Goal: Task Accomplishment & Management: Use online tool/utility

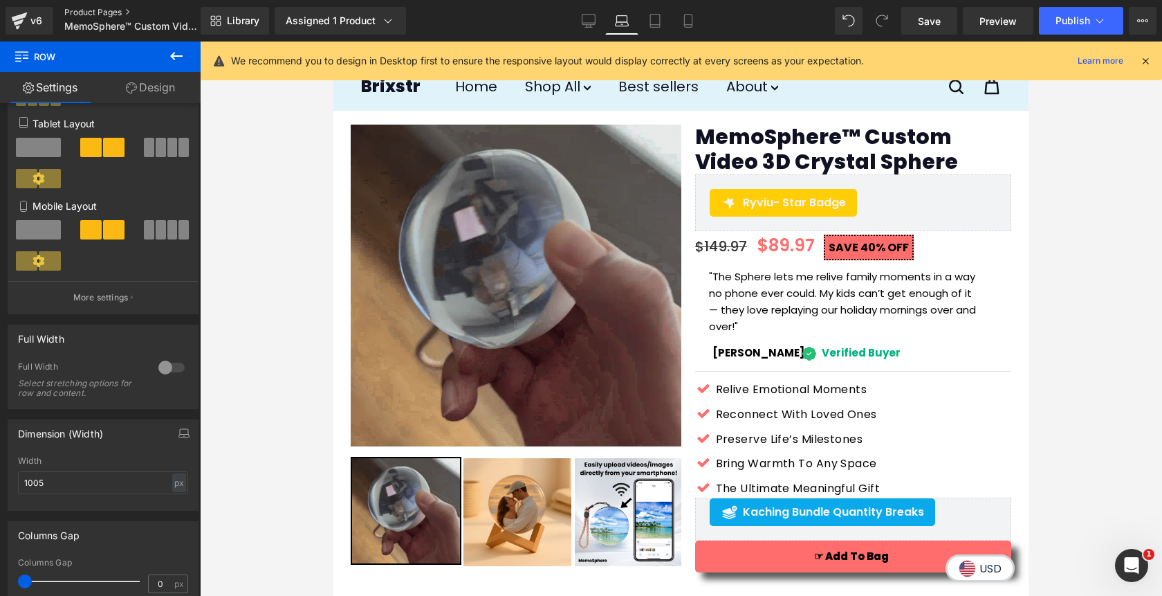
click at [78, 15] on link "Product Pages" at bounding box center [143, 12] width 159 height 11
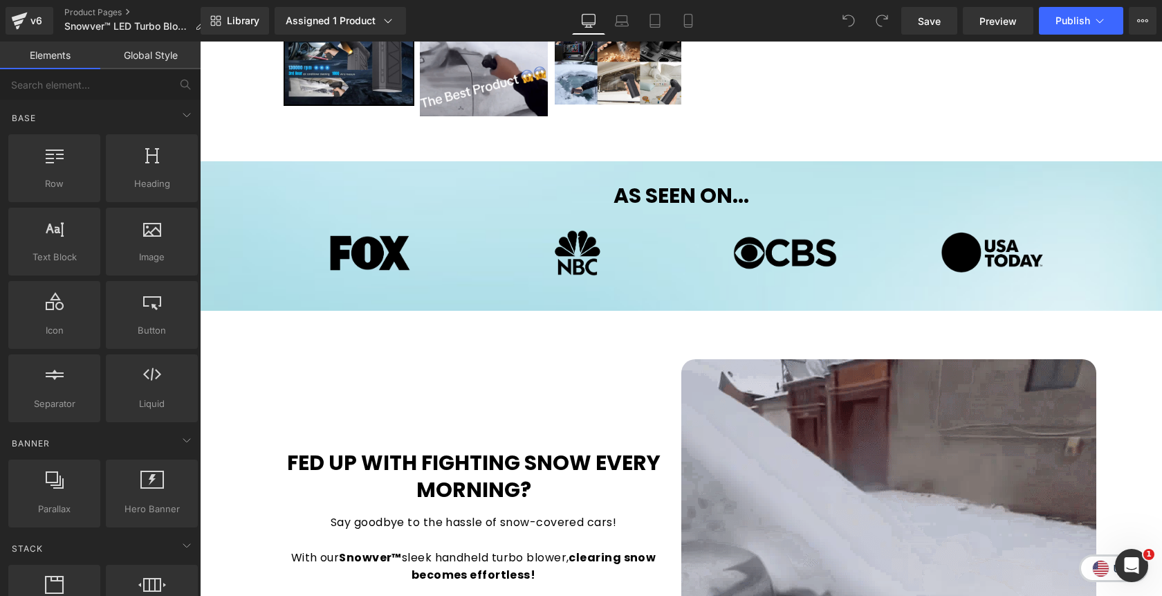
scroll to position [552, 0]
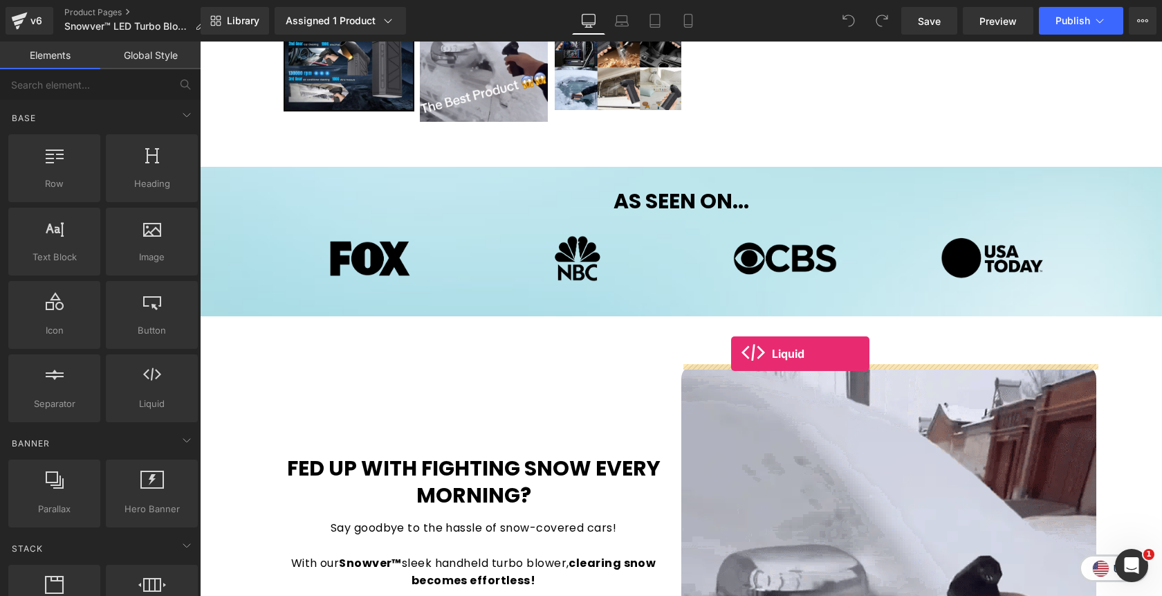
drag, startPoint x: 351, startPoint y: 441, endPoint x: 732, endPoint y: 353, distance: 391.2
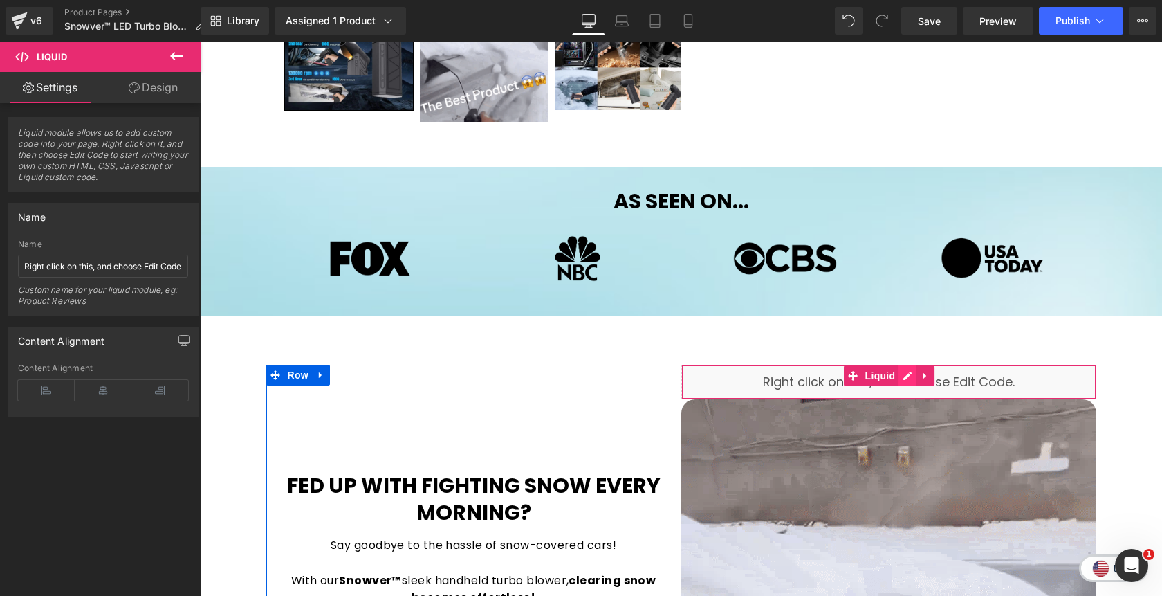
click at [907, 381] on div "Liquid" at bounding box center [888, 382] width 415 height 35
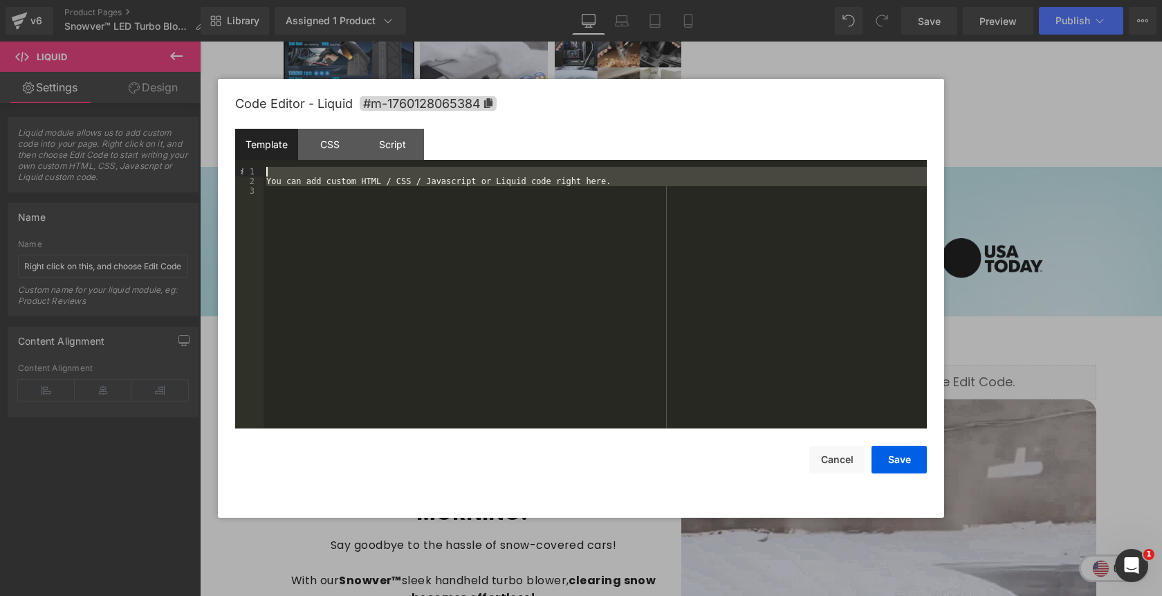
drag, startPoint x: 281, startPoint y: 196, endPoint x: 268, endPoint y: 173, distance: 26.0
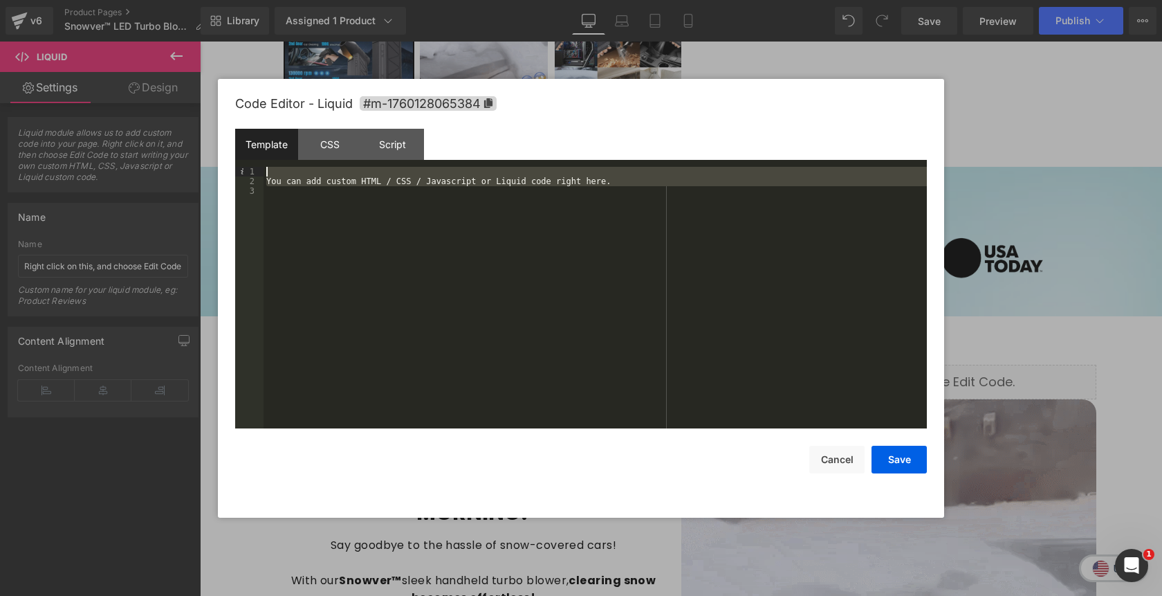
click at [268, 173] on div "You can add custom HTML / CSS / Javascript or Liquid code right here." at bounding box center [595, 307] width 663 height 281
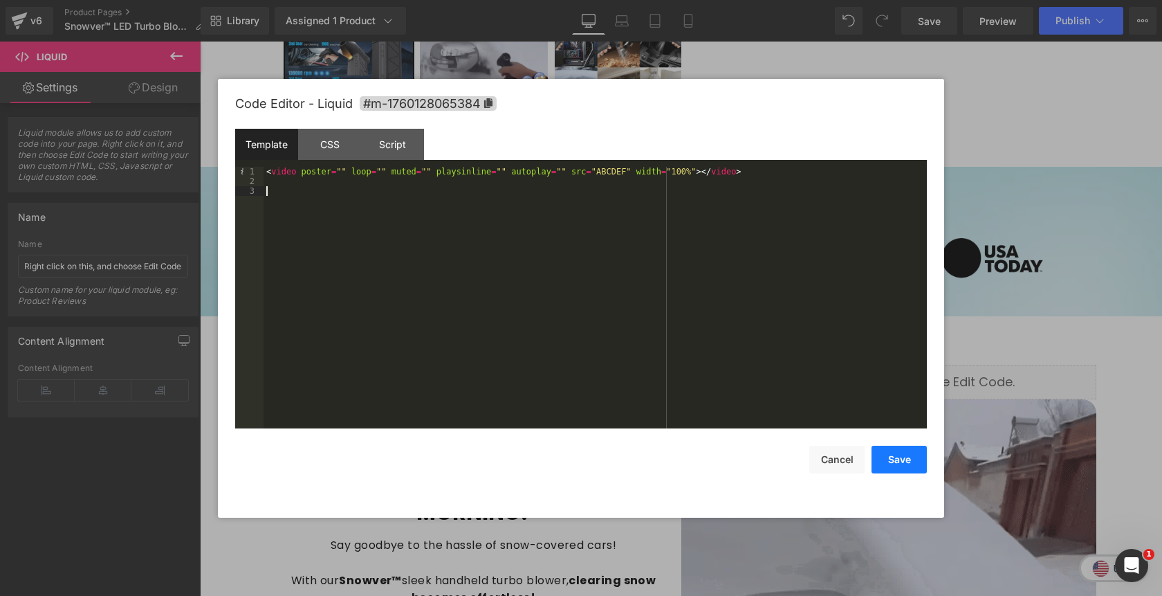
click at [894, 463] on button "Save" at bounding box center [899, 460] width 55 height 28
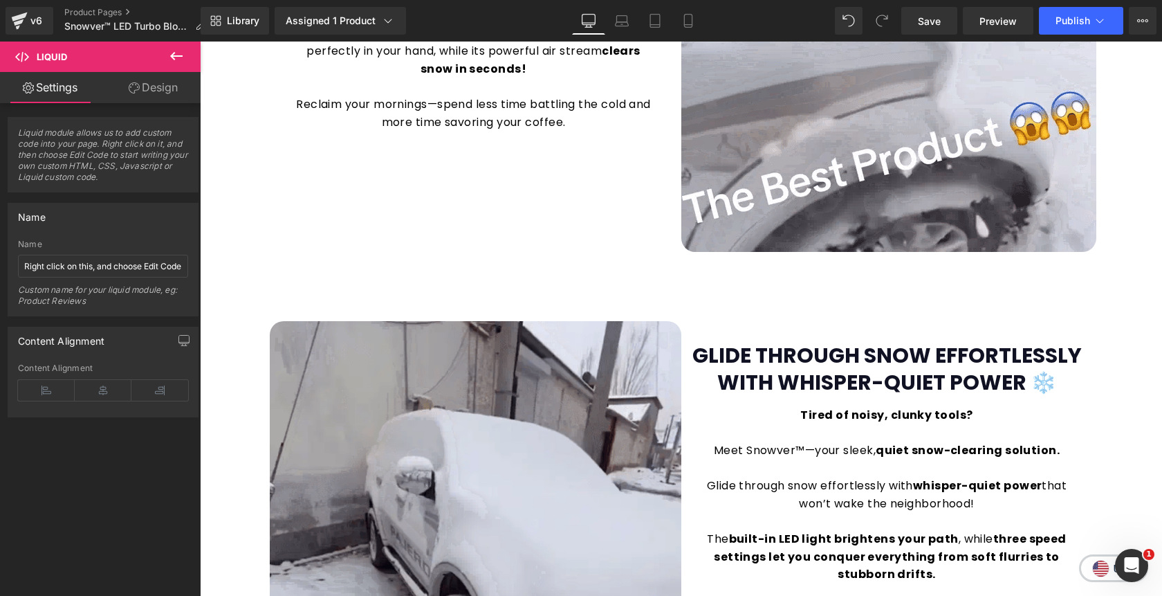
scroll to position [1154, 0]
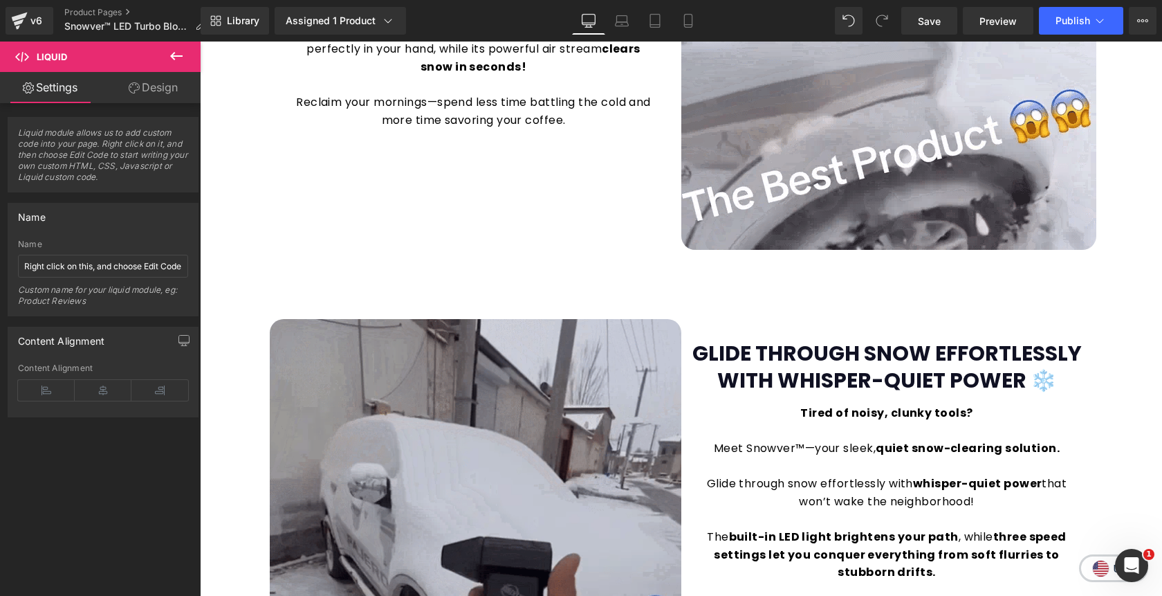
click at [497, 404] on img at bounding box center [476, 529] width 412 height 421
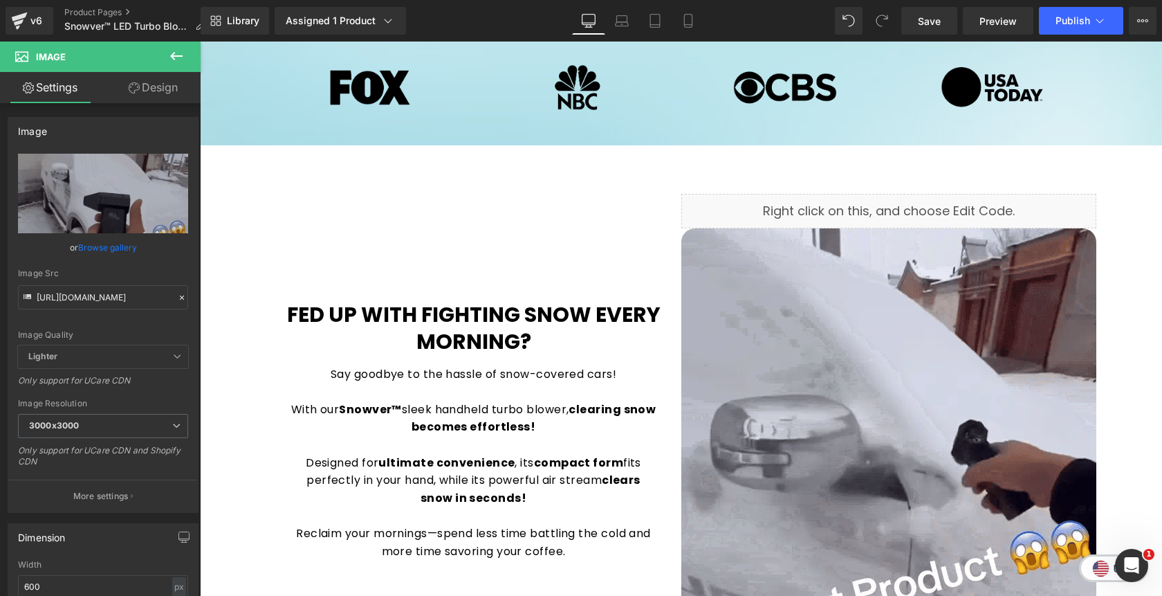
scroll to position [722, 0]
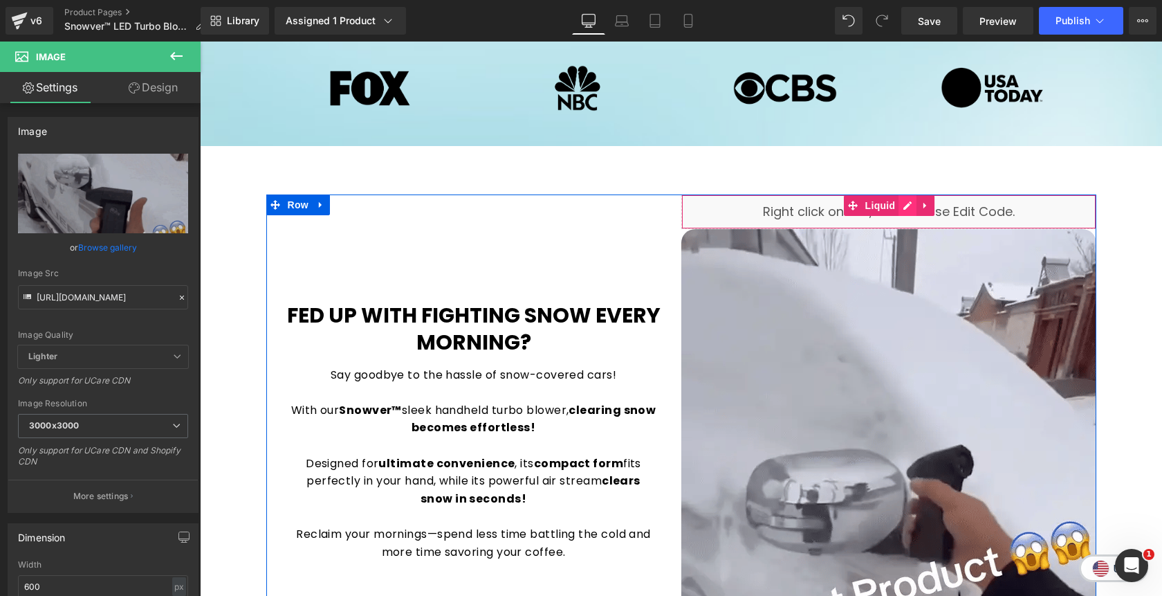
click at [906, 211] on div "Liquid" at bounding box center [888, 211] width 415 height 35
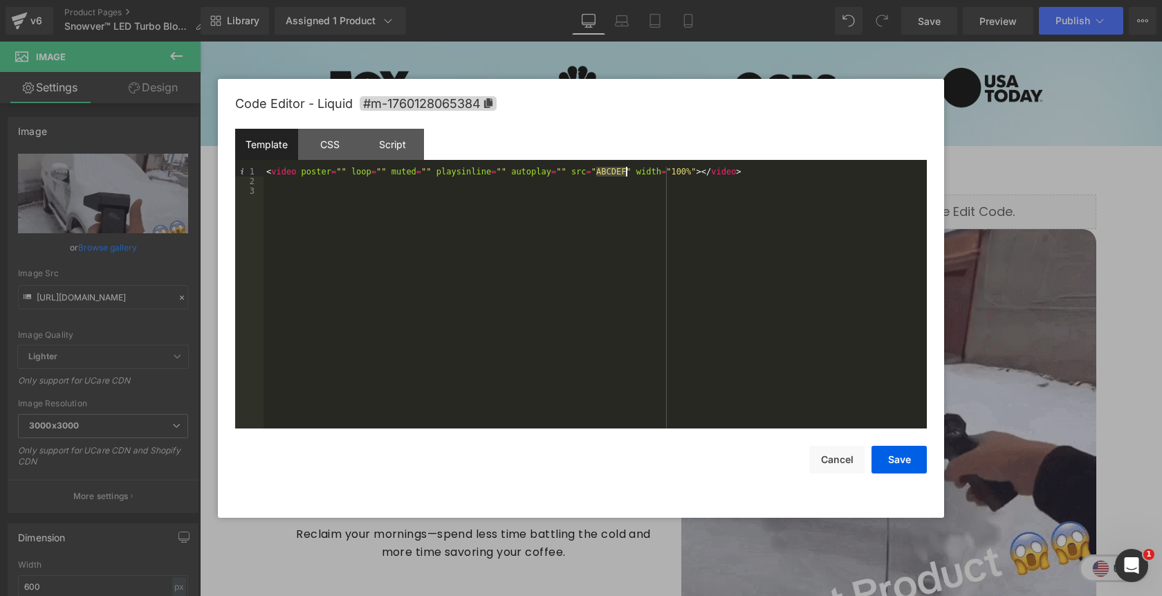
drag, startPoint x: 595, startPoint y: 172, endPoint x: 625, endPoint y: 174, distance: 29.8
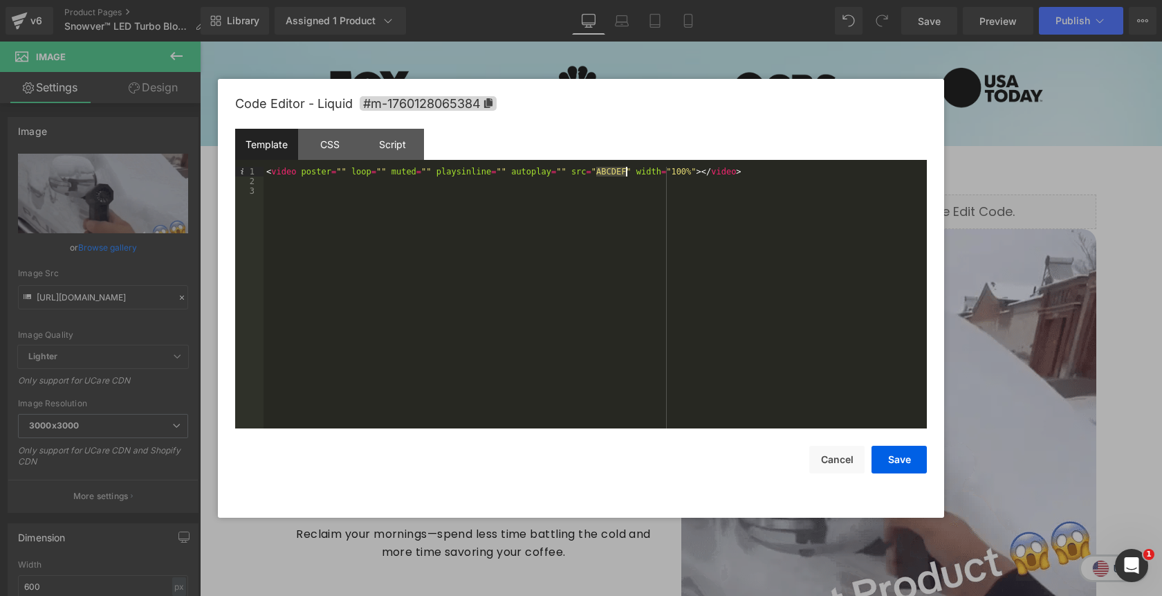
click at [625, 174] on div "< video poster = "" loop = "" muted = "" playsinline = "" autoplay = "" src = "…" at bounding box center [595, 307] width 663 height 281
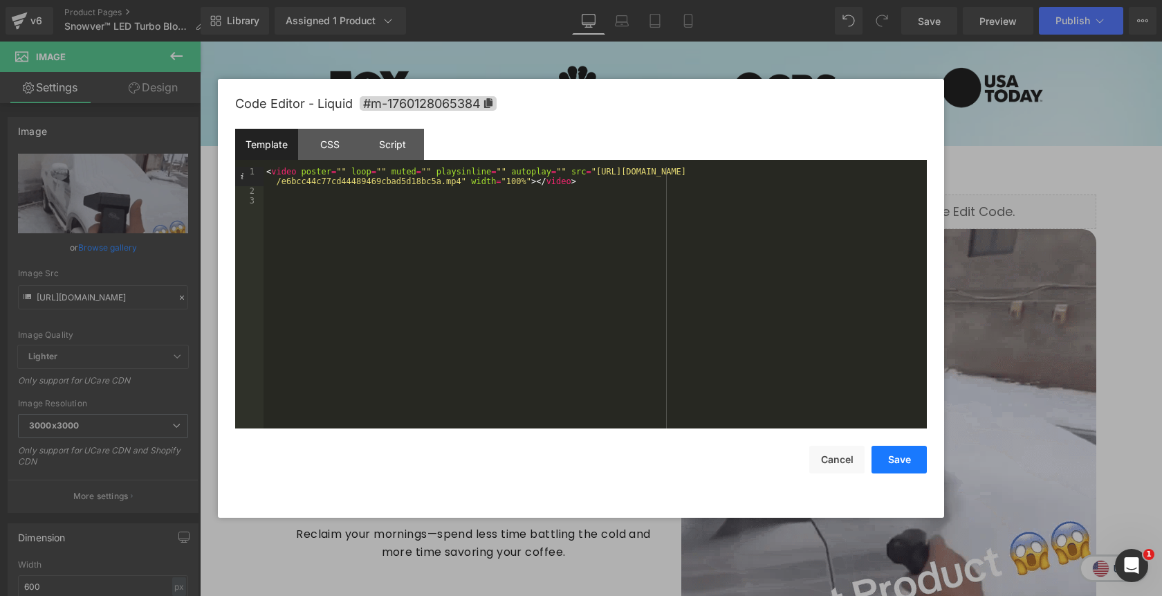
click at [903, 472] on button "Save" at bounding box center [899, 460] width 55 height 28
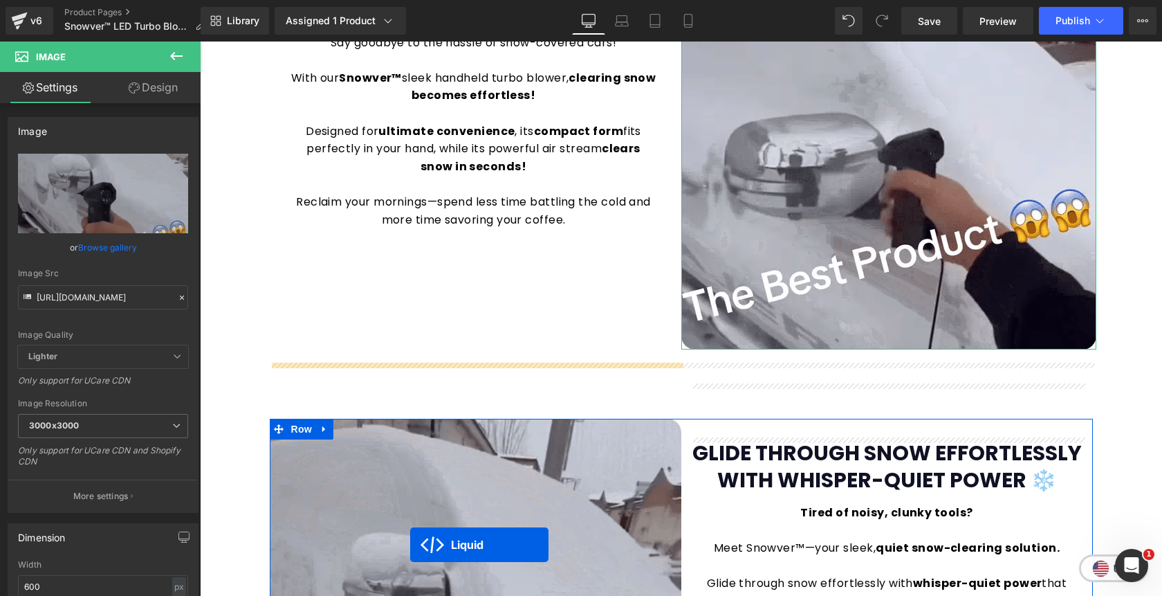
scroll to position [1124, 0]
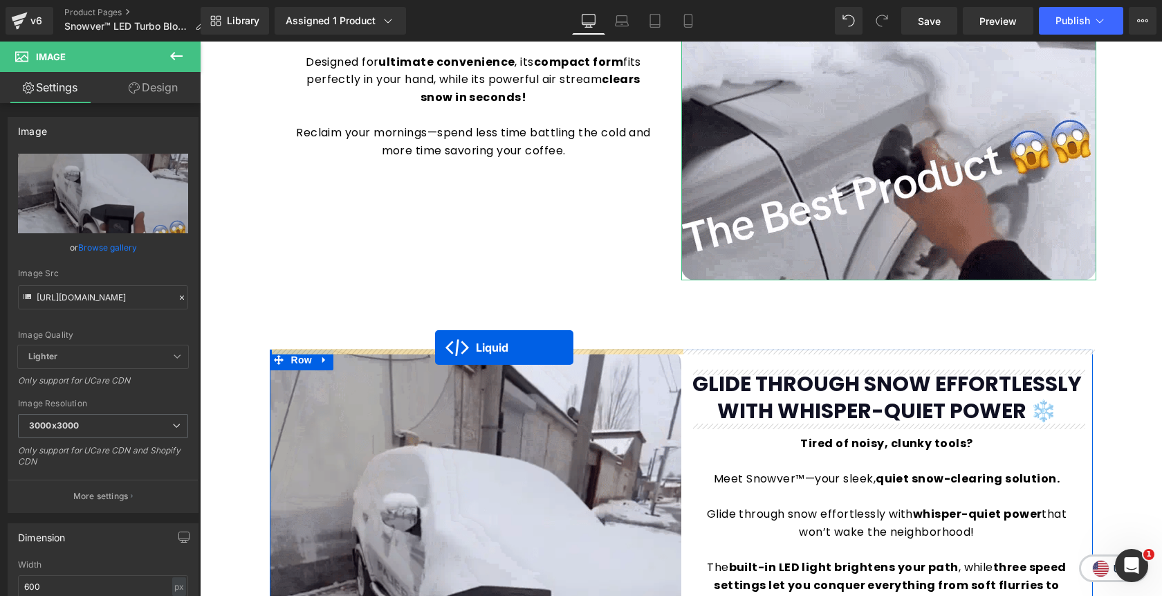
drag, startPoint x: 851, startPoint y: 203, endPoint x: 435, endPoint y: 348, distance: 440.2
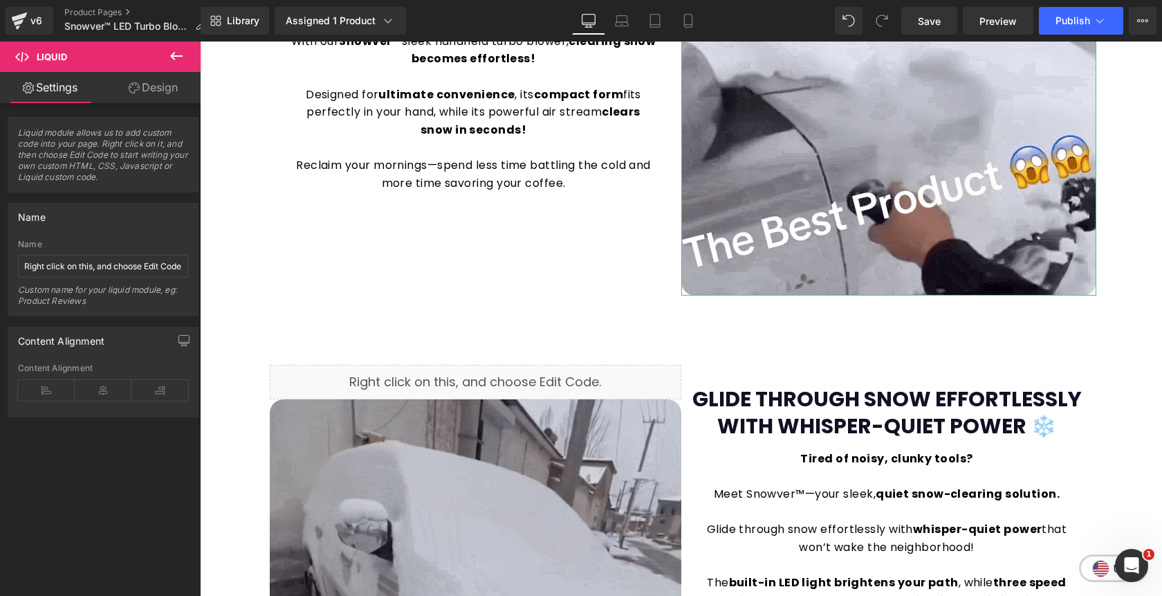
scroll to position [1099, 0]
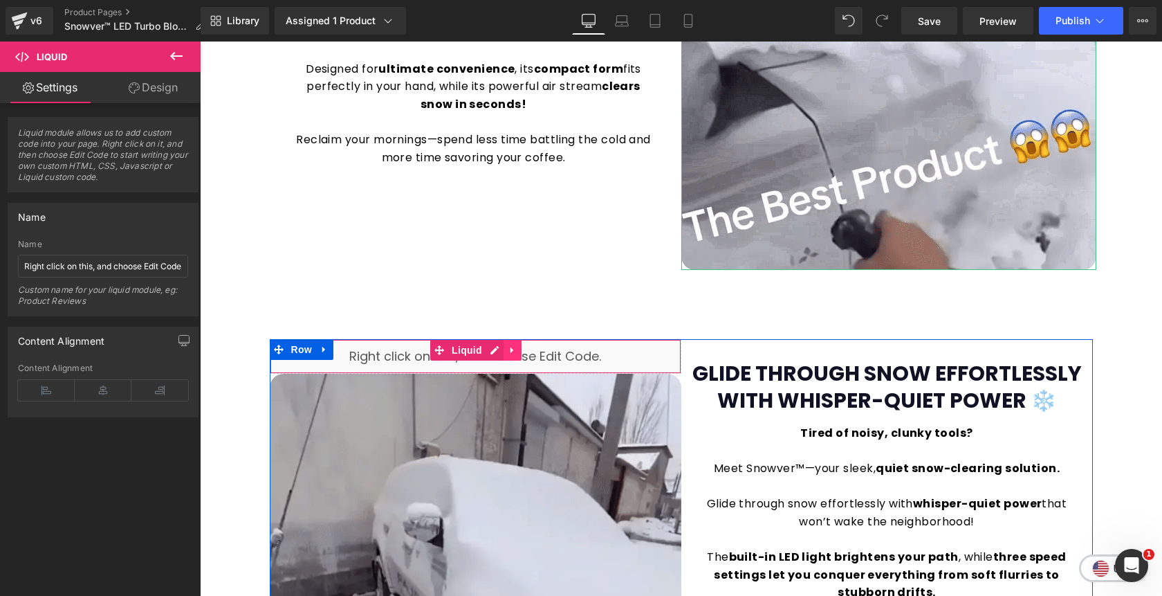
click at [517, 355] on link at bounding box center [513, 350] width 18 height 21
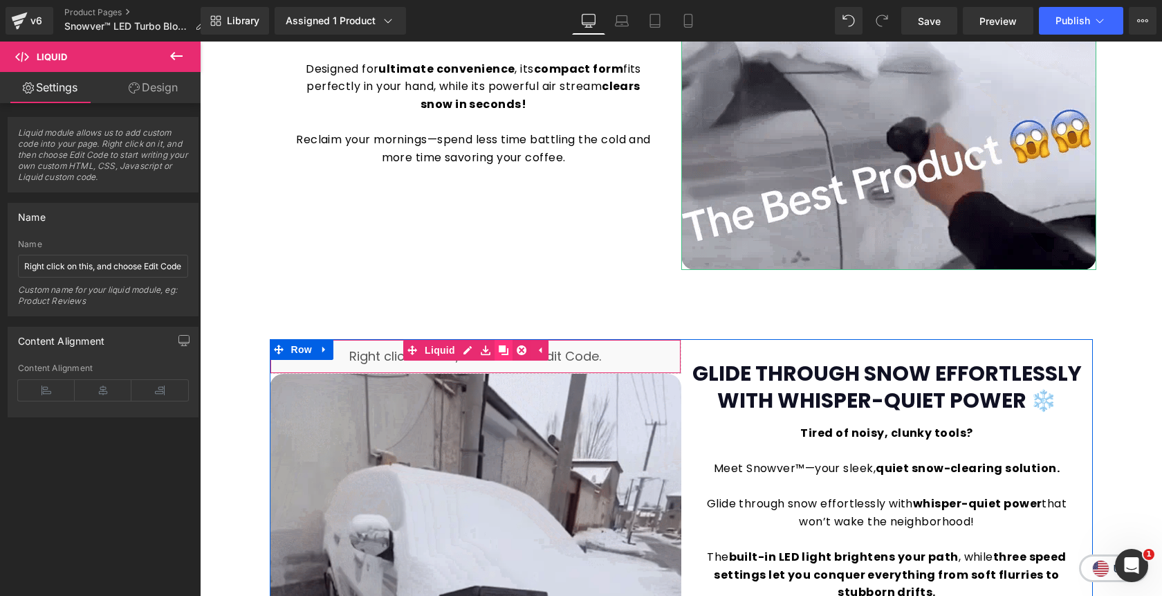
click at [507, 351] on icon at bounding box center [504, 350] width 10 height 10
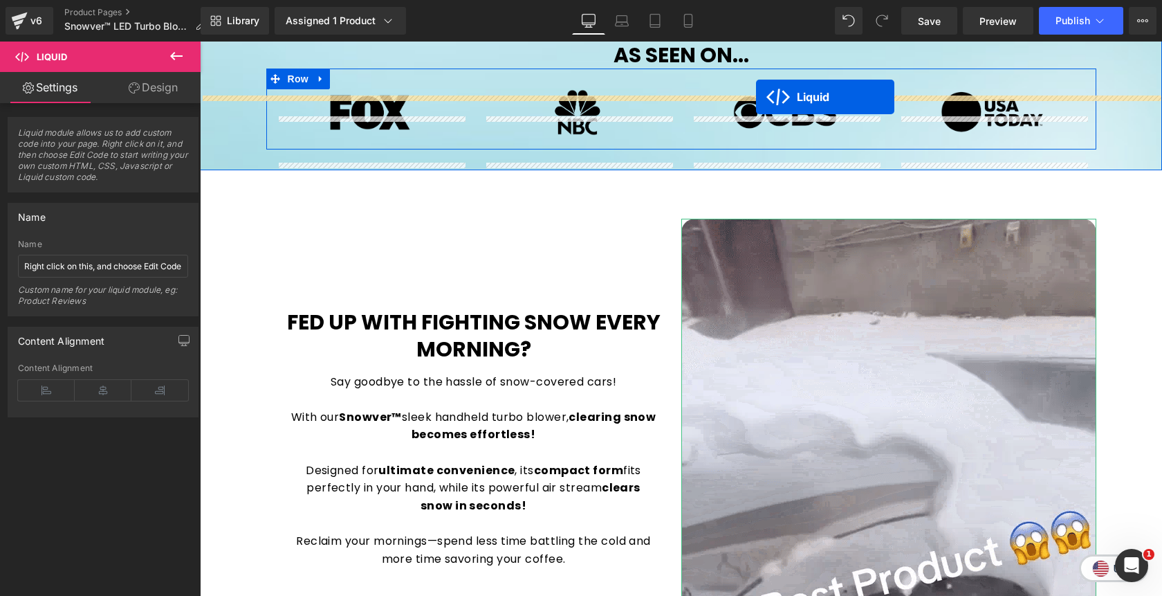
scroll to position [670, 0]
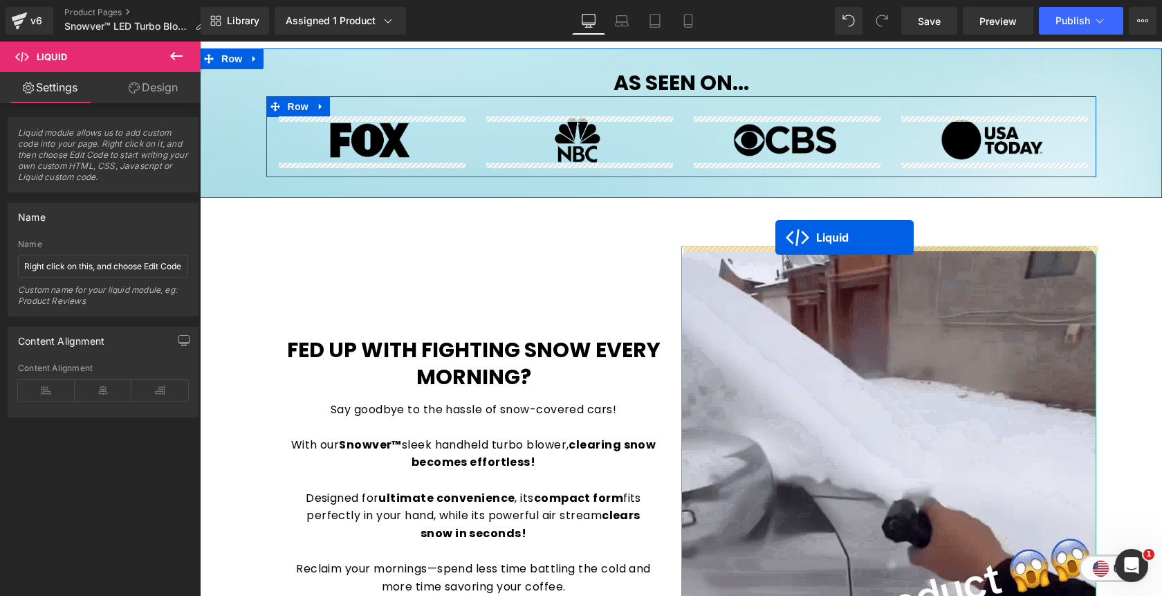
drag, startPoint x: 437, startPoint y: 381, endPoint x: 776, endPoint y: 237, distance: 367.4
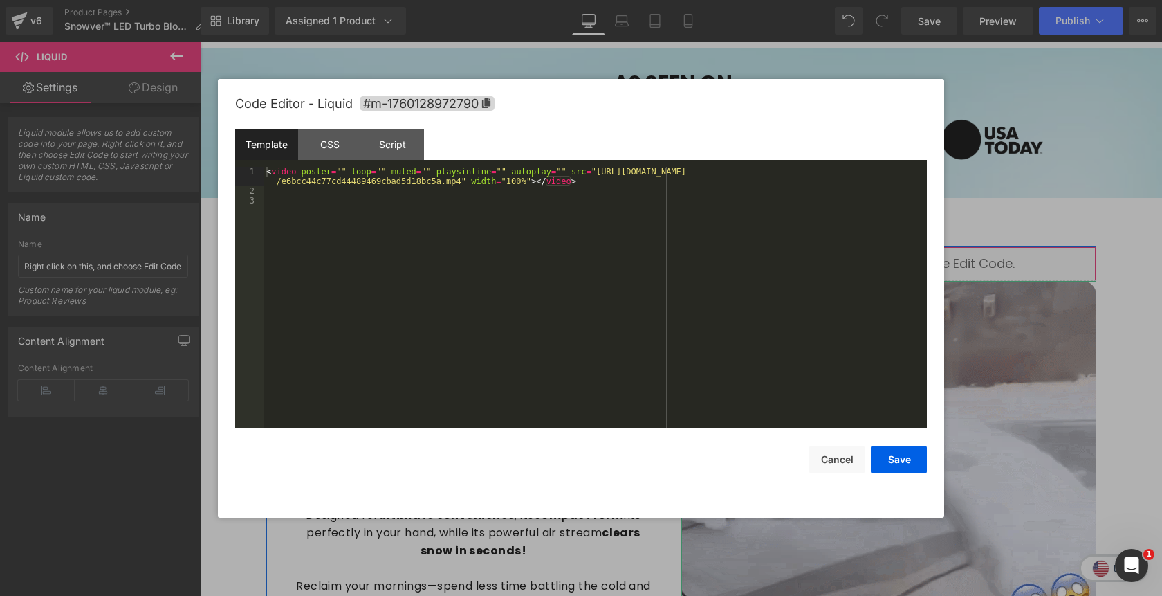
click at [906, 257] on div "Liquid" at bounding box center [888, 263] width 415 height 35
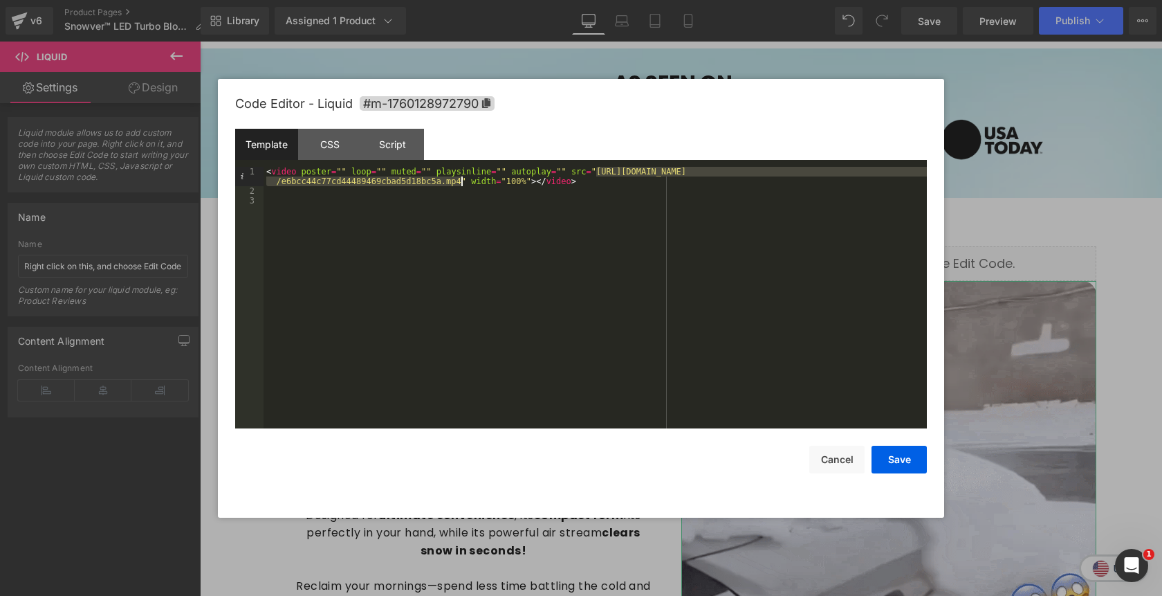
drag, startPoint x: 596, startPoint y: 174, endPoint x: 460, endPoint y: 185, distance: 136.7
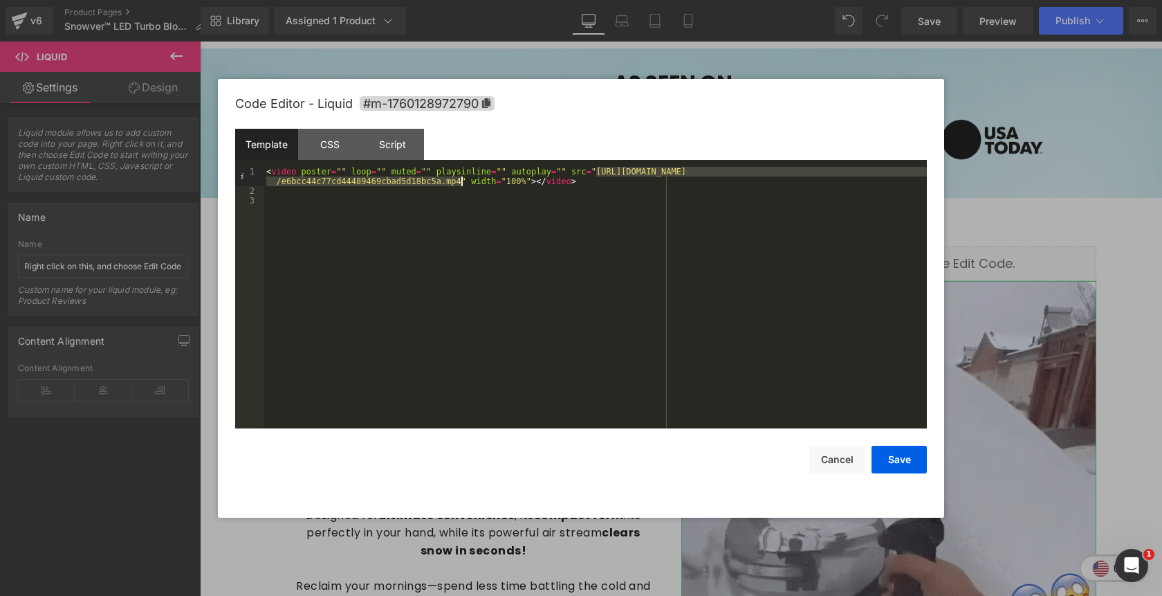
click at [460, 185] on div "< video poster = "" loop = "" muted = "" playsinline = "" autoplay = "" src = "…" at bounding box center [595, 312] width 663 height 291
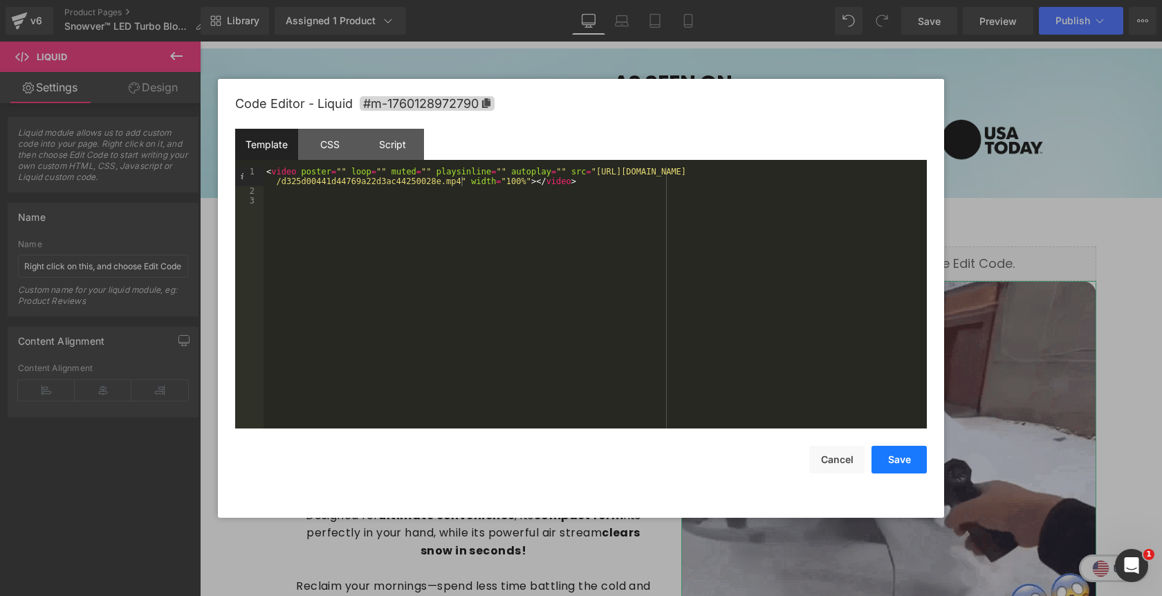
click at [887, 461] on button "Save" at bounding box center [899, 460] width 55 height 28
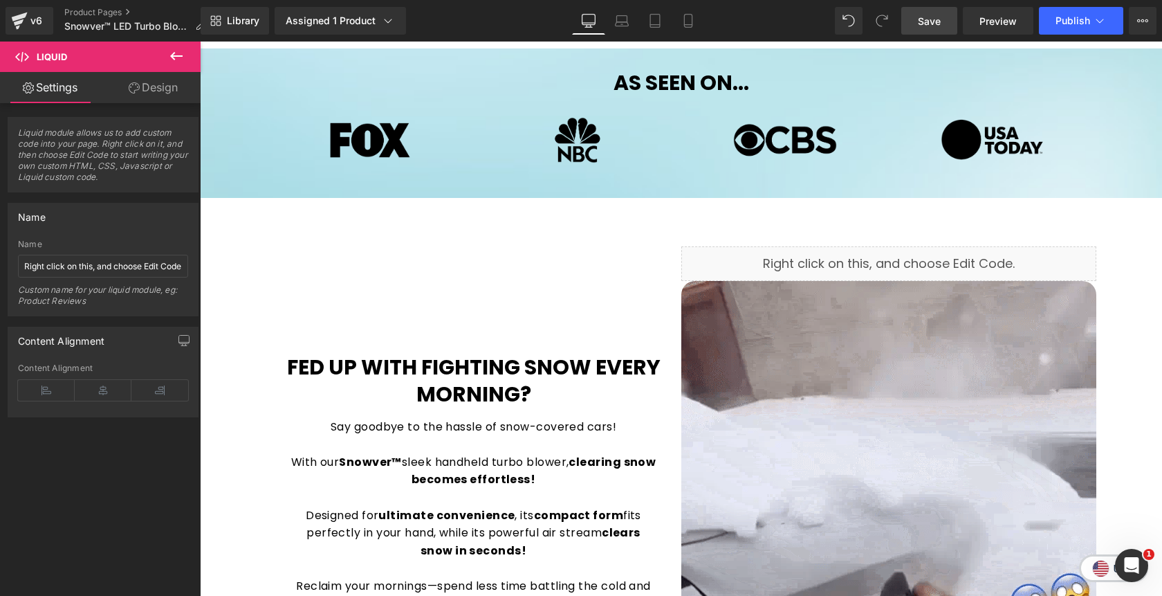
click at [928, 26] on span "Save" at bounding box center [929, 21] width 23 height 15
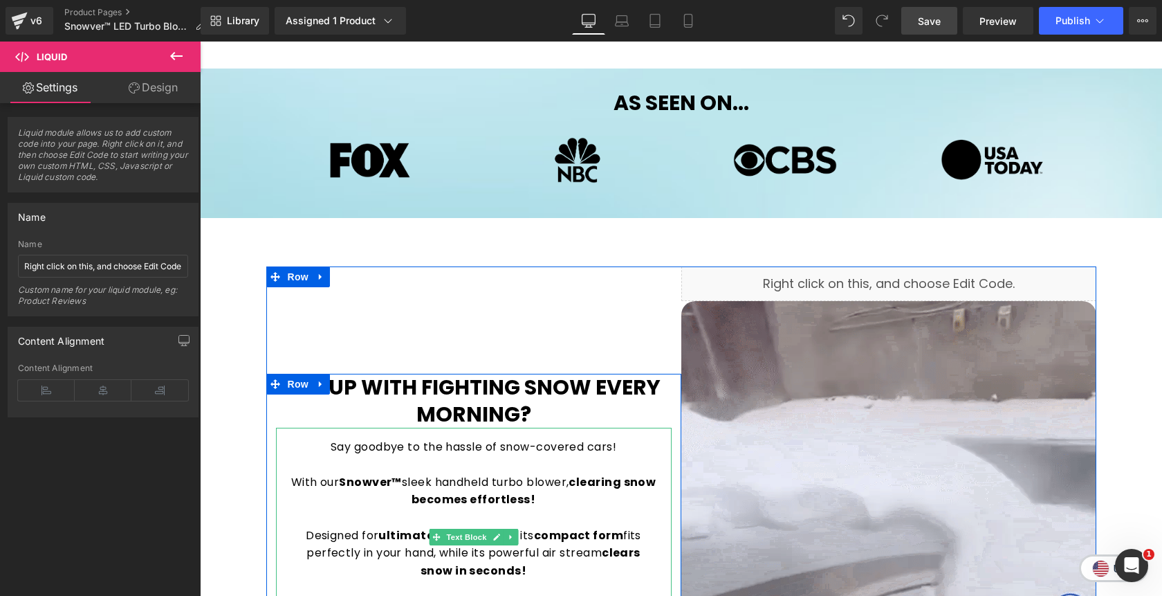
scroll to position [649, 0]
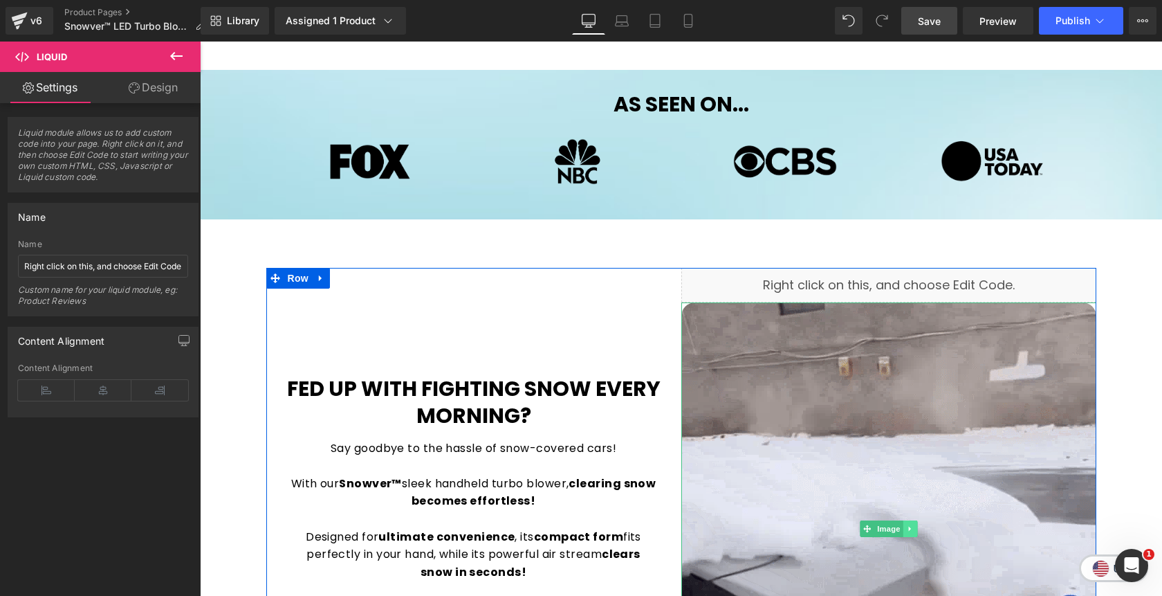
click at [912, 530] on icon at bounding box center [910, 528] width 8 height 8
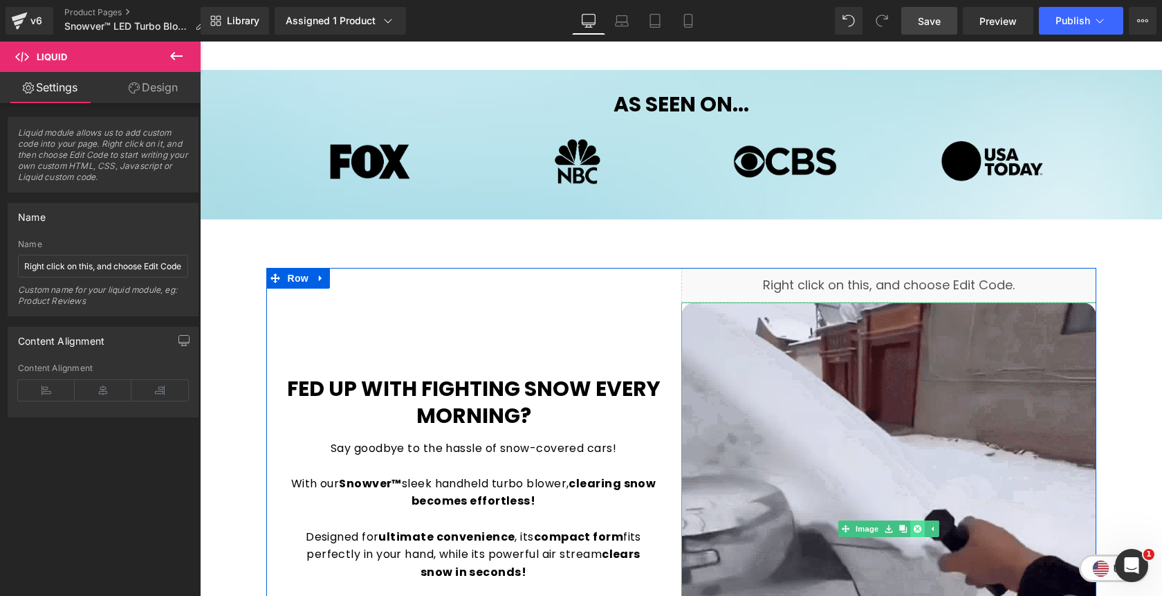
click at [917, 531] on icon at bounding box center [917, 528] width 8 height 8
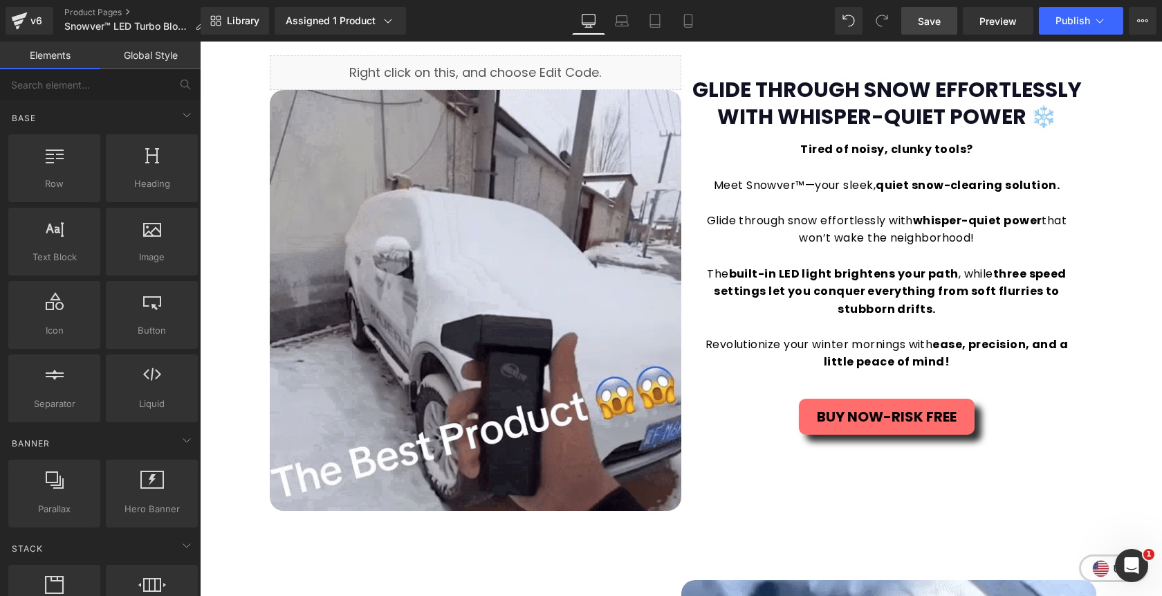
scroll to position [1223, 0]
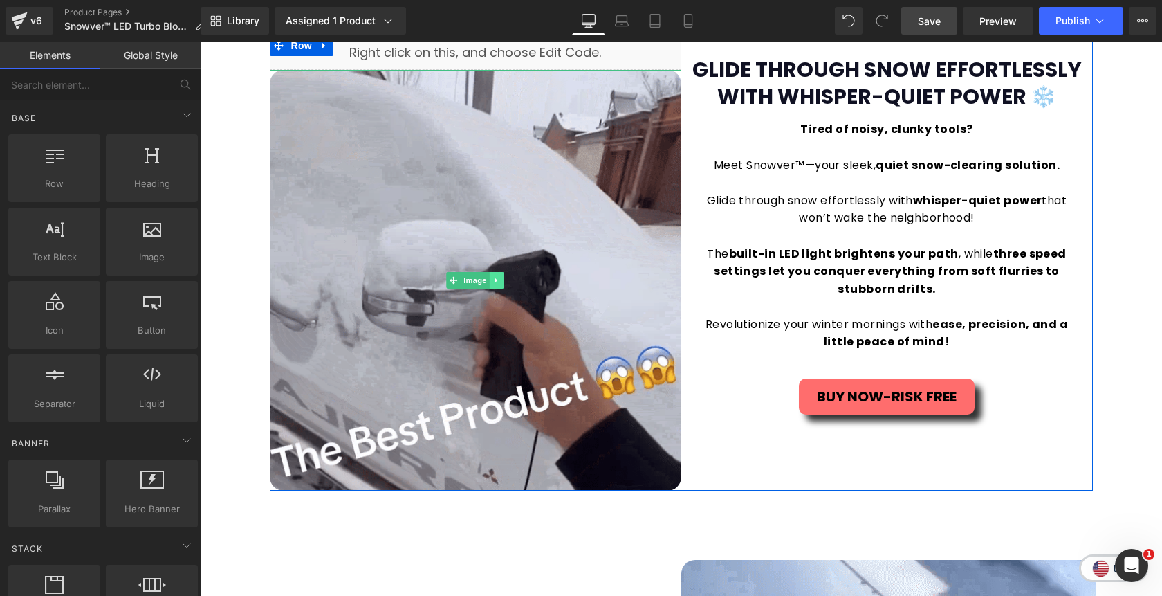
click at [497, 285] on link at bounding box center [497, 280] width 15 height 17
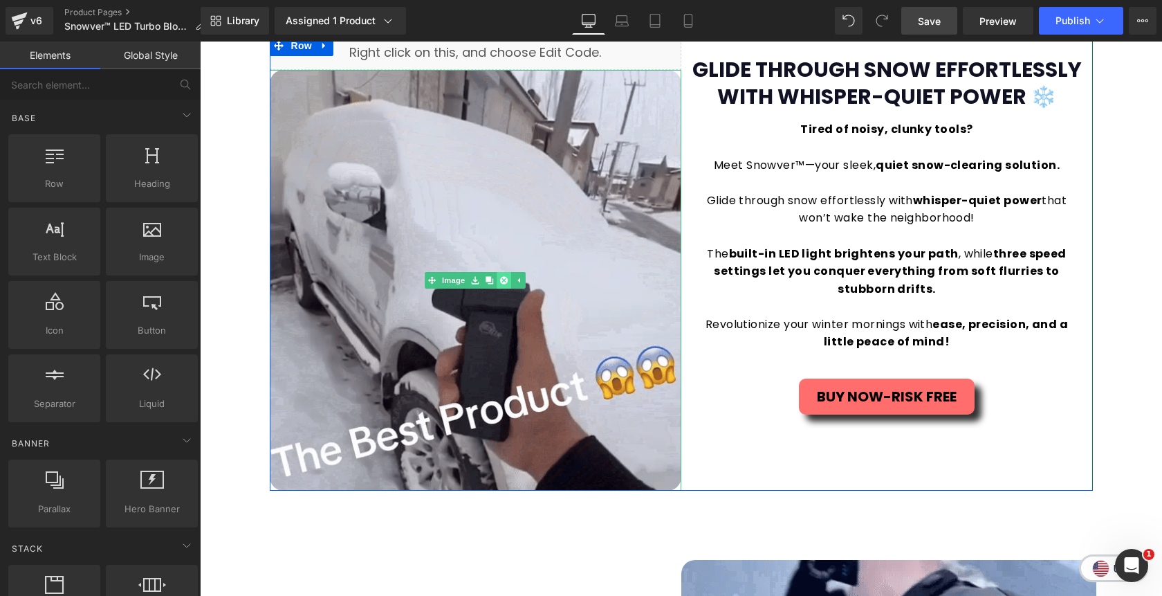
click at [503, 282] on icon at bounding box center [504, 281] width 8 height 8
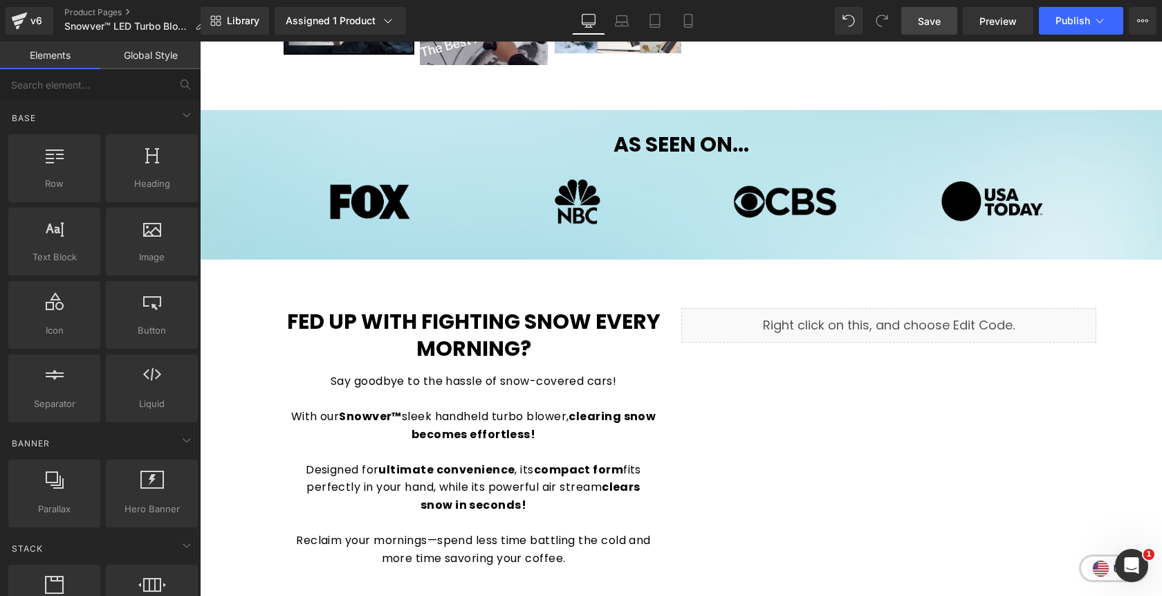
scroll to position [607, 0]
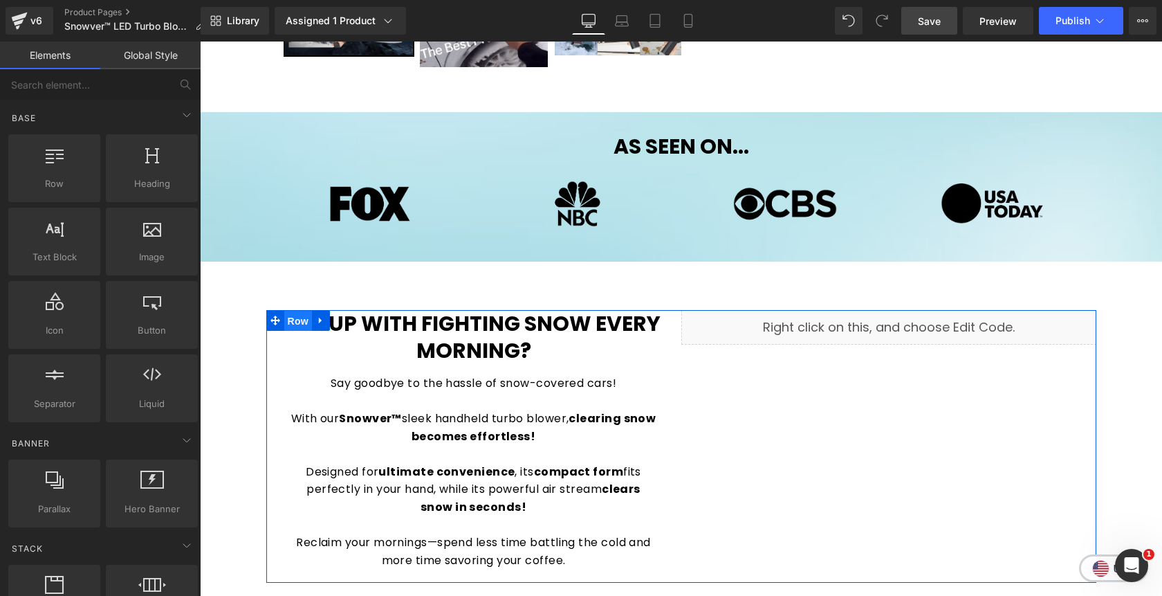
click at [298, 320] on span "Row" at bounding box center [298, 321] width 28 height 21
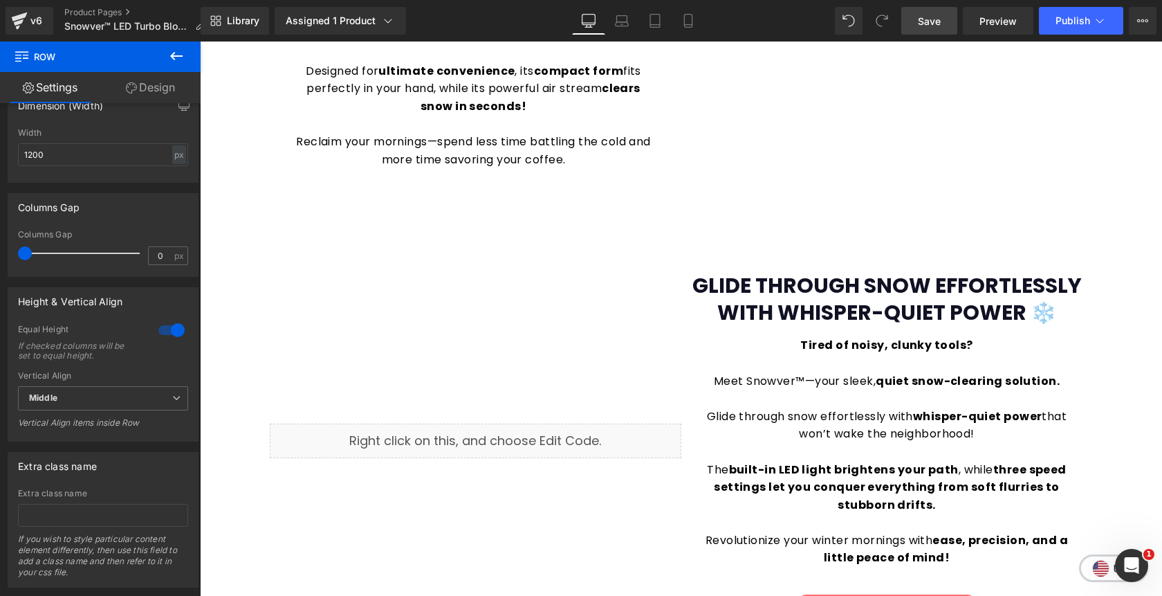
scroll to position [1009, 0]
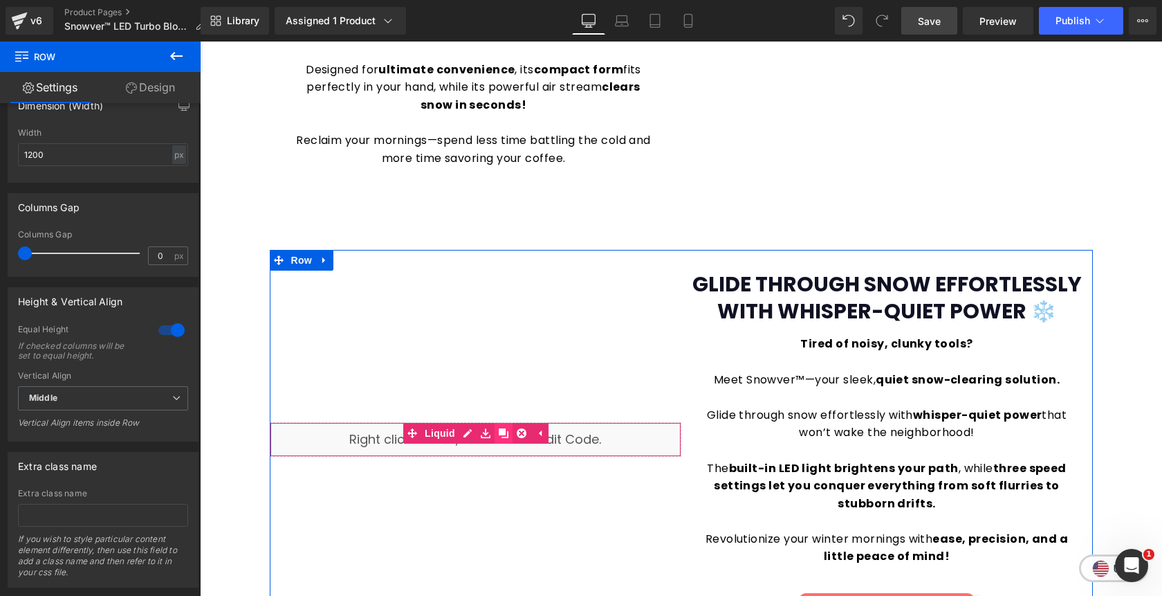
click at [502, 436] on icon at bounding box center [504, 433] width 10 height 10
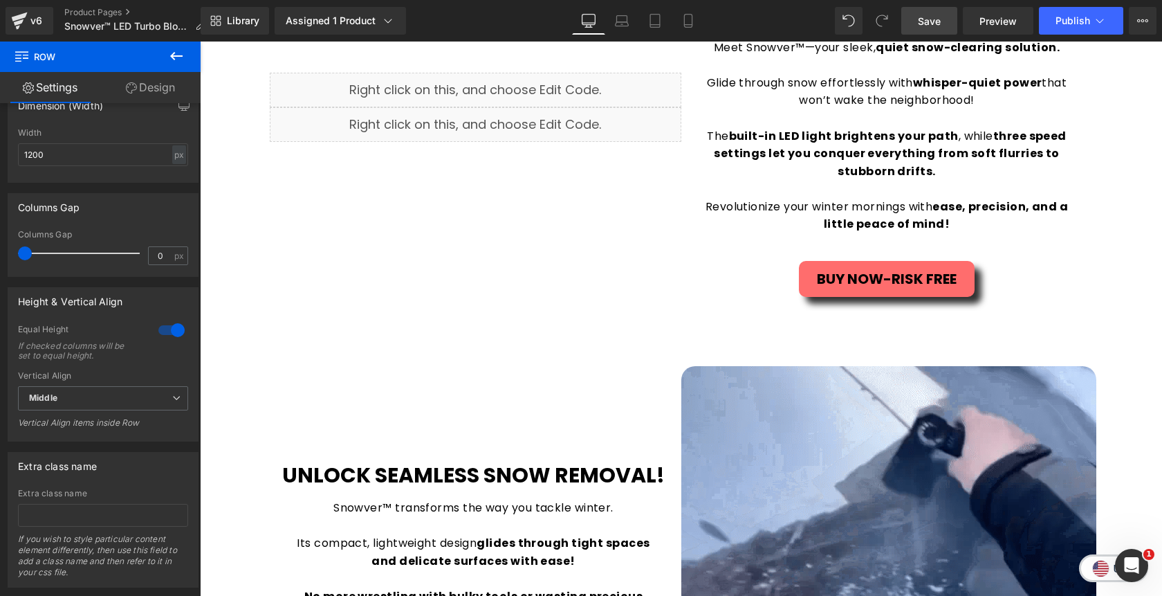
scroll to position [1351, 0]
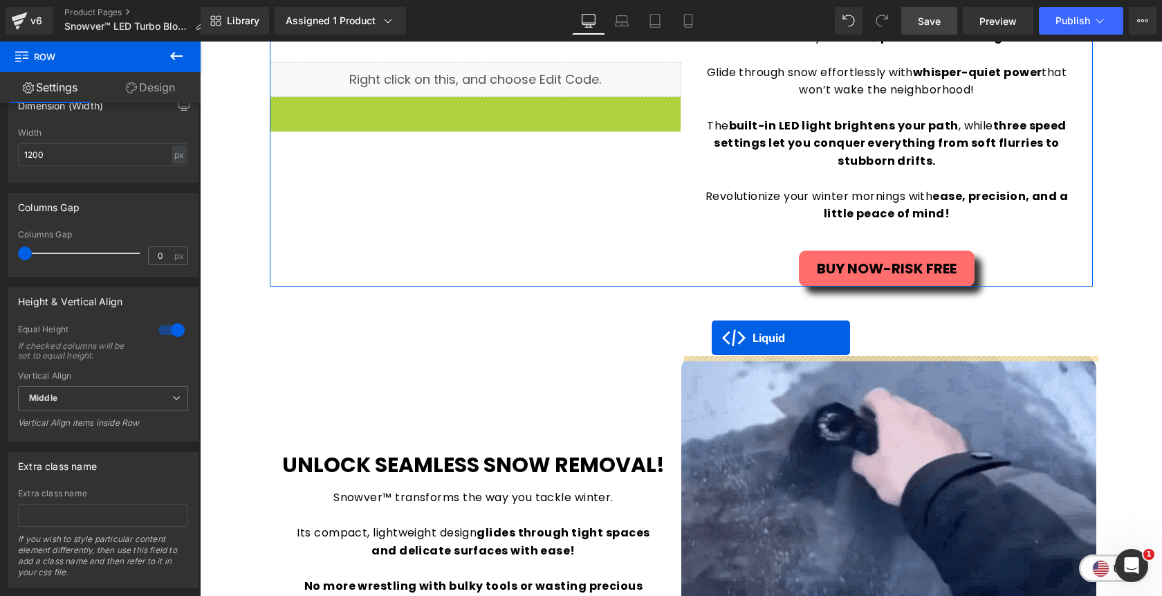
drag, startPoint x: 437, startPoint y: 109, endPoint x: 712, endPoint y: 338, distance: 357.7
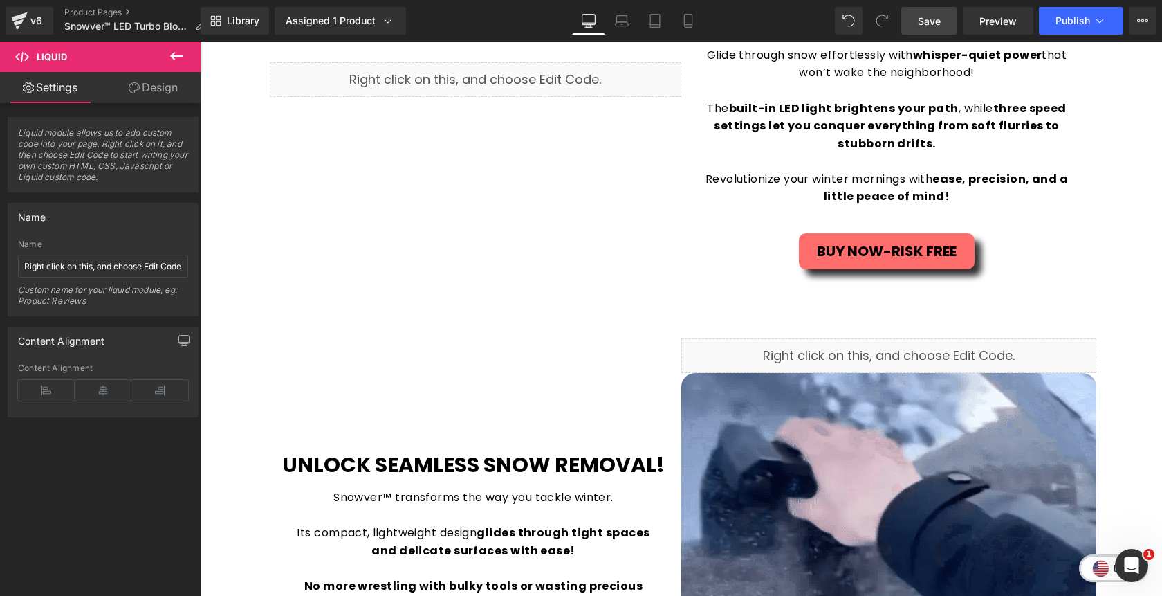
scroll to position [1373, 0]
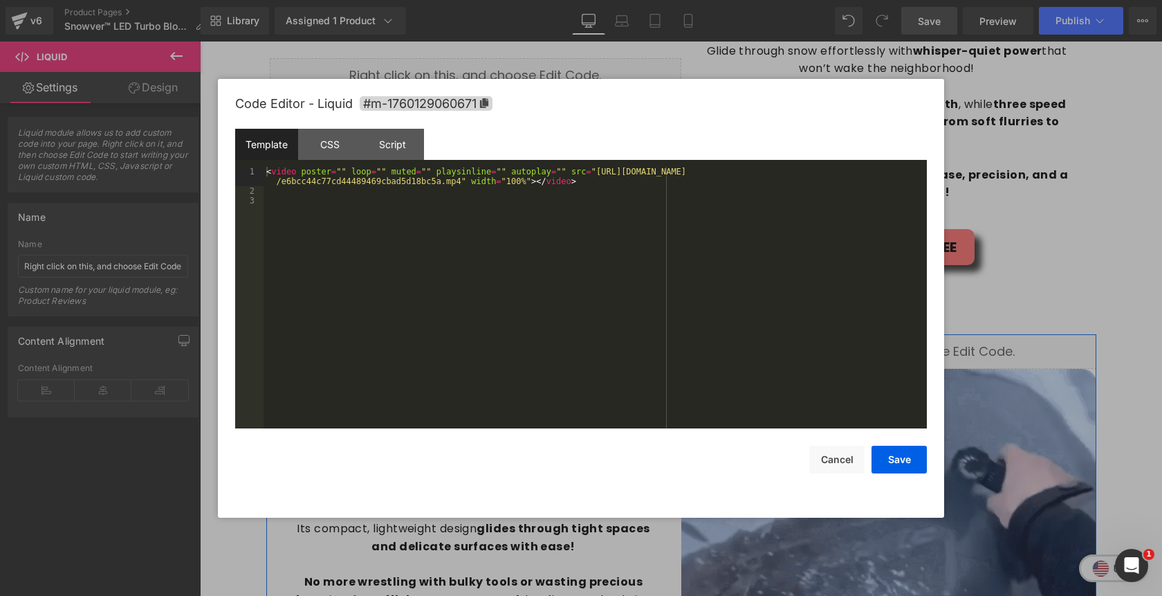
click at [910, 349] on div "Liquid" at bounding box center [888, 351] width 415 height 35
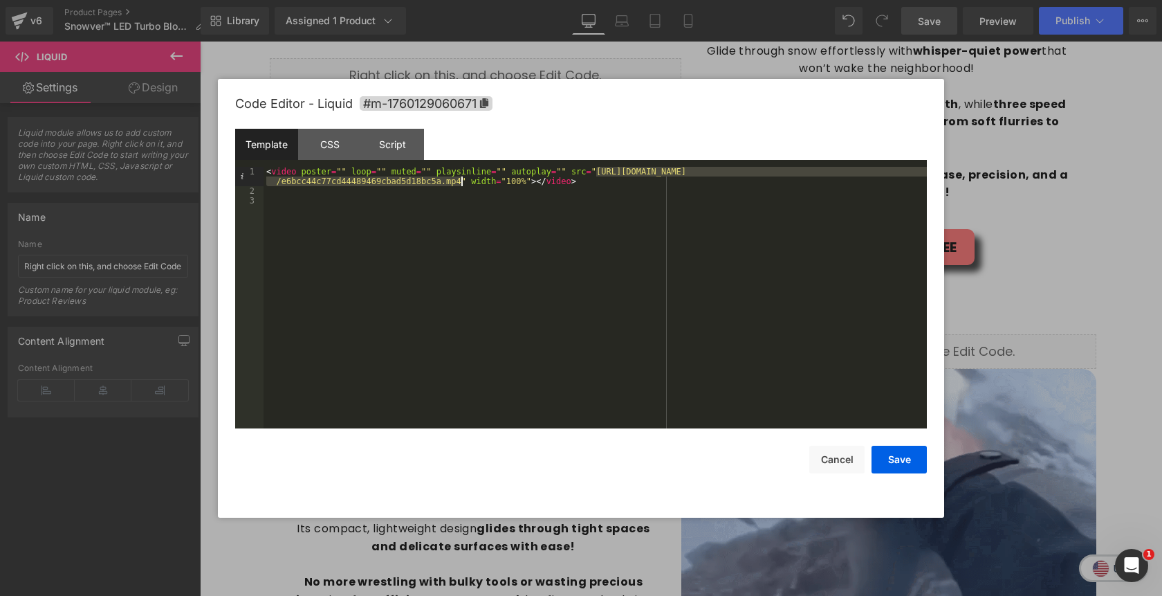
drag, startPoint x: 596, startPoint y: 174, endPoint x: 459, endPoint y: 183, distance: 137.2
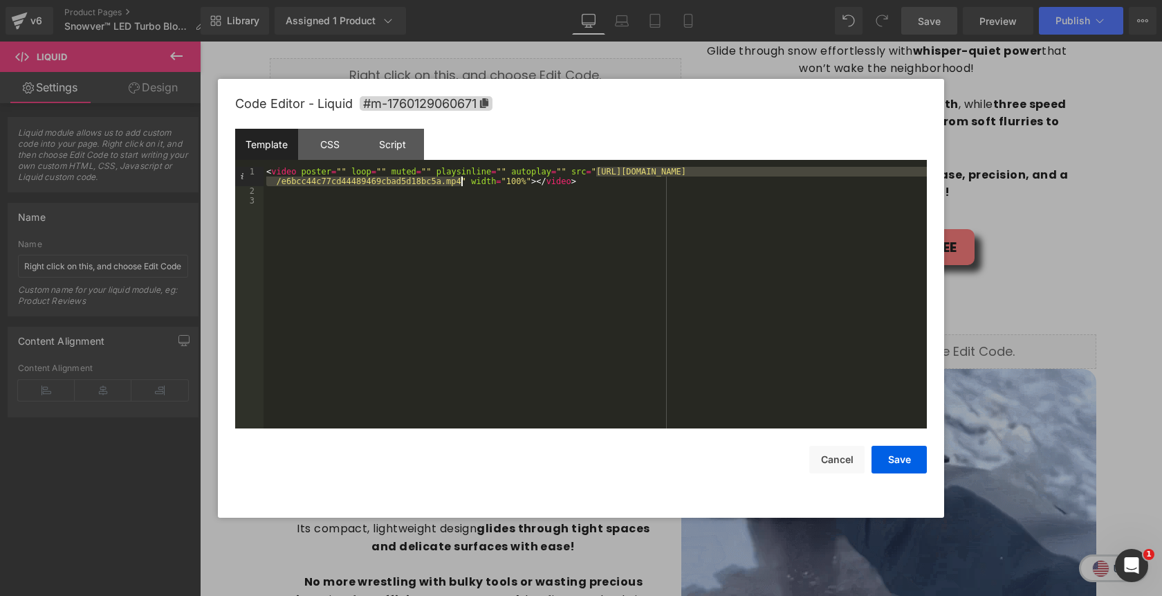
click at [459, 183] on div "< video poster = "" loop = "" muted = "" playsinline = "" autoplay = "" src = "…" at bounding box center [595, 312] width 663 height 291
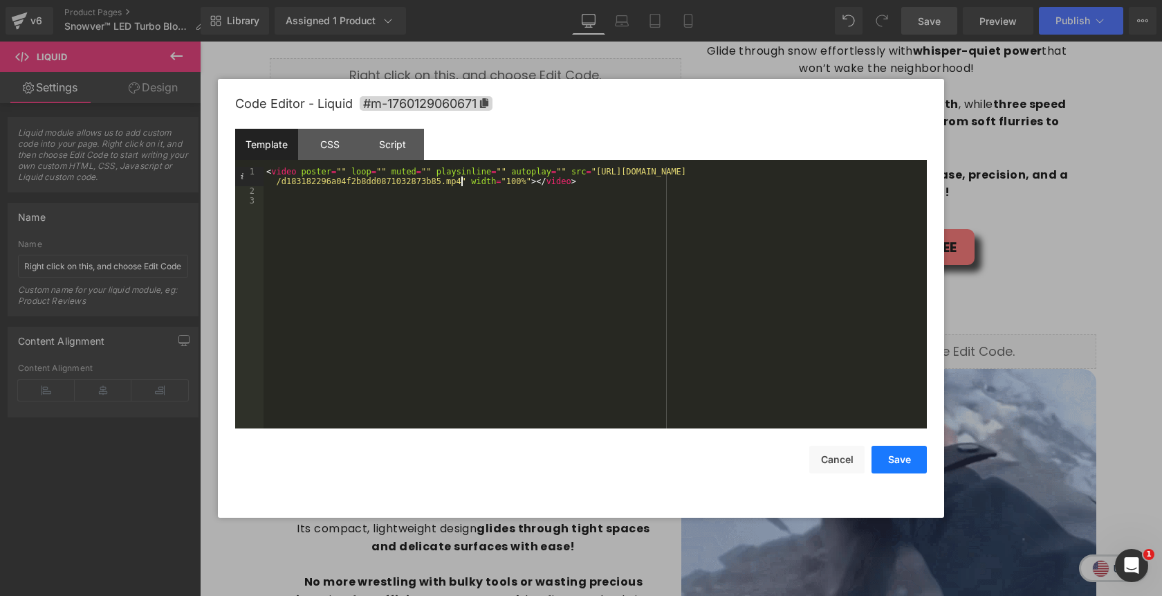
click at [901, 458] on button "Save" at bounding box center [899, 460] width 55 height 28
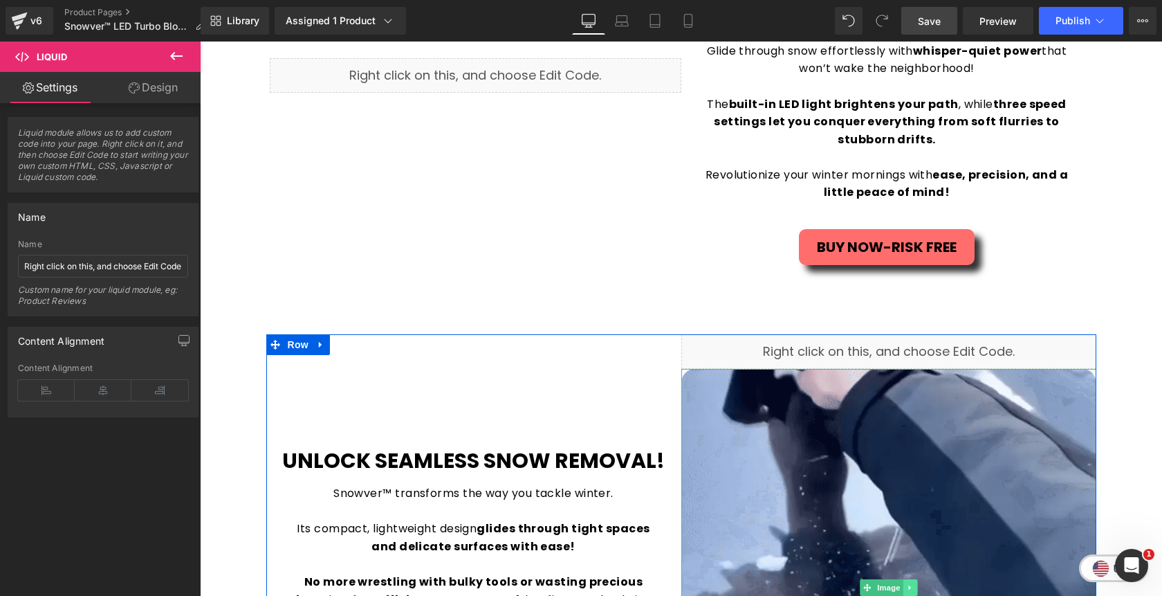
click at [916, 585] on link at bounding box center [910, 587] width 15 height 17
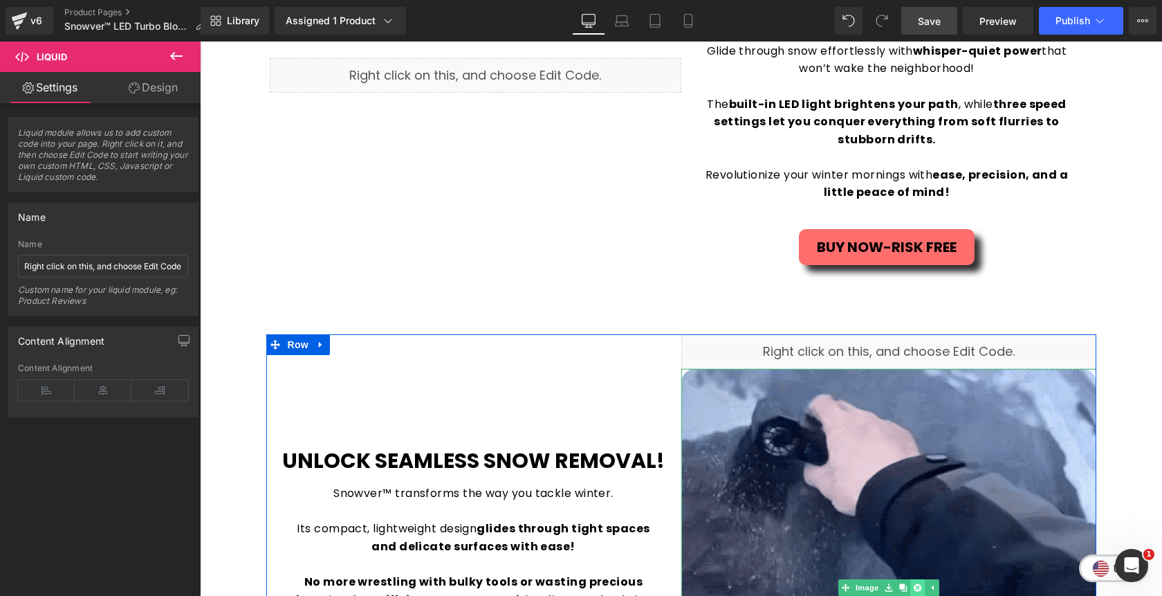
click at [916, 586] on icon at bounding box center [917, 587] width 8 height 8
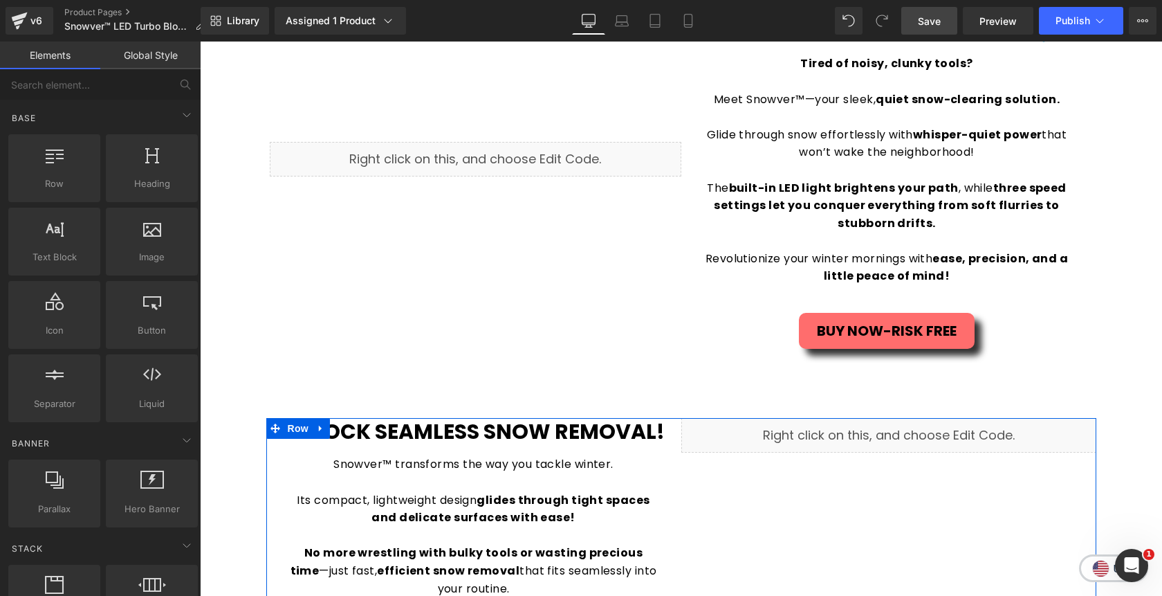
scroll to position [1276, 0]
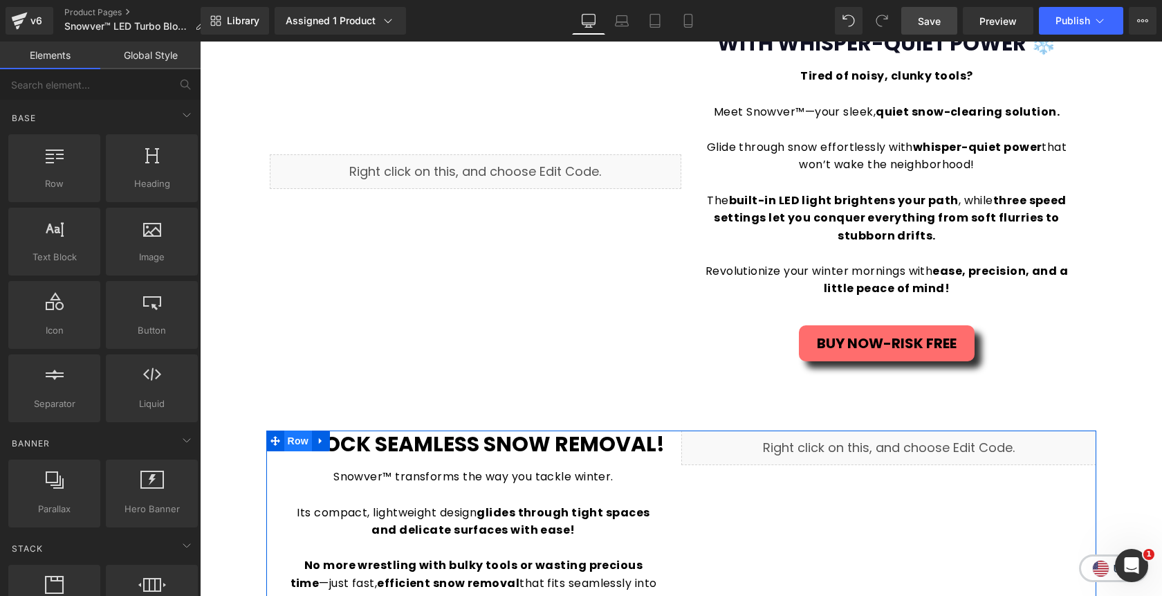
click at [302, 444] on span "Row" at bounding box center [298, 440] width 28 height 21
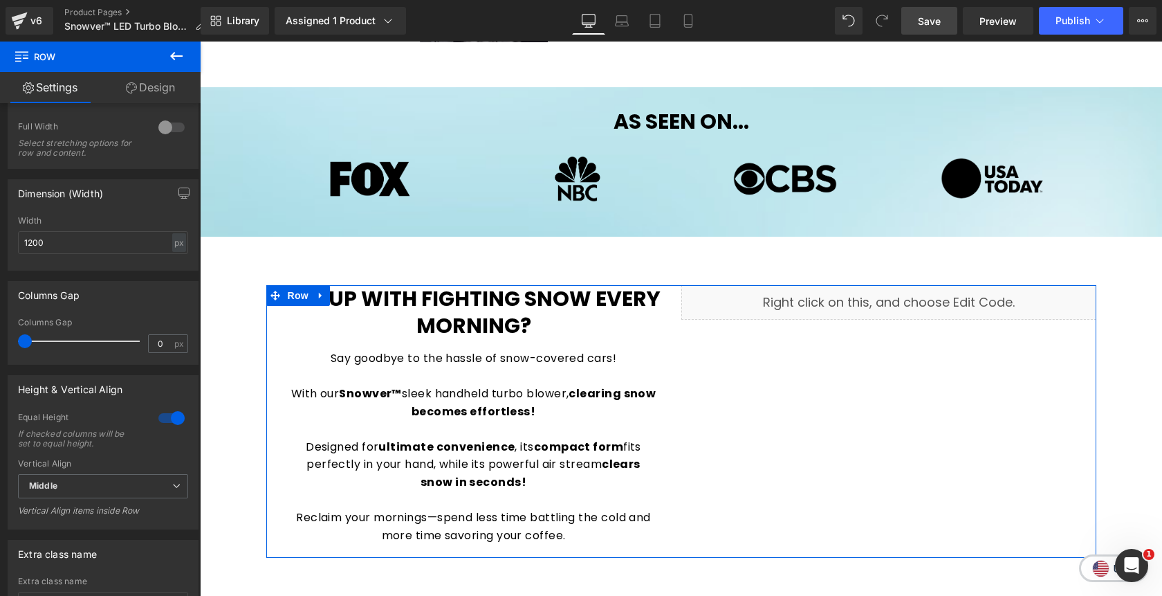
scroll to position [630, 0]
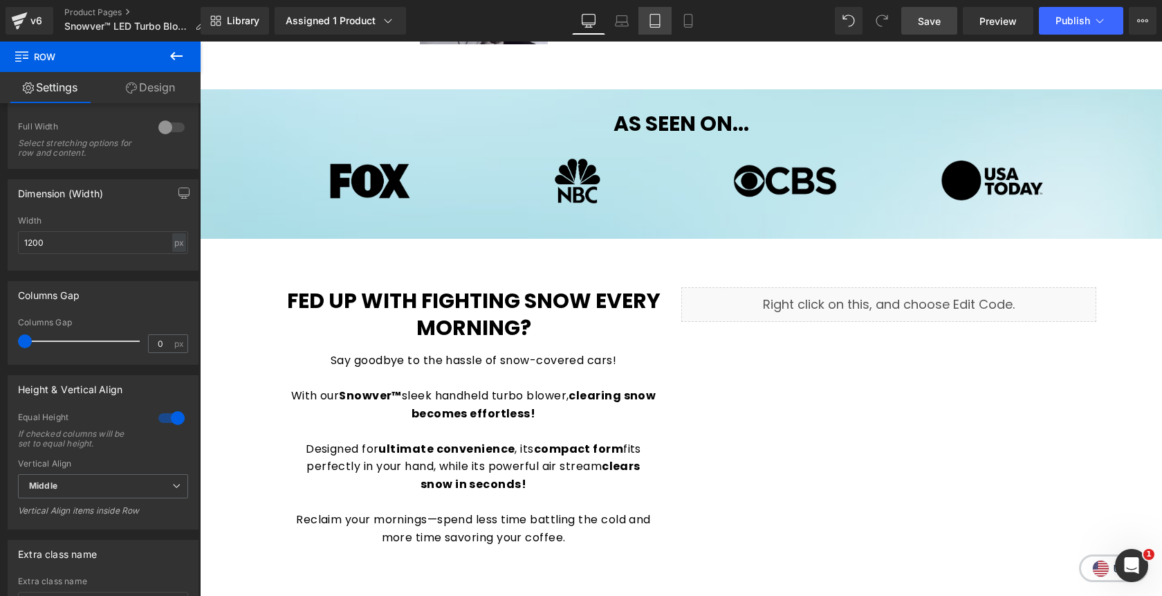
click at [660, 28] on link "Tablet" at bounding box center [655, 21] width 33 height 28
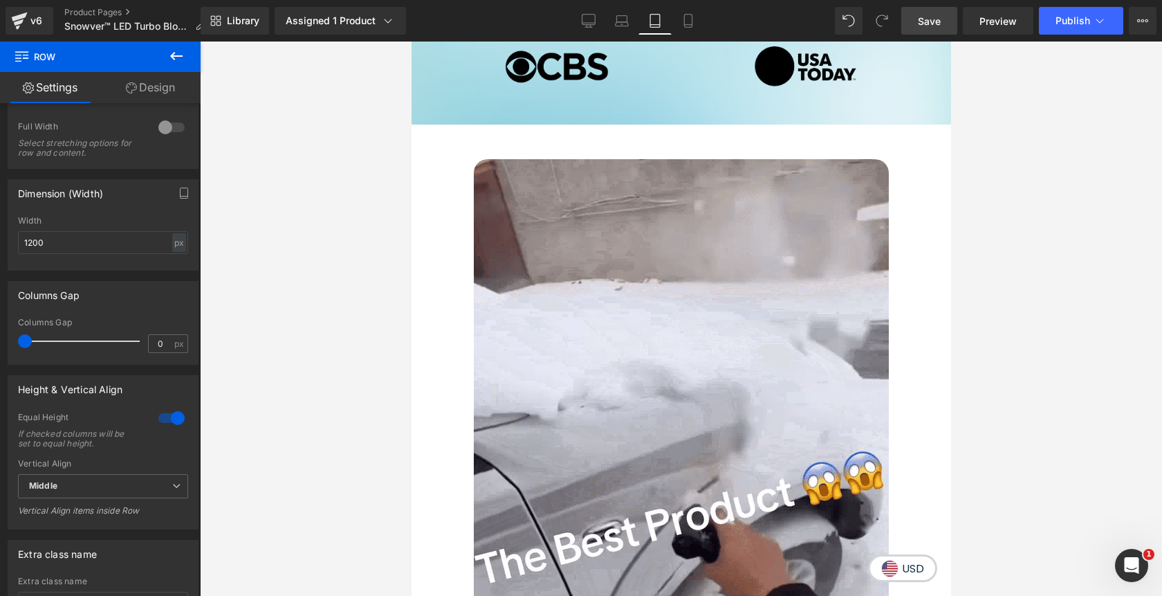
scroll to position [796, 0]
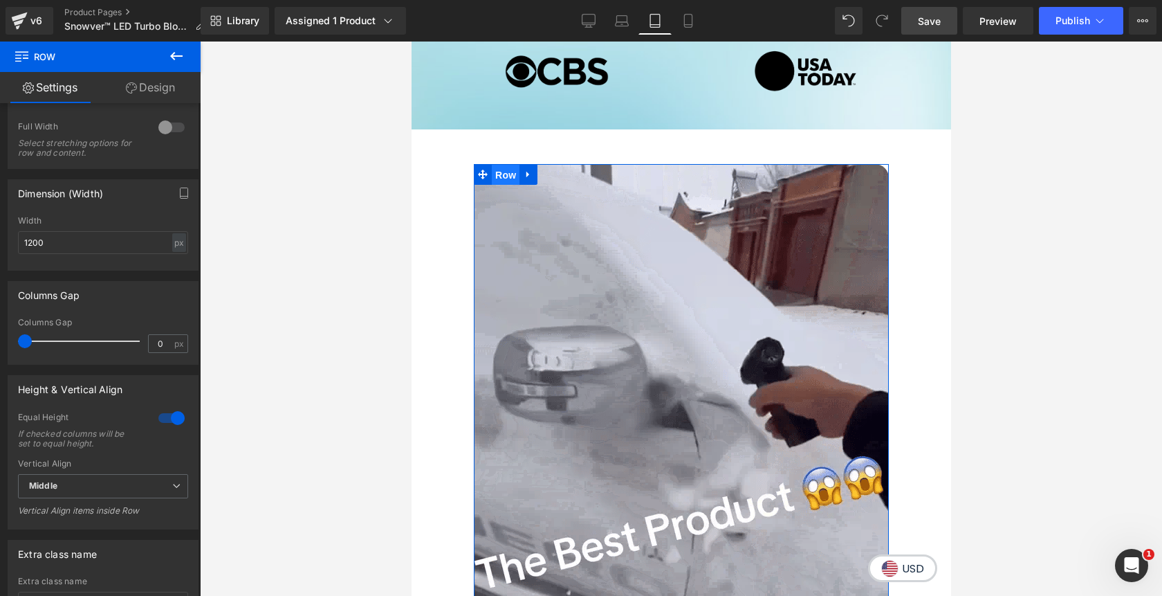
click at [503, 170] on span "Row" at bounding box center [505, 175] width 28 height 21
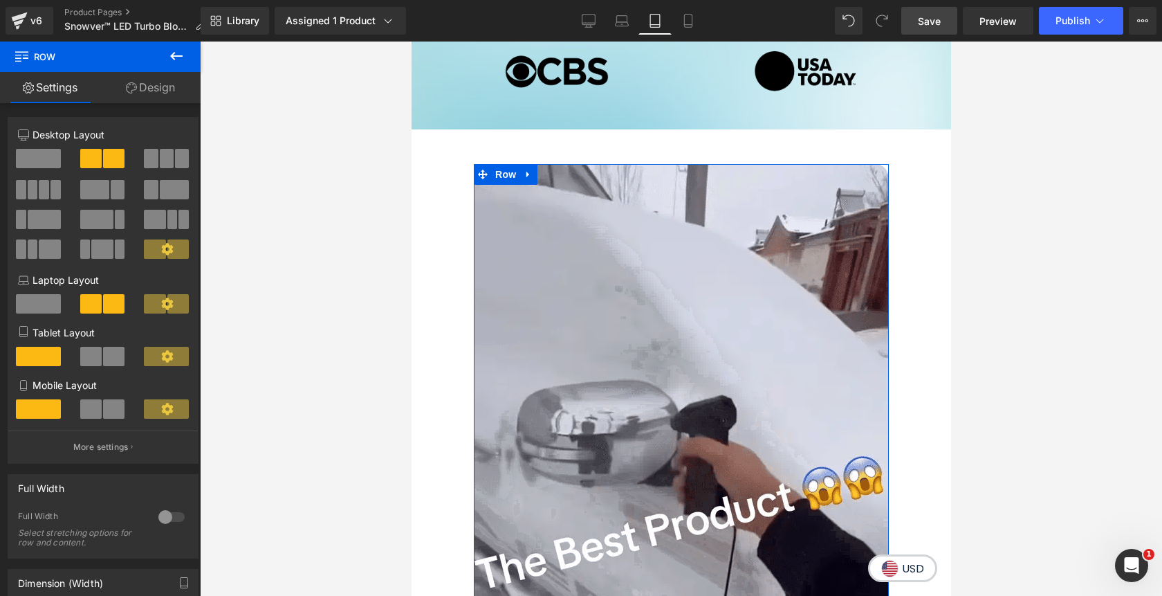
click at [158, 93] on link "Design" at bounding box center [150, 87] width 100 height 31
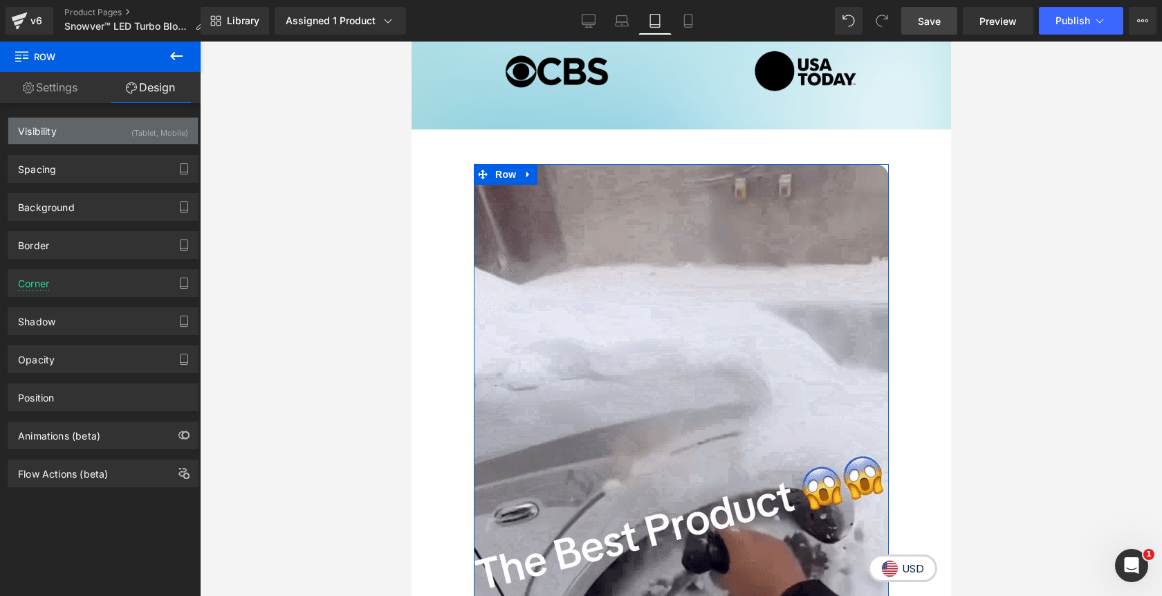
click at [131, 138] on div "(Tablet, Mobile)" at bounding box center [159, 129] width 57 height 23
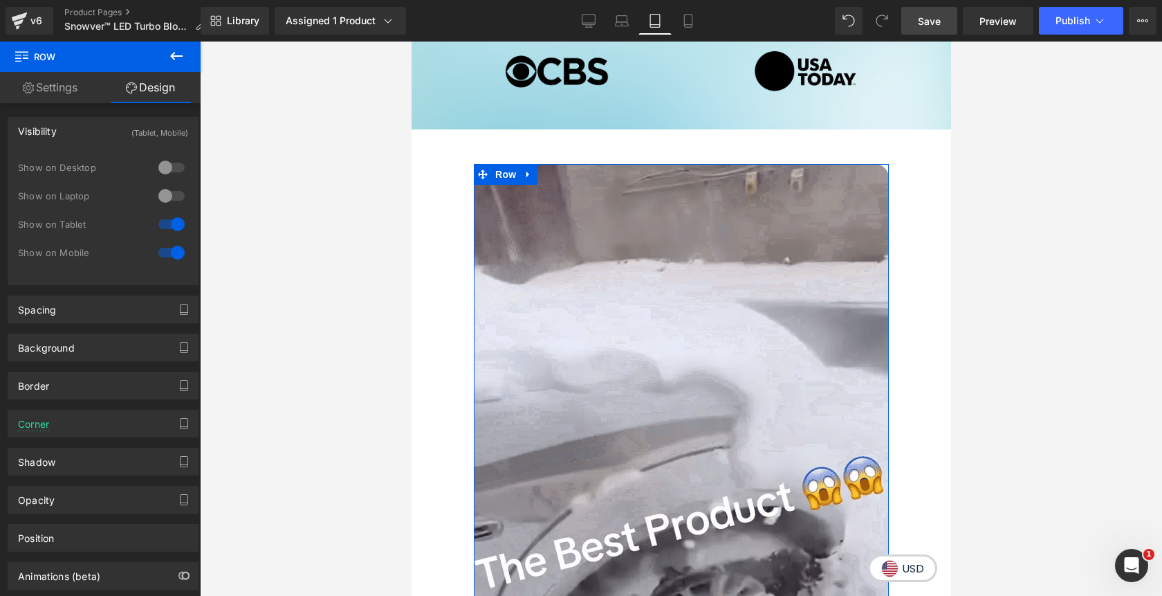
click at [162, 173] on div at bounding box center [171, 167] width 33 height 22
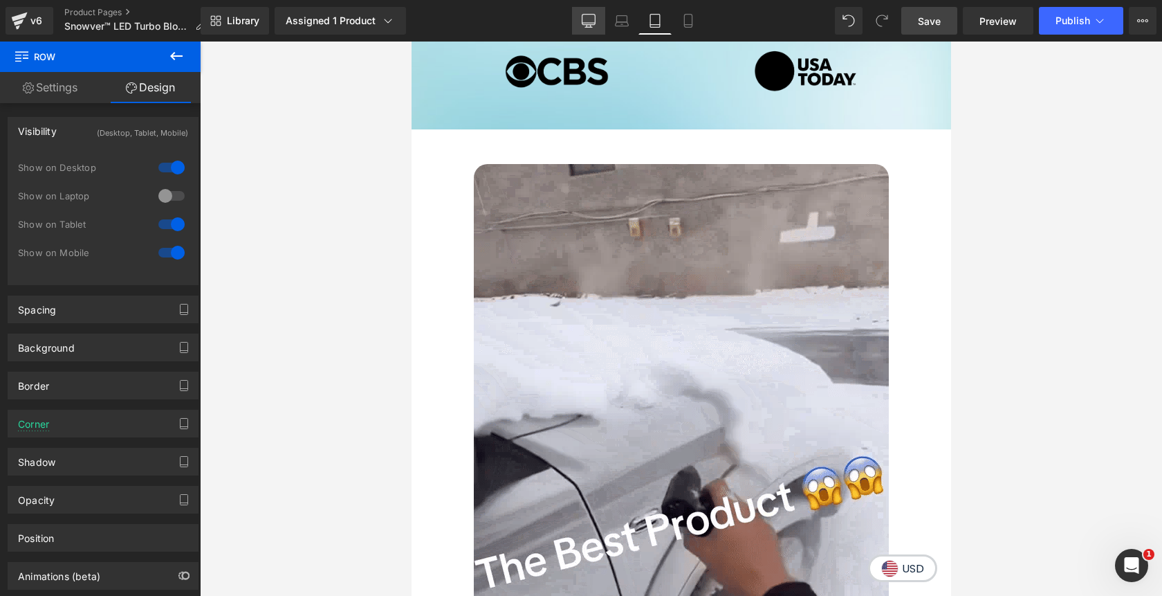
click at [589, 25] on icon at bounding box center [589, 20] width 13 height 10
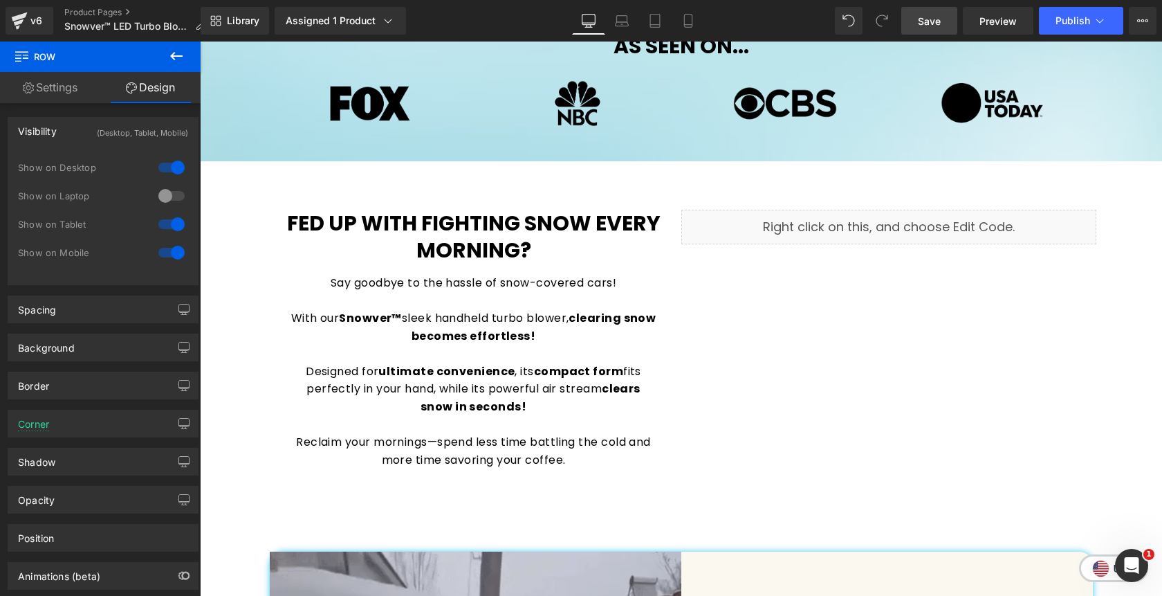
scroll to position [697, 0]
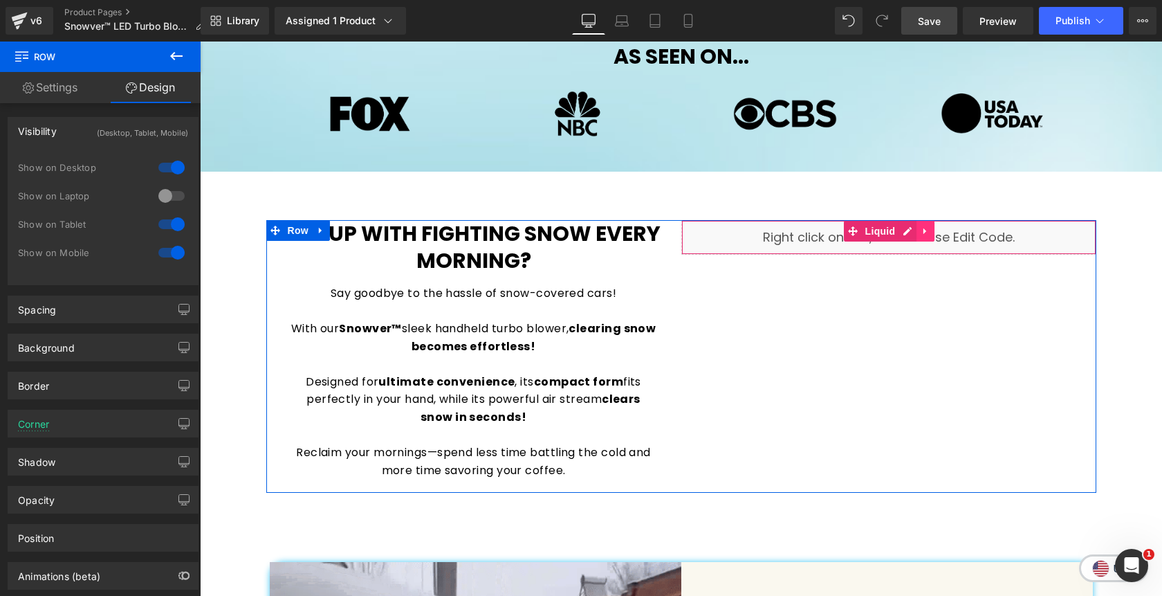
click at [929, 233] on icon at bounding box center [926, 231] width 10 height 10
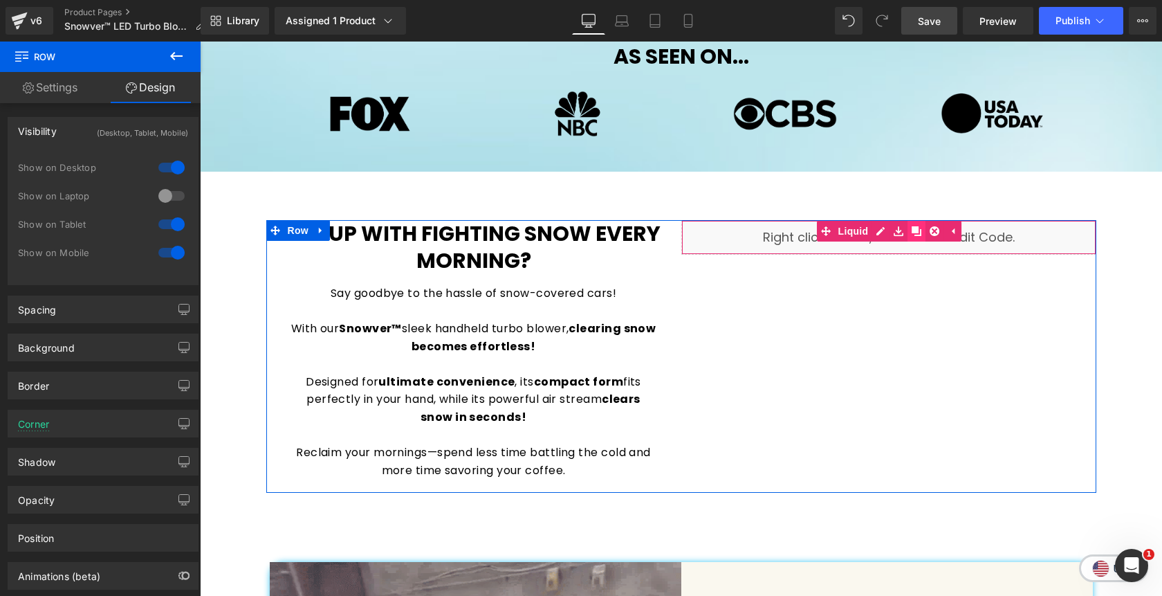
click at [920, 232] on icon at bounding box center [917, 231] width 10 height 10
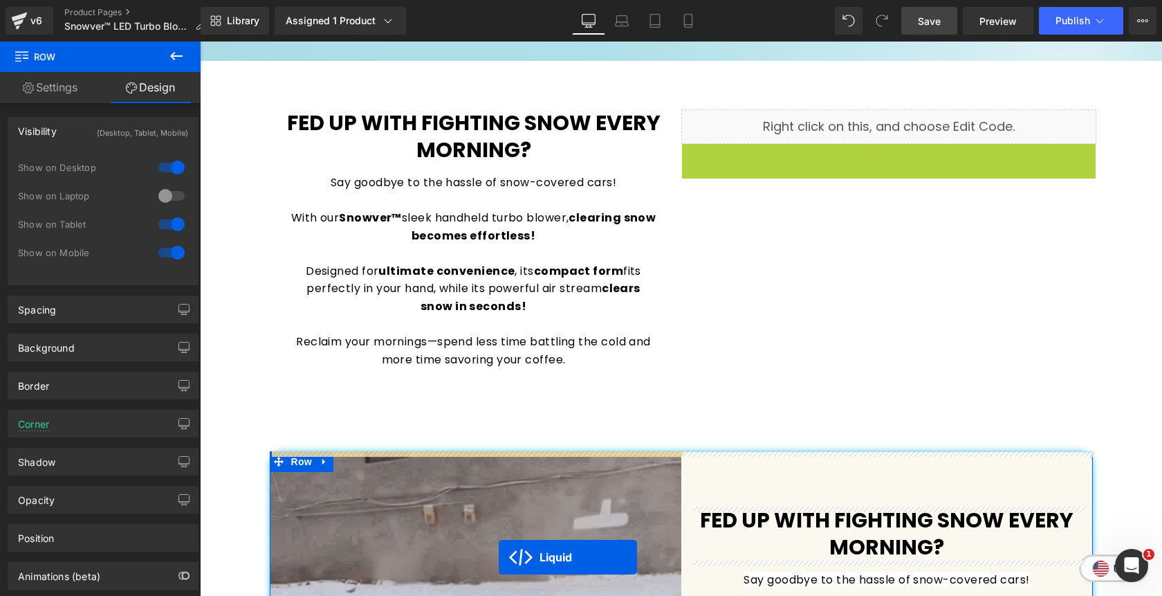
scroll to position [849, 0]
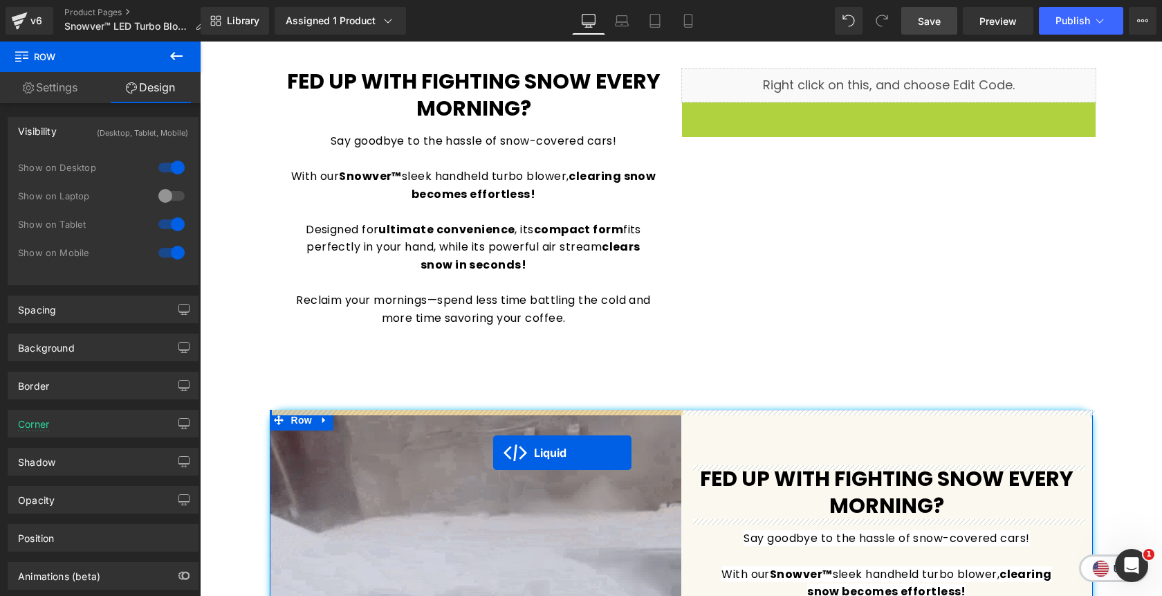
drag, startPoint x: 852, startPoint y: 264, endPoint x: 493, endPoint y: 452, distance: 405.1
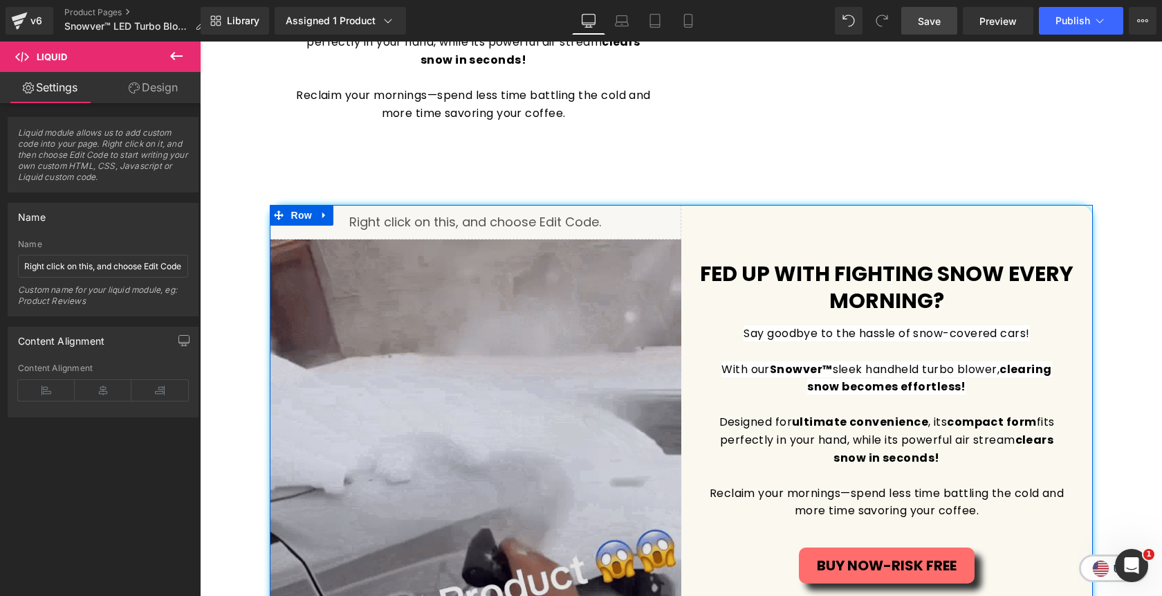
scroll to position [1064, 0]
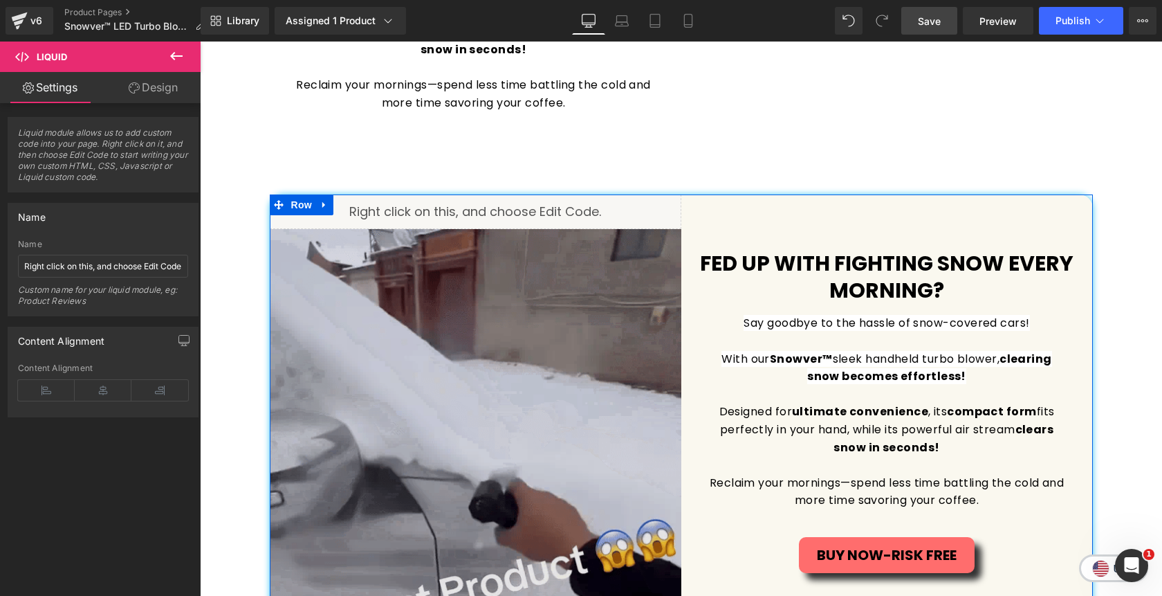
click at [506, 392] on img at bounding box center [476, 453] width 412 height 449
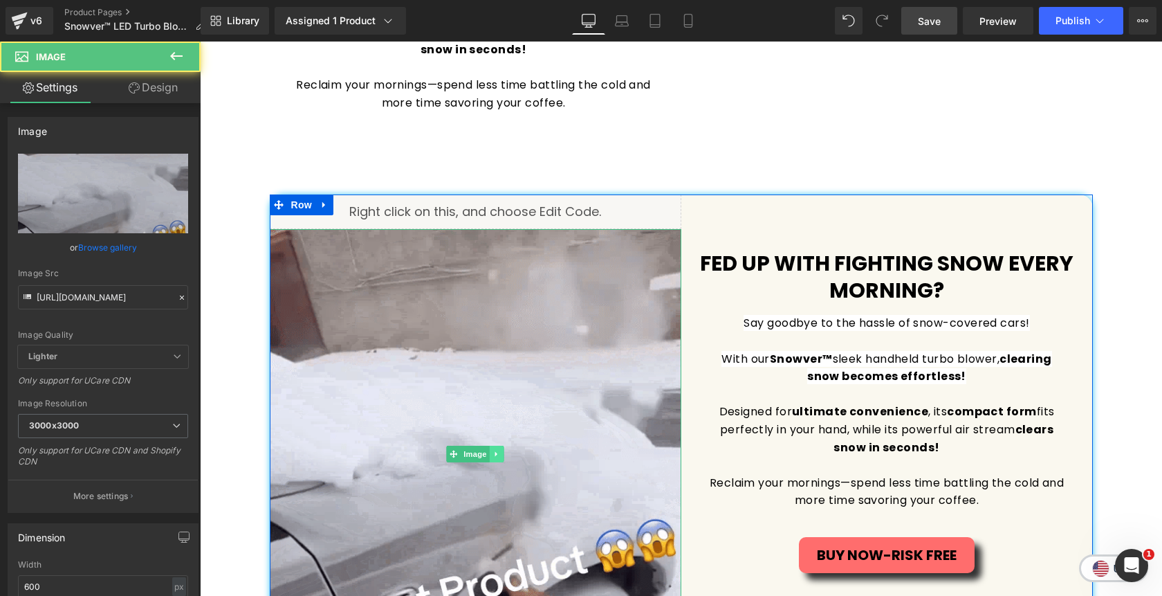
click at [495, 457] on icon at bounding box center [497, 454] width 8 height 8
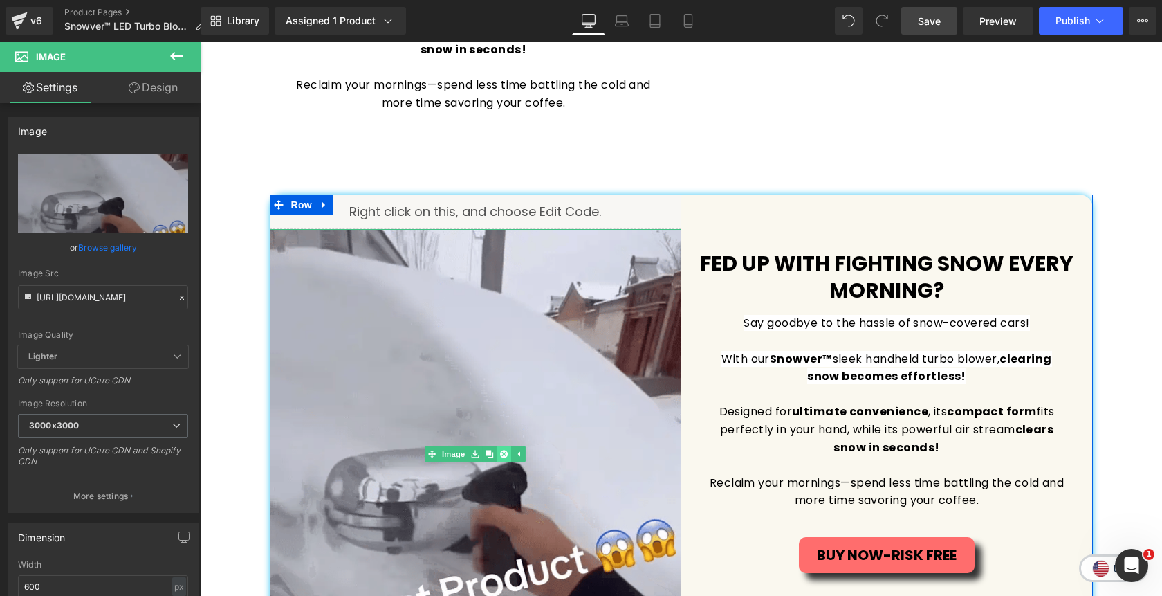
click at [505, 457] on icon at bounding box center [504, 454] width 8 height 8
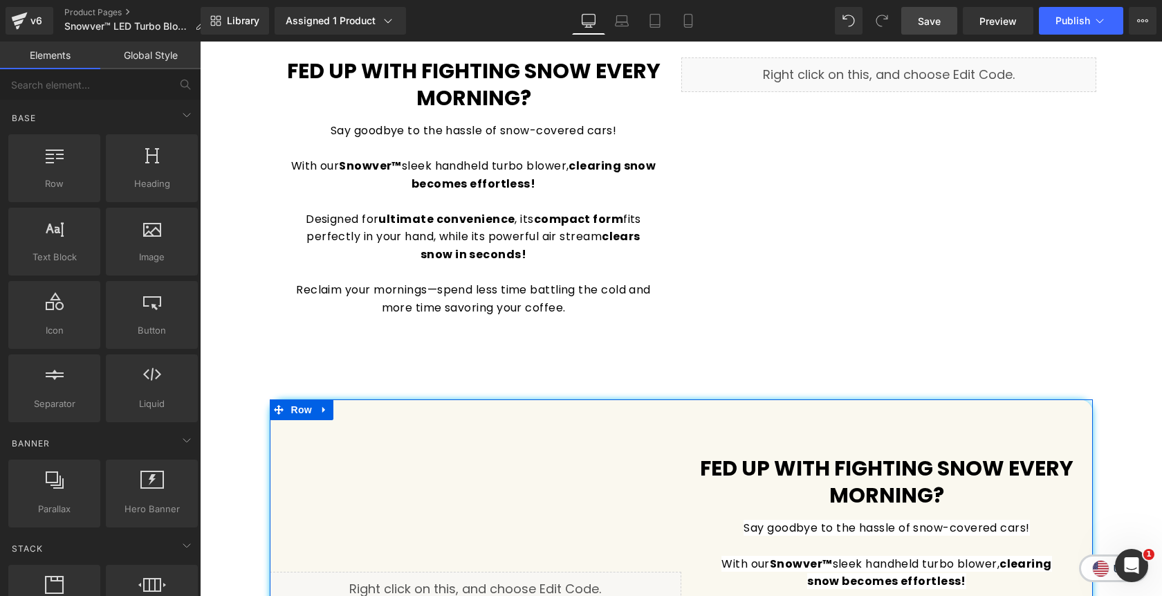
scroll to position [858, 0]
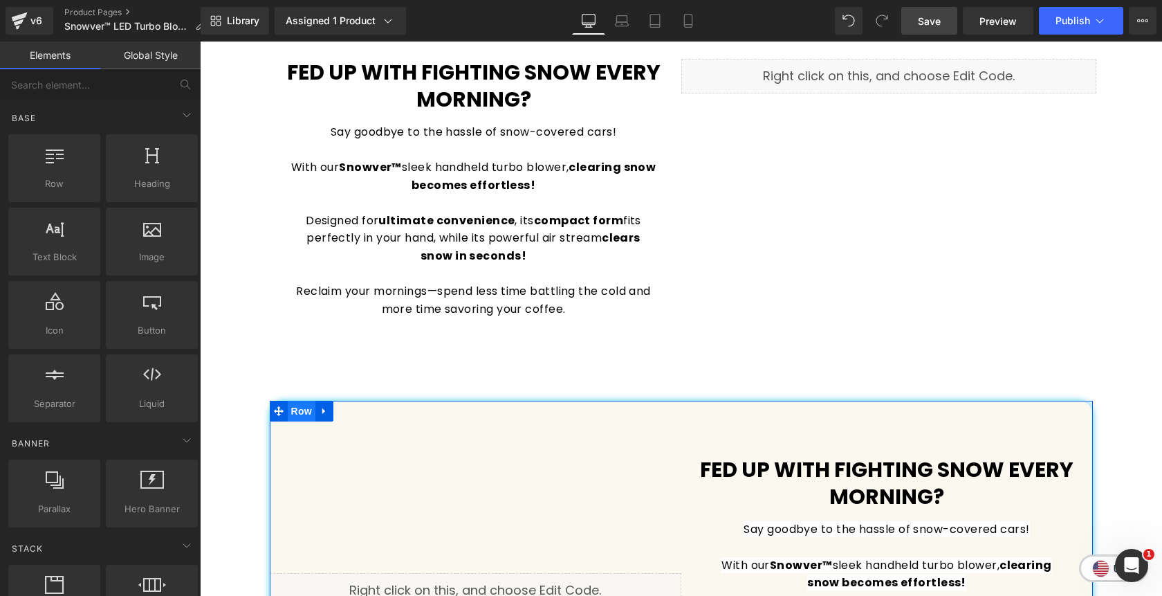
click at [306, 414] on span "Row" at bounding box center [302, 411] width 28 height 21
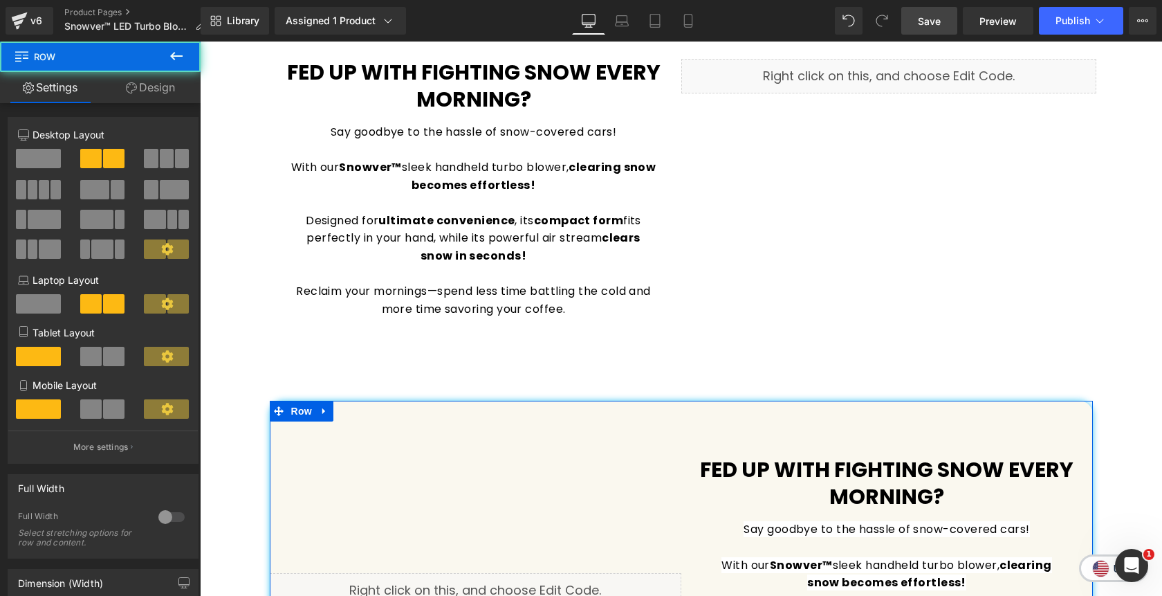
click at [154, 88] on link "Design" at bounding box center [150, 87] width 100 height 31
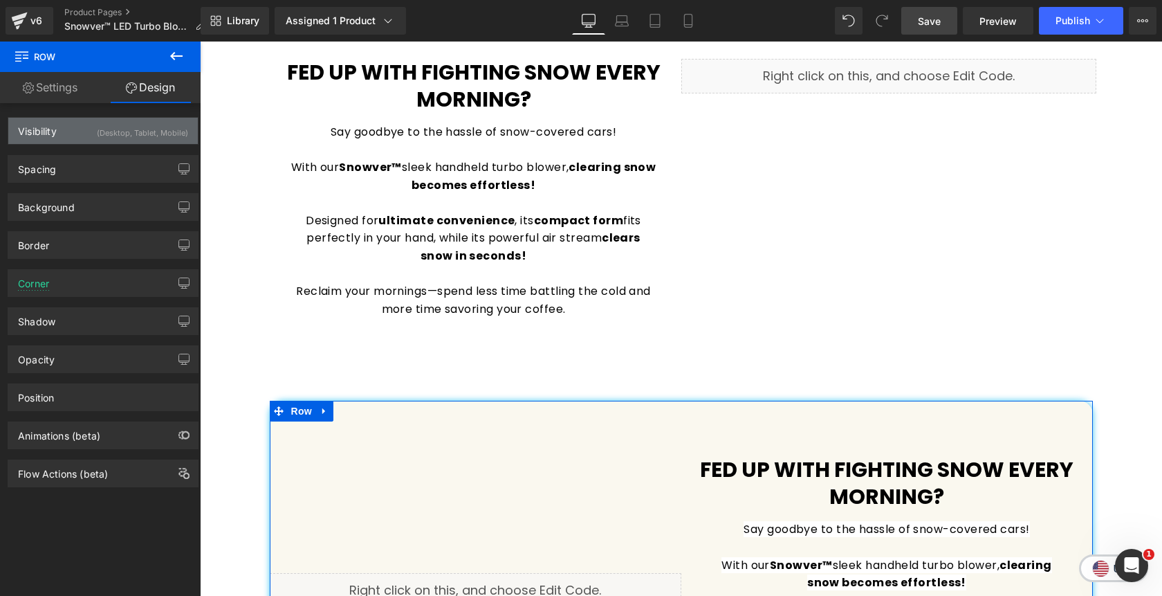
click at [130, 138] on div "(Desktop, Tablet, Mobile)" at bounding box center [142, 129] width 91 height 23
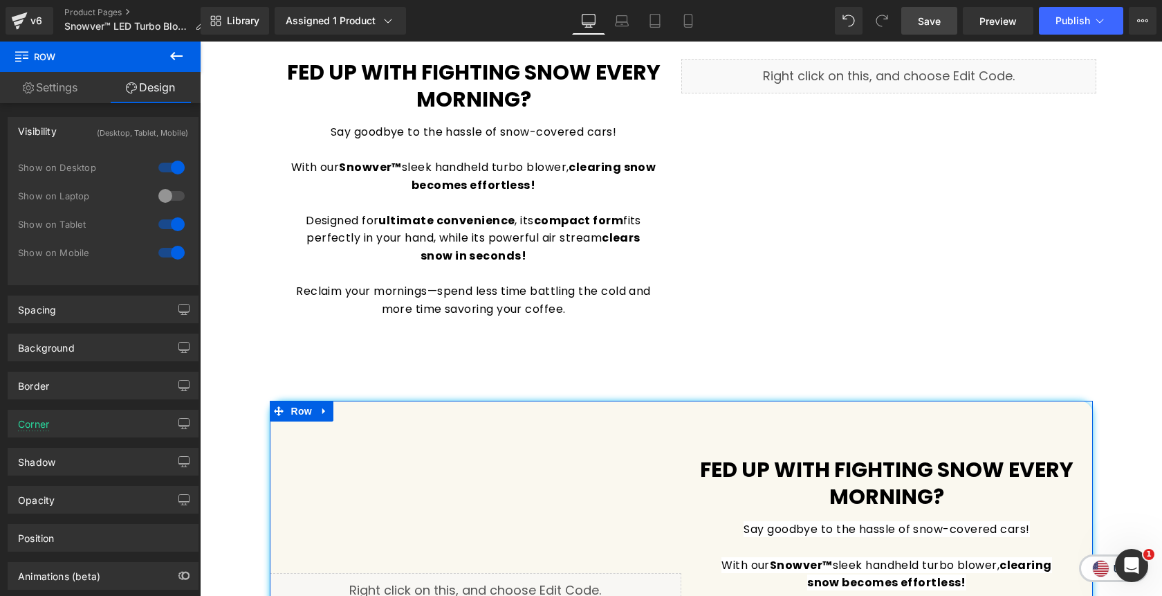
click at [173, 167] on div at bounding box center [171, 167] width 33 height 22
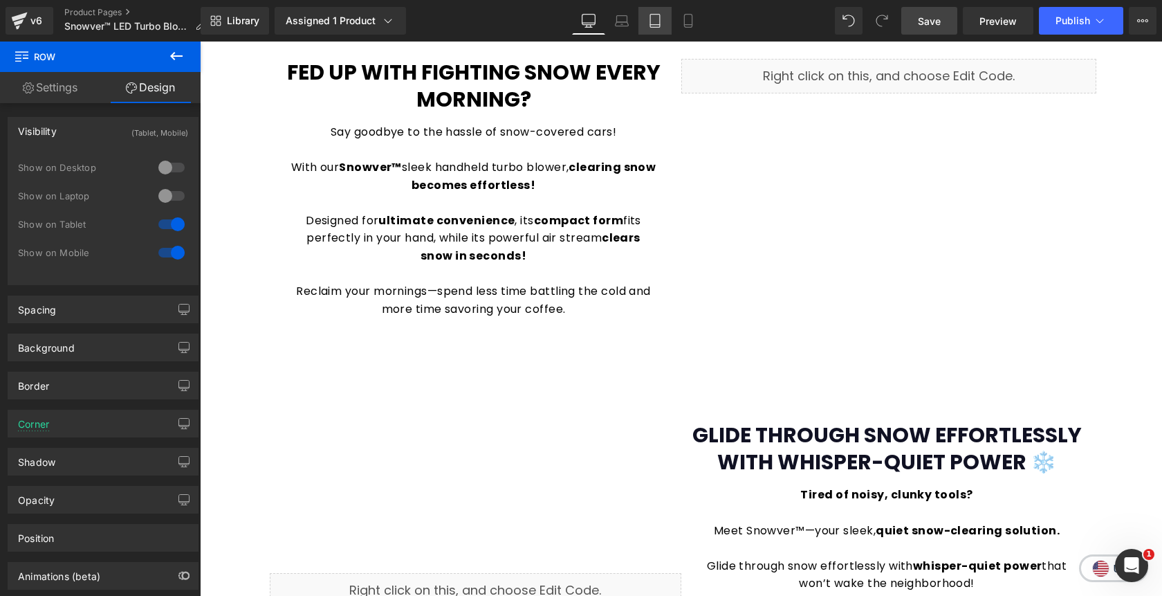
click at [659, 26] on icon at bounding box center [655, 21] width 14 height 14
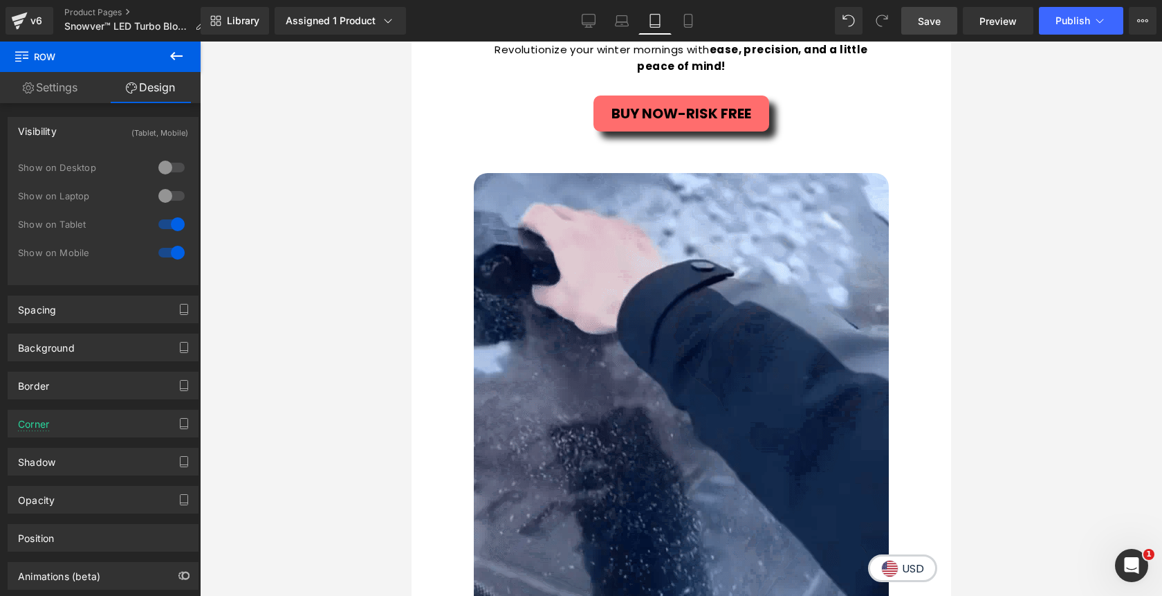
scroll to position [1541, 0]
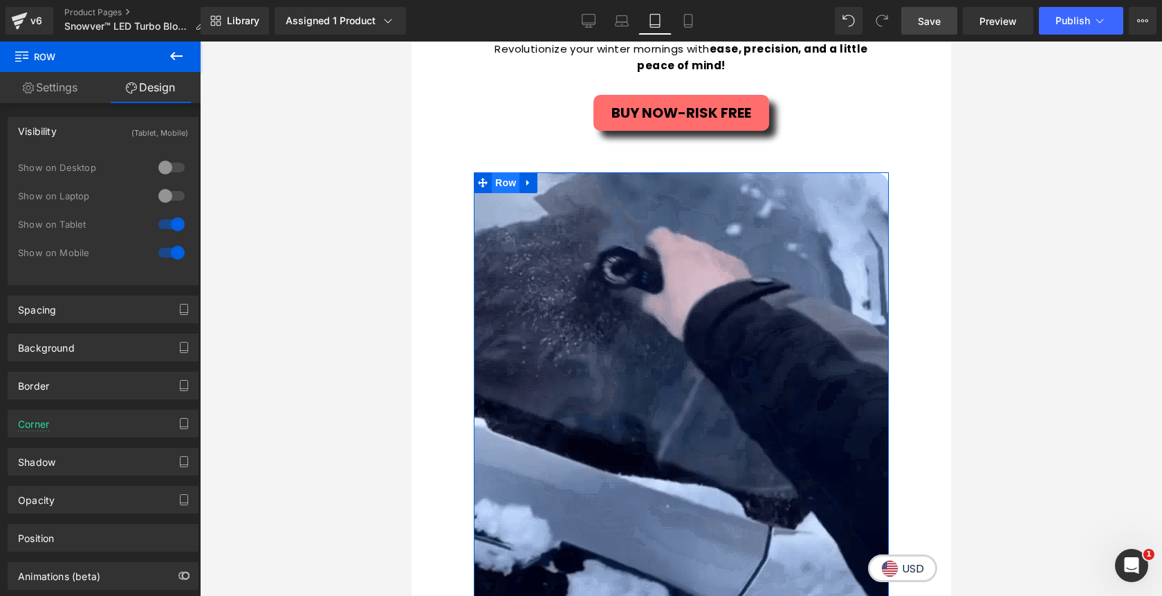
click at [503, 172] on span "Row" at bounding box center [505, 182] width 28 height 21
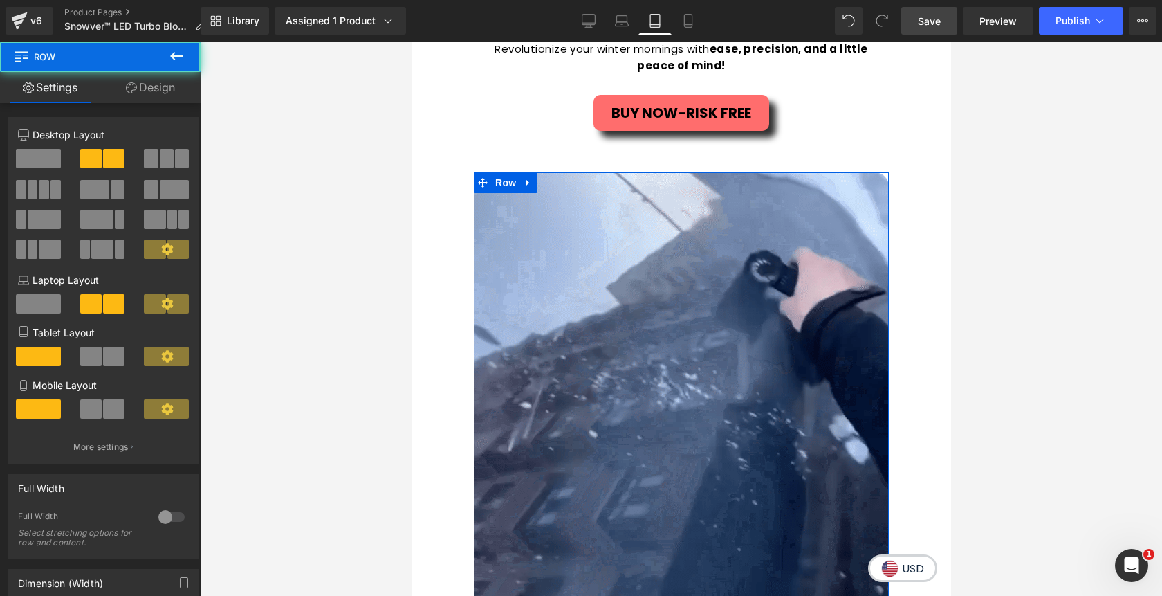
click at [169, 93] on link "Design" at bounding box center [150, 87] width 100 height 31
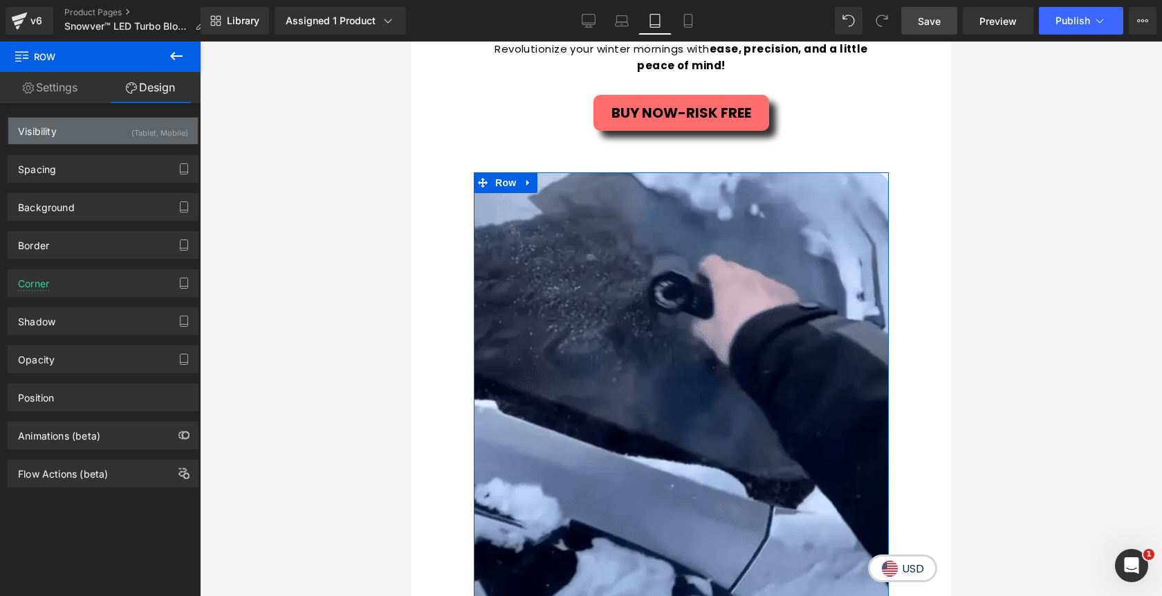
click at [152, 133] on div "(Tablet, Mobile)" at bounding box center [159, 129] width 57 height 23
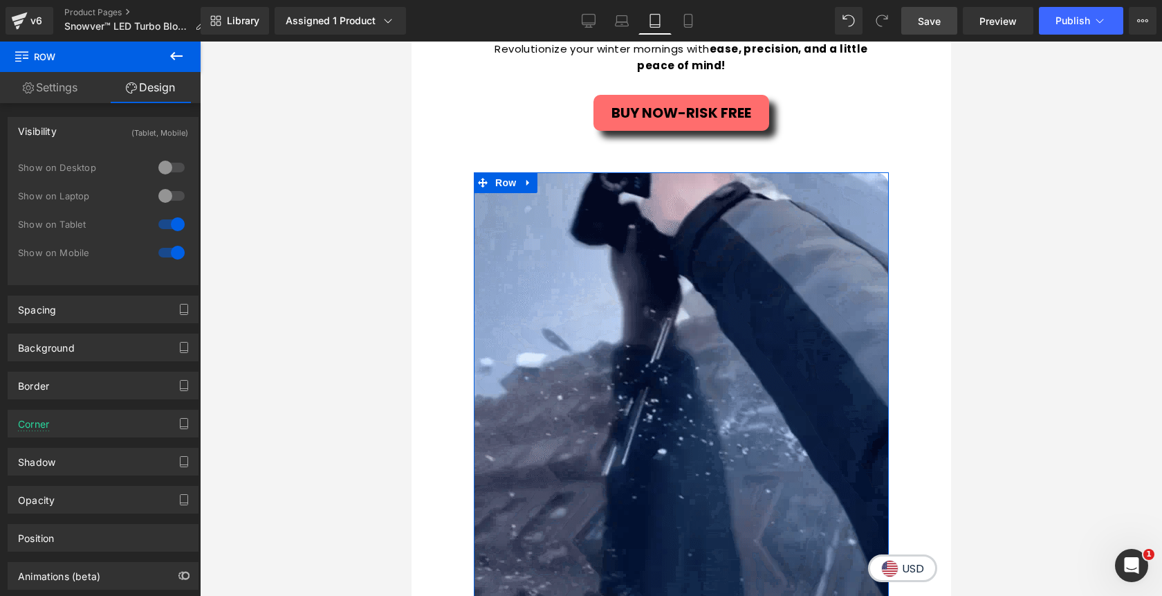
click at [162, 172] on div at bounding box center [171, 167] width 33 height 22
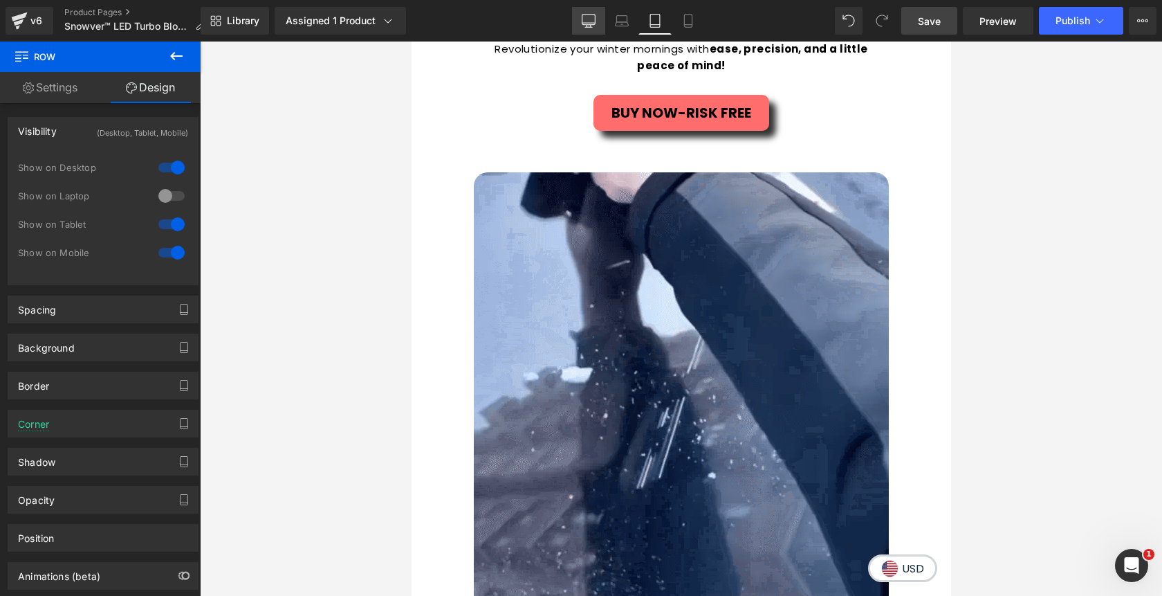
click at [585, 24] on icon at bounding box center [589, 20] width 13 height 10
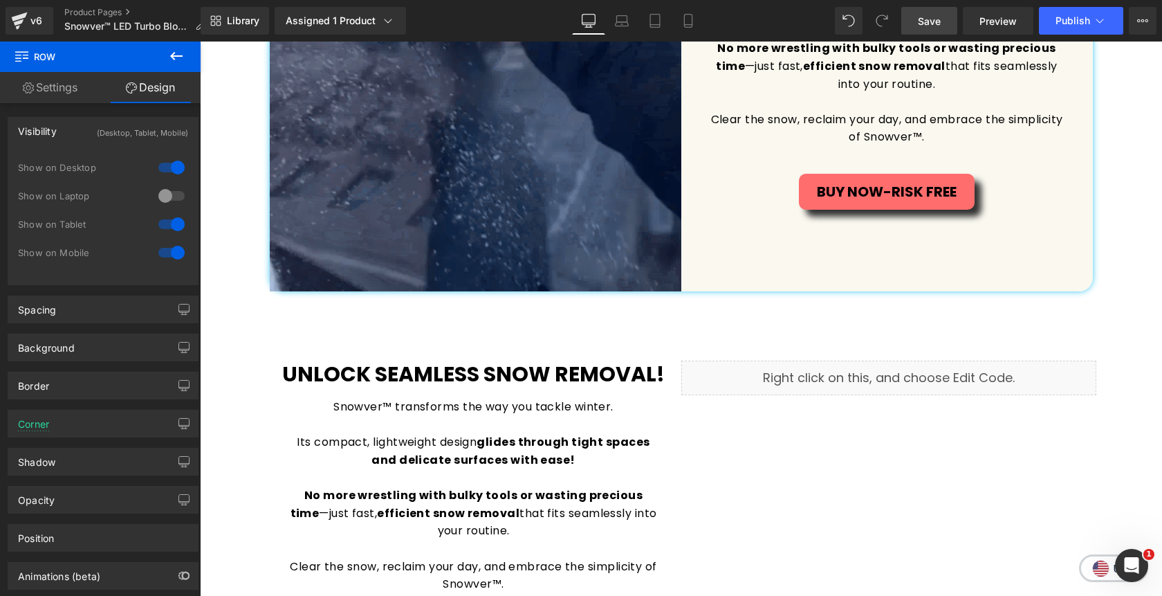
scroll to position [1848, 0]
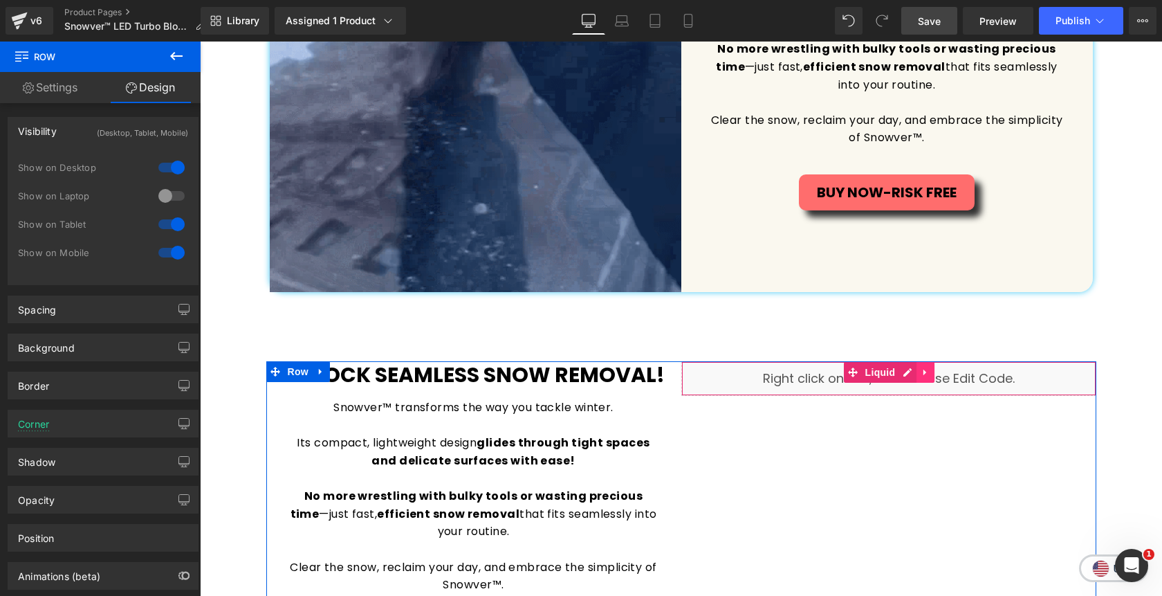
click at [928, 374] on icon at bounding box center [926, 372] width 10 height 10
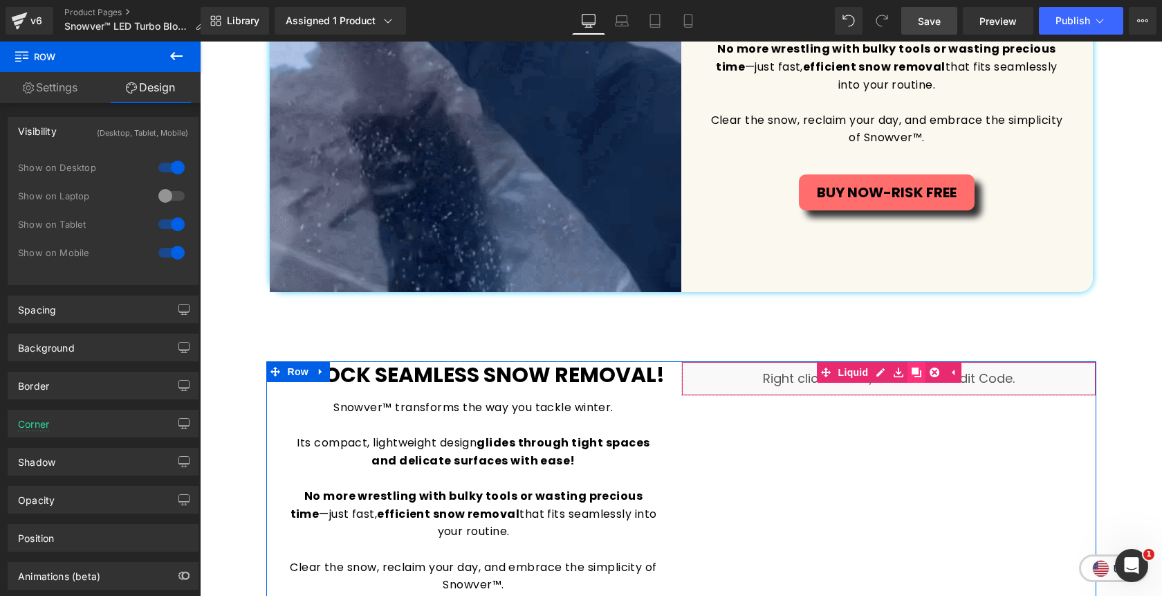
click at [916, 374] on icon at bounding box center [917, 372] width 10 height 10
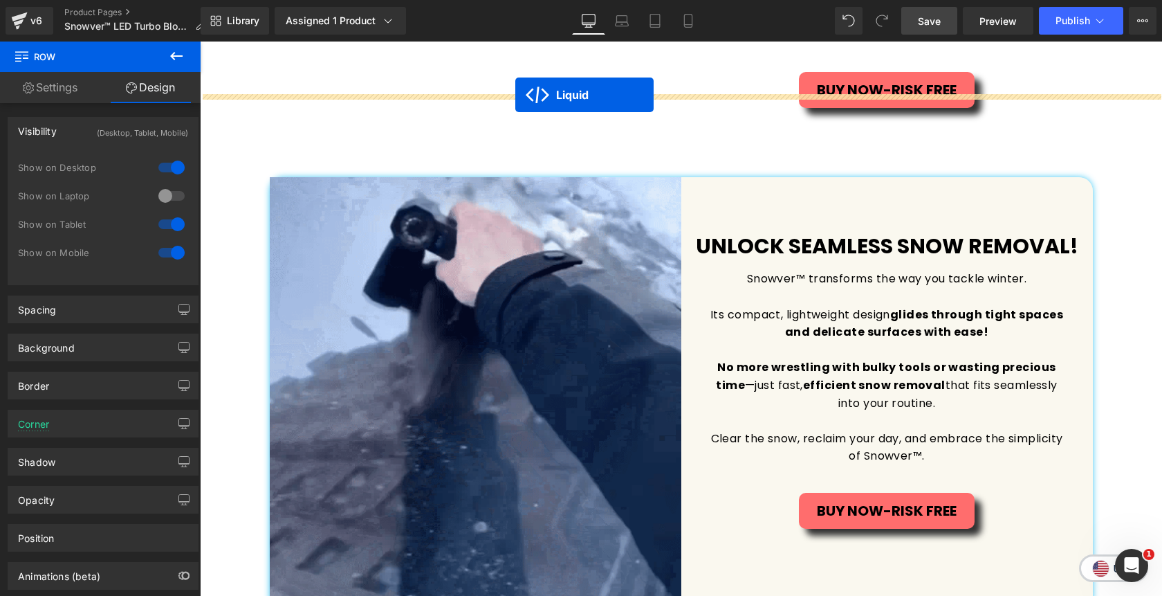
scroll to position [1516, 0]
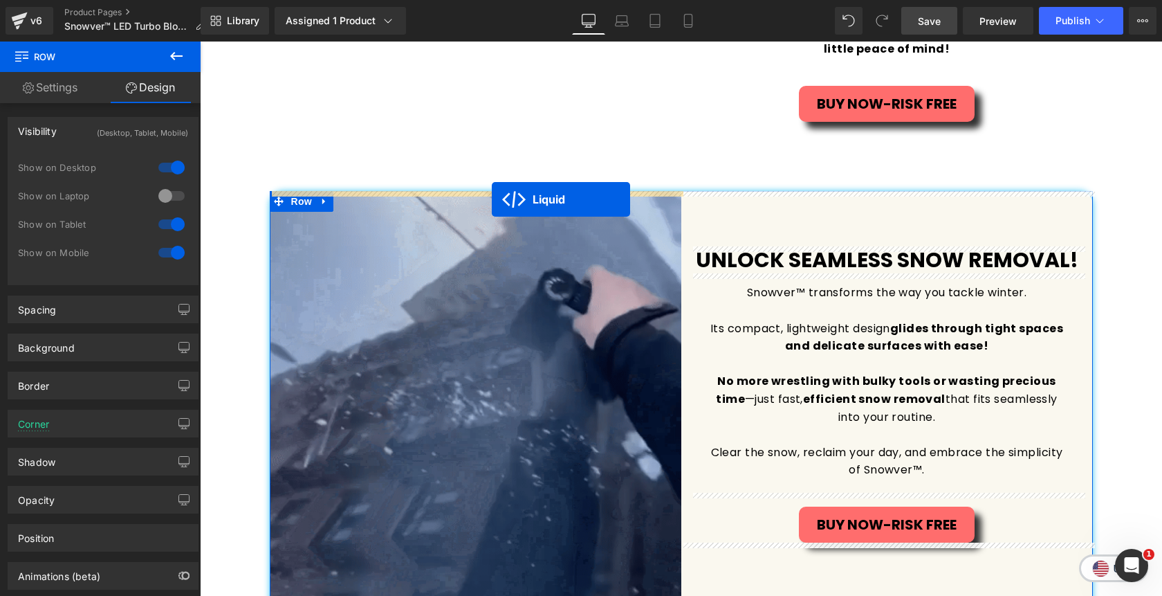
drag, startPoint x: 851, startPoint y: 407, endPoint x: 492, endPoint y: 199, distance: 414.7
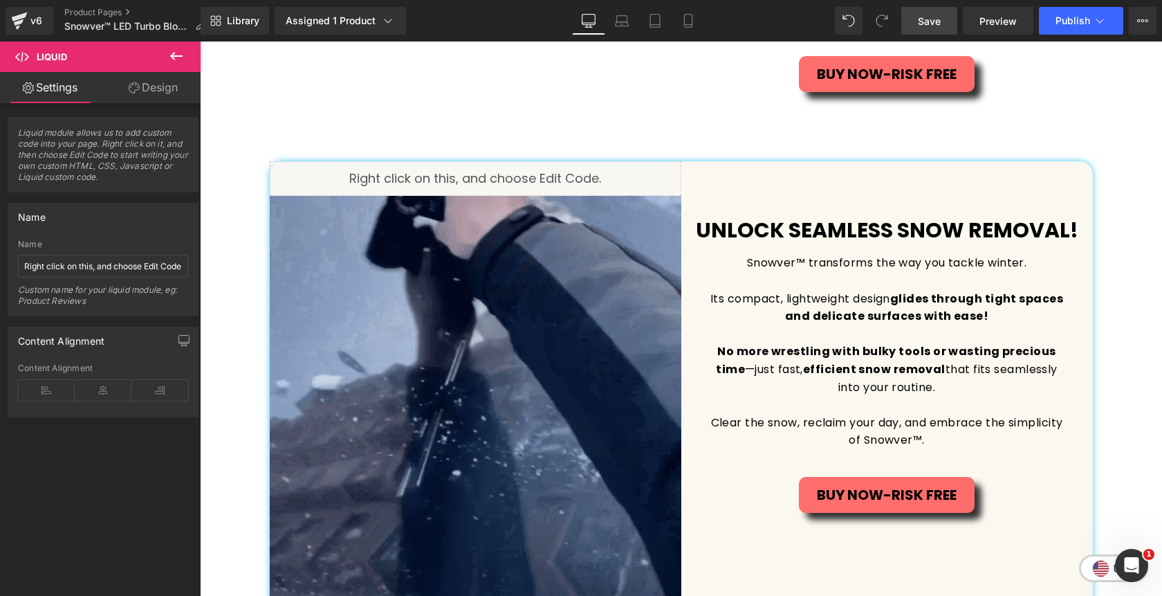
scroll to position [1526, 0]
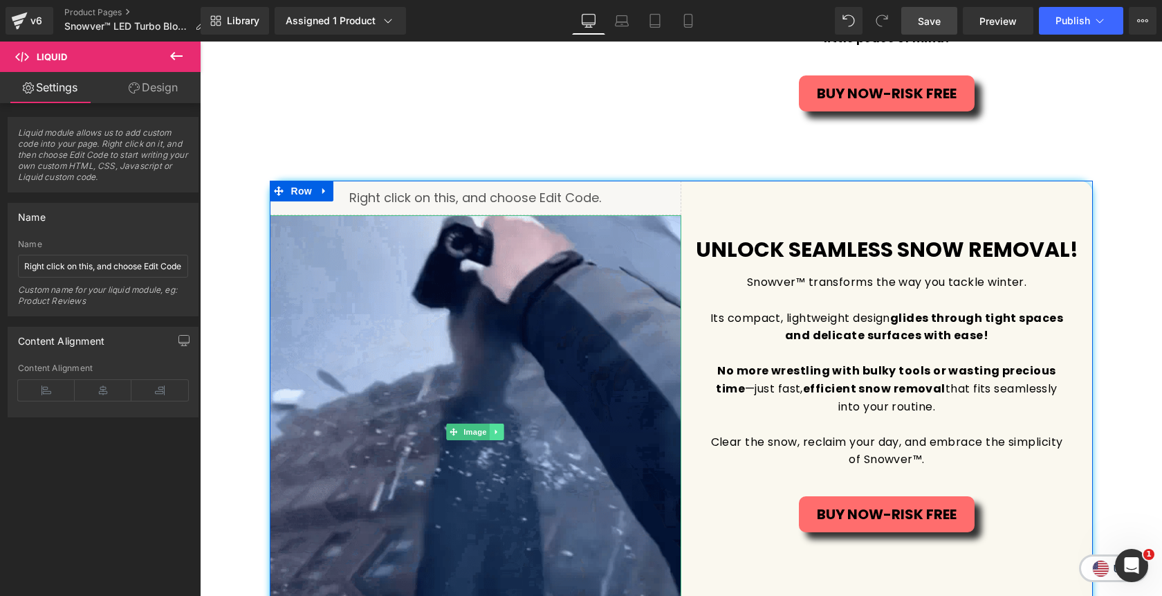
click at [500, 433] on icon at bounding box center [497, 432] width 8 height 8
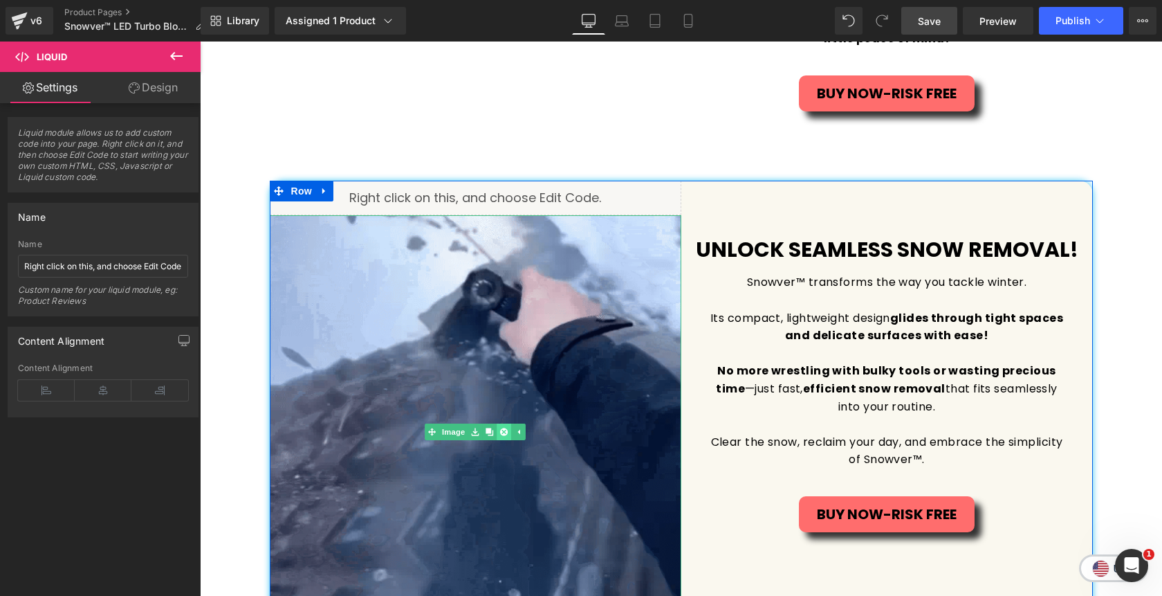
click at [504, 435] on icon at bounding box center [504, 432] width 8 height 8
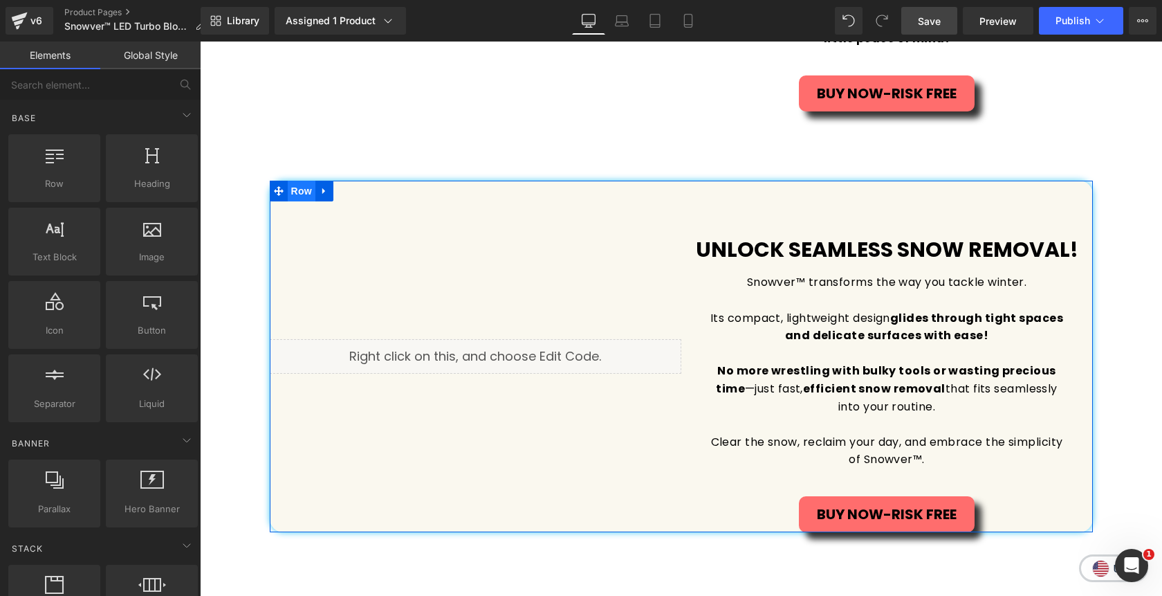
click at [302, 192] on span "Row" at bounding box center [302, 191] width 28 height 21
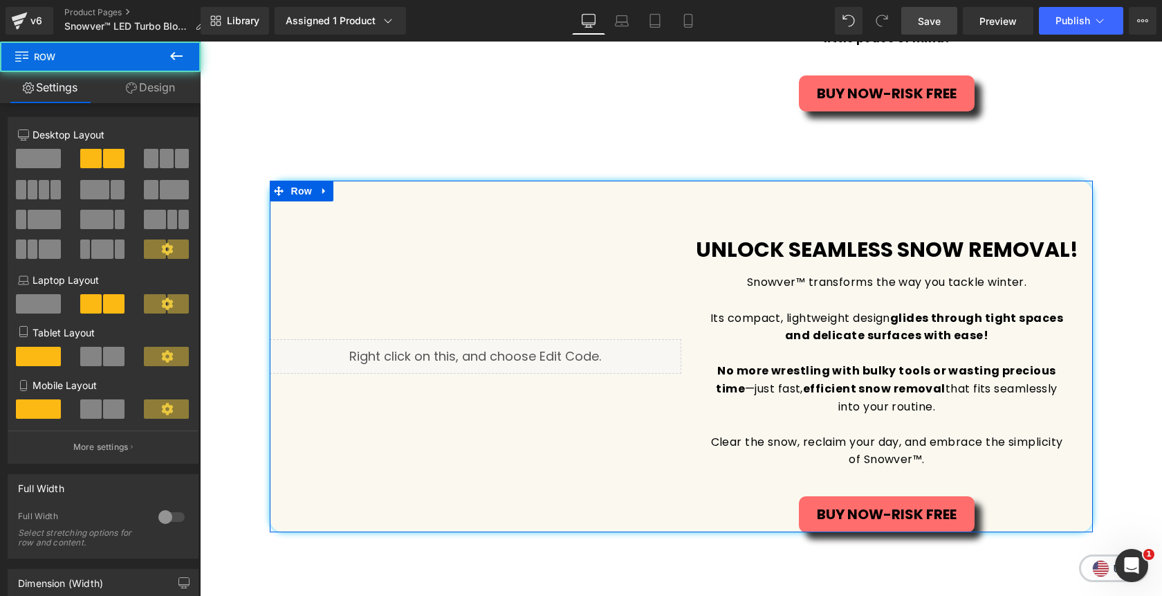
click at [152, 95] on link "Design" at bounding box center [150, 87] width 100 height 31
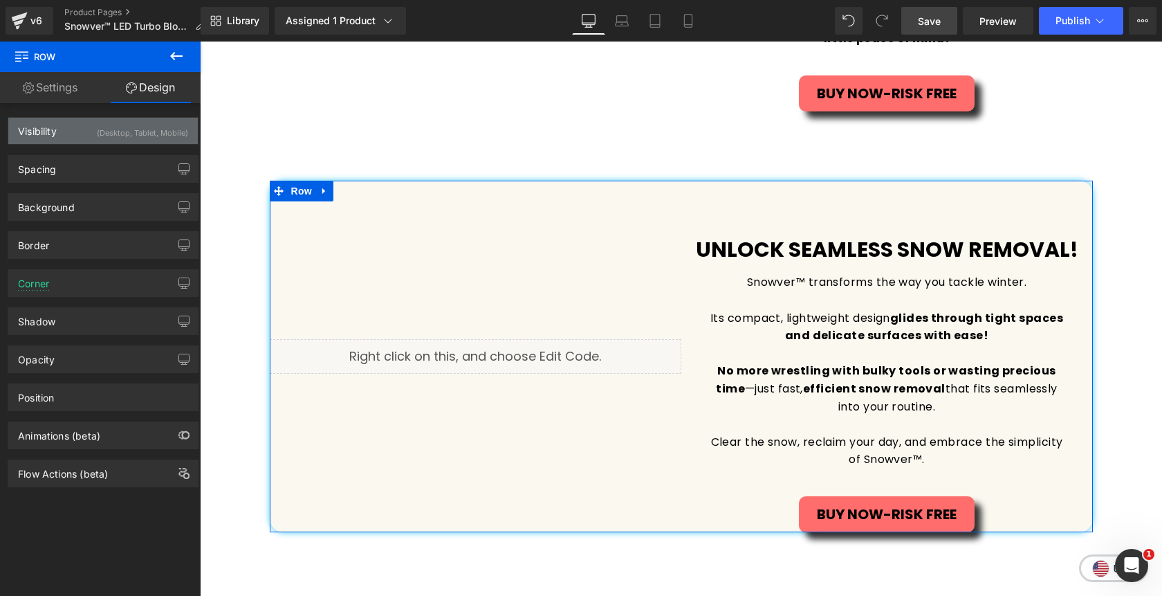
click at [144, 134] on div "(Desktop, Tablet, Mobile)" at bounding box center [142, 129] width 91 height 23
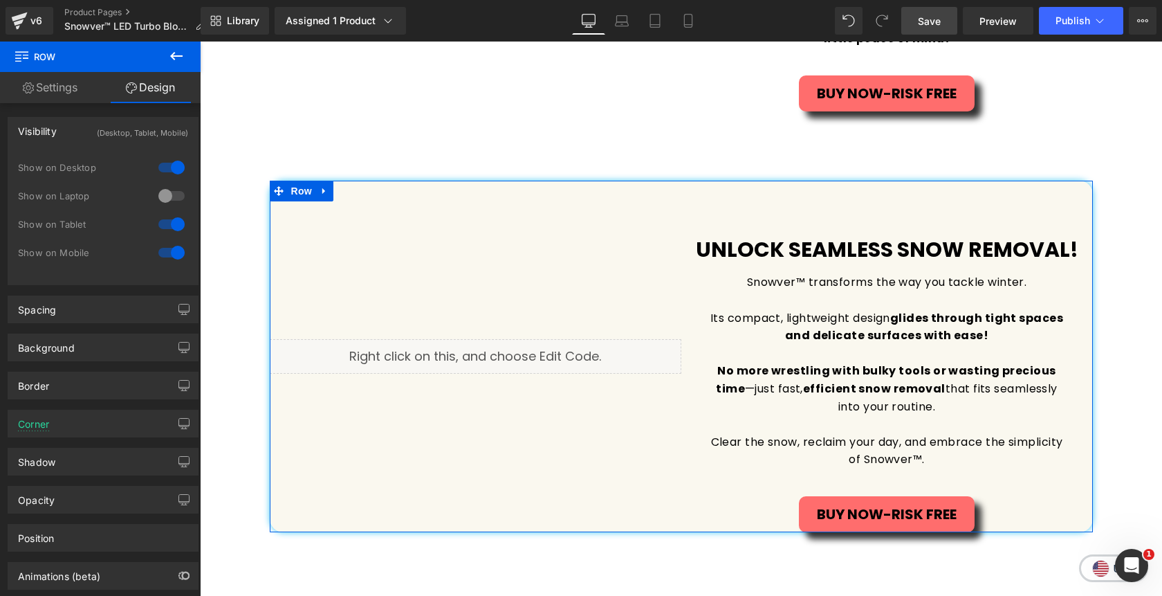
click at [175, 167] on div at bounding box center [171, 167] width 33 height 22
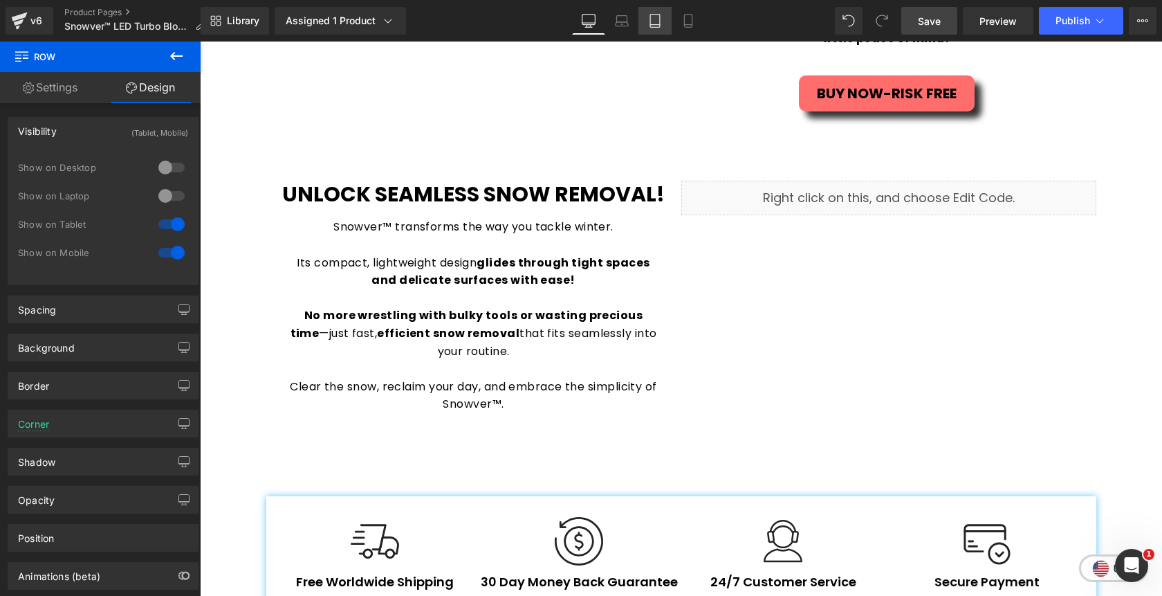
click at [663, 21] on link "Tablet" at bounding box center [655, 21] width 33 height 28
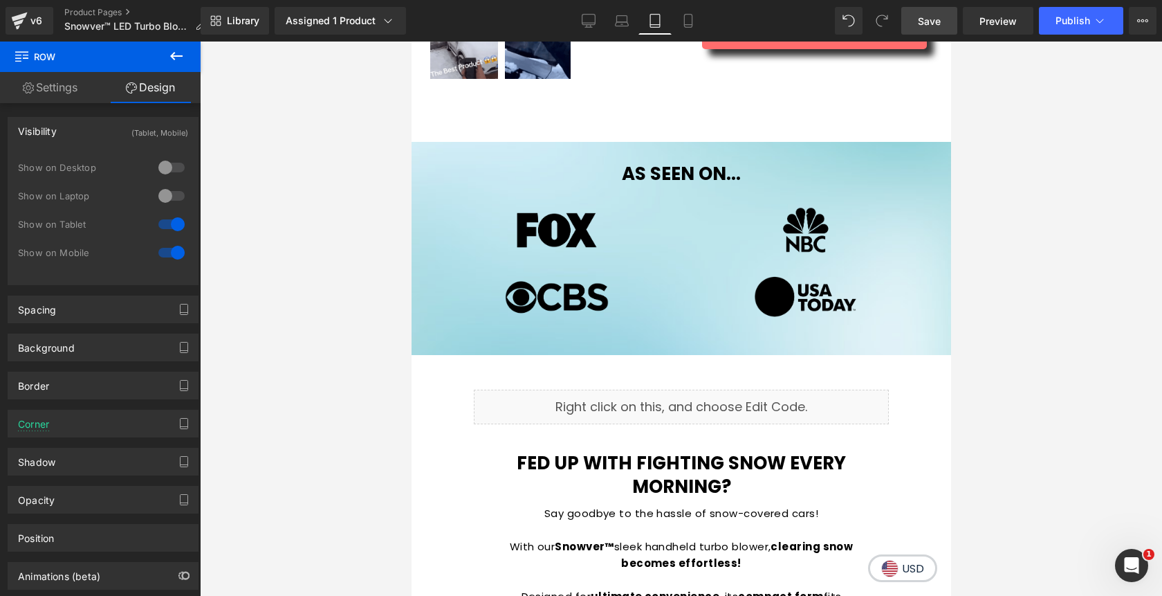
scroll to position [569, 0]
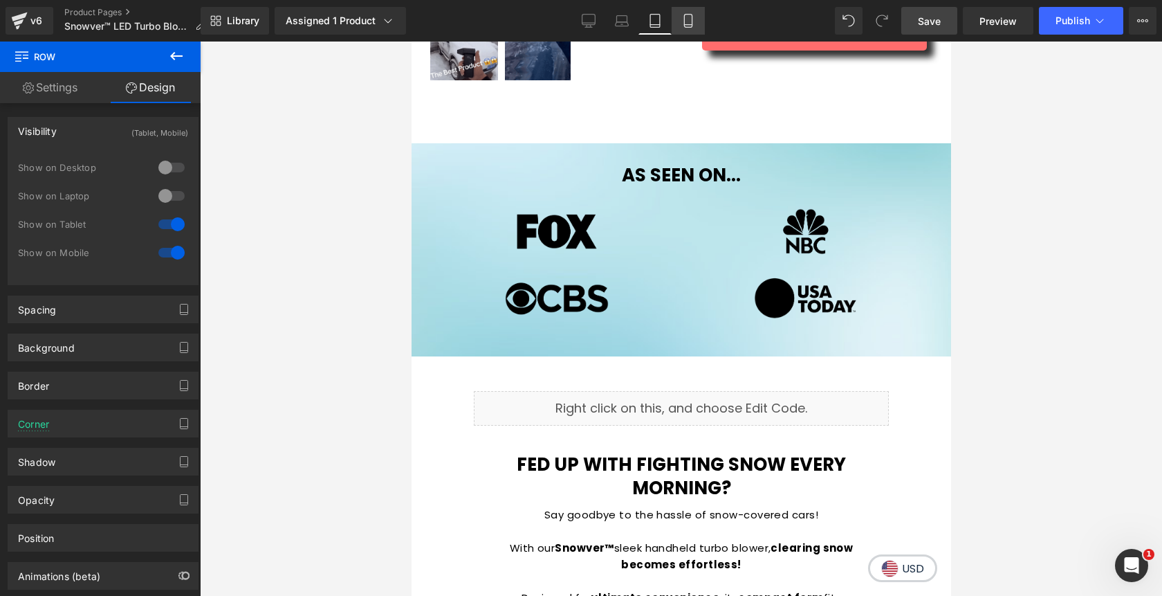
click at [695, 23] on icon at bounding box center [688, 21] width 14 height 14
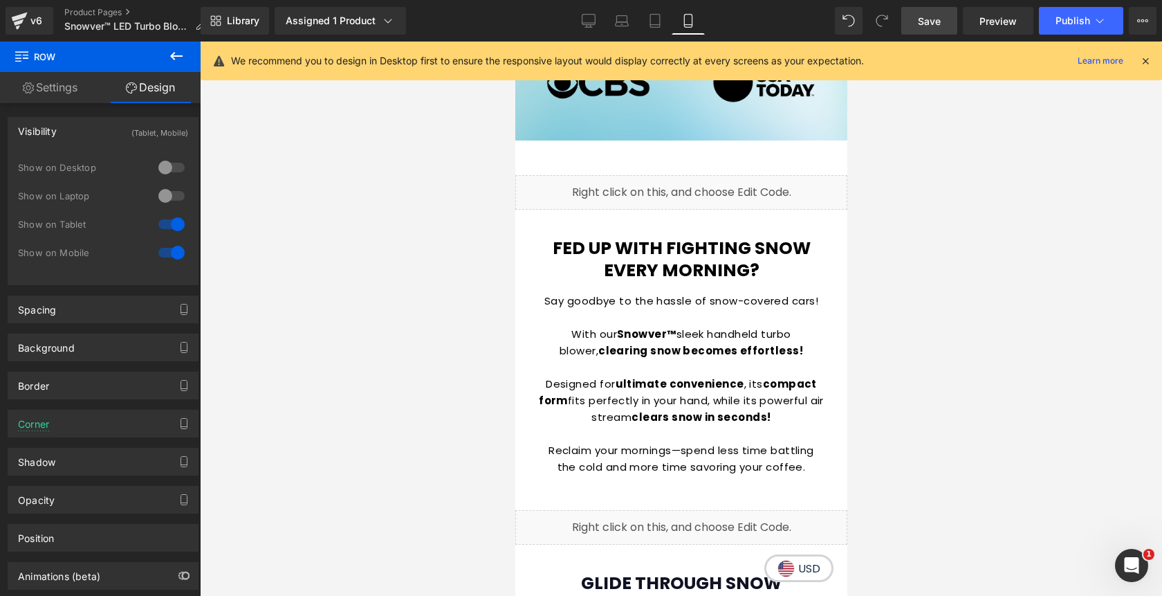
scroll to position [1052, 0]
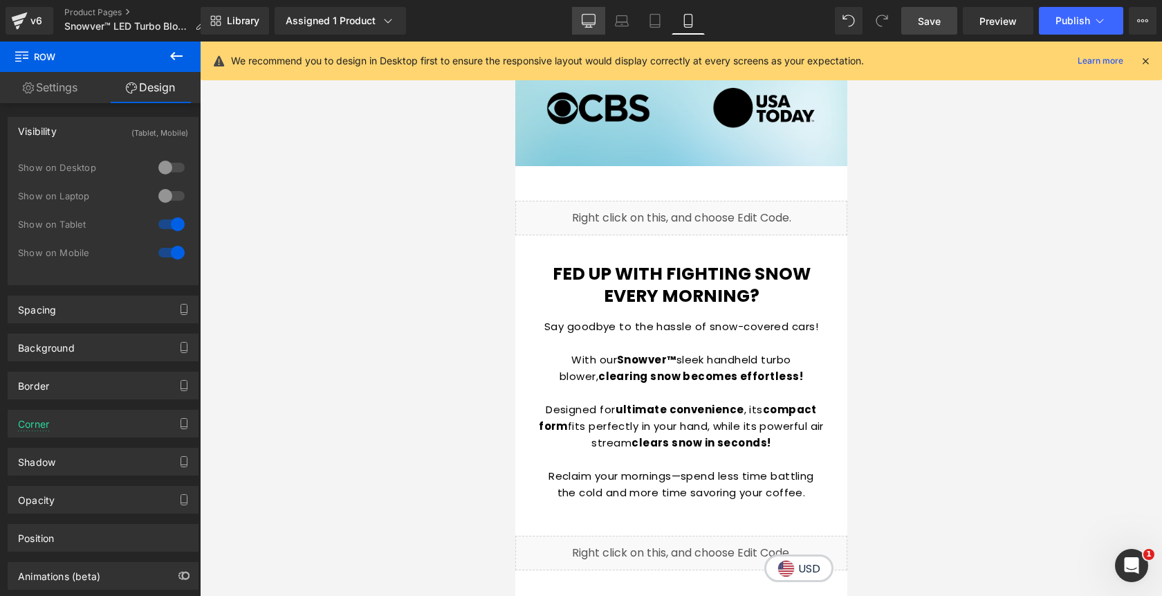
click at [592, 30] on link "Desktop" at bounding box center [588, 21] width 33 height 28
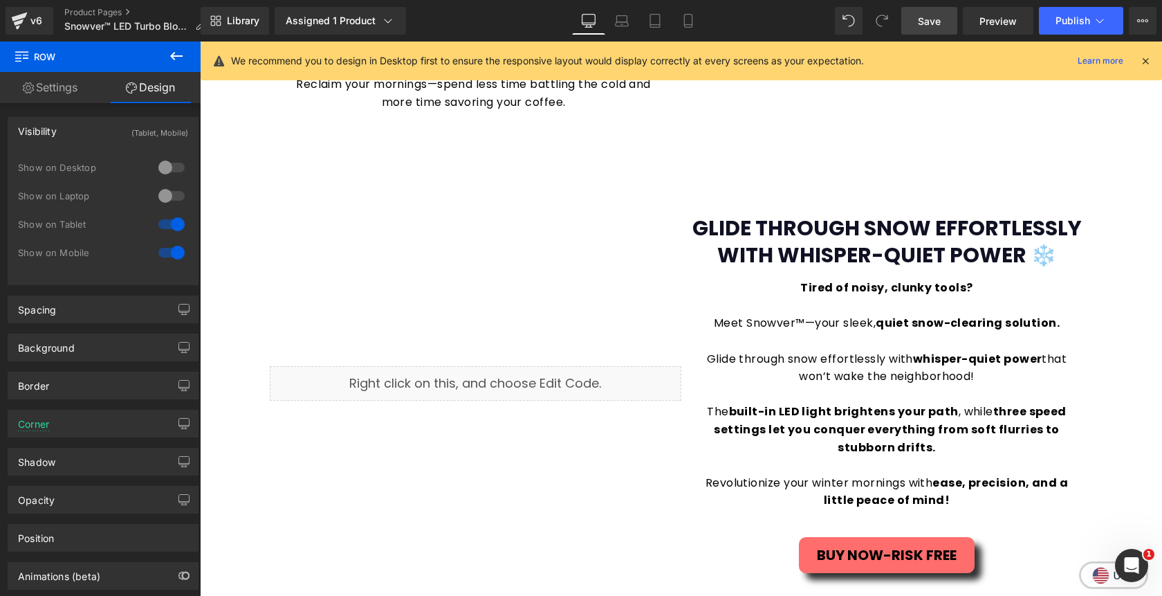
scroll to position [0, 0]
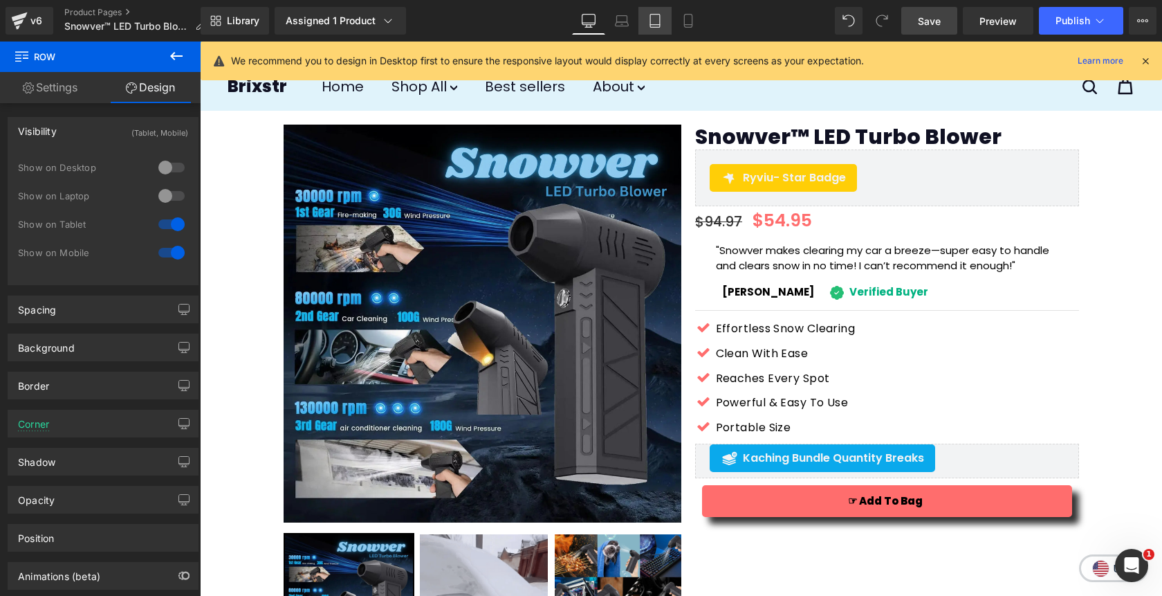
click at [663, 26] on link "Tablet" at bounding box center [655, 21] width 33 height 28
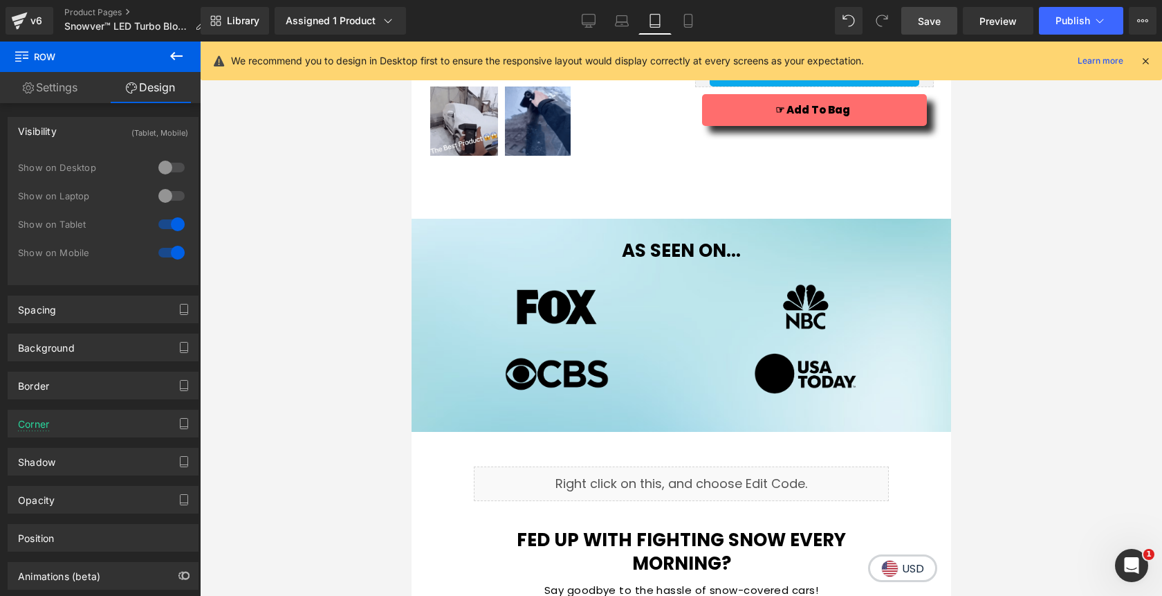
scroll to position [435, 0]
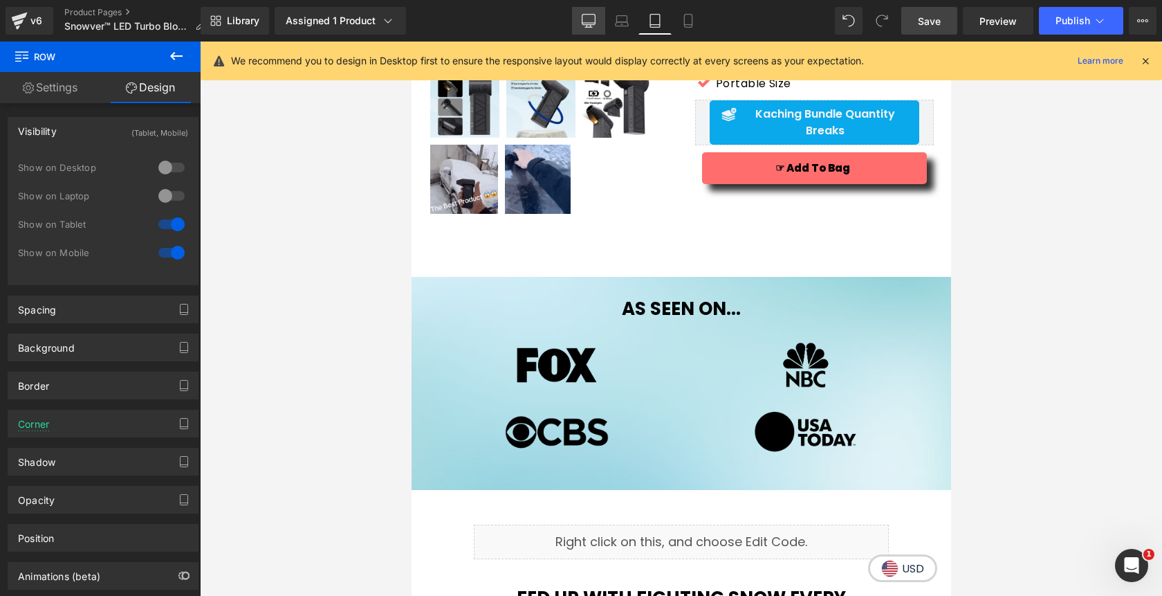
click at [589, 16] on icon at bounding box center [589, 21] width 14 height 14
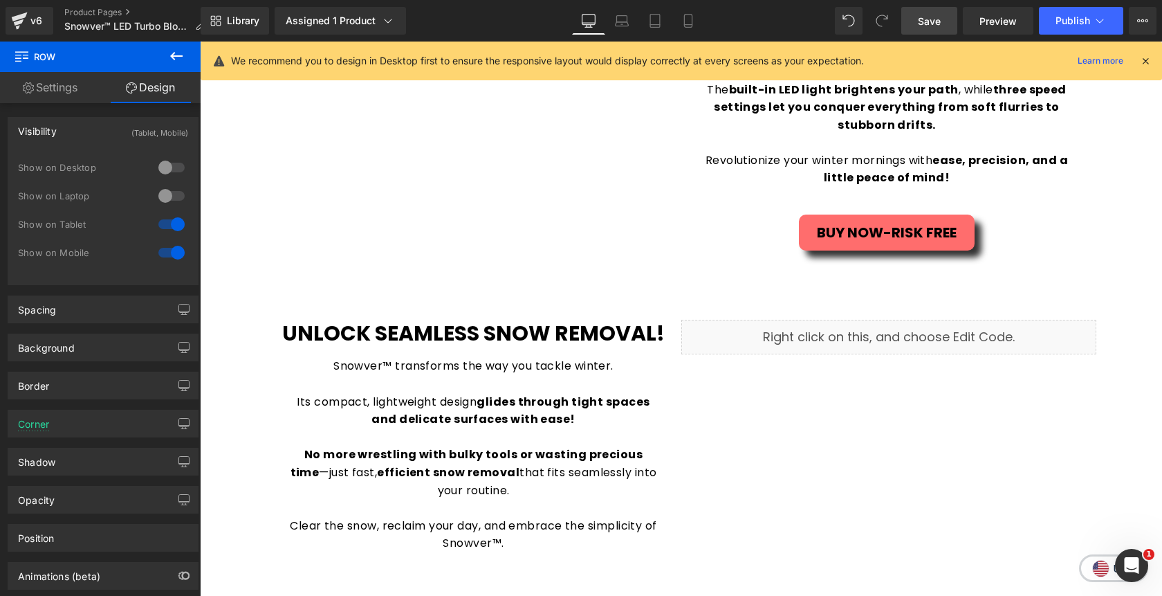
scroll to position [1398, 0]
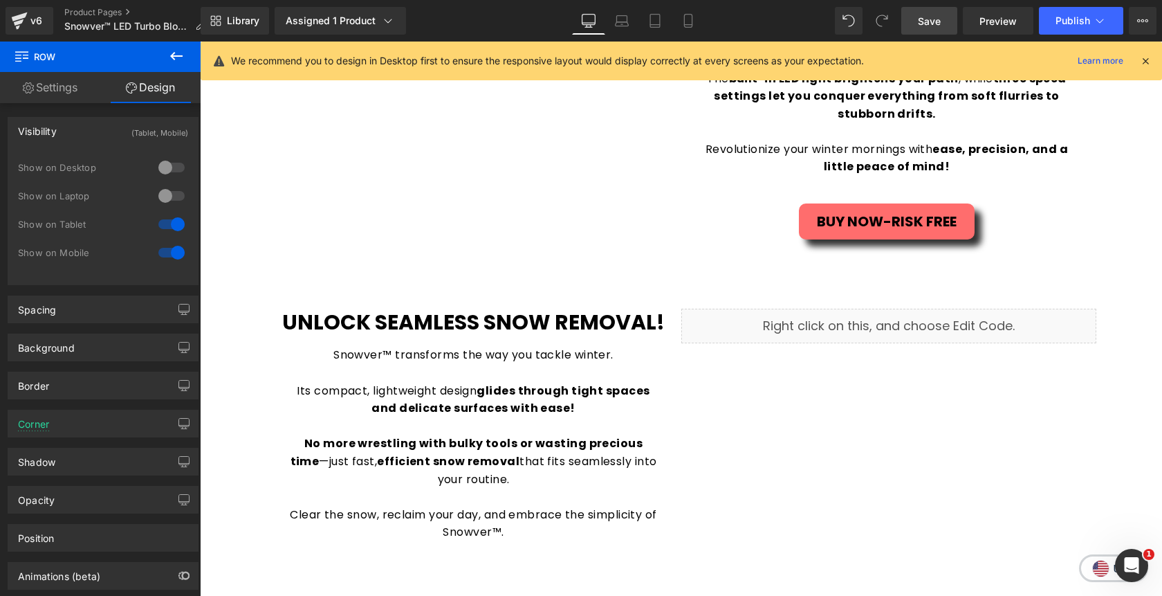
click at [937, 28] on span "Save" at bounding box center [929, 21] width 23 height 15
click at [993, 24] on span "Preview" at bounding box center [998, 21] width 37 height 15
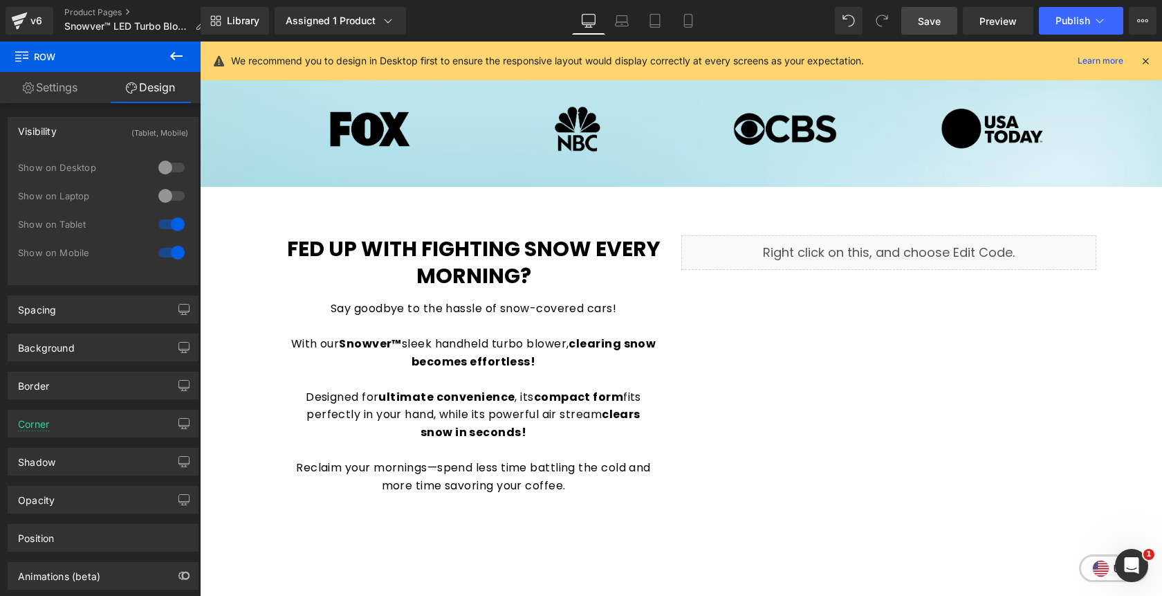
scroll to position [683, 0]
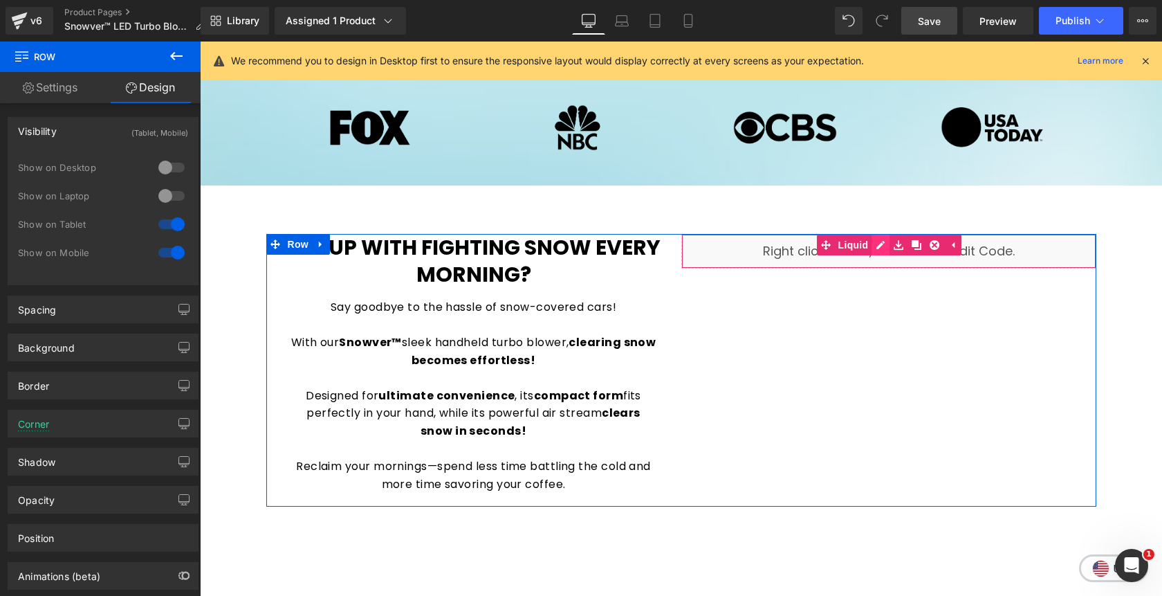
click at [878, 248] on div "Liquid" at bounding box center [888, 251] width 415 height 35
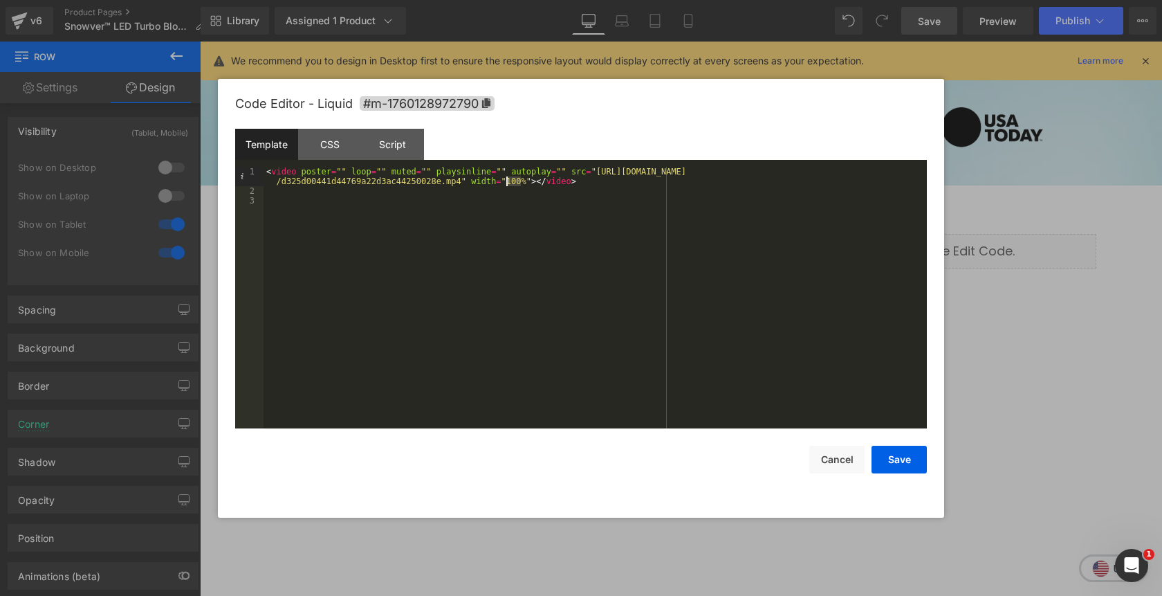
drag, startPoint x: 520, startPoint y: 185, endPoint x: 508, endPoint y: 185, distance: 11.8
click at [508, 185] on div "< video poster = "" loop = "" muted = "" playsinline = "" autoplay = "" src = "…" at bounding box center [595, 312] width 663 height 291
click at [888, 456] on button "Save" at bounding box center [899, 460] width 55 height 28
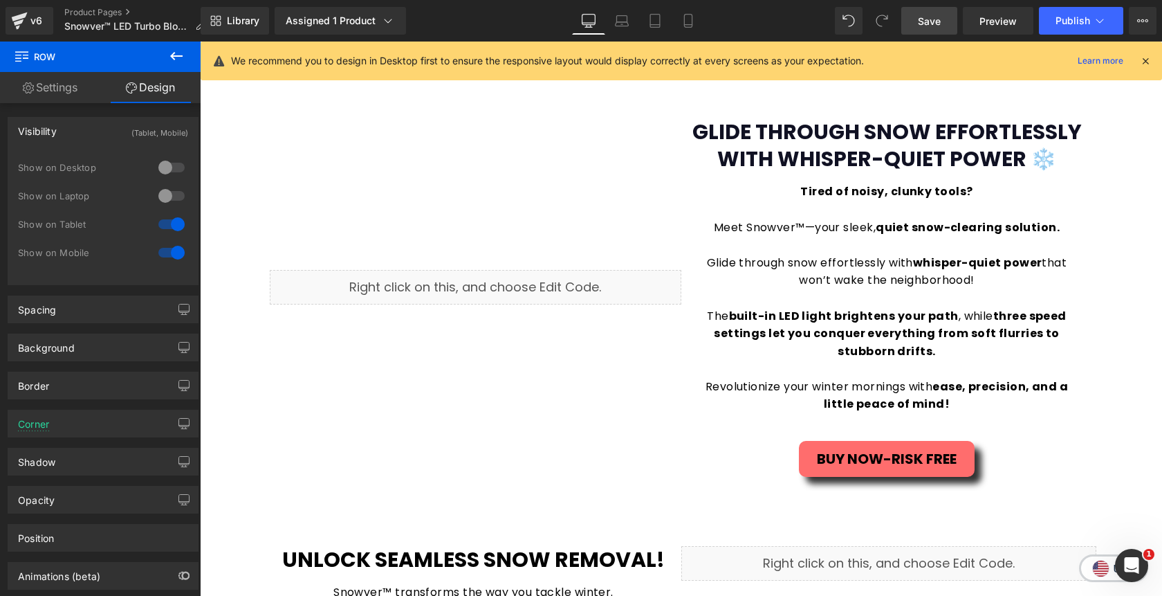
scroll to position [1190, 0]
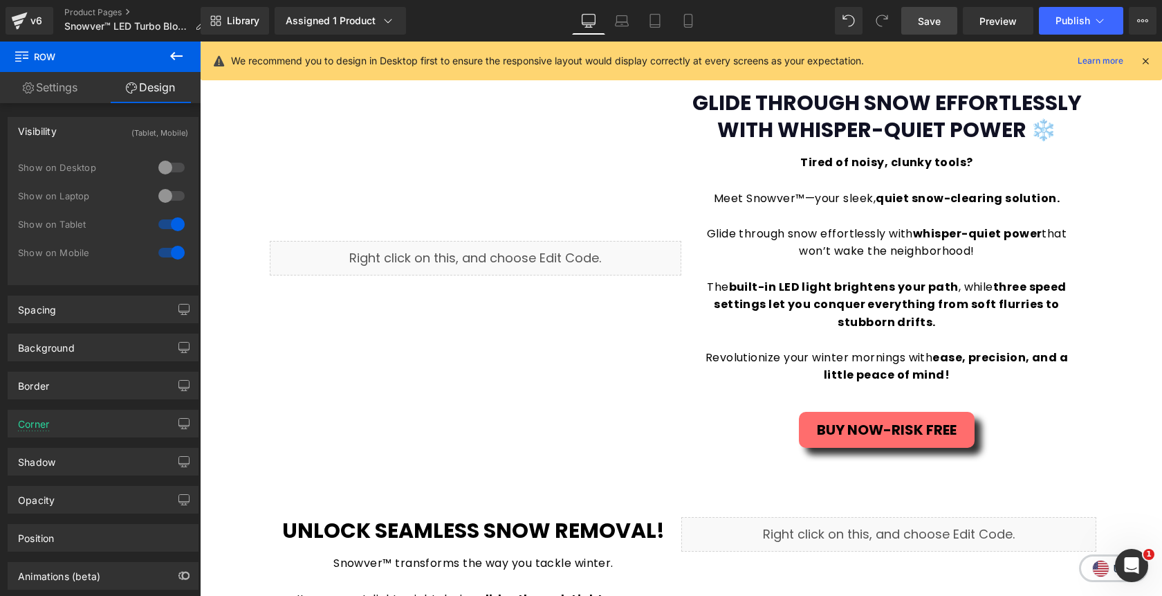
click at [934, 24] on span "Save" at bounding box center [929, 21] width 23 height 15
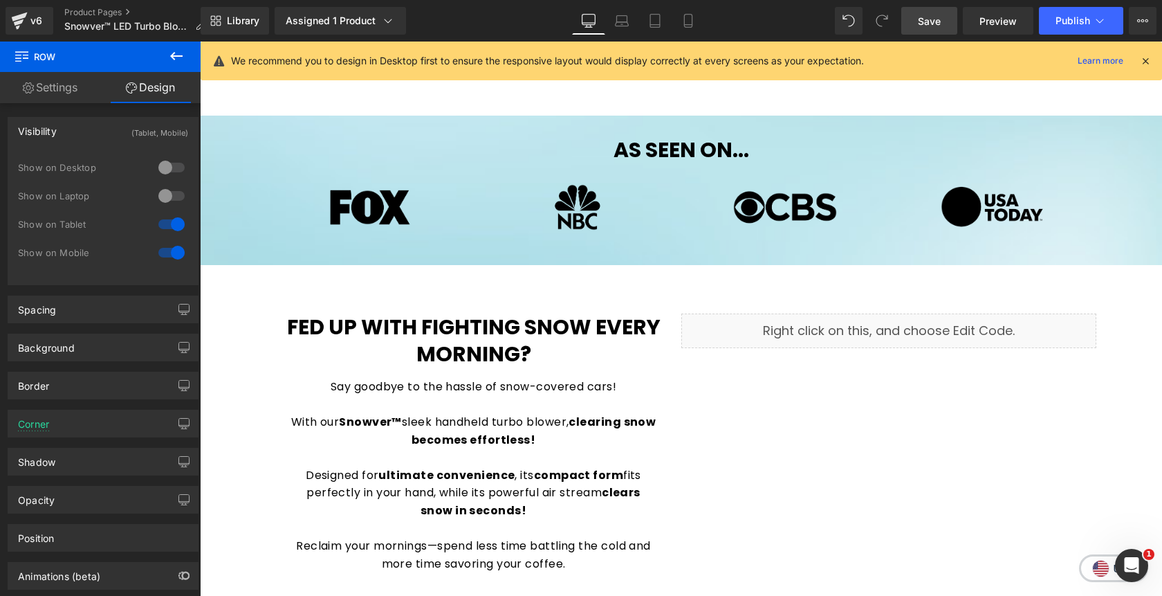
scroll to position [602, 0]
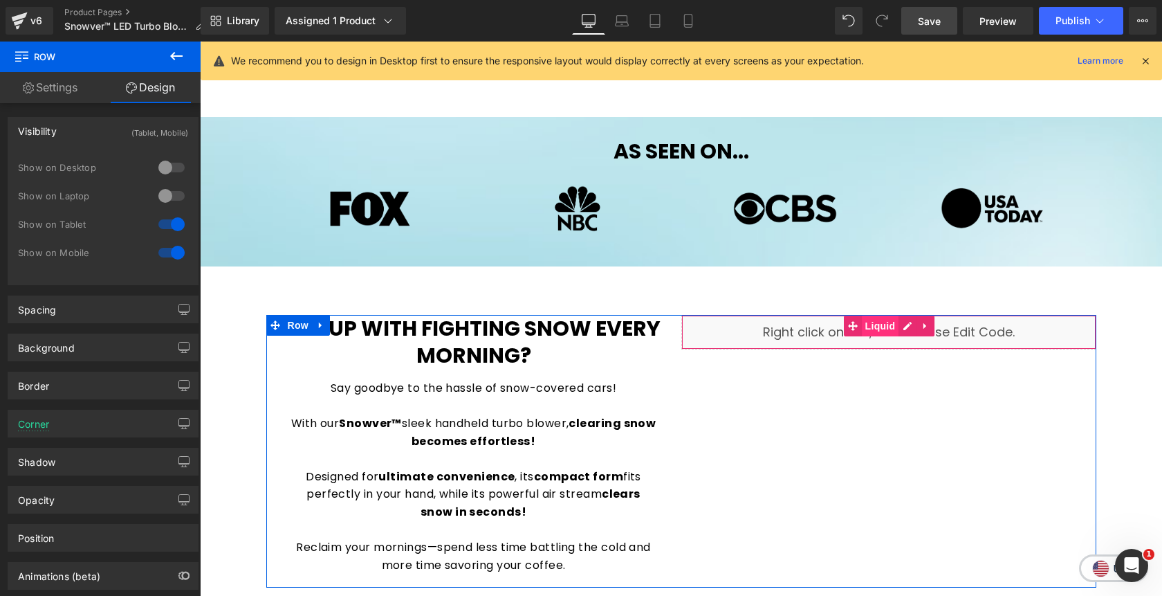
click at [875, 328] on span "Liquid" at bounding box center [880, 325] width 37 height 21
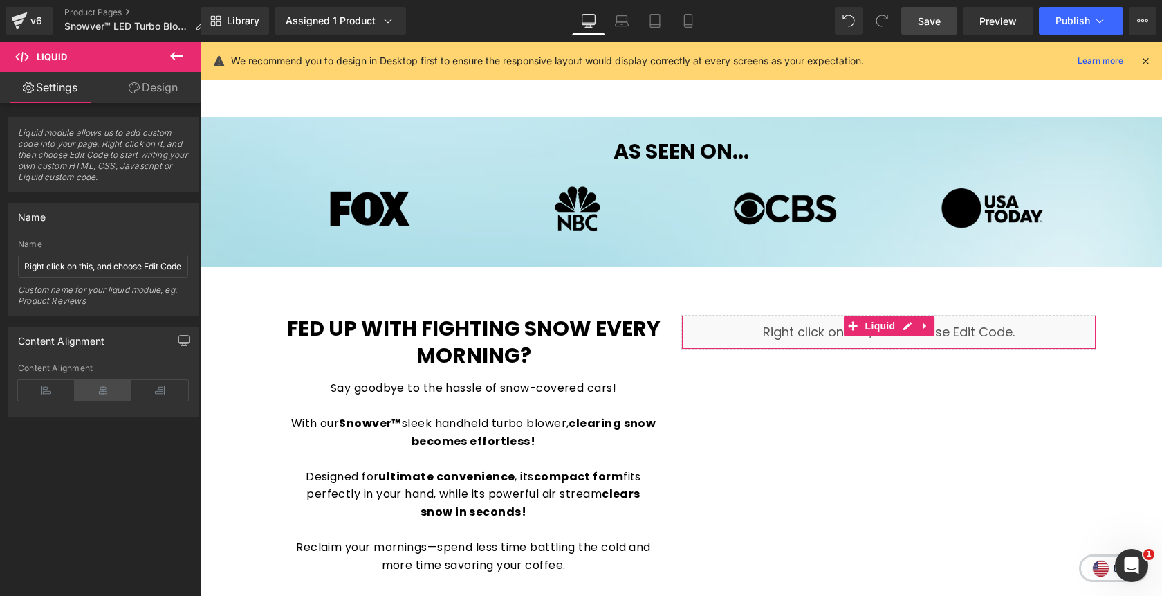
click at [110, 387] on icon at bounding box center [103, 390] width 57 height 21
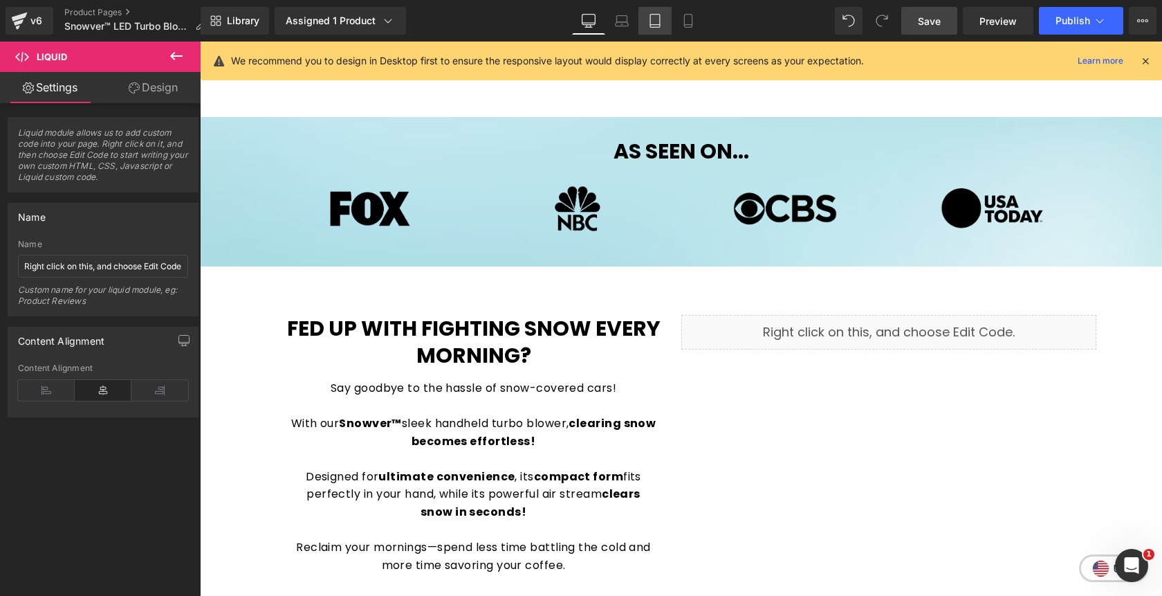
click at [655, 26] on icon at bounding box center [655, 21] width 14 height 14
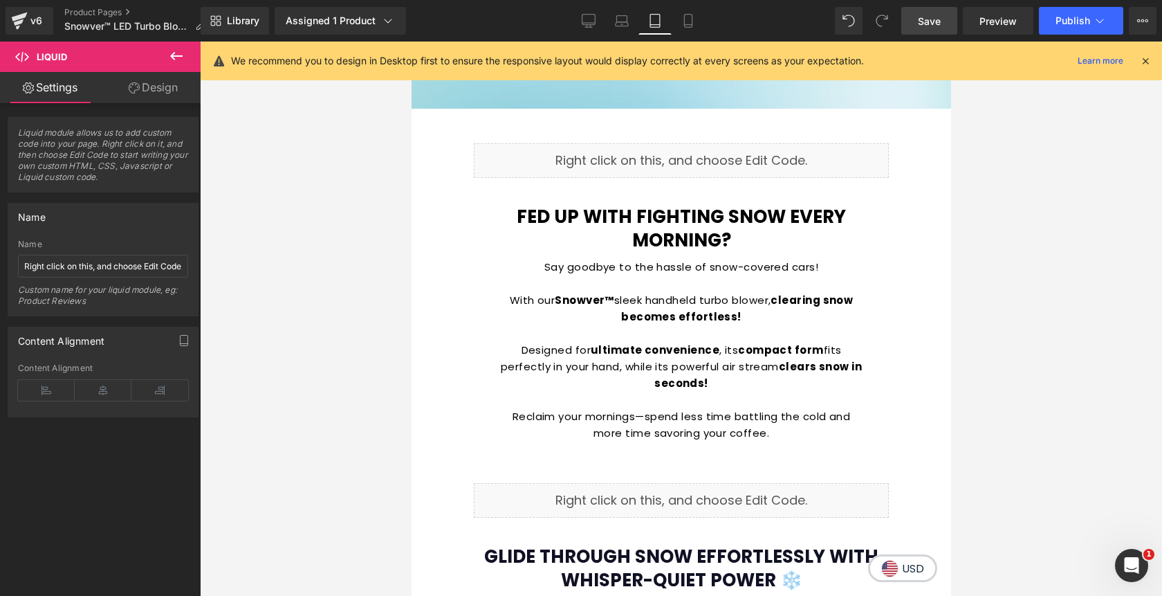
scroll to position [823, 0]
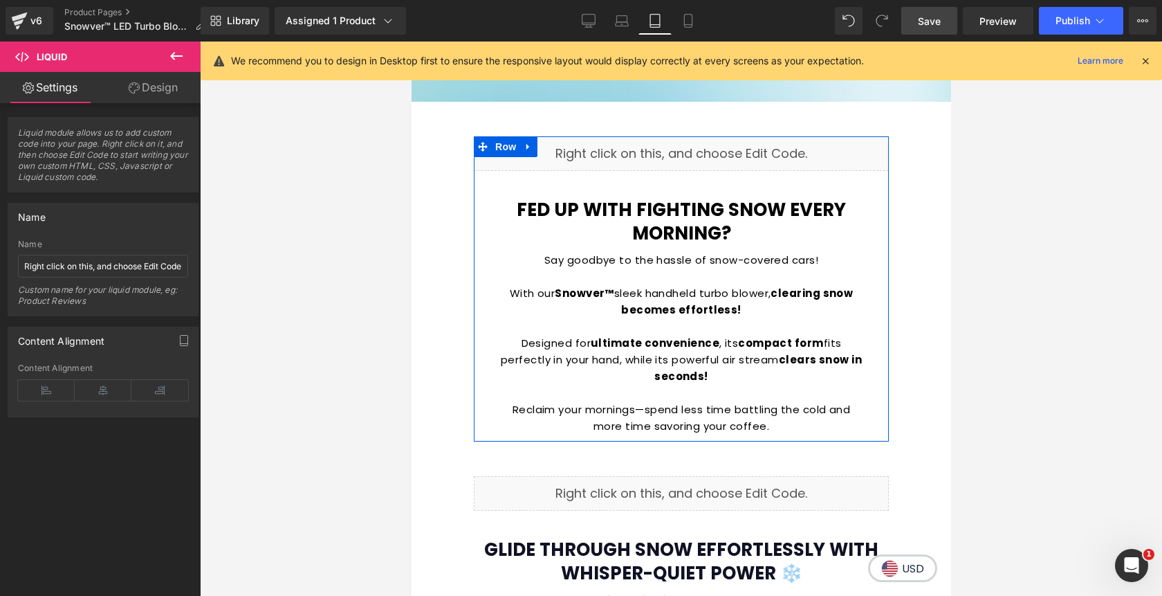
click at [700, 149] on div "Liquid" at bounding box center [680, 153] width 415 height 35
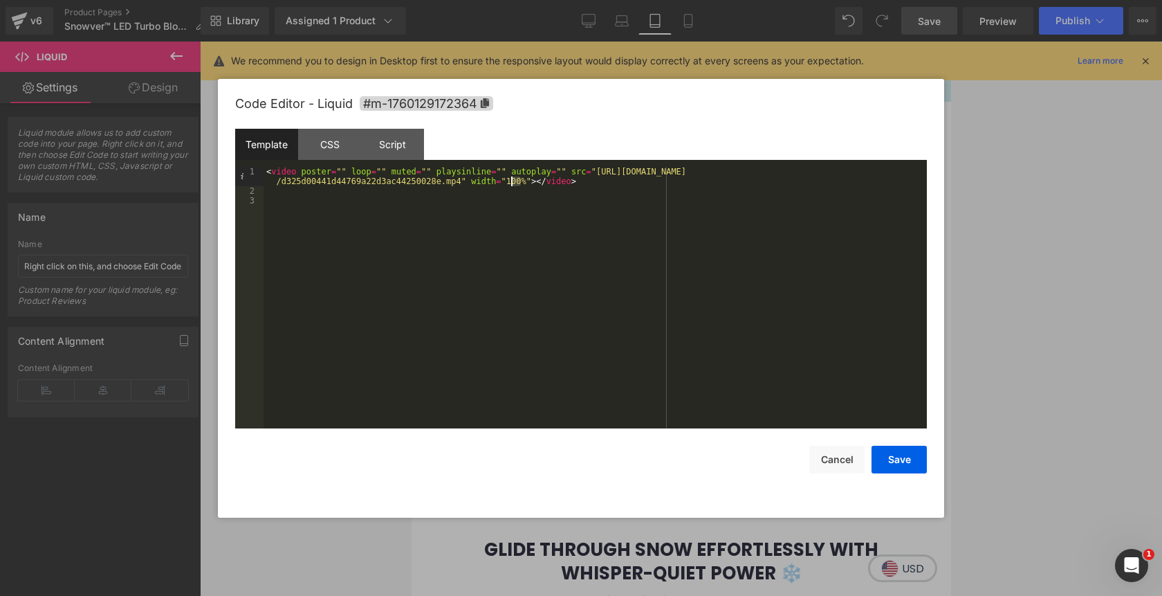
drag, startPoint x: 521, startPoint y: 183, endPoint x: 509, endPoint y: 183, distance: 11.8
click at [509, 183] on div "< video poster = "" loop = "" muted = "" playsinline = "" autoplay = "" src = "…" at bounding box center [595, 312] width 663 height 291
click at [900, 461] on button "Save" at bounding box center [899, 460] width 55 height 28
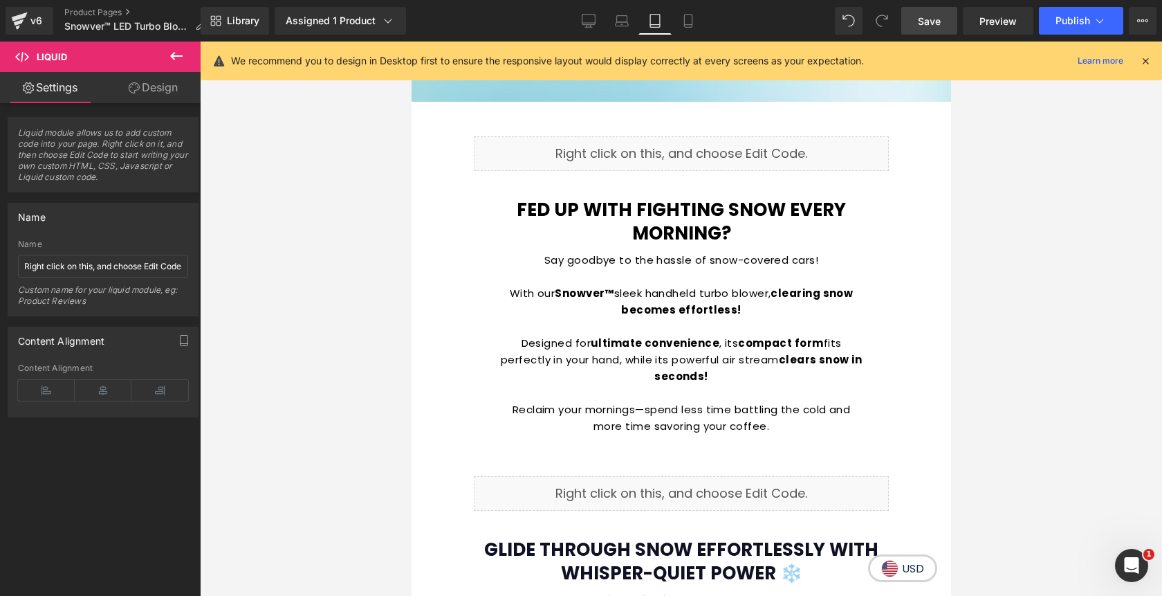
click at [930, 16] on span "Save" at bounding box center [929, 21] width 23 height 15
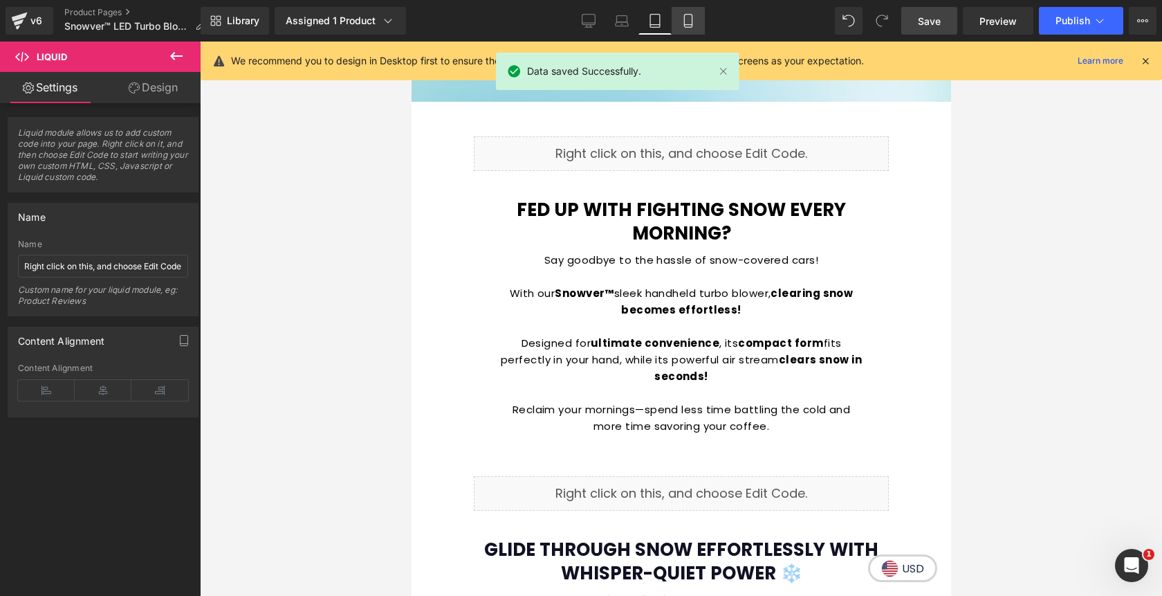
click at [692, 25] on icon at bounding box center [688, 21] width 8 height 13
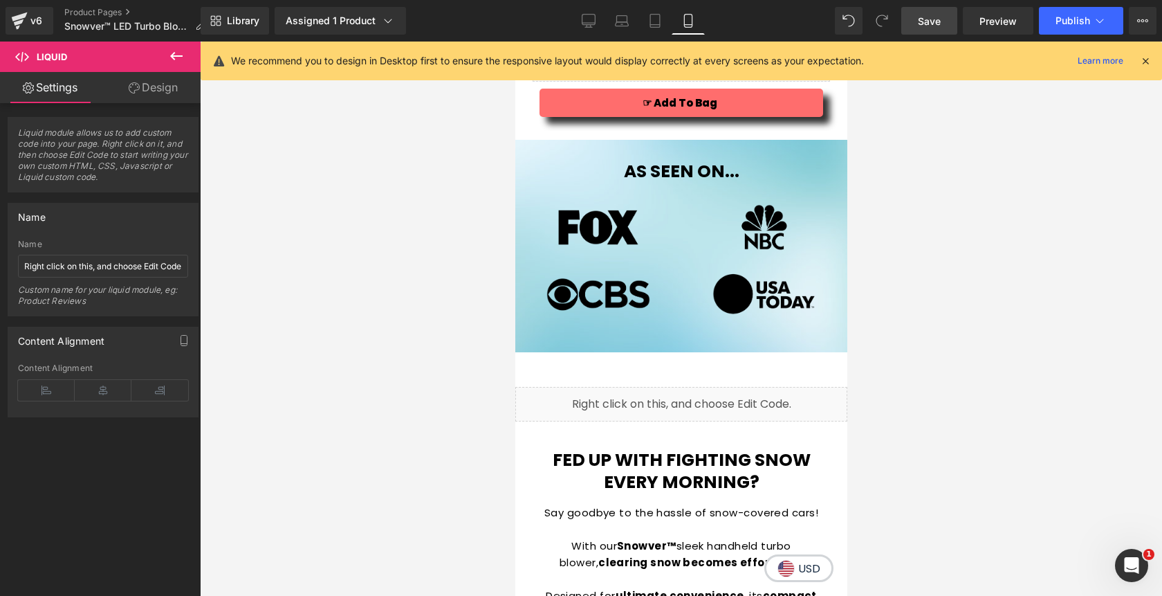
scroll to position [910, 0]
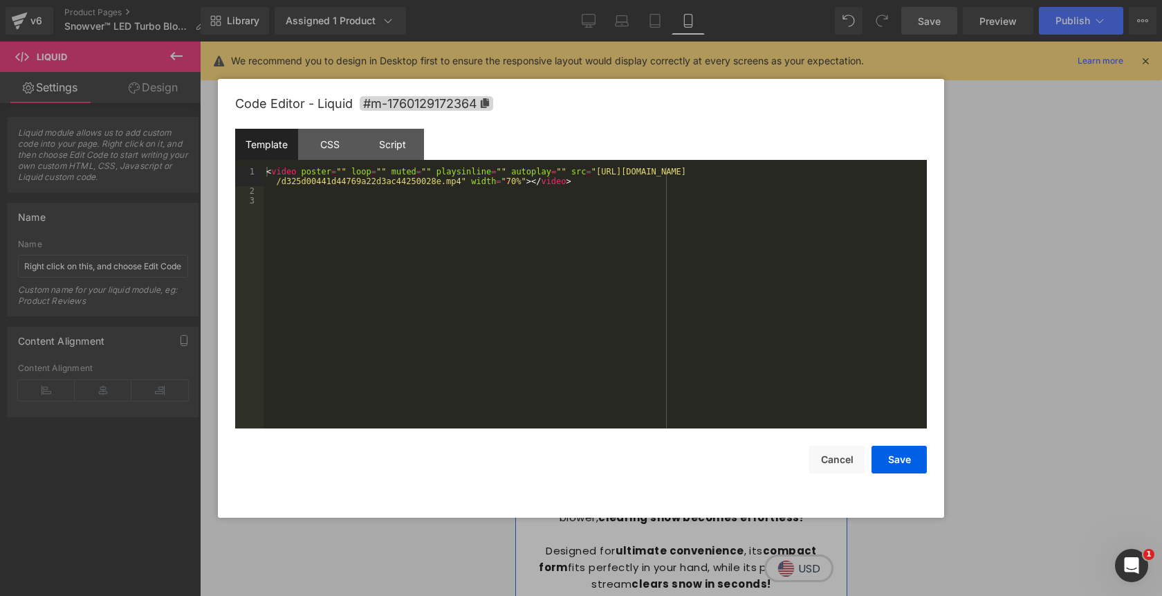
click at [697, 352] on div "Liquid" at bounding box center [681, 359] width 332 height 35
click at [826, 462] on button "Cancel" at bounding box center [836, 460] width 55 height 28
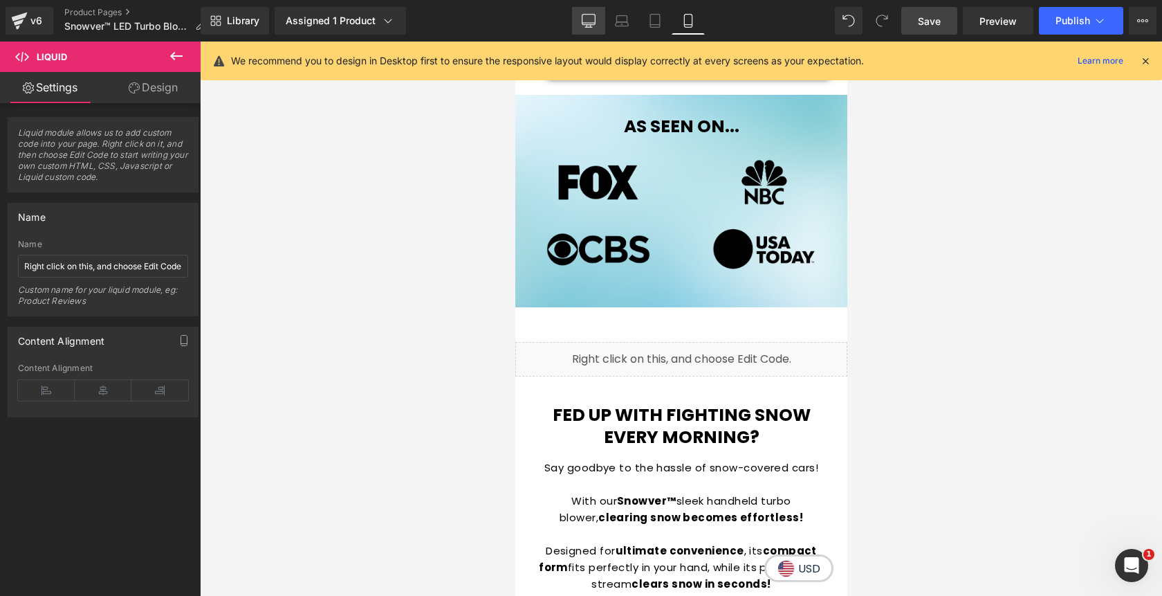
click at [590, 25] on icon at bounding box center [589, 20] width 13 height 10
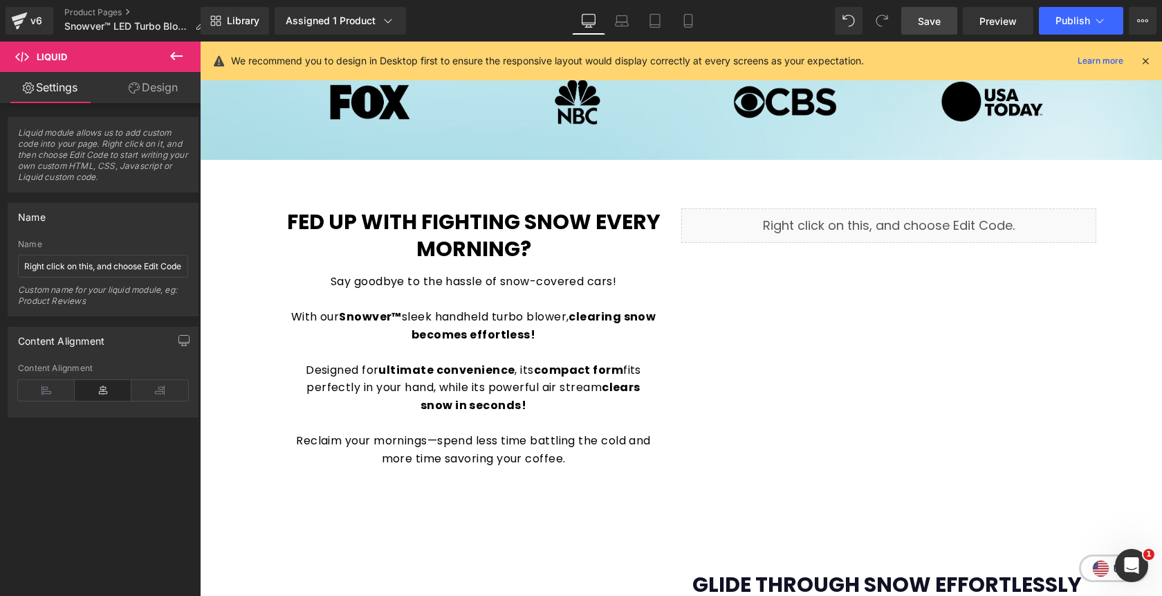
scroll to position [708, 0]
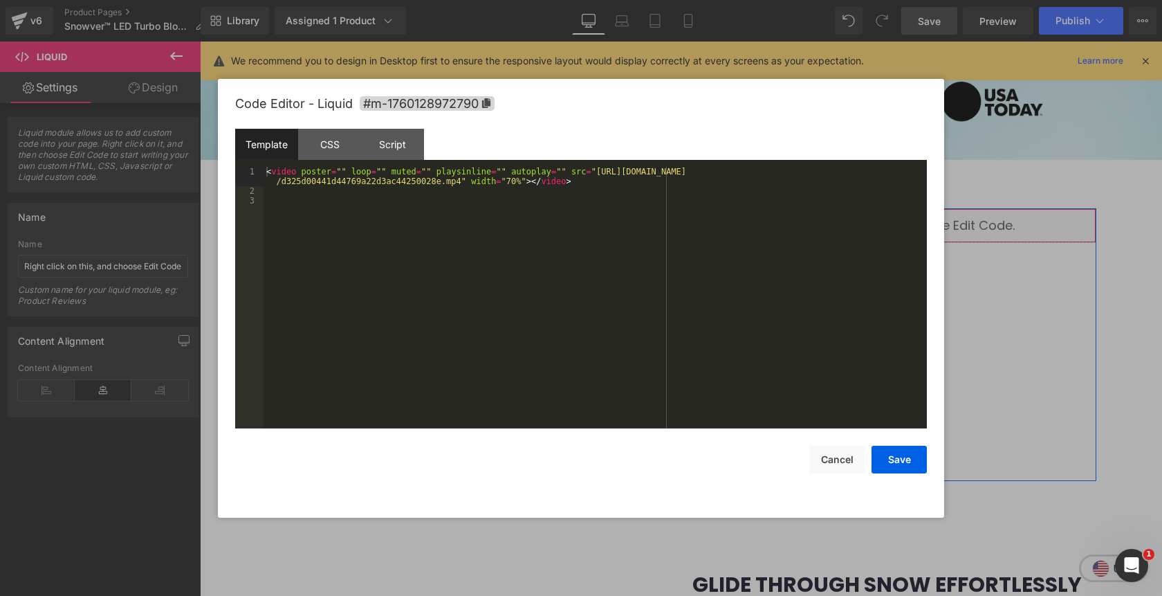
click at [906, 221] on div "Liquid" at bounding box center [888, 225] width 415 height 35
click at [509, 182] on div "< video poster = "" loop = "" muted = "" playsinline = "" autoplay = "" src = "…" at bounding box center [595, 312] width 663 height 291
click at [509, 181] on div "< video poster = "" loop = "" muted = "" playsinline = "" autoplay = "" src = "…" at bounding box center [595, 312] width 663 height 291
click at [509, 183] on div "< video poster = "" loop = "" muted = "" playsinline = "" autoplay = "" src = "…" at bounding box center [595, 312] width 663 height 291
click at [507, 180] on div "< video poster = "" loop = "" muted = "" playsinline = "" autoplay = "" src = "…" at bounding box center [595, 312] width 663 height 291
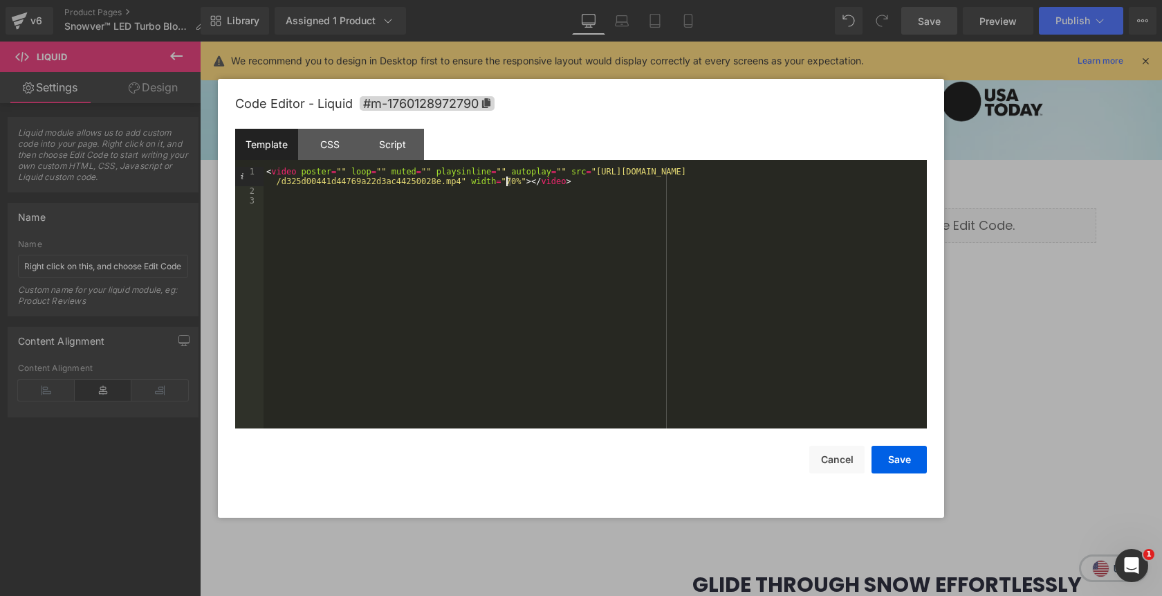
click at [511, 185] on div "< video poster = "" loop = "" muted = "" playsinline = "" autoplay = "" src = "…" at bounding box center [595, 312] width 663 height 291
click at [883, 455] on button "Save" at bounding box center [899, 460] width 55 height 28
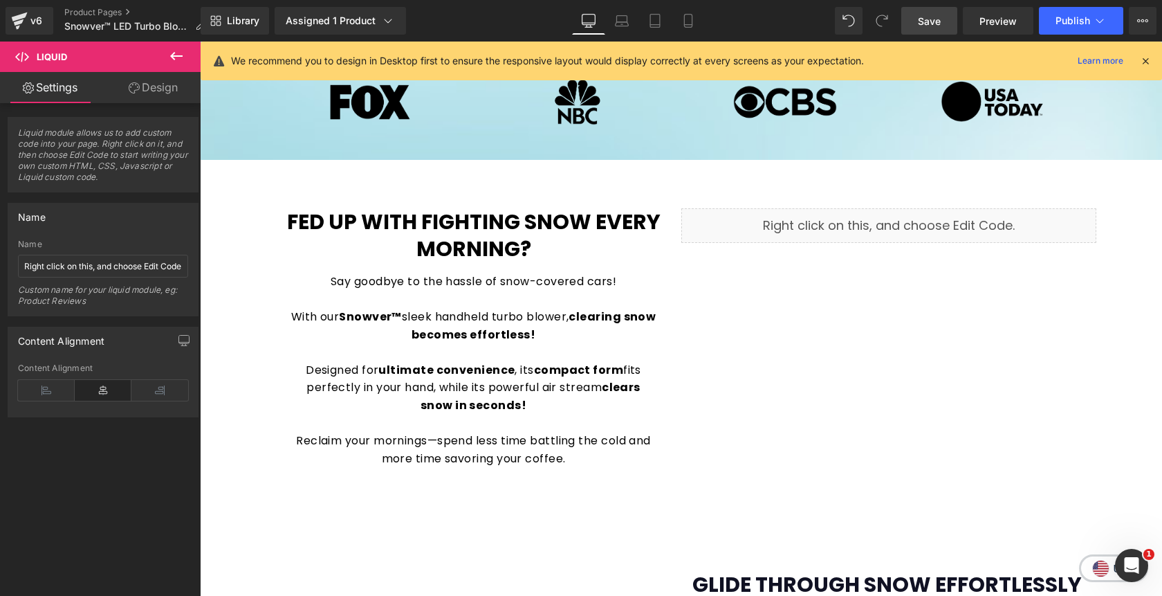
click at [941, 21] on span "Save" at bounding box center [929, 21] width 23 height 15
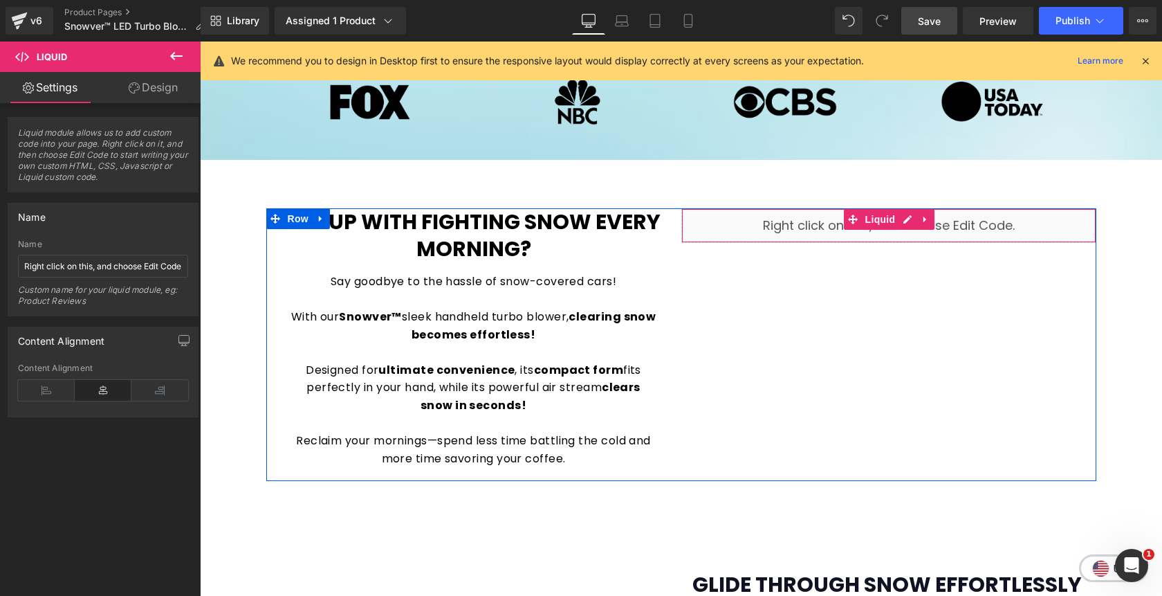
click at [911, 221] on div "Liquid" at bounding box center [888, 225] width 415 height 35
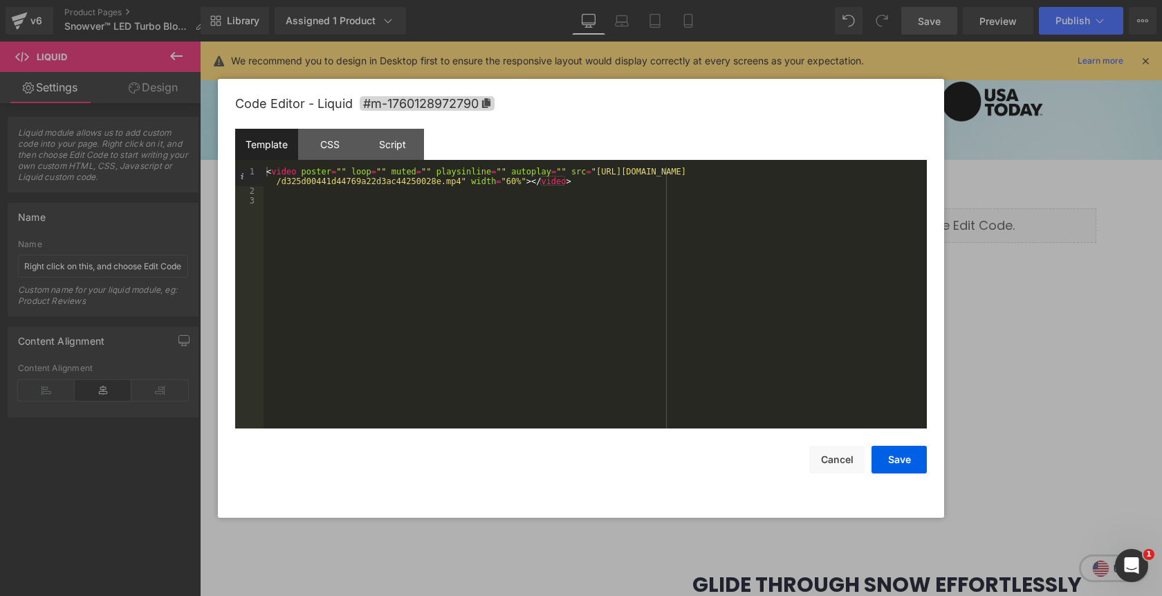
click at [515, 185] on div "< video poster = "" loop = "" muted = "" playsinline = "" autoplay = "" src = "…" at bounding box center [595, 312] width 663 height 291
click at [889, 466] on button "Save" at bounding box center [899, 460] width 55 height 28
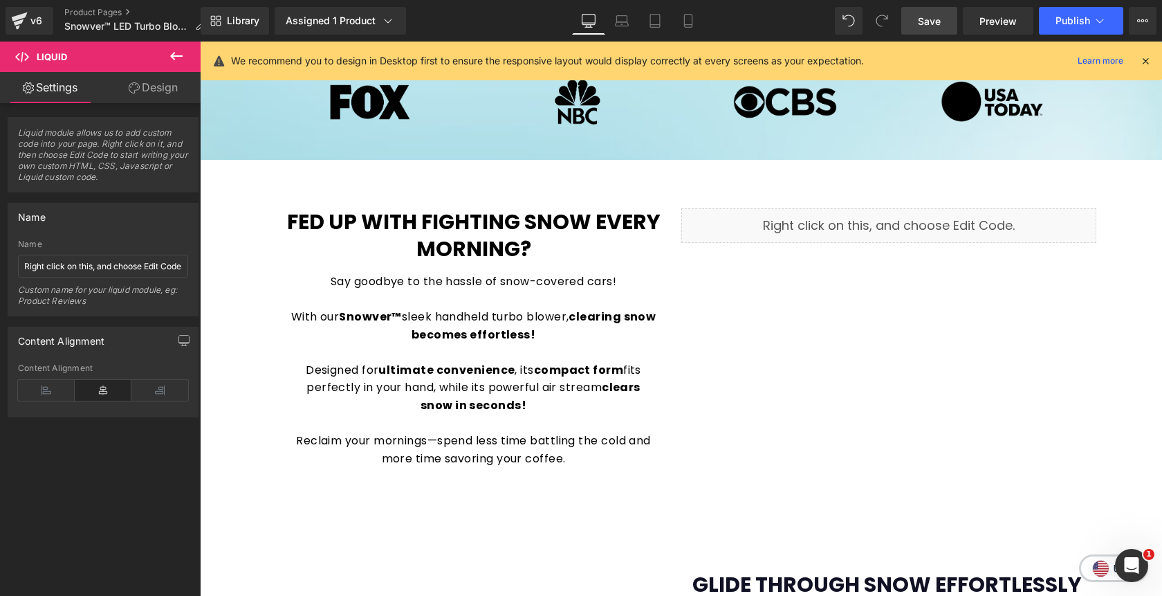
click at [924, 27] on span "Save" at bounding box center [929, 21] width 23 height 15
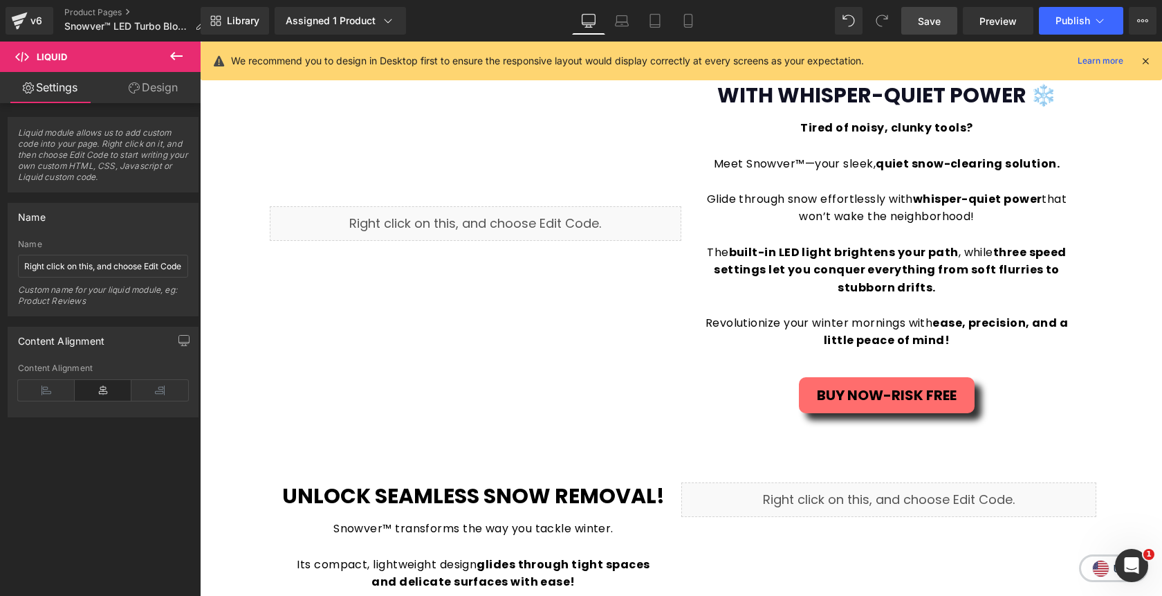
scroll to position [1225, 0]
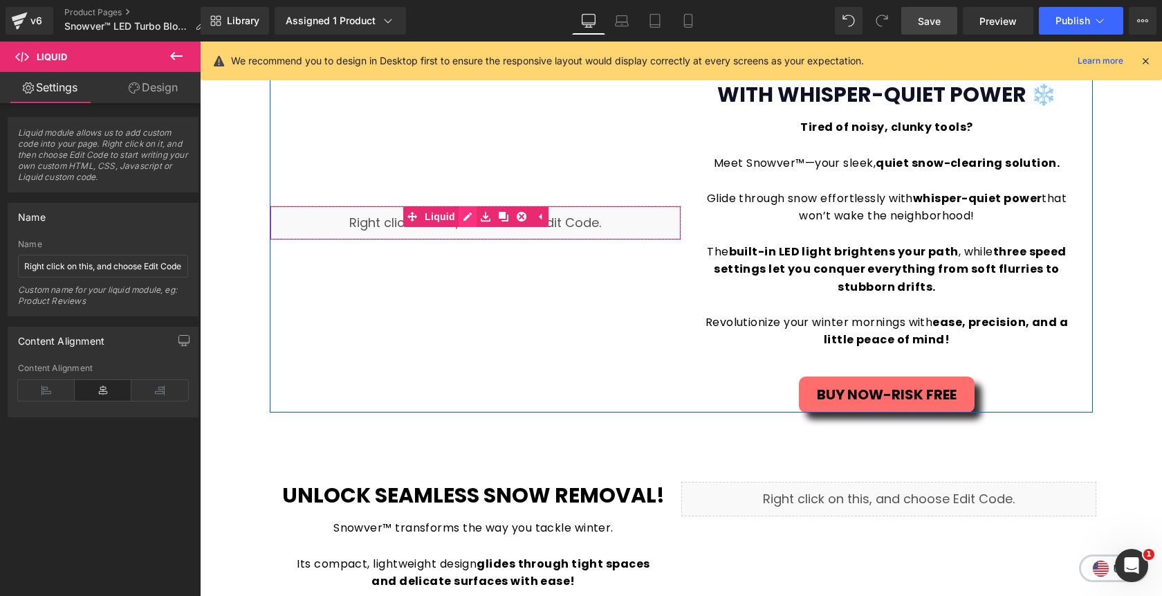
click at [465, 217] on div "Liquid" at bounding box center [476, 222] width 412 height 35
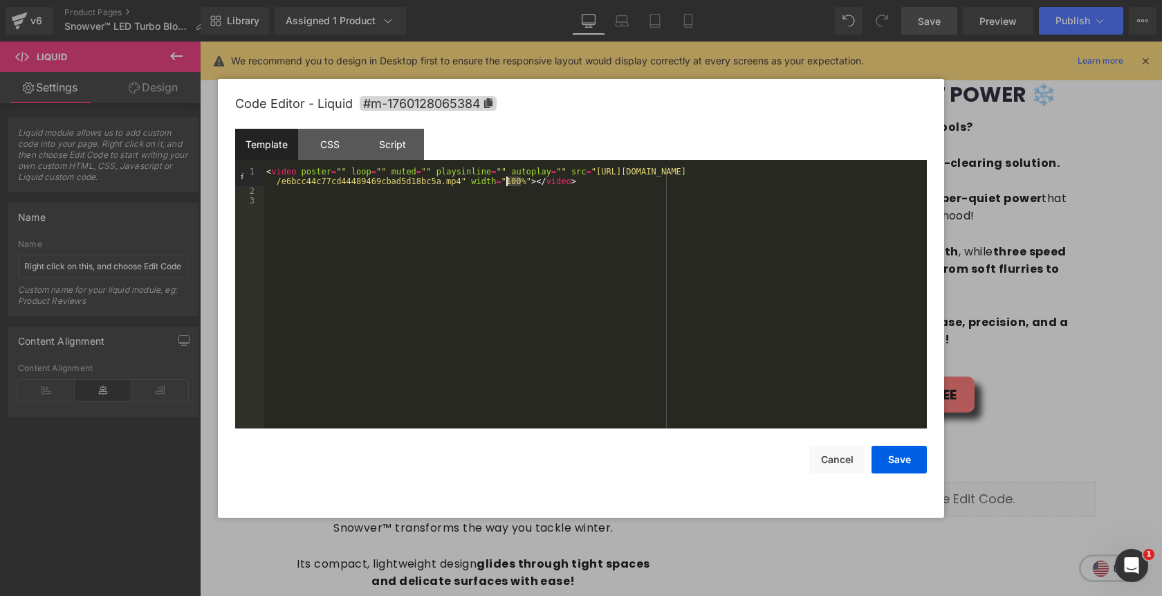
drag, startPoint x: 520, startPoint y: 185, endPoint x: 508, endPoint y: 185, distance: 11.8
click at [508, 185] on div "< video poster = "" loop = "" muted = "" playsinline = "" autoplay = "" src = "…" at bounding box center [595, 312] width 663 height 291
click at [888, 461] on button "Save" at bounding box center [899, 460] width 55 height 28
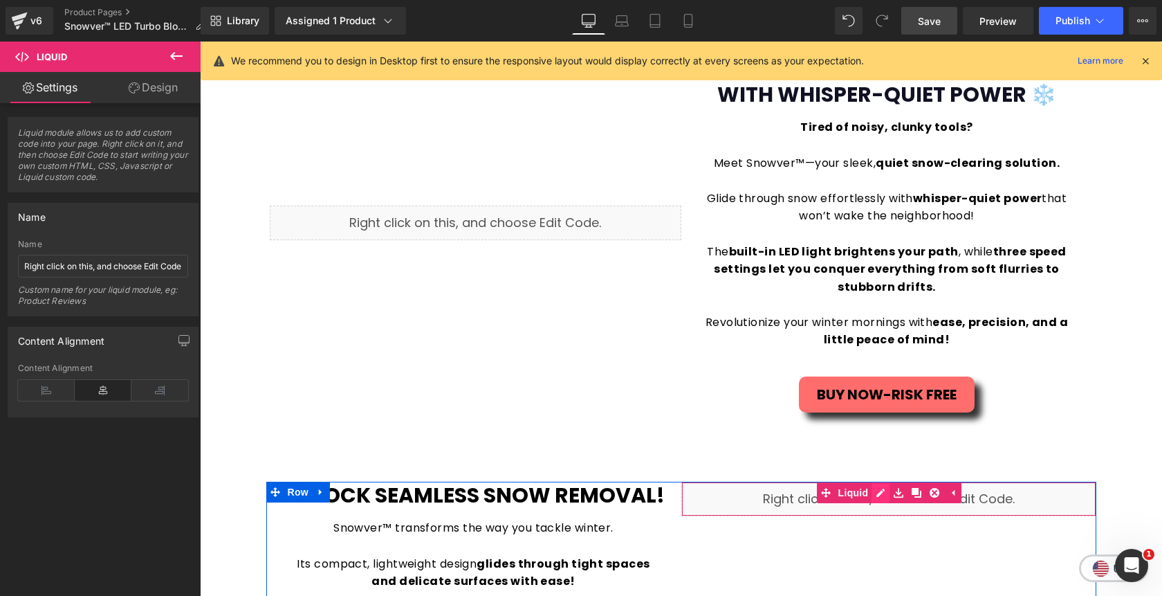
click at [881, 494] on div "Liquid" at bounding box center [888, 499] width 415 height 35
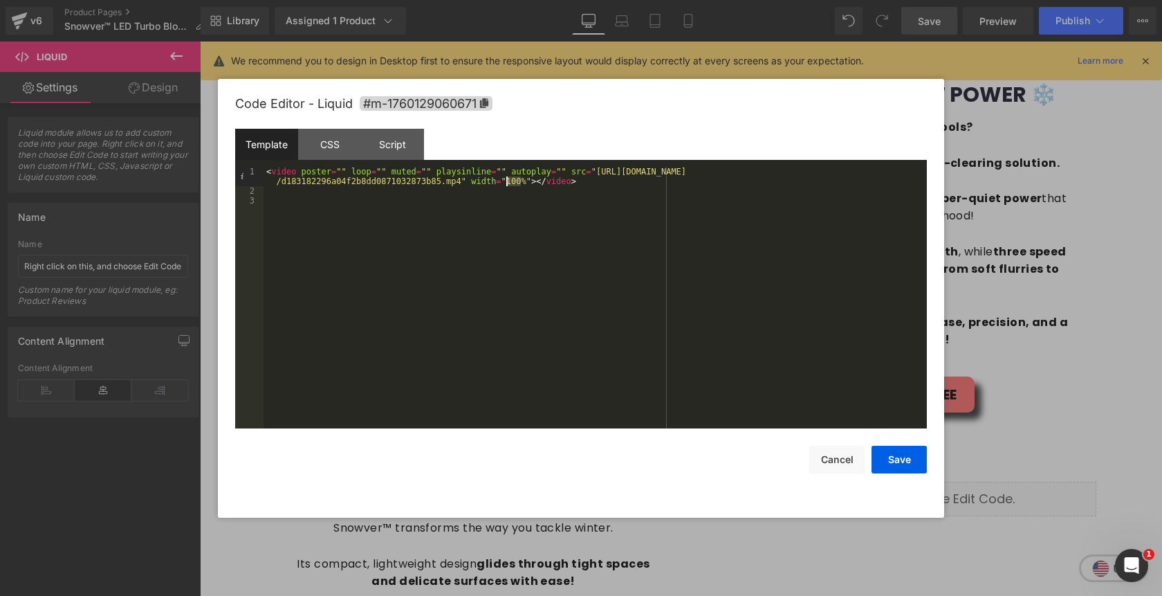
drag, startPoint x: 522, startPoint y: 185, endPoint x: 508, endPoint y: 185, distance: 13.8
click at [508, 185] on div "< video poster = "" loop = "" muted = "" playsinline = "" autoplay = "" src = "…" at bounding box center [595, 312] width 663 height 291
click at [896, 455] on button "Save" at bounding box center [899, 460] width 55 height 28
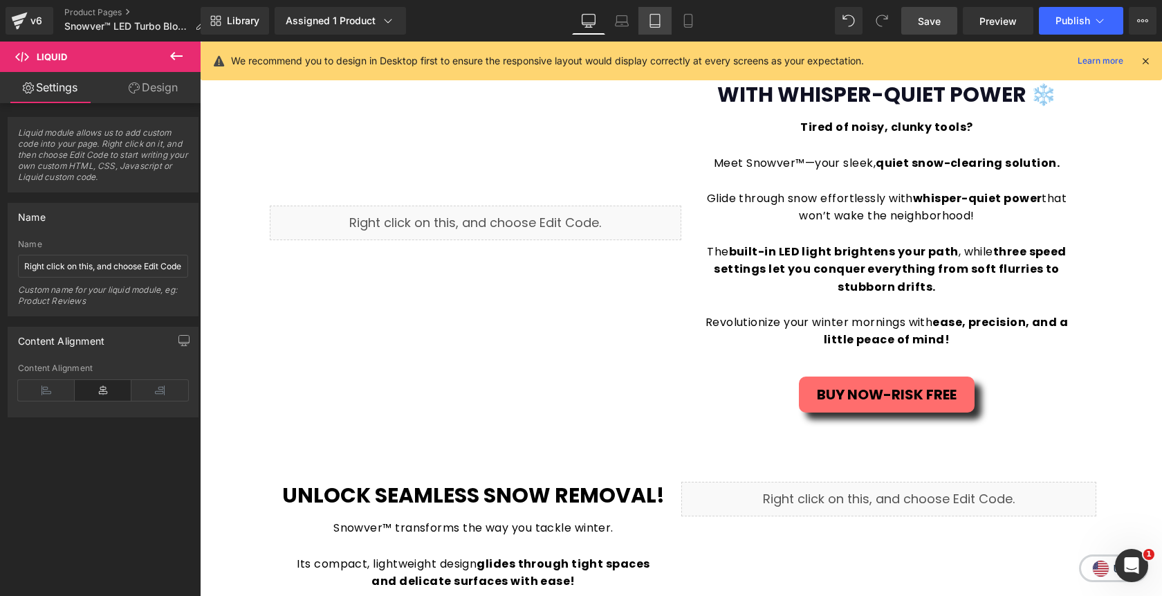
click at [654, 25] on icon at bounding box center [655, 25] width 10 height 0
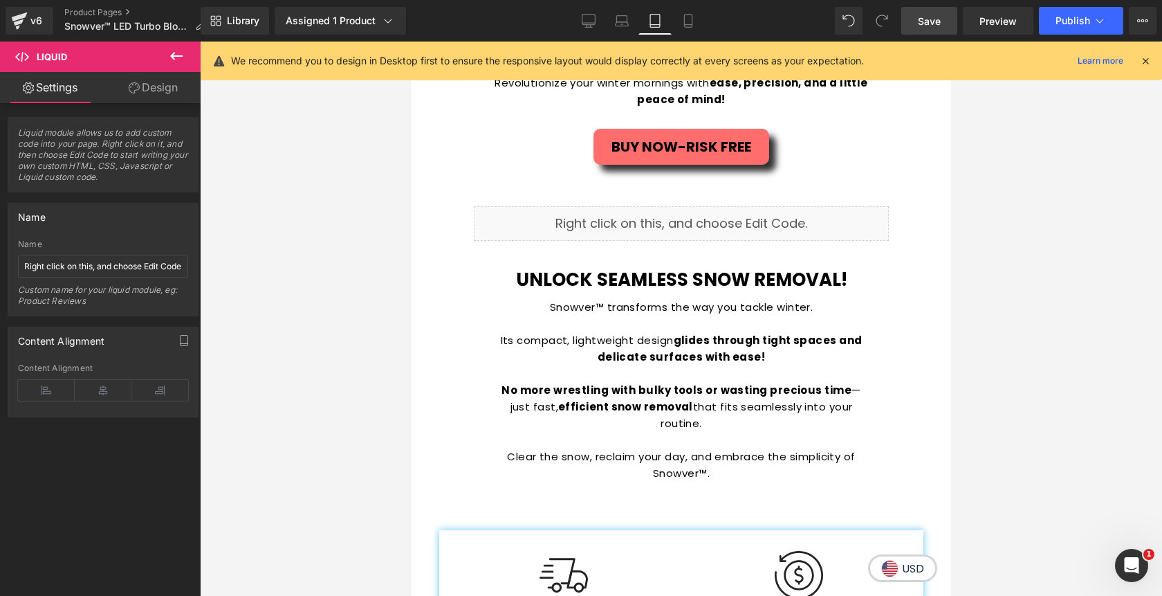
scroll to position [1516, 0]
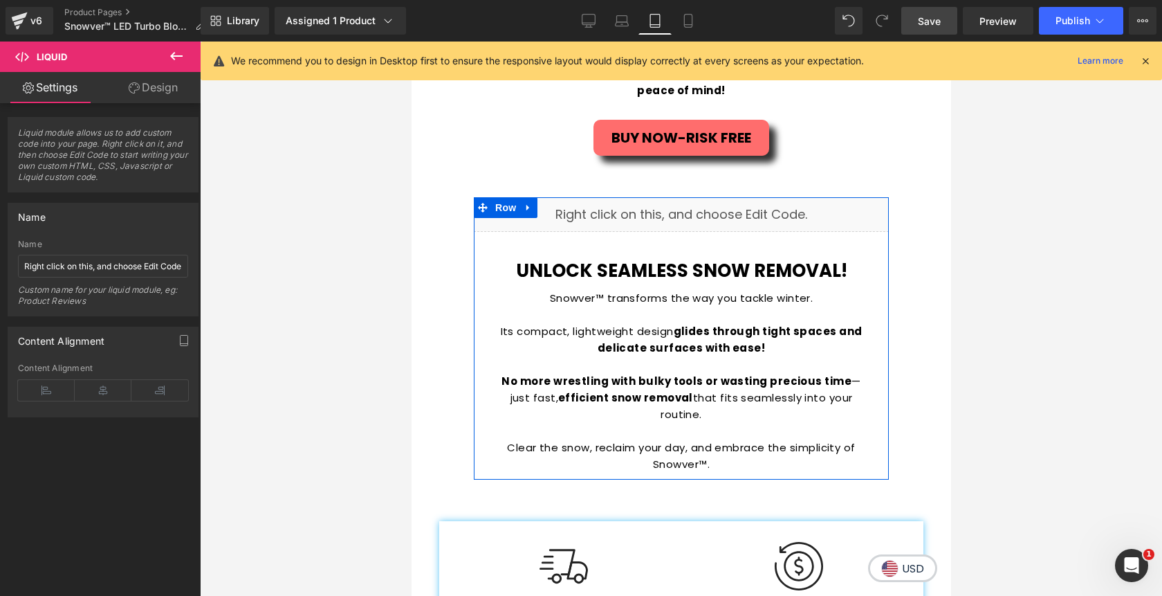
click at [699, 197] on div "Liquid" at bounding box center [680, 214] width 415 height 35
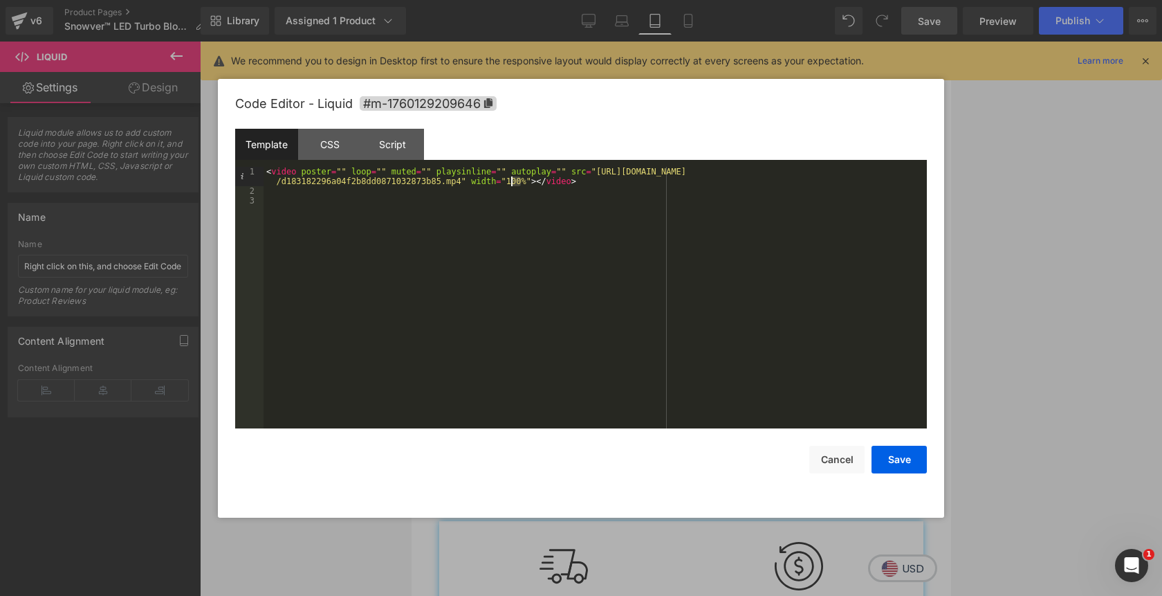
drag, startPoint x: 522, startPoint y: 185, endPoint x: 510, endPoint y: 184, distance: 12.5
click at [510, 184] on div "< video poster = "" loop = "" muted = "" playsinline = "" autoplay = "" src = "…" at bounding box center [595, 312] width 663 height 291
click at [901, 463] on button "Save" at bounding box center [899, 460] width 55 height 28
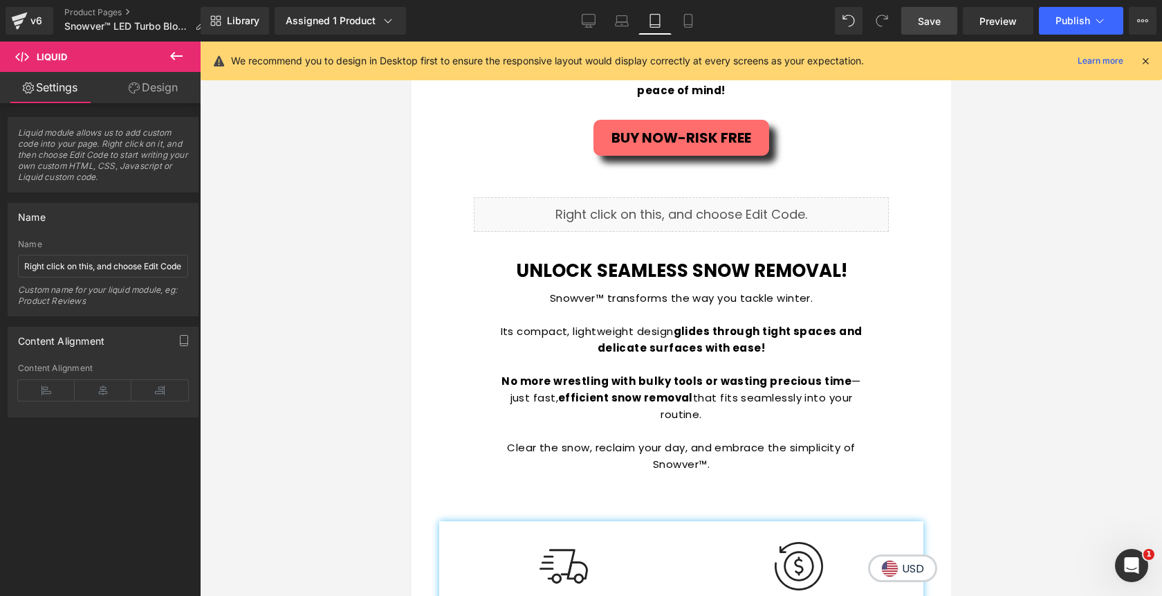
click at [937, 26] on span "Save" at bounding box center [929, 21] width 23 height 15
click at [591, 30] on link "Desktop" at bounding box center [588, 21] width 33 height 28
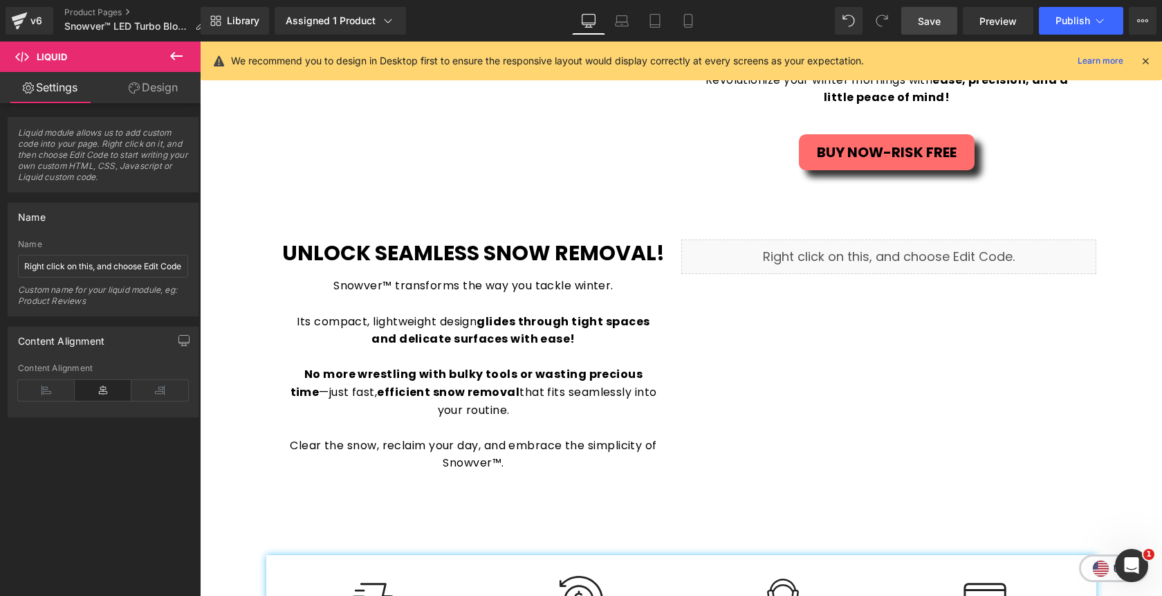
scroll to position [1470, 0]
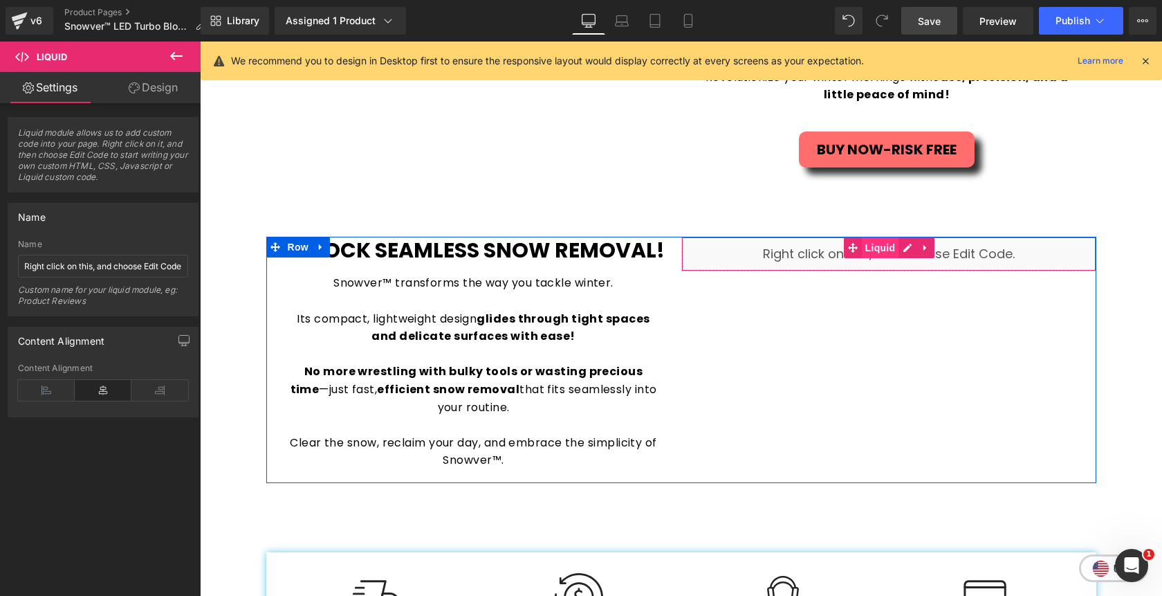
click at [879, 247] on span "Liquid" at bounding box center [880, 247] width 37 height 21
click at [879, 248] on span "Liquid" at bounding box center [880, 247] width 37 height 21
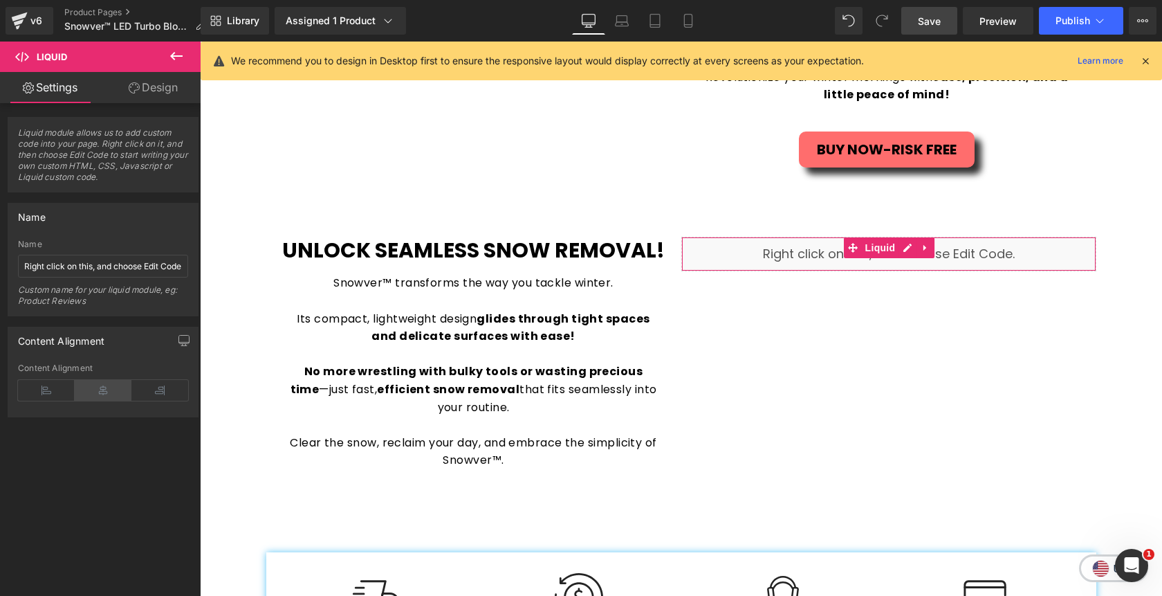
click at [86, 392] on icon at bounding box center [103, 390] width 57 height 21
click at [184, 339] on button "button" at bounding box center [184, 340] width 22 height 26
click at [79, 372] on button "Laptop" at bounding box center [77, 370] width 43 height 24
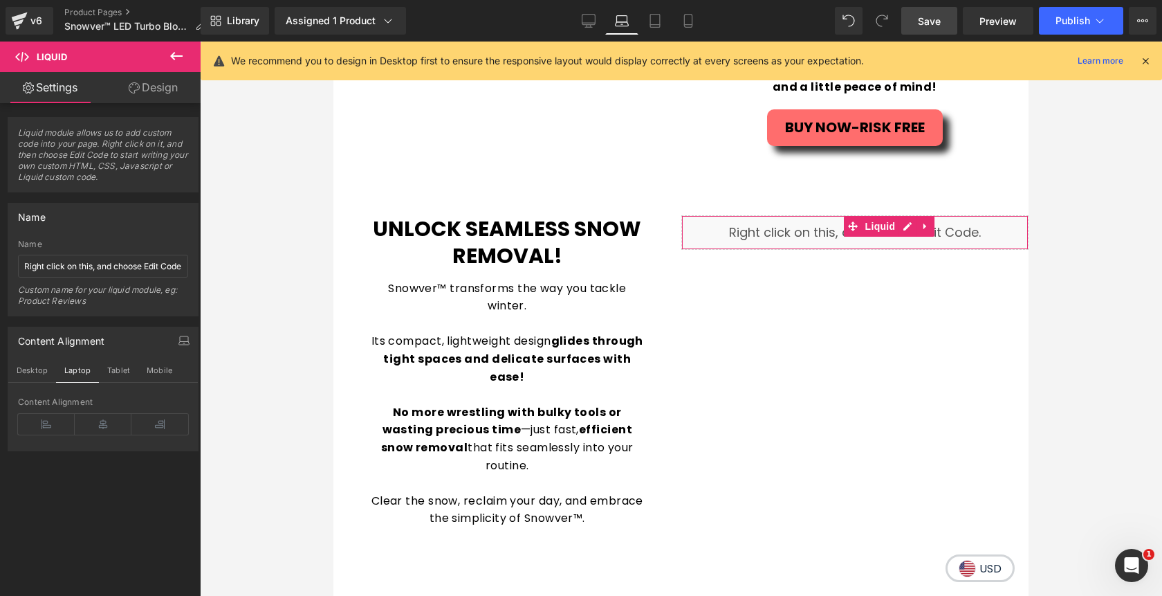
scroll to position [1478, 0]
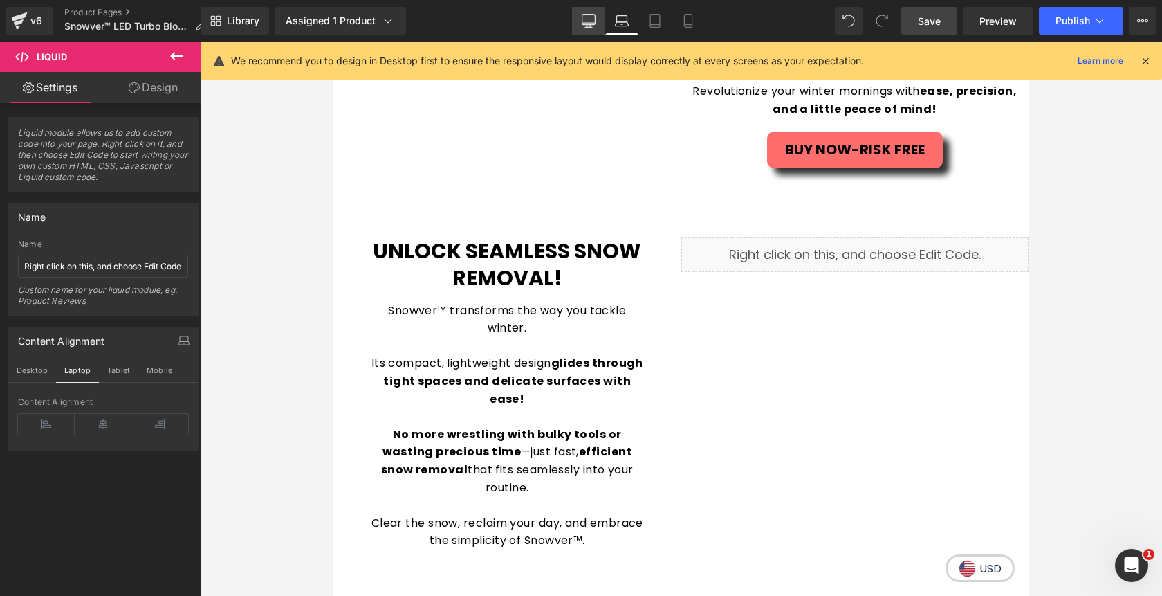
click at [592, 20] on icon at bounding box center [589, 21] width 14 height 14
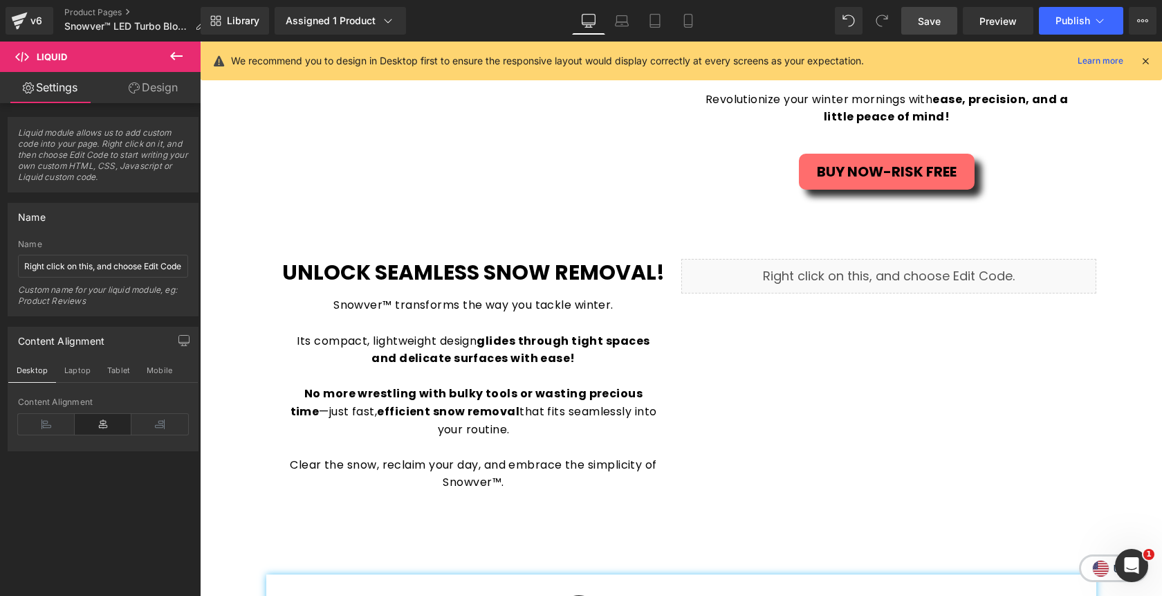
scroll to position [1470, 0]
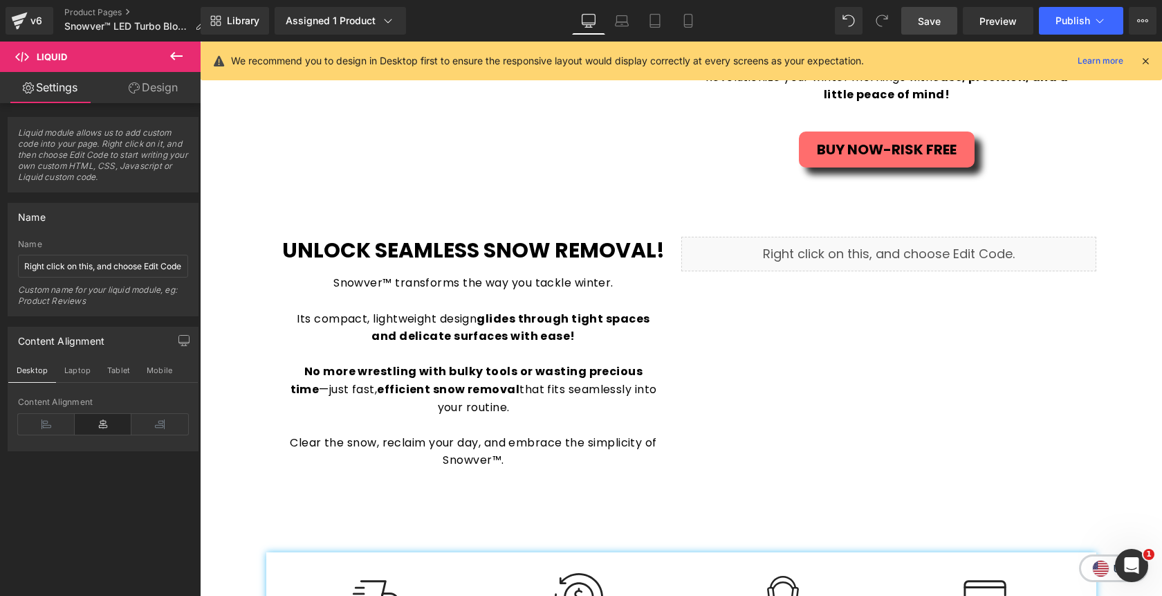
click at [921, 25] on span "Save" at bounding box center [929, 21] width 23 height 15
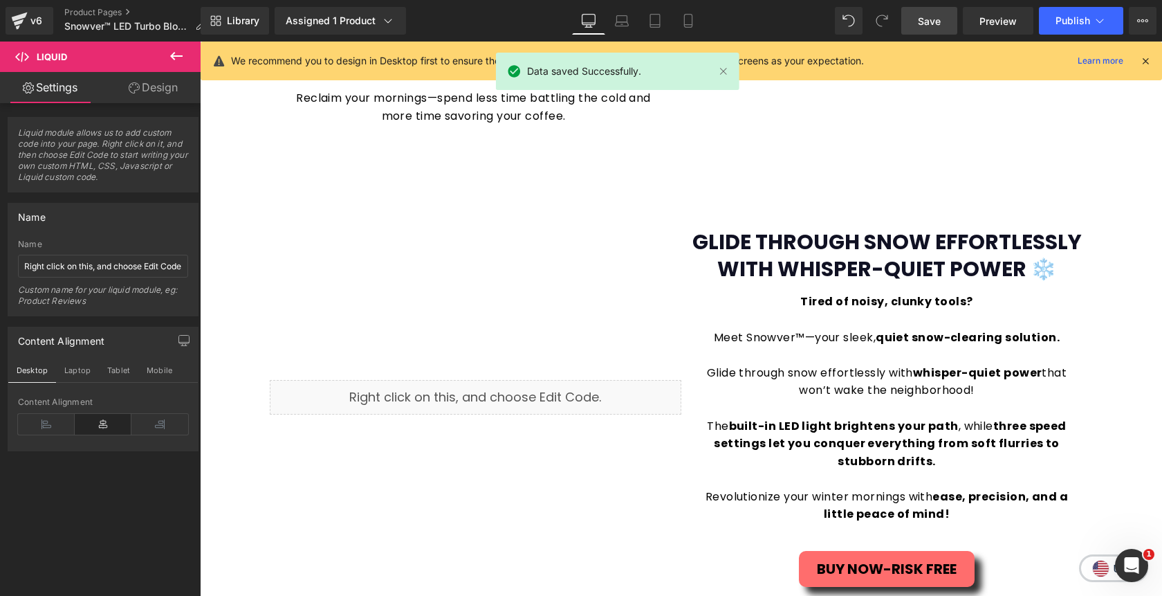
scroll to position [1050, 0]
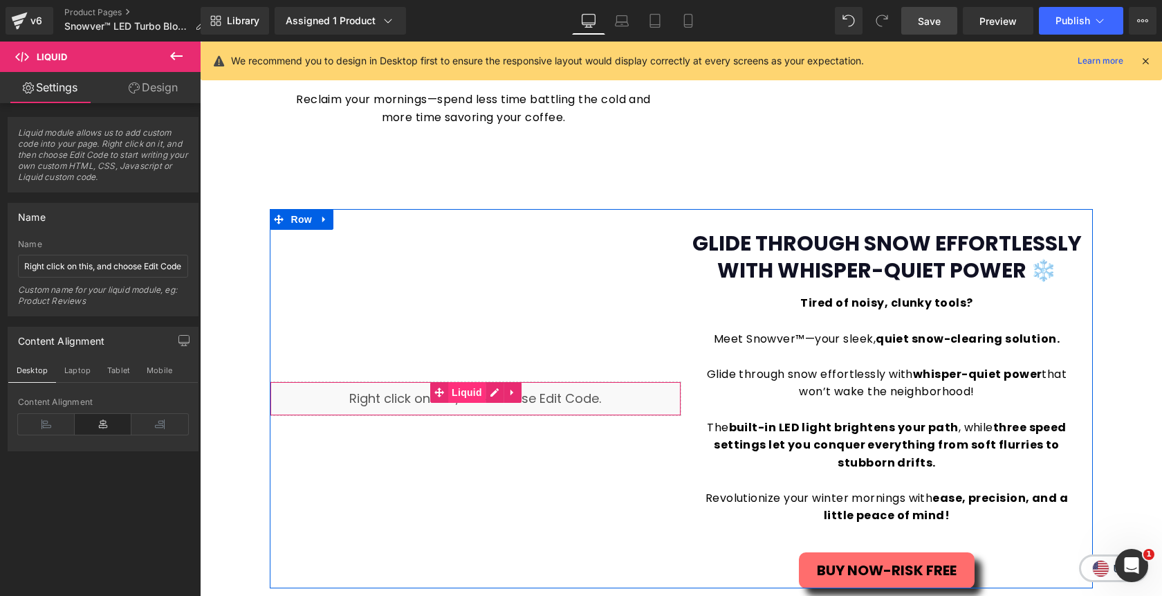
click at [473, 394] on span "Liquid" at bounding box center [466, 392] width 37 height 21
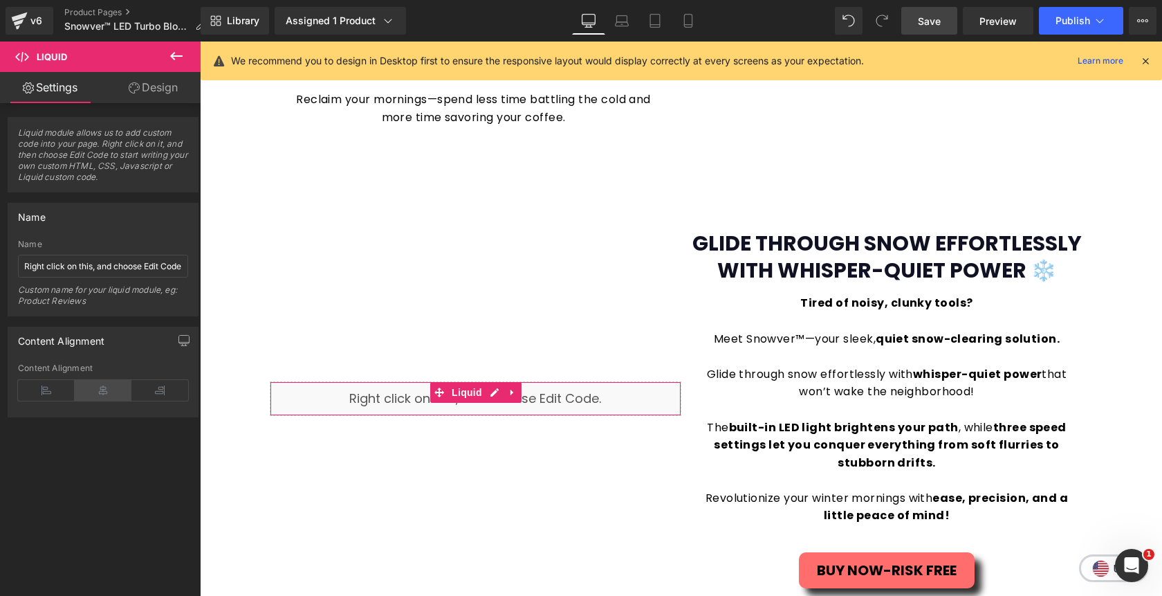
click at [105, 390] on icon at bounding box center [103, 390] width 57 height 21
click at [939, 21] on span "Save" at bounding box center [929, 21] width 23 height 15
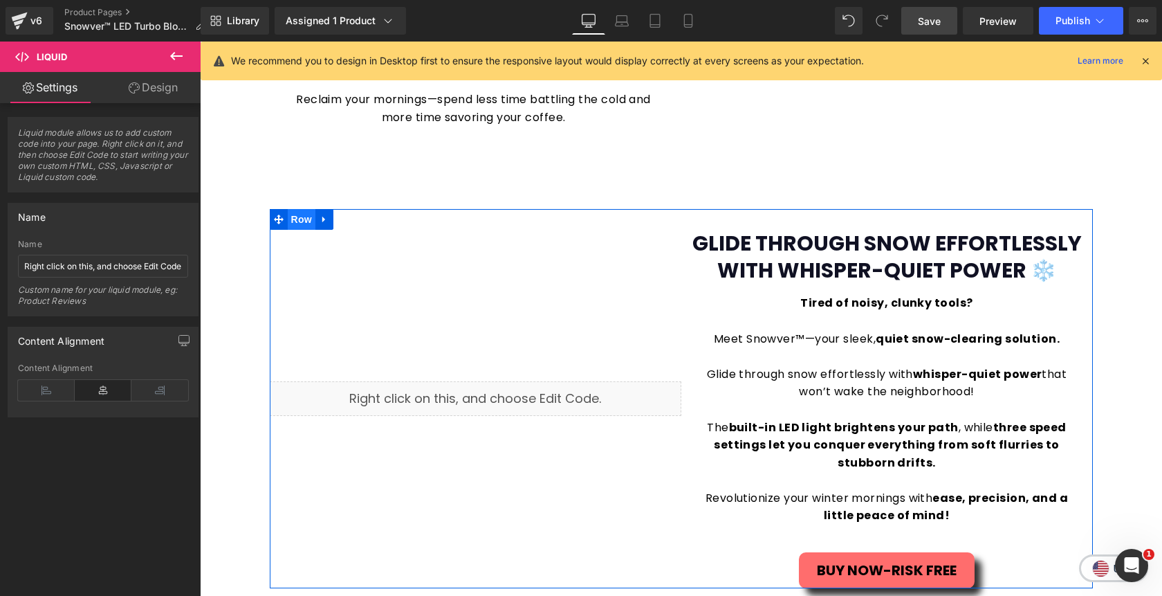
click at [308, 223] on span "Row" at bounding box center [302, 219] width 28 height 21
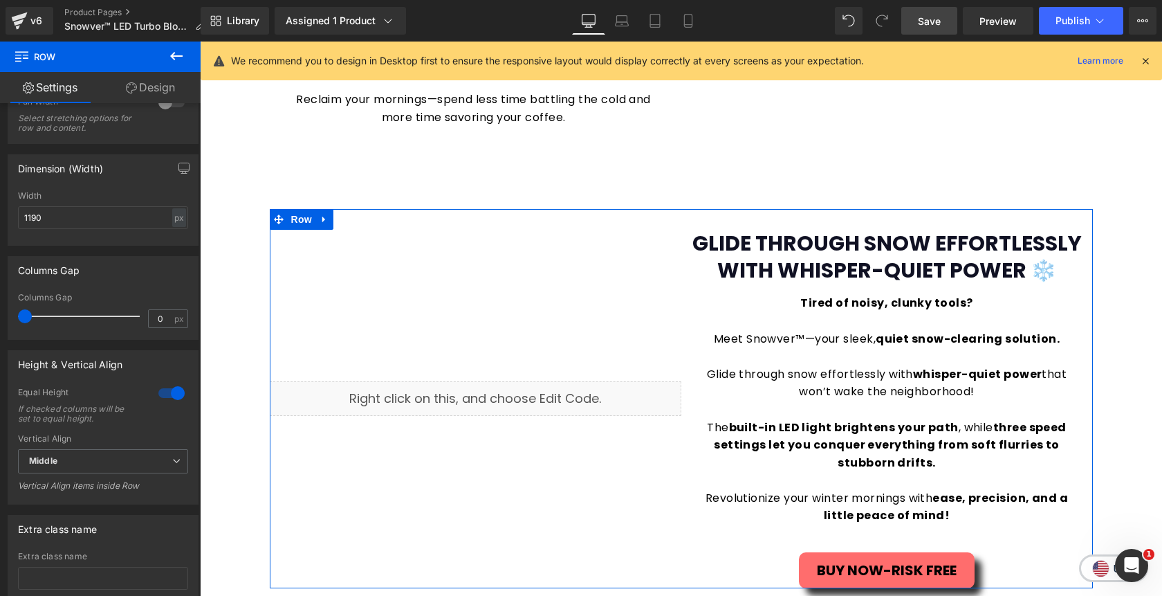
scroll to position [417, 0]
click at [144, 463] on span "Middle" at bounding box center [103, 458] width 170 height 24
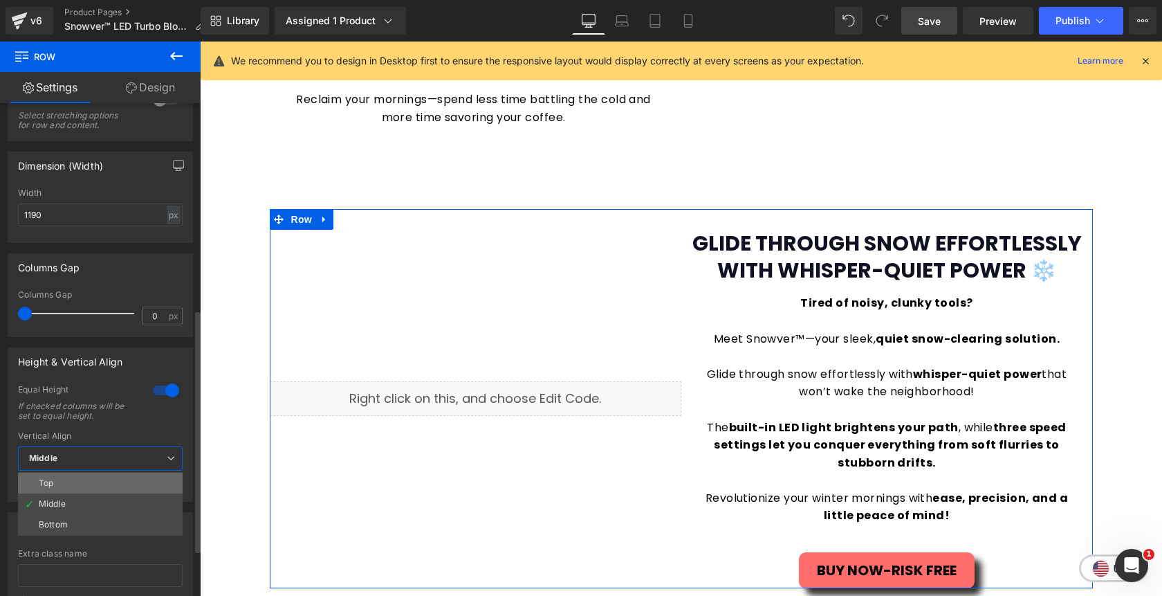
click at [127, 485] on li "Top" at bounding box center [100, 483] width 165 height 21
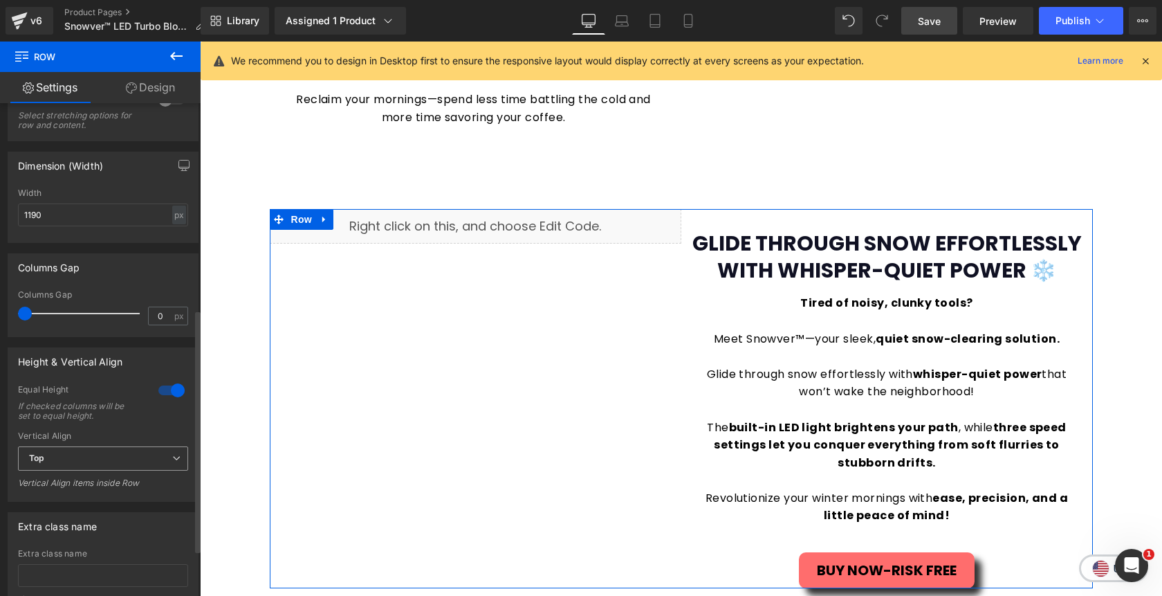
click at [116, 462] on span "Top" at bounding box center [103, 458] width 170 height 24
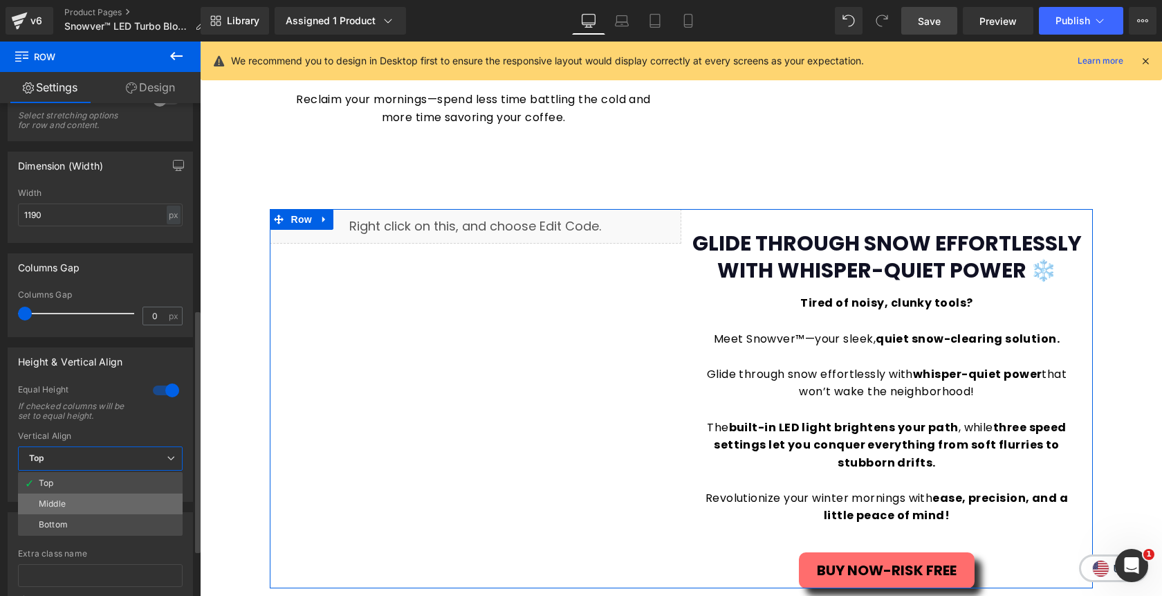
click at [109, 501] on li "Middle" at bounding box center [100, 503] width 165 height 21
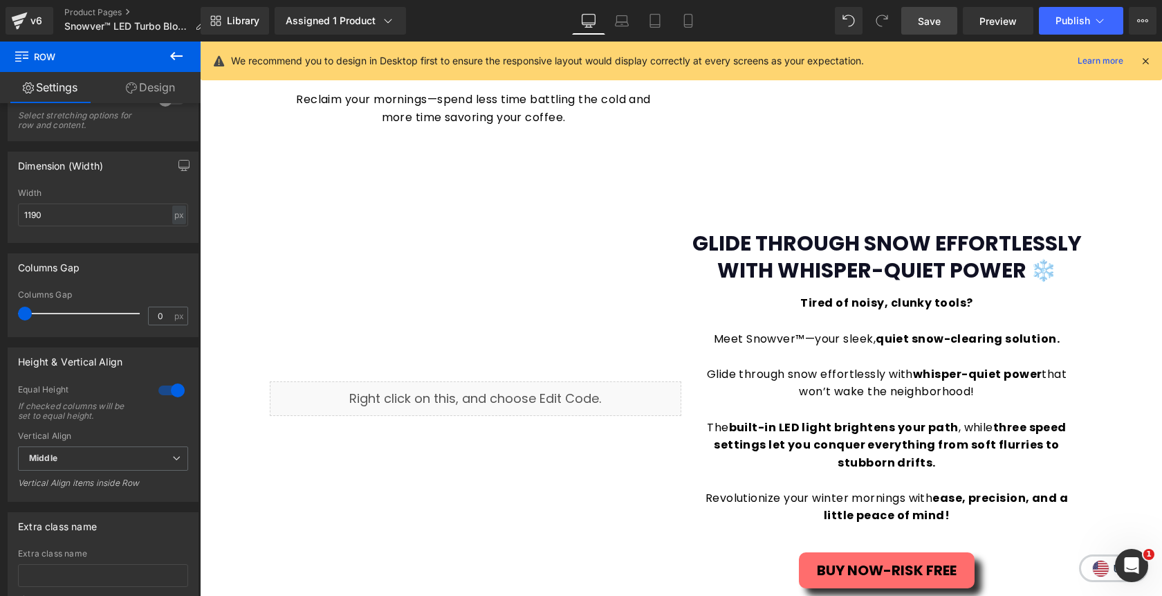
click at [937, 21] on span "Save" at bounding box center [929, 21] width 23 height 15
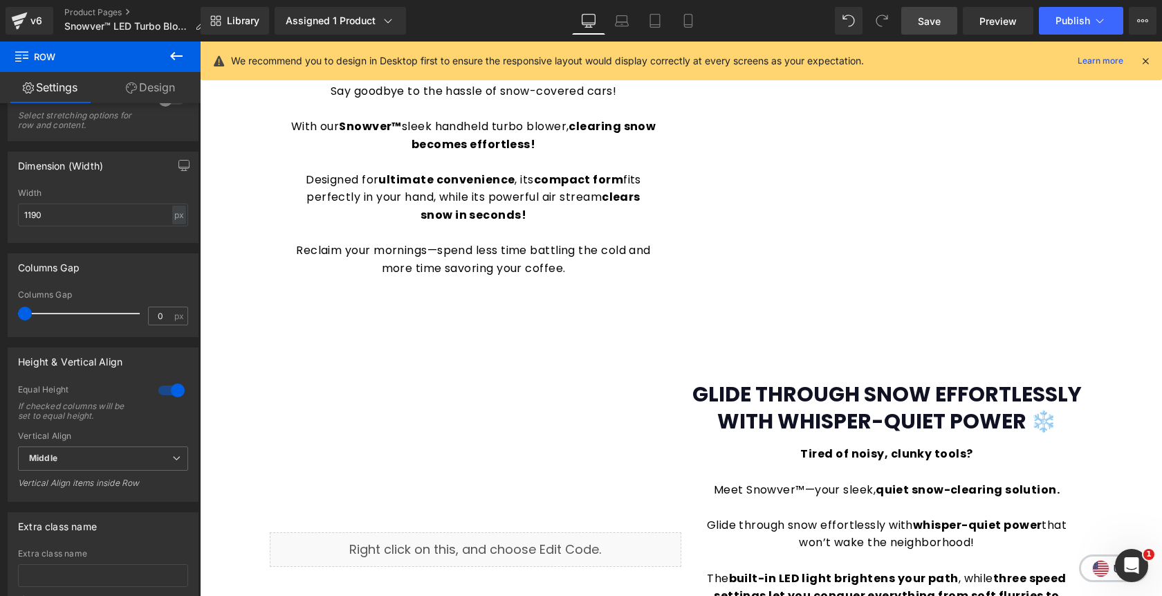
scroll to position [895, 0]
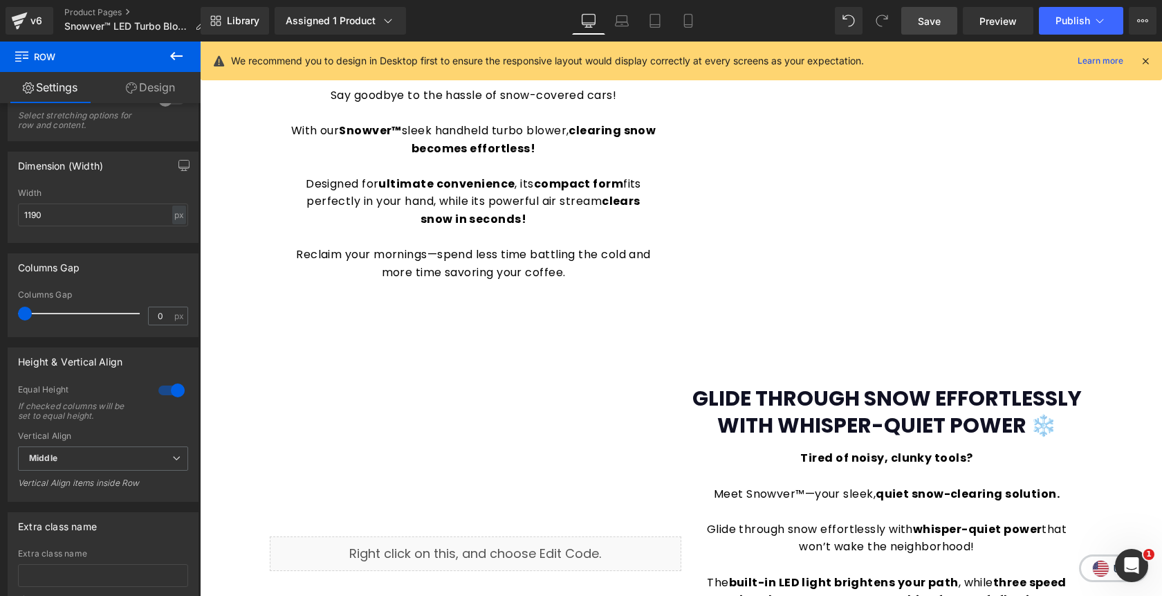
click at [177, 53] on icon at bounding box center [176, 56] width 17 height 17
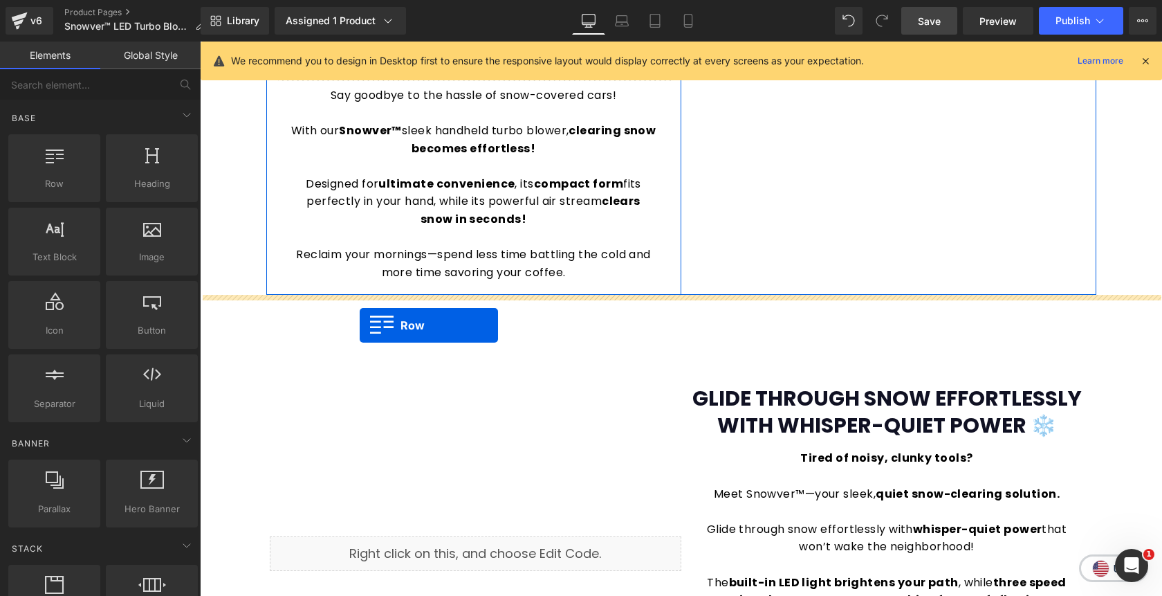
drag, startPoint x: 239, startPoint y: 214, endPoint x: 360, endPoint y: 325, distance: 164.0
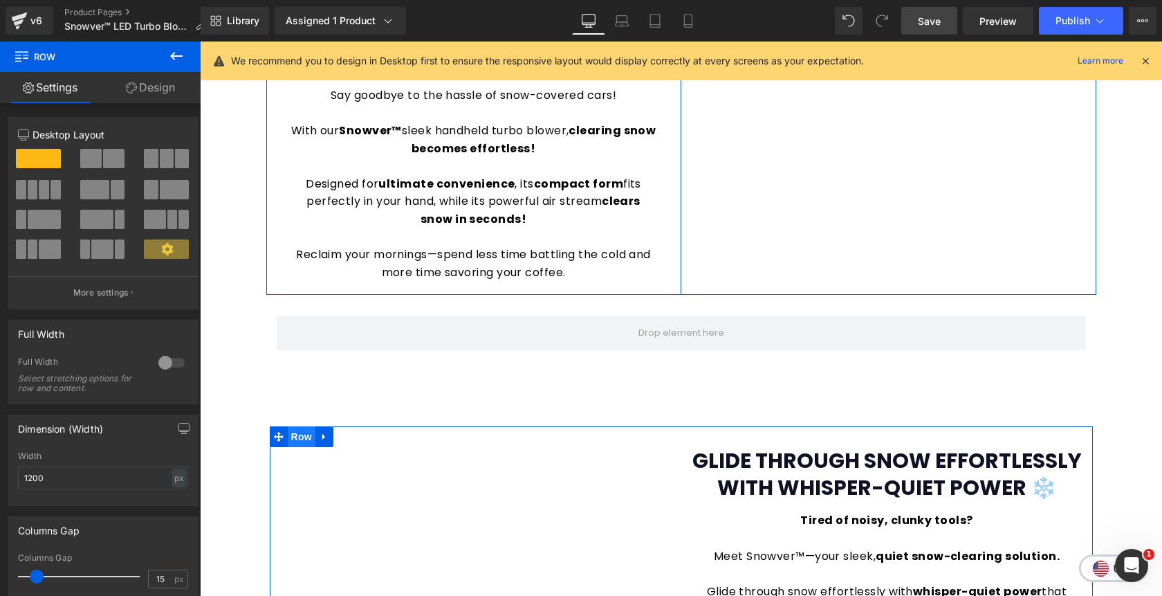
click at [302, 435] on span "Row" at bounding box center [302, 436] width 28 height 21
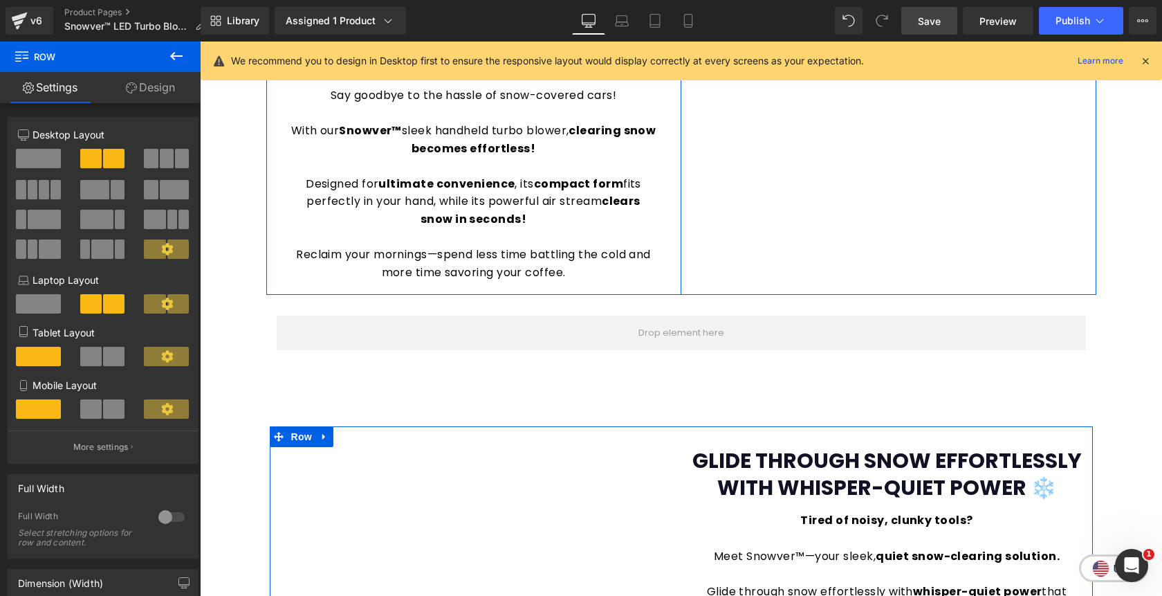
click at [147, 91] on link "Design" at bounding box center [150, 87] width 100 height 31
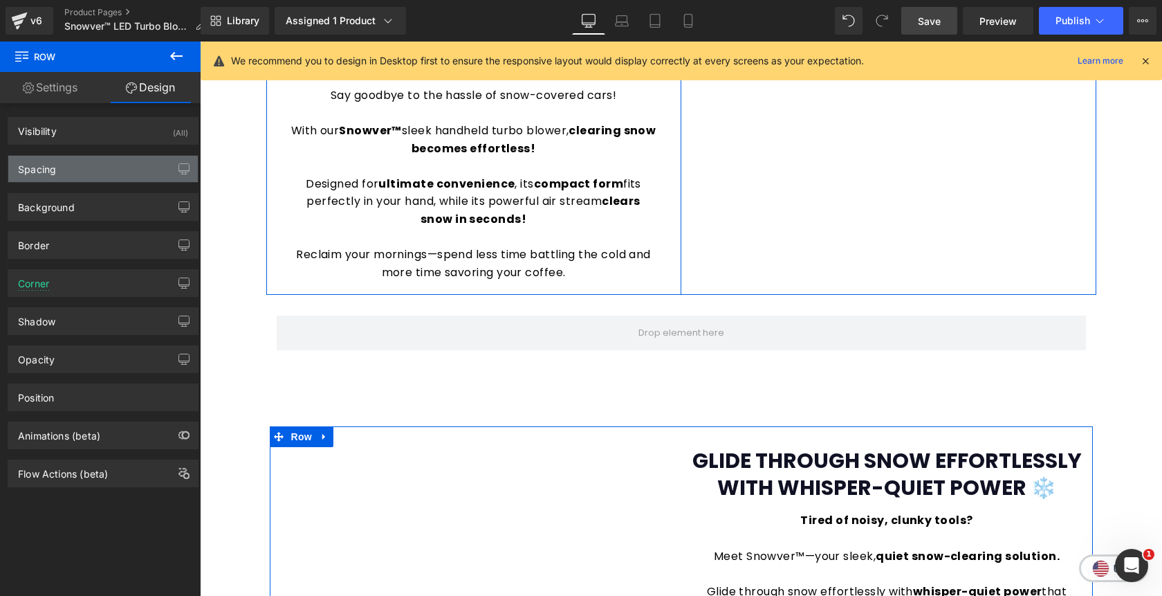
click at [103, 172] on div "Spacing" at bounding box center [103, 169] width 190 height 26
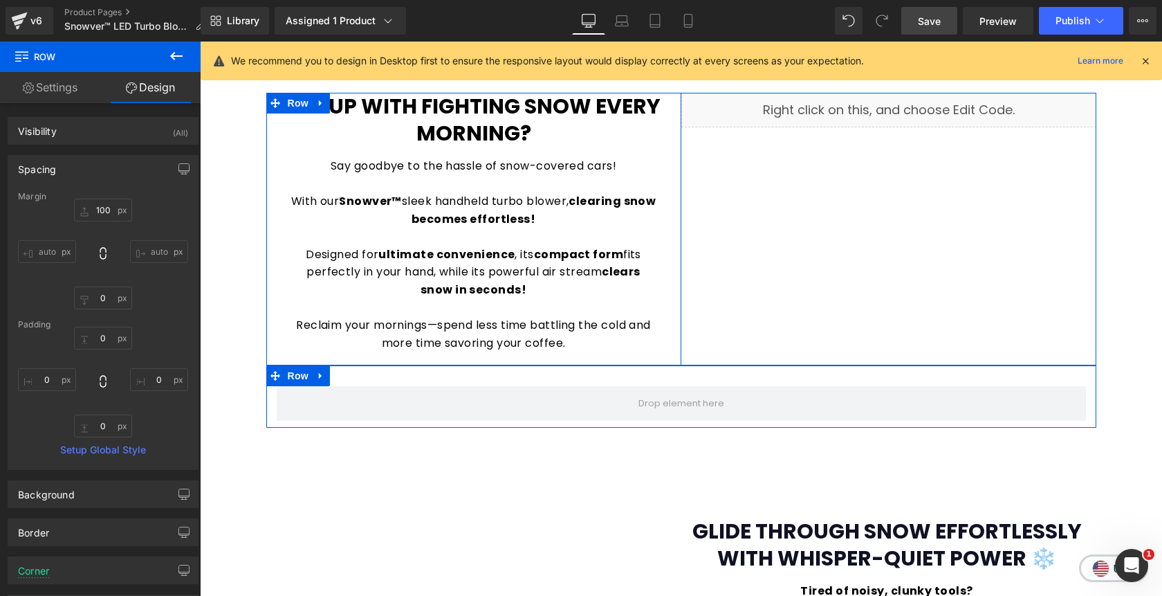
scroll to position [823, 0]
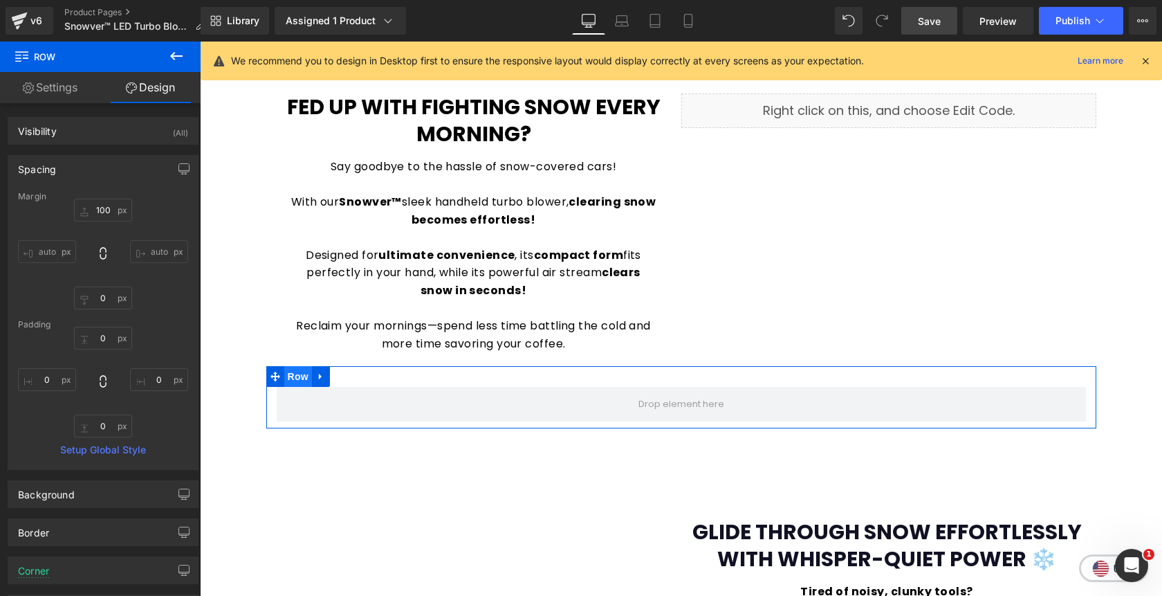
click at [298, 378] on span "Row" at bounding box center [298, 376] width 28 height 21
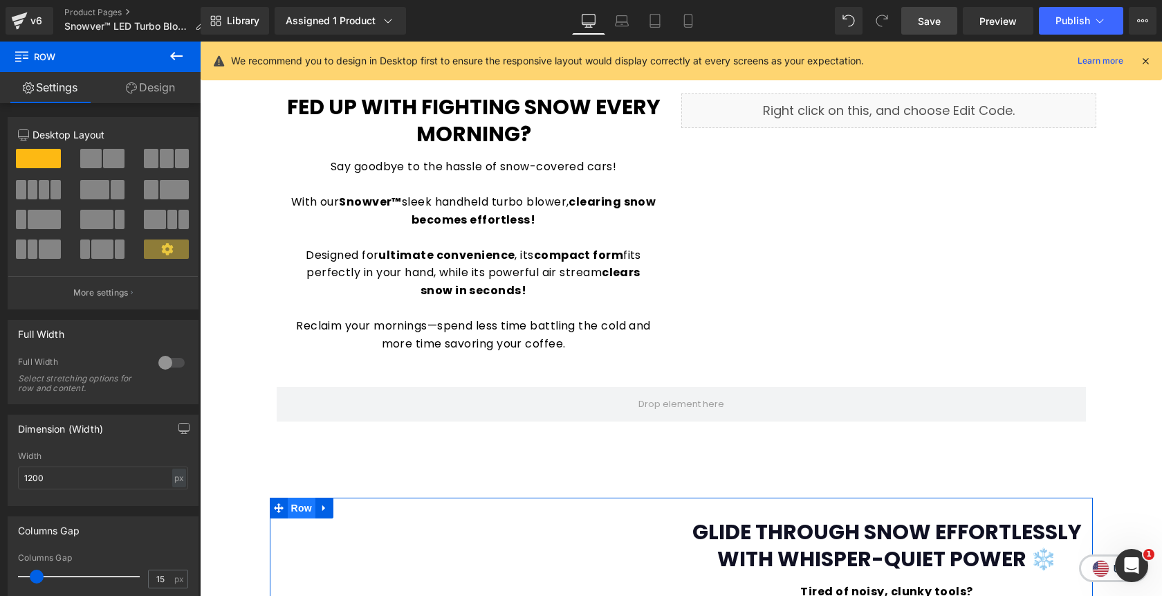
click at [299, 513] on span "Row" at bounding box center [302, 507] width 28 height 21
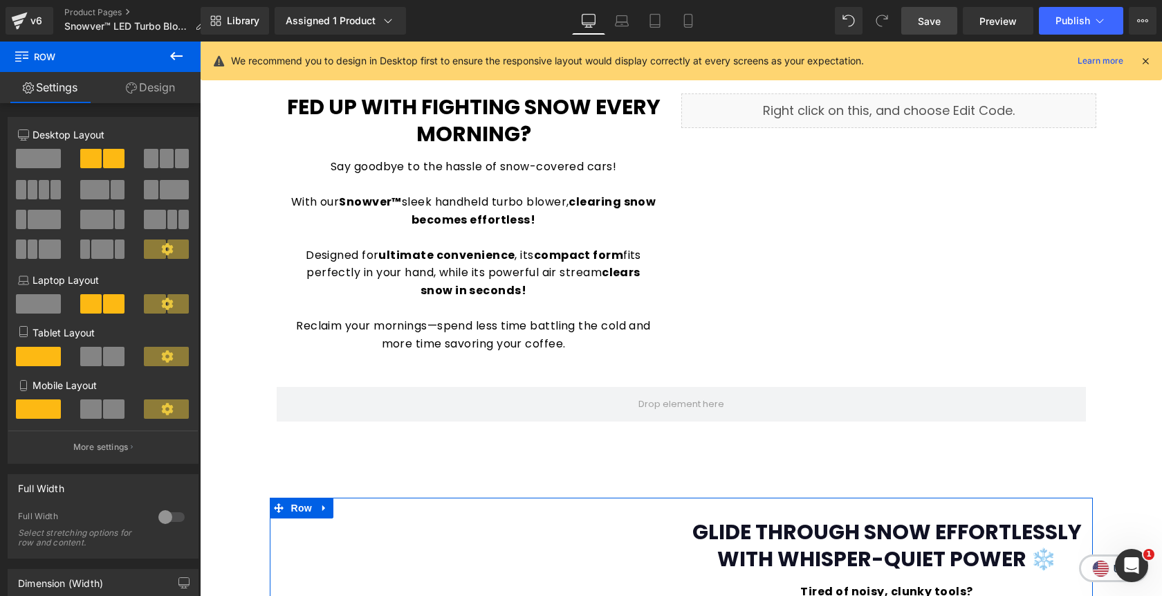
drag, startPoint x: 151, startPoint y: 91, endPoint x: 122, endPoint y: 141, distance: 57.9
click at [151, 91] on link "Design" at bounding box center [150, 87] width 100 height 31
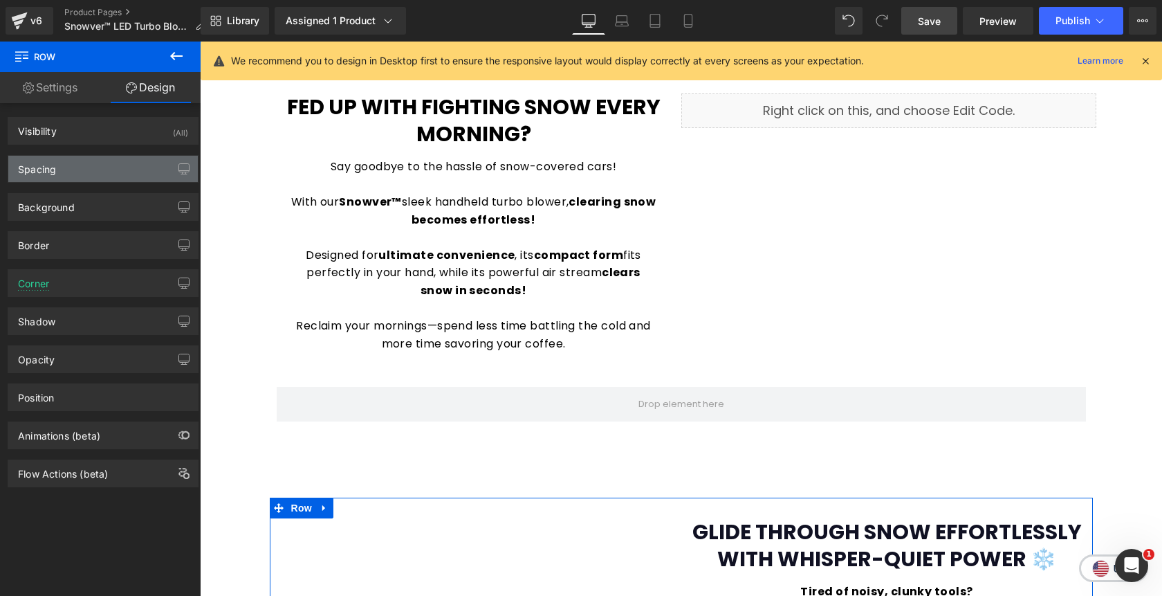
click at [107, 174] on div "Spacing" at bounding box center [103, 169] width 190 height 26
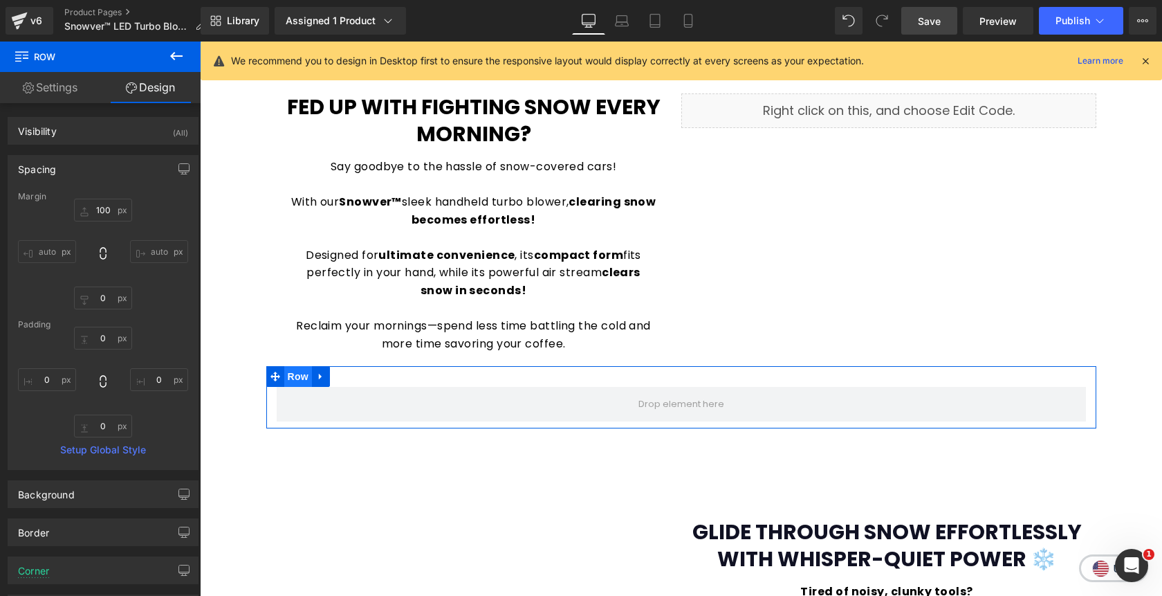
click at [303, 381] on span "Row" at bounding box center [298, 376] width 28 height 21
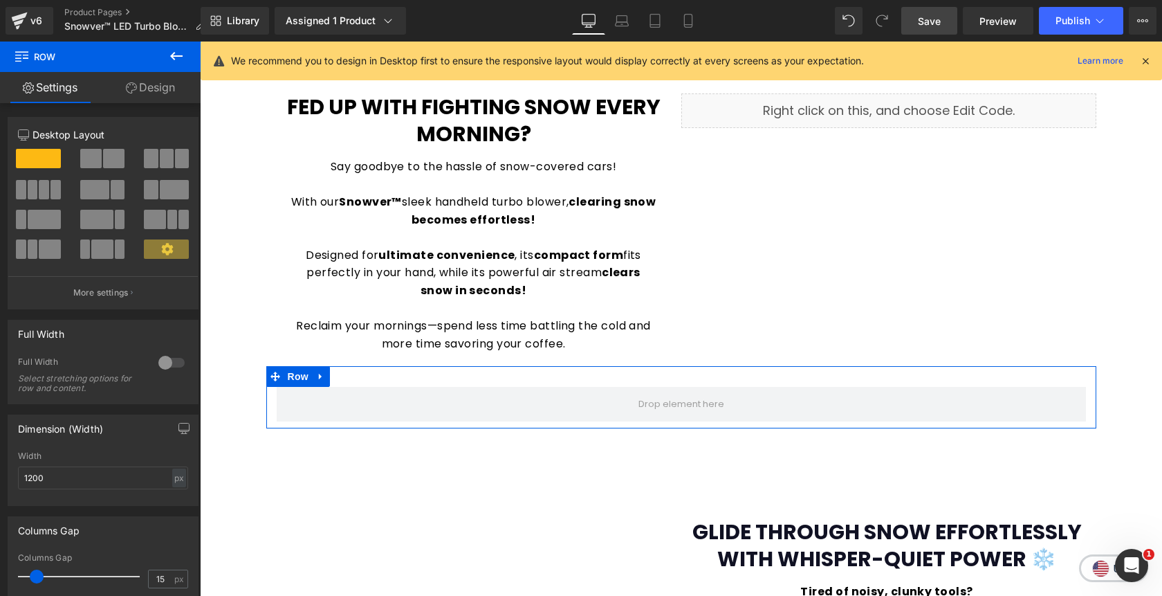
click at [152, 89] on link "Design" at bounding box center [150, 87] width 100 height 31
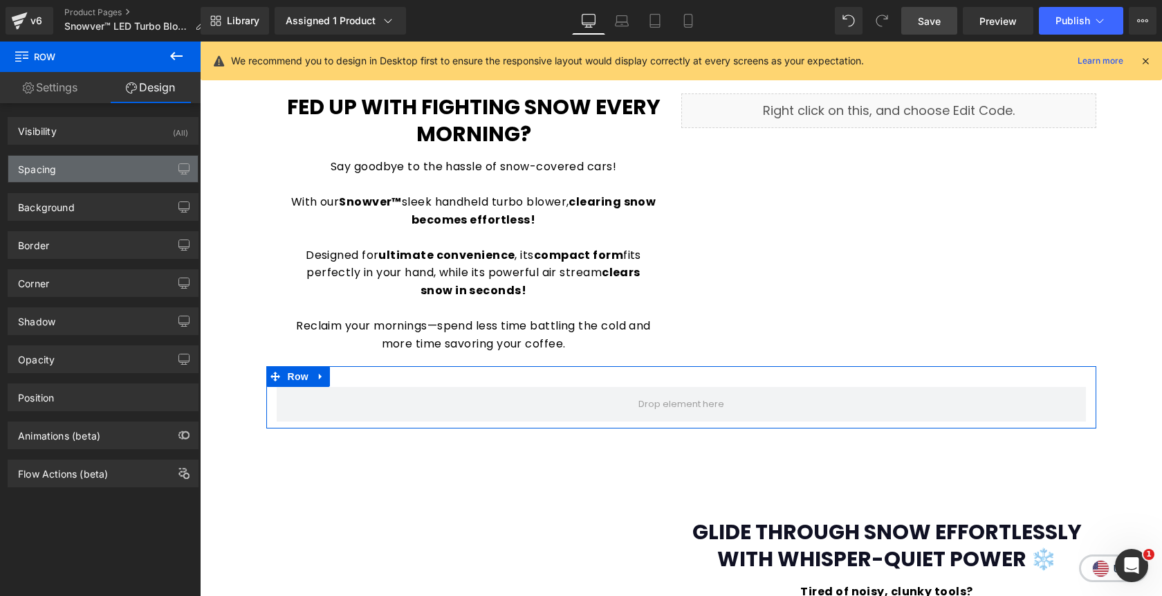
click at [84, 168] on div "Spacing" at bounding box center [103, 169] width 190 height 26
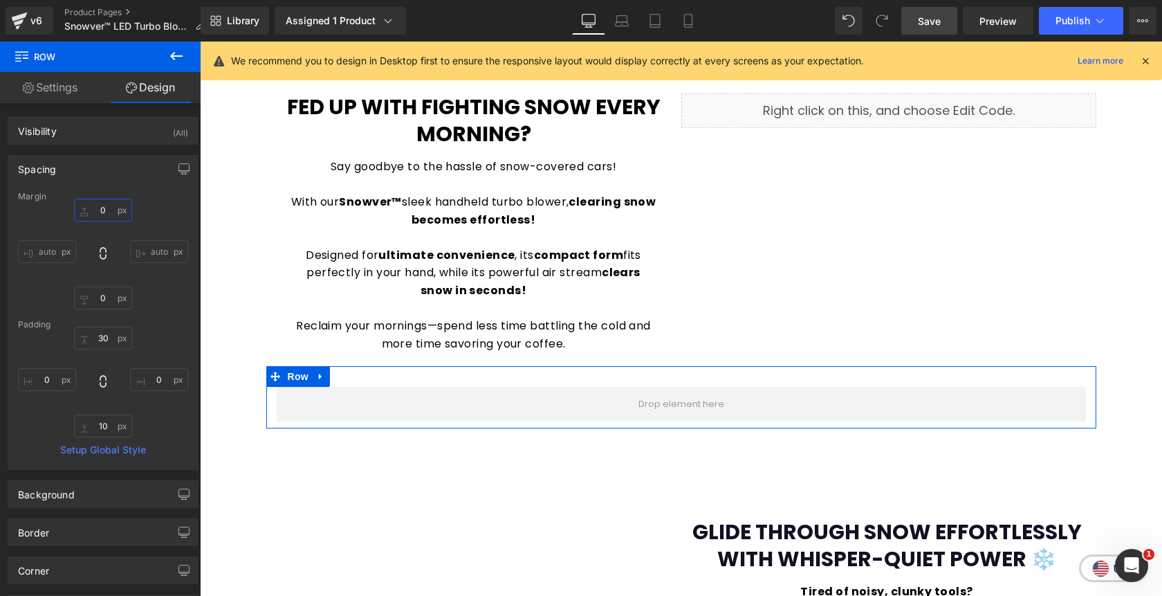
click at [97, 208] on input "0" at bounding box center [103, 210] width 58 height 23
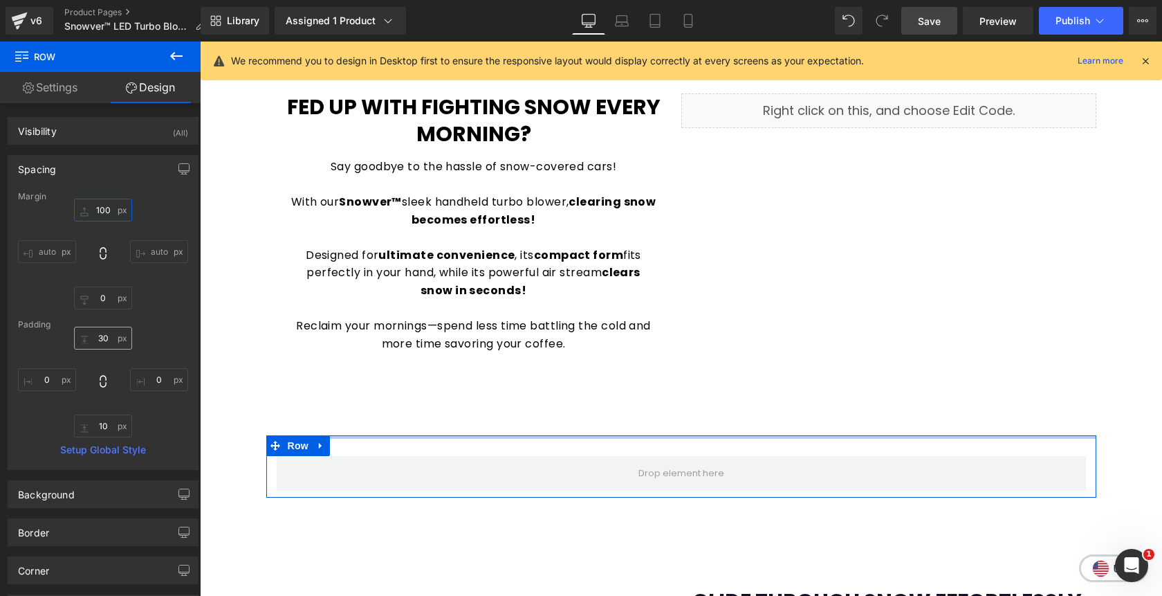
type input "100"
click at [105, 340] on input "30" at bounding box center [103, 338] width 58 height 23
click at [112, 210] on input "100" at bounding box center [103, 210] width 58 height 23
click at [103, 212] on input "100" at bounding box center [103, 210] width 58 height 23
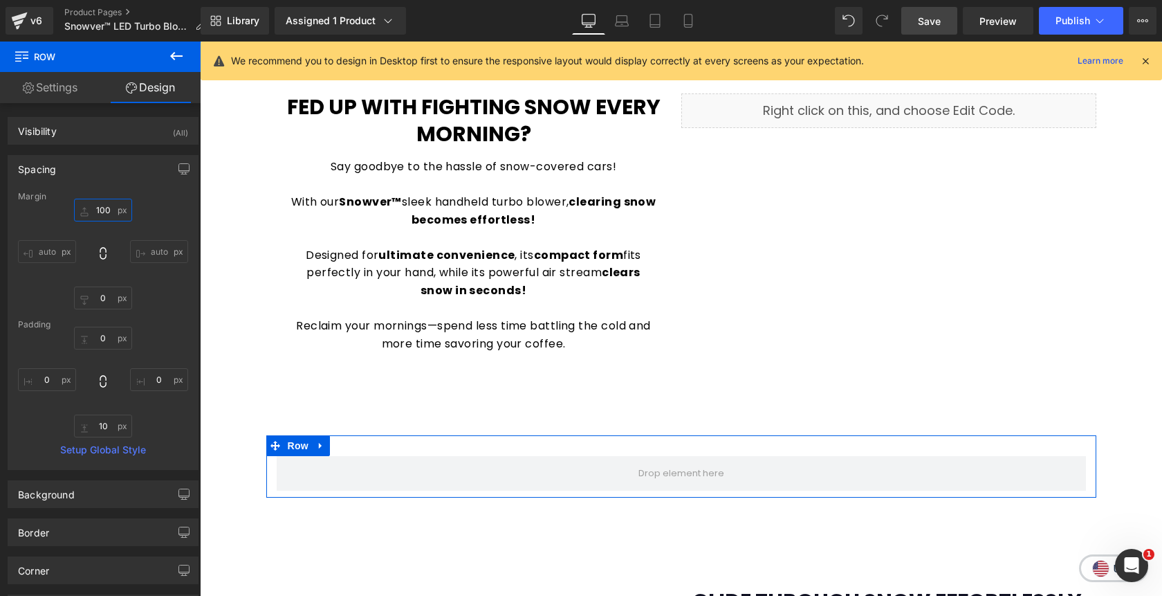
click at [103, 212] on input "100" at bounding box center [103, 210] width 58 height 23
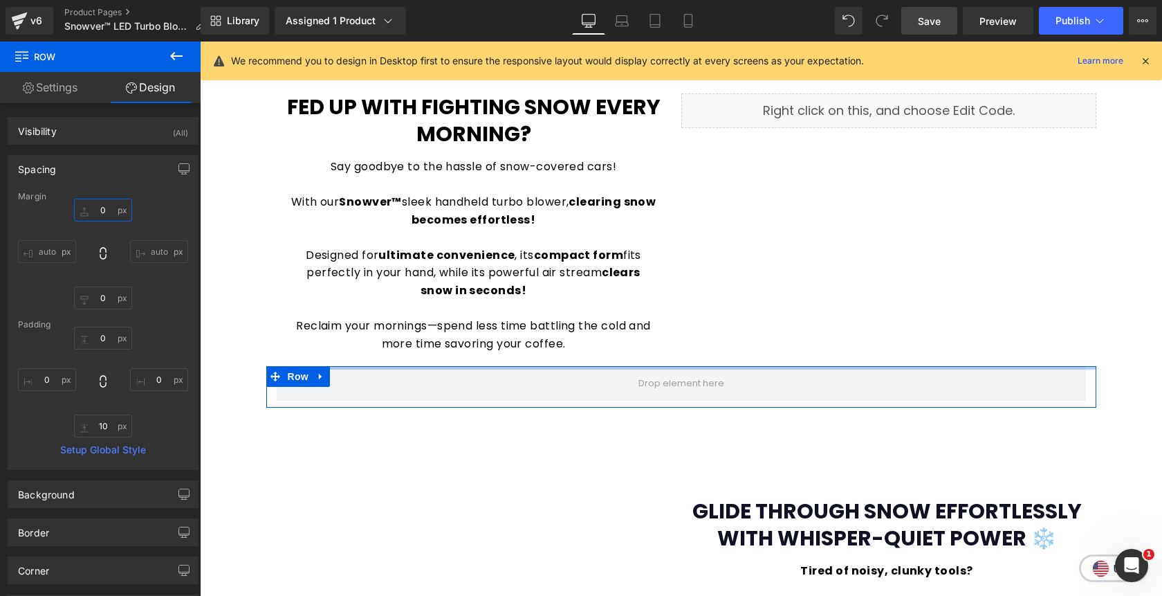
drag, startPoint x: 390, startPoint y: 379, endPoint x: 391, endPoint y: 358, distance: 21.5
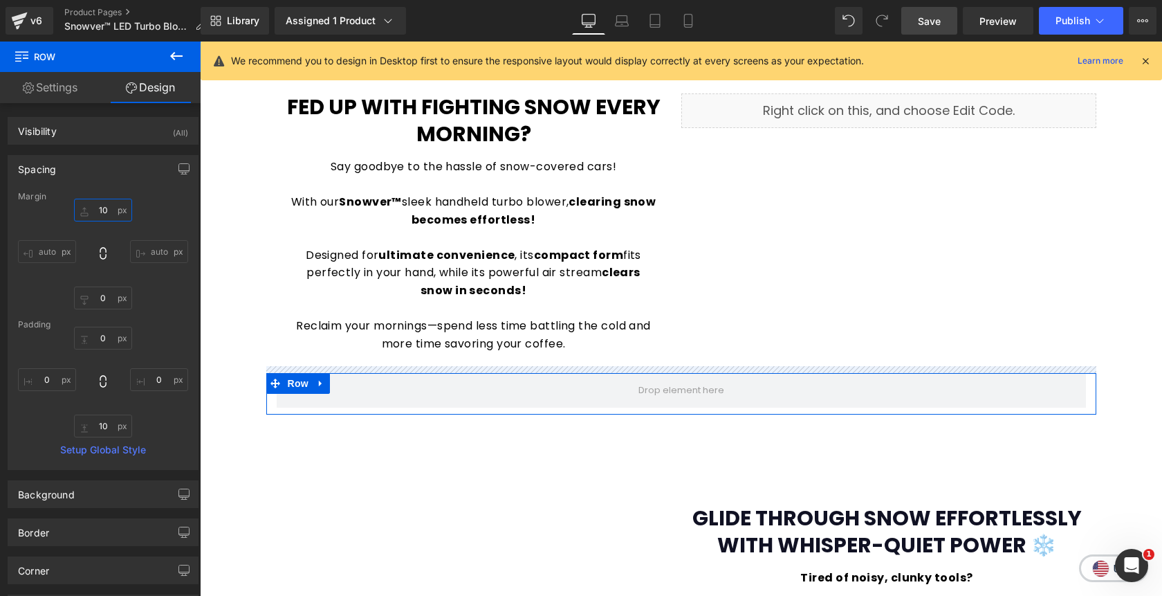
type input "100"
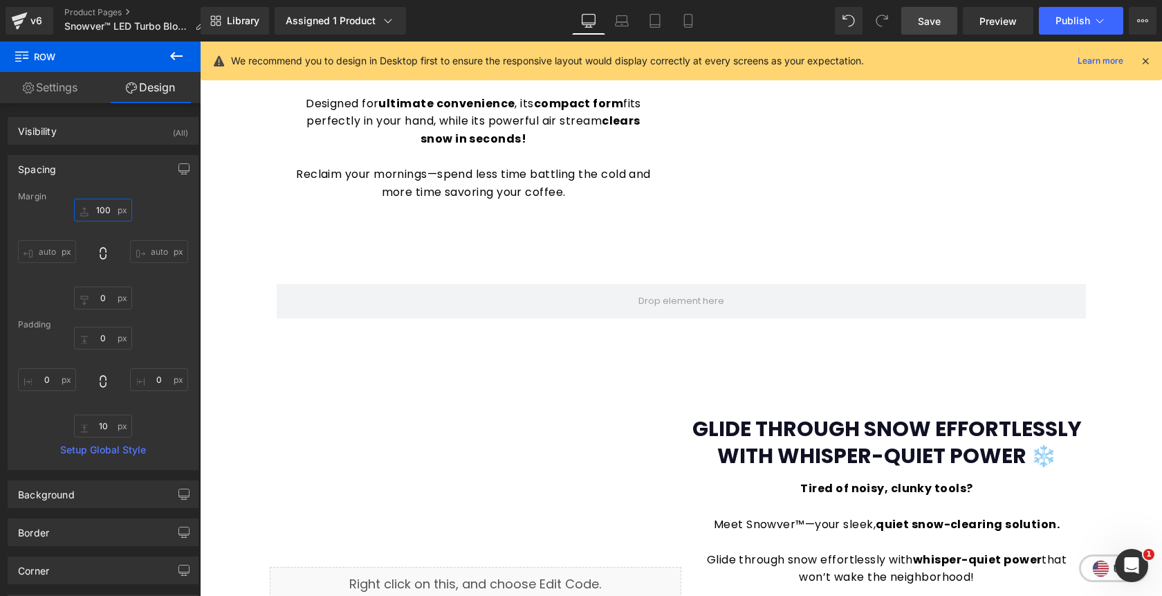
scroll to position [986, 0]
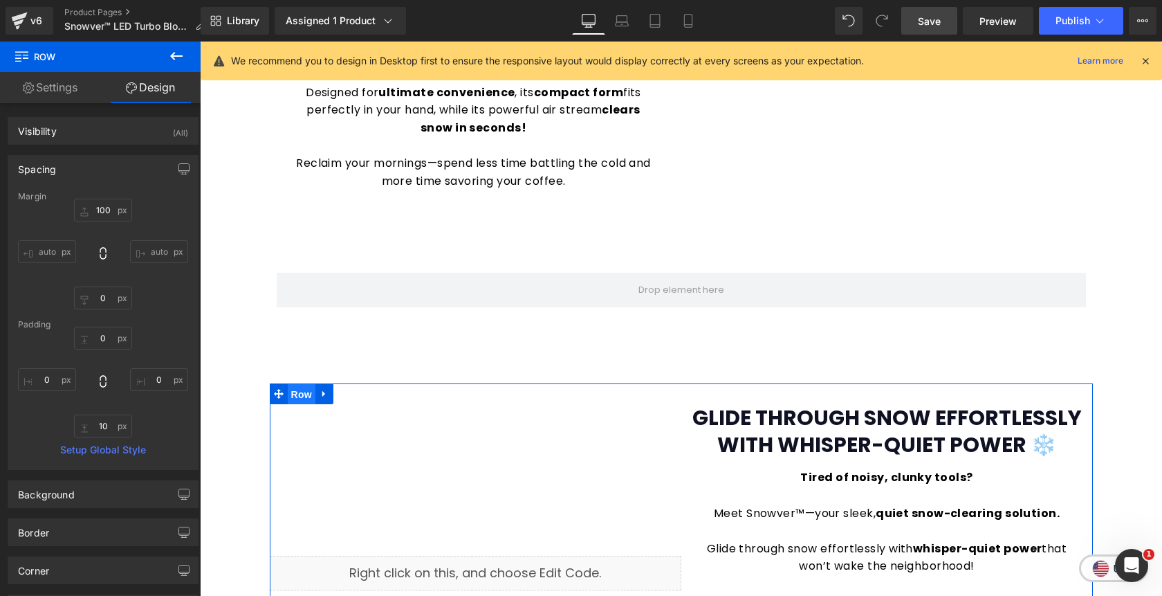
click at [302, 397] on span "Row" at bounding box center [302, 394] width 28 height 21
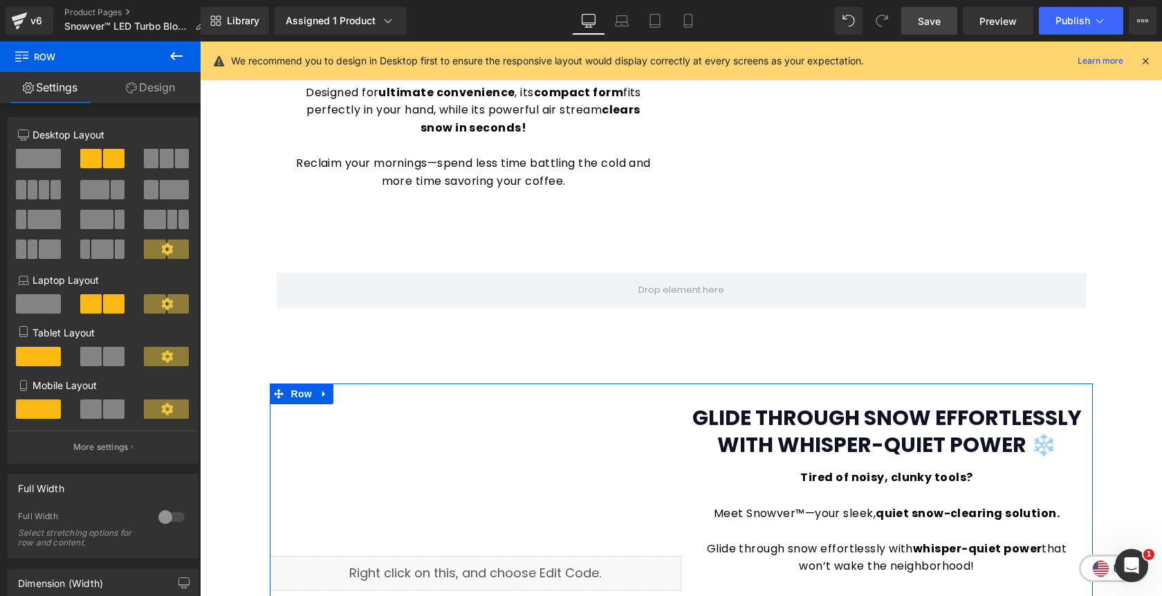
click at [149, 89] on link "Design" at bounding box center [150, 87] width 100 height 31
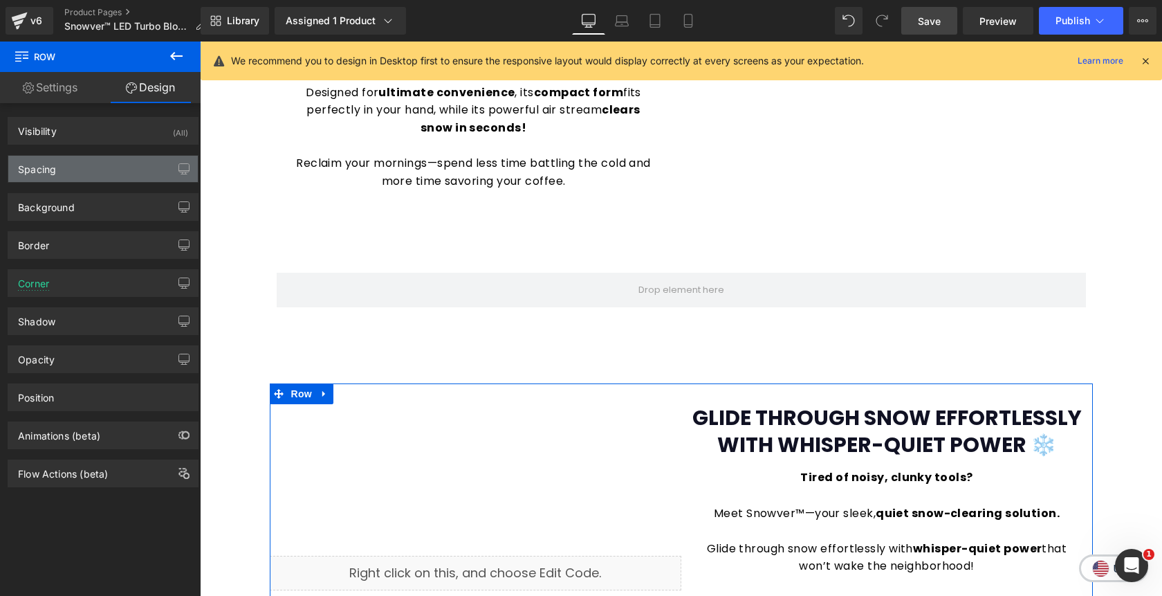
click at [110, 161] on div "Spacing" at bounding box center [103, 169] width 190 height 26
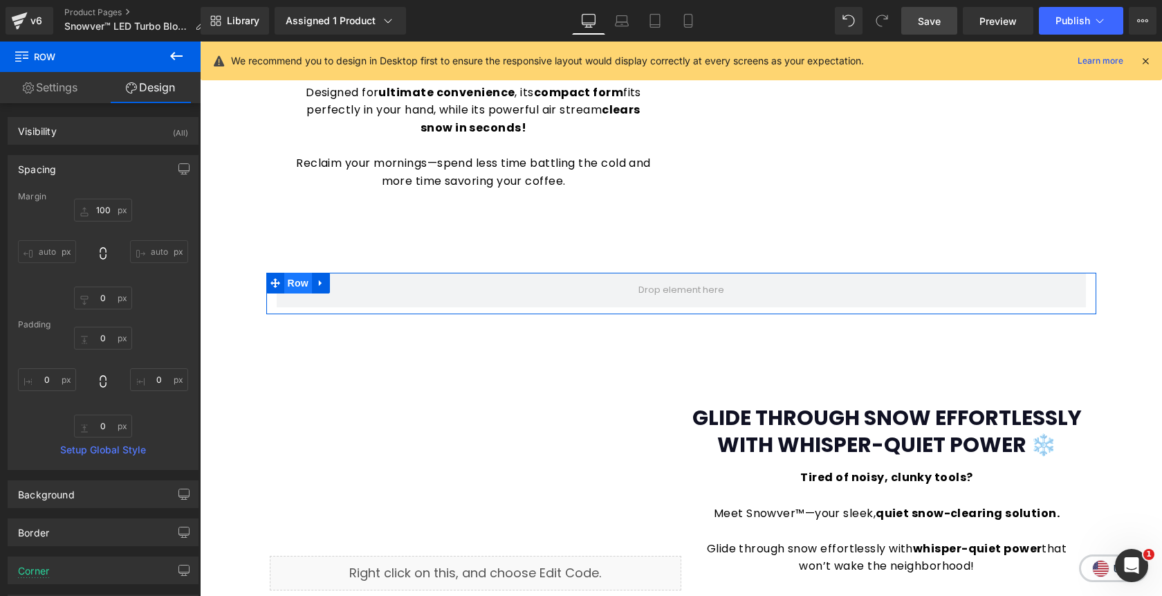
click at [301, 276] on span "Row" at bounding box center [298, 283] width 28 height 21
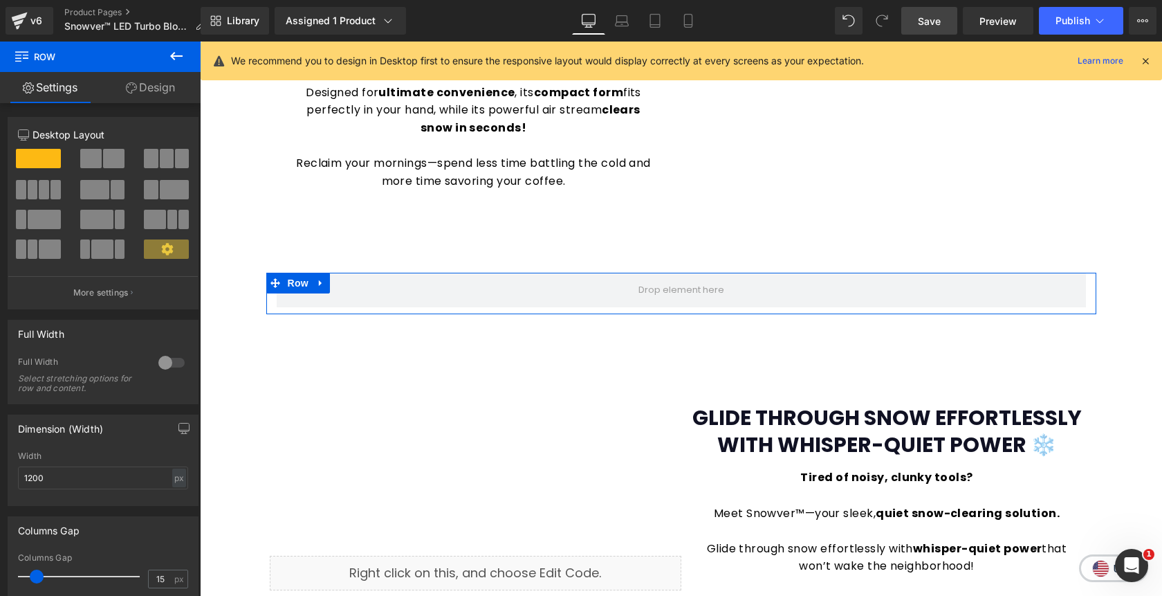
click at [154, 93] on link "Design" at bounding box center [150, 87] width 100 height 31
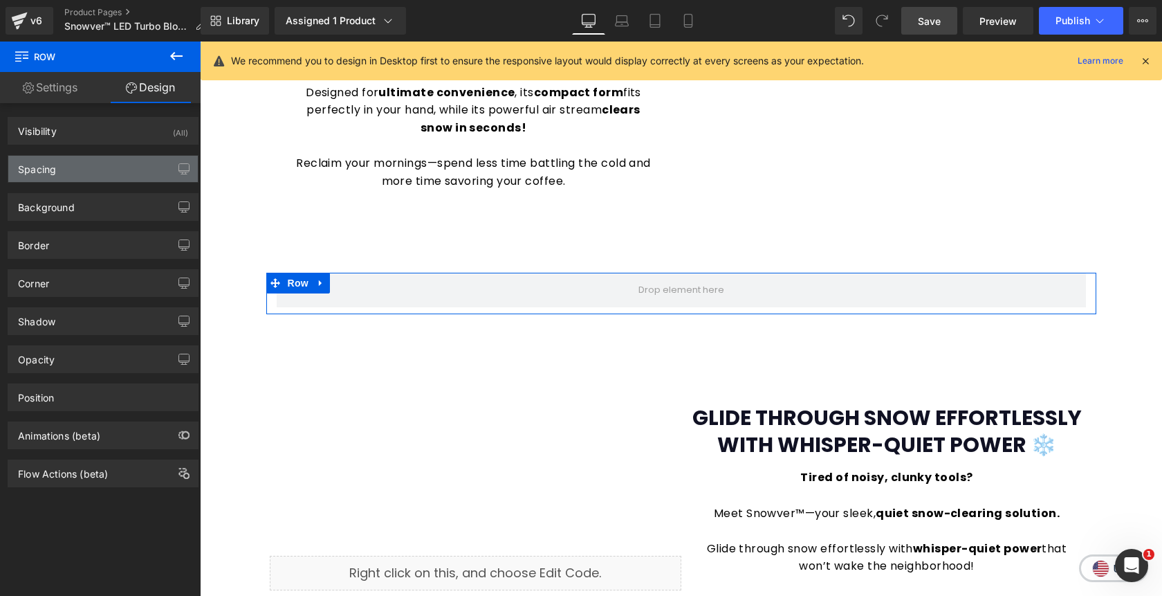
click at [95, 170] on div "Spacing" at bounding box center [103, 169] width 190 height 26
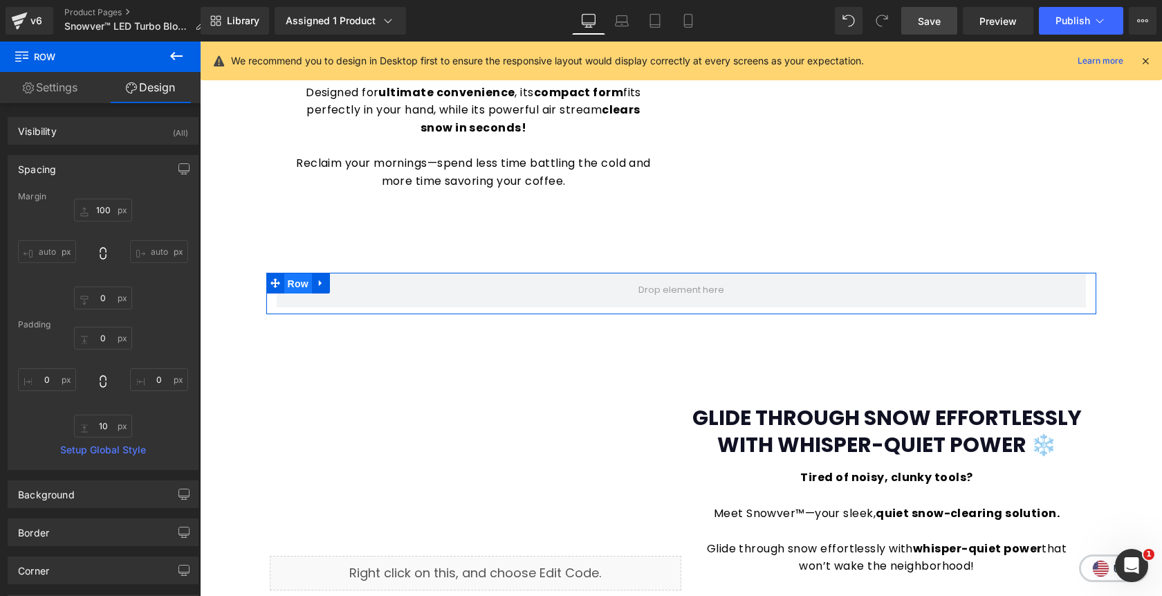
click at [301, 283] on span "Row" at bounding box center [298, 283] width 28 height 21
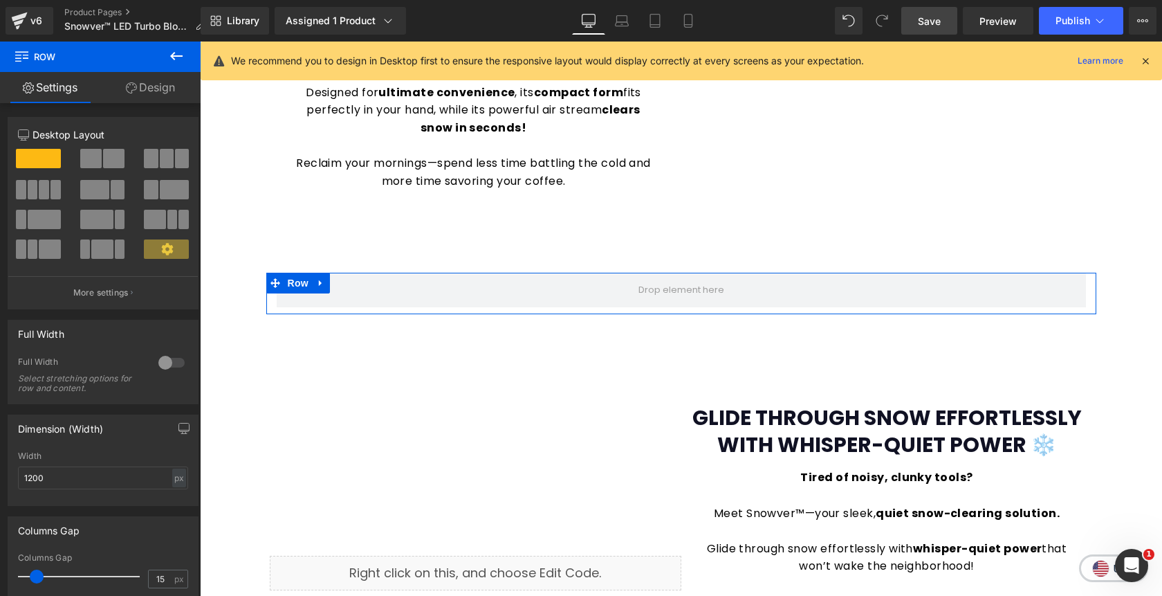
click at [99, 157] on button at bounding box center [103, 158] width 46 height 19
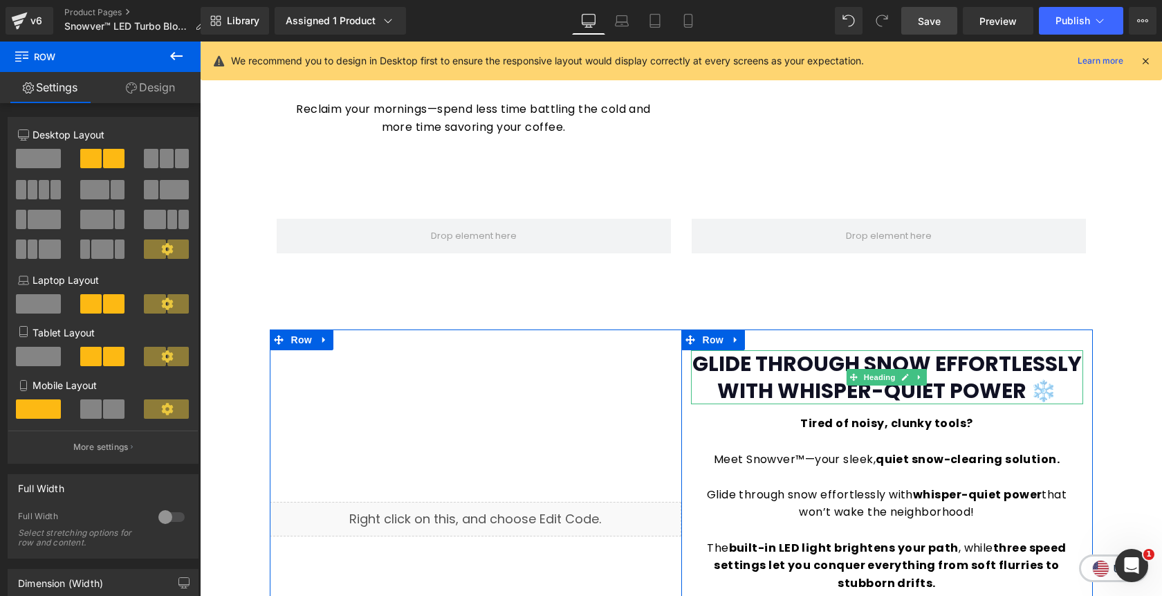
scroll to position [1039, 0]
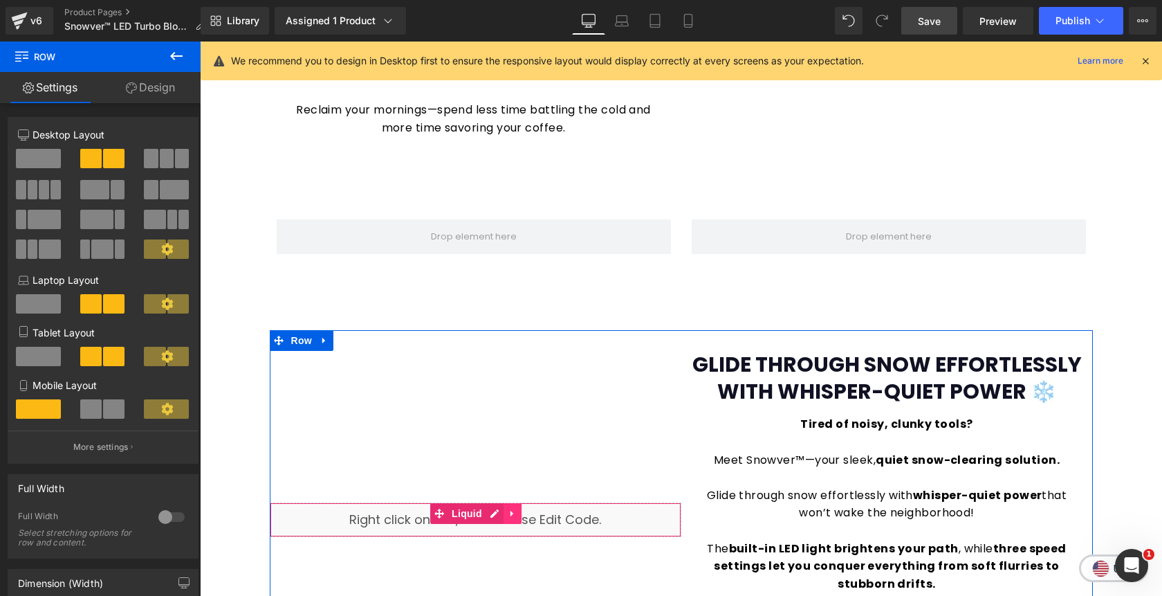
click at [515, 517] on icon at bounding box center [513, 513] width 10 height 10
click at [508, 514] on link at bounding box center [504, 513] width 18 height 21
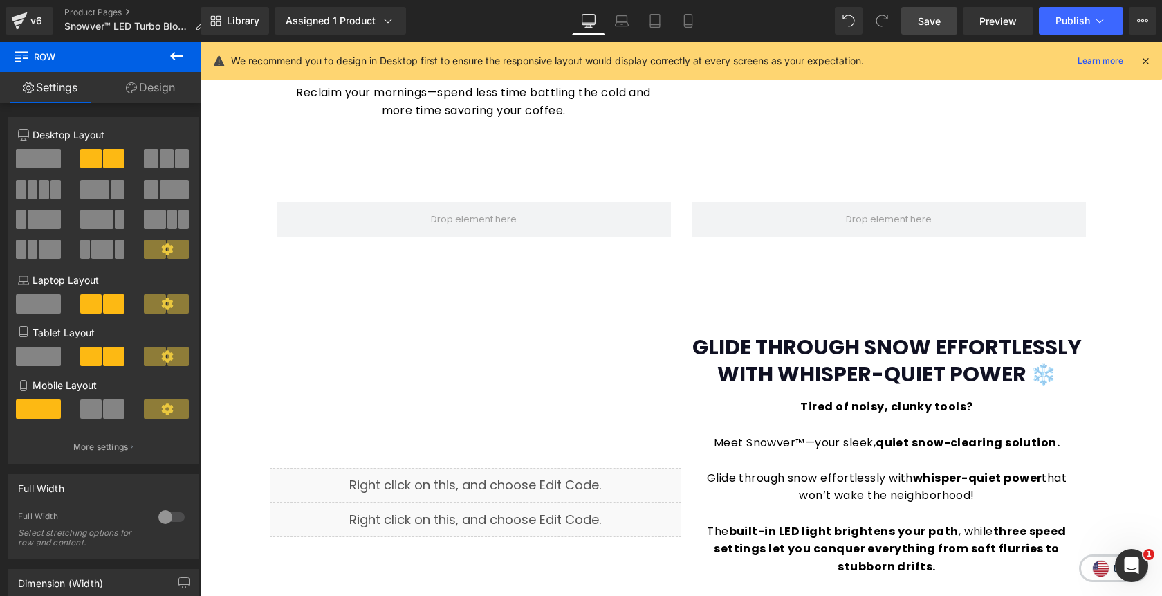
scroll to position [1045, 0]
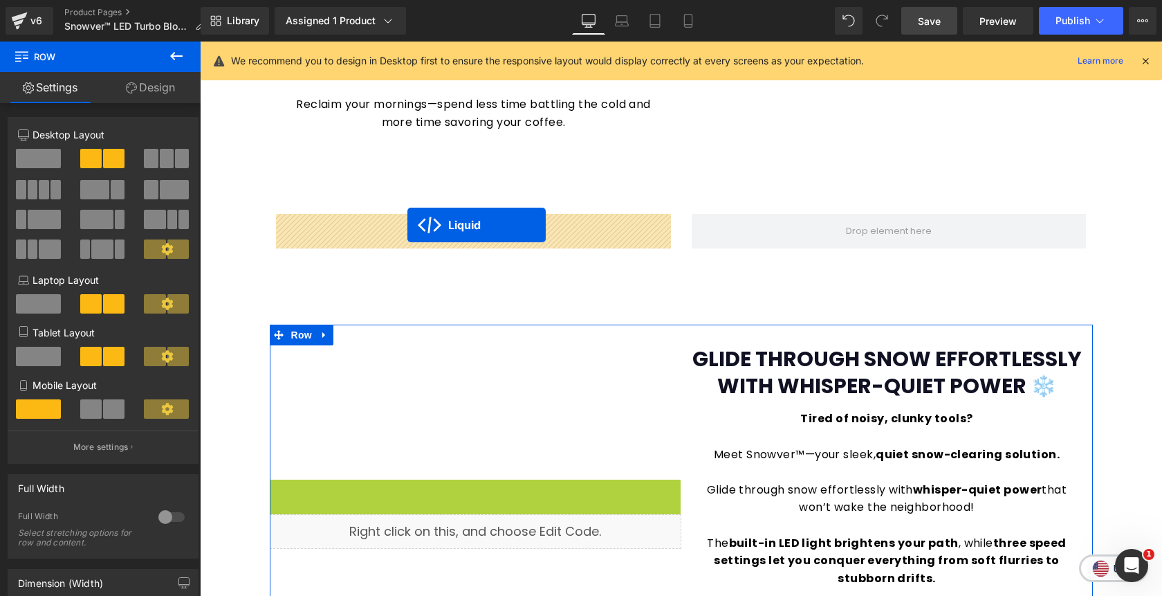
drag, startPoint x: 409, startPoint y: 489, endPoint x: 407, endPoint y: 224, distance: 265.0
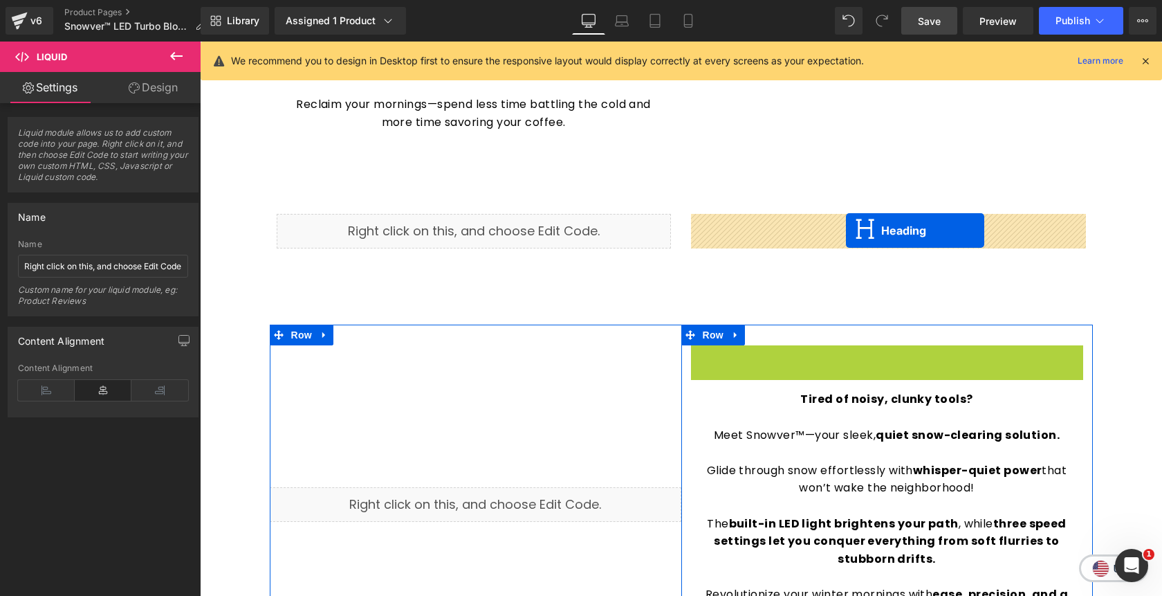
drag, startPoint x: 855, startPoint y: 374, endPoint x: 846, endPoint y: 230, distance: 143.5
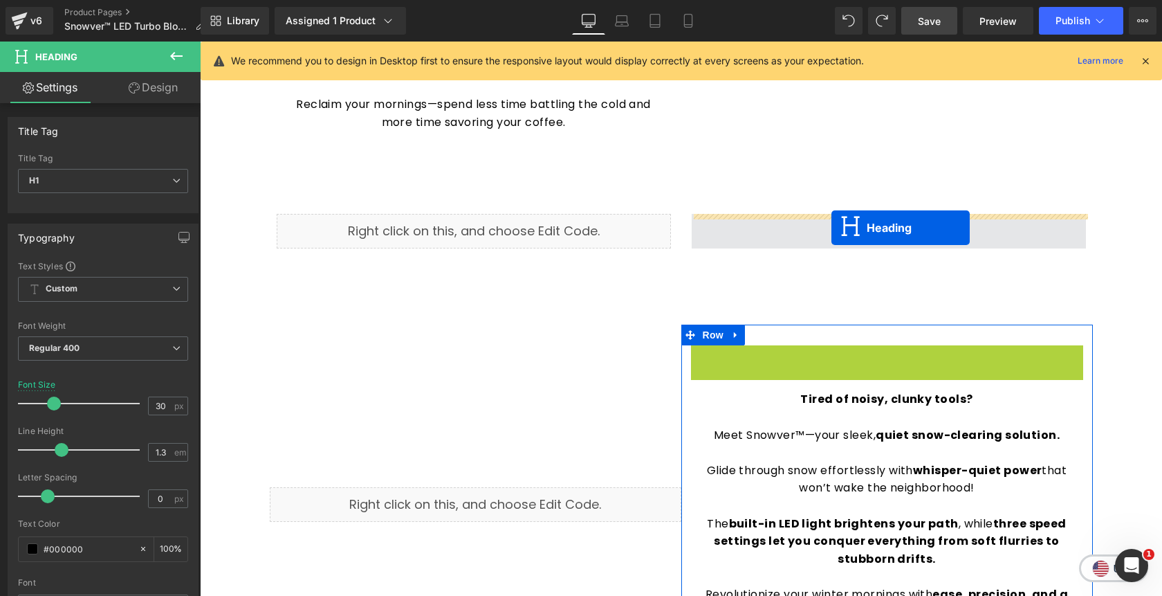
drag, startPoint x: 852, startPoint y: 372, endPoint x: 832, endPoint y: 228, distance: 145.4
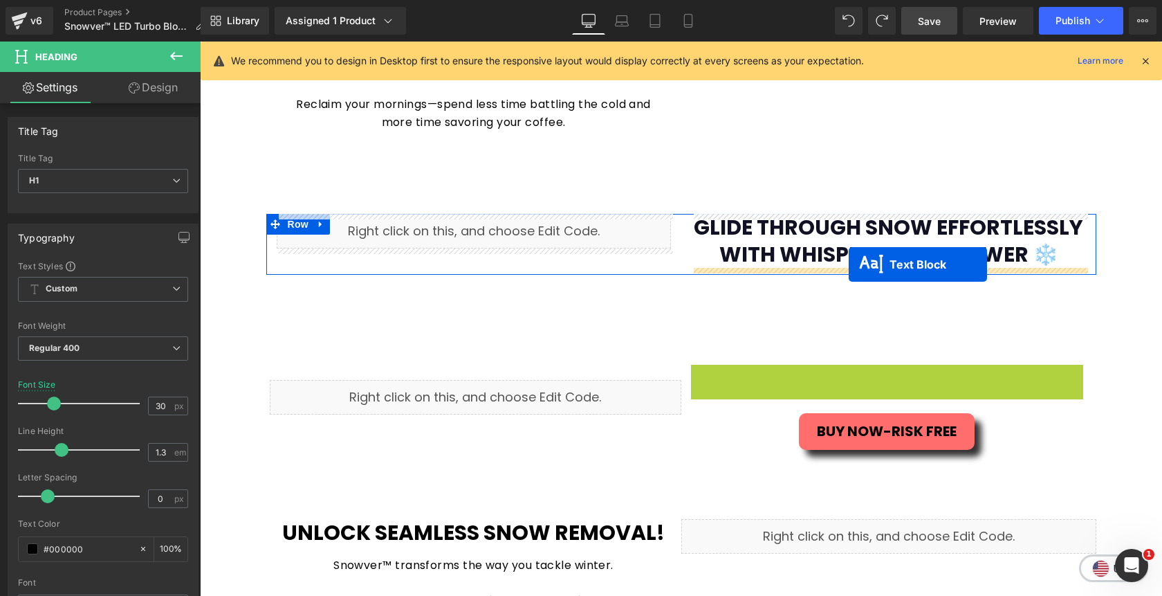
drag, startPoint x: 852, startPoint y: 494, endPoint x: 849, endPoint y: 264, distance: 229.7
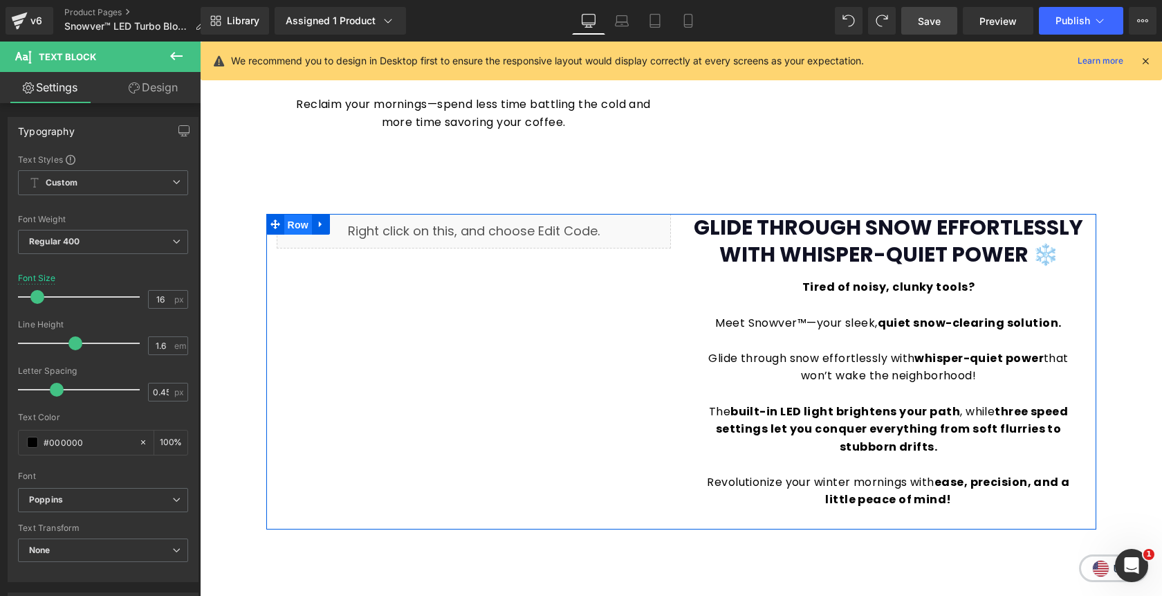
click at [305, 227] on span "Row" at bounding box center [298, 224] width 28 height 21
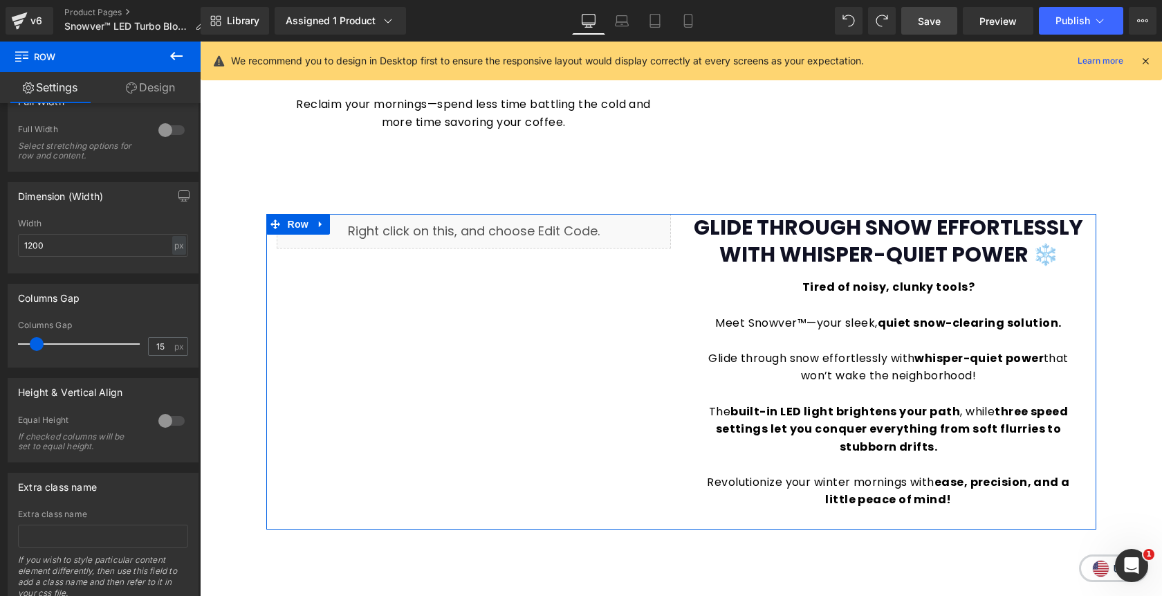
scroll to position [389, 0]
click at [161, 418] on div at bounding box center [171, 418] width 33 height 22
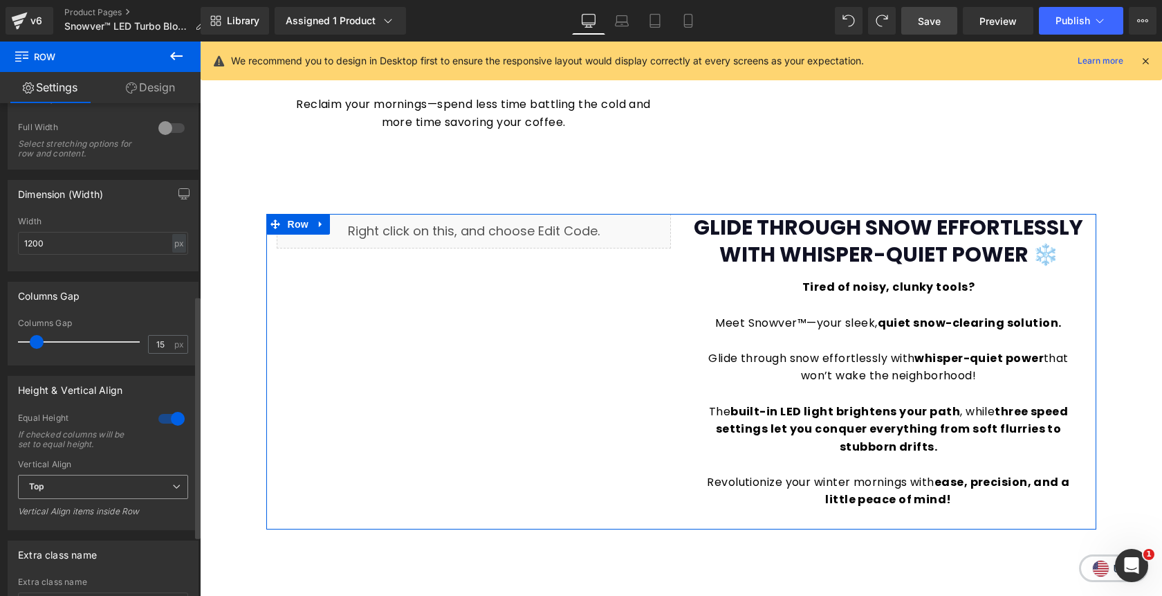
click at [108, 497] on span "Top" at bounding box center [103, 487] width 170 height 24
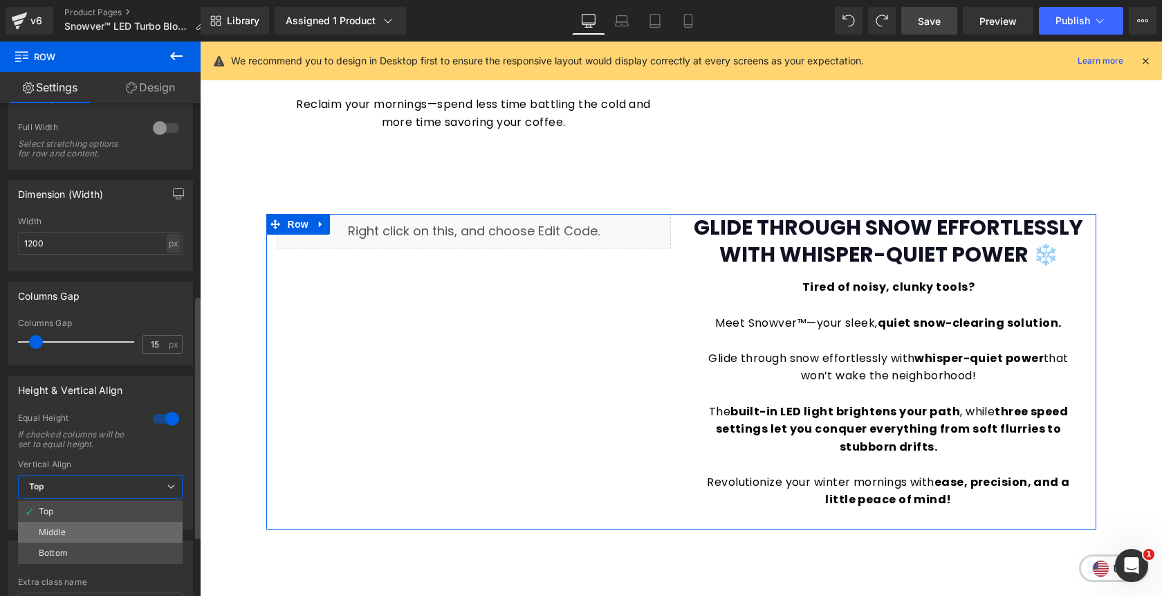
click at [103, 534] on li "Middle" at bounding box center [100, 532] width 165 height 21
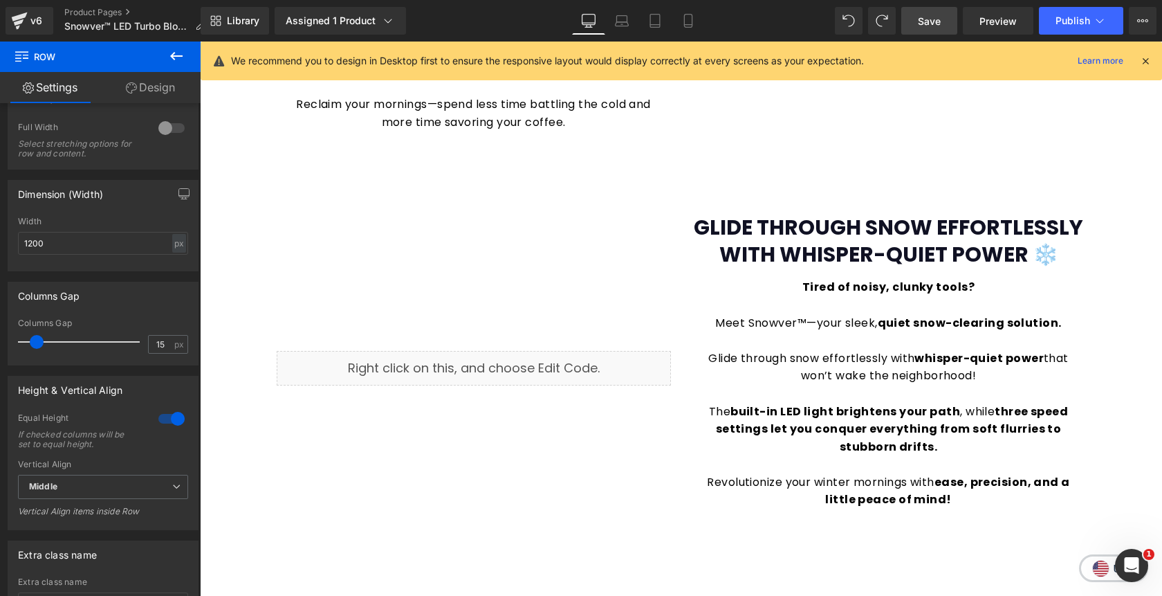
click at [926, 26] on span "Save" at bounding box center [929, 21] width 23 height 15
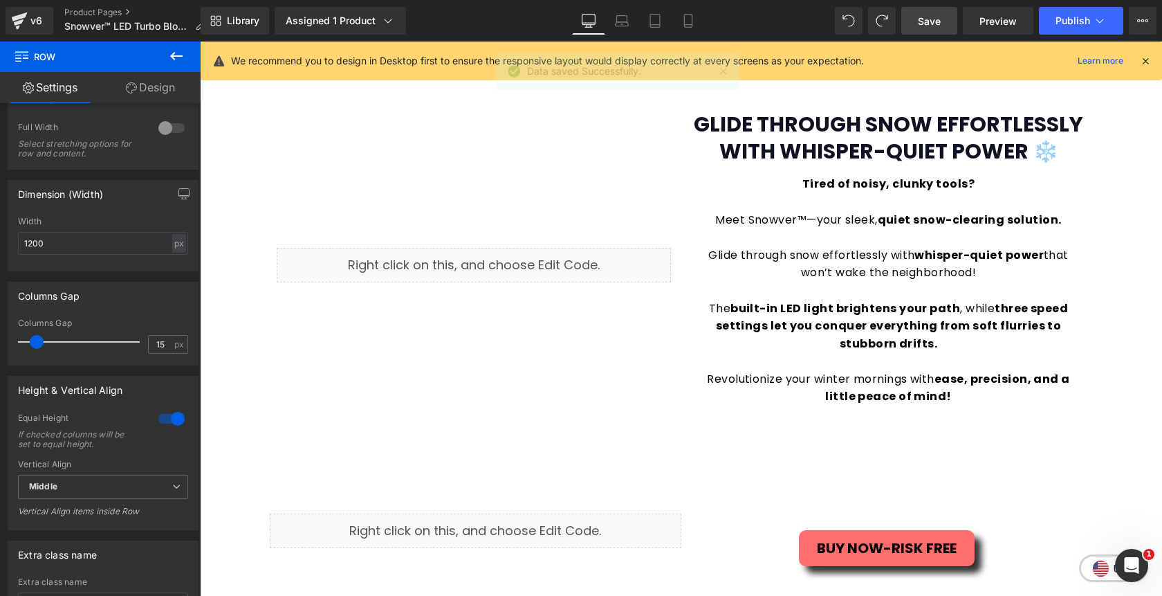
scroll to position [1146, 0]
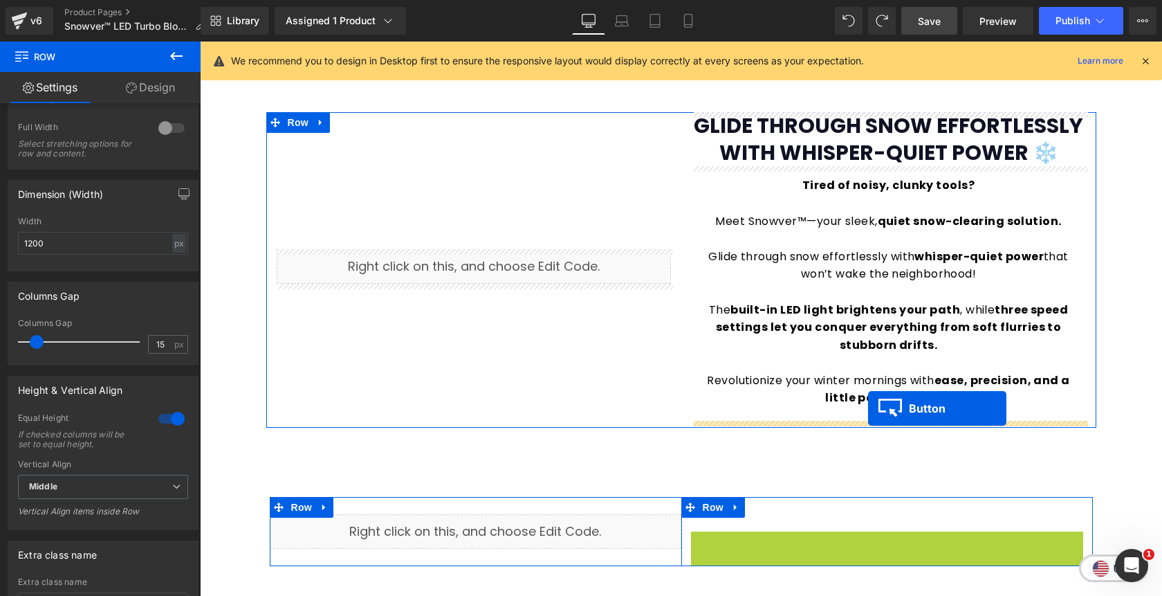
drag, startPoint x: 867, startPoint y: 549, endPoint x: 868, endPoint y: 408, distance: 140.4
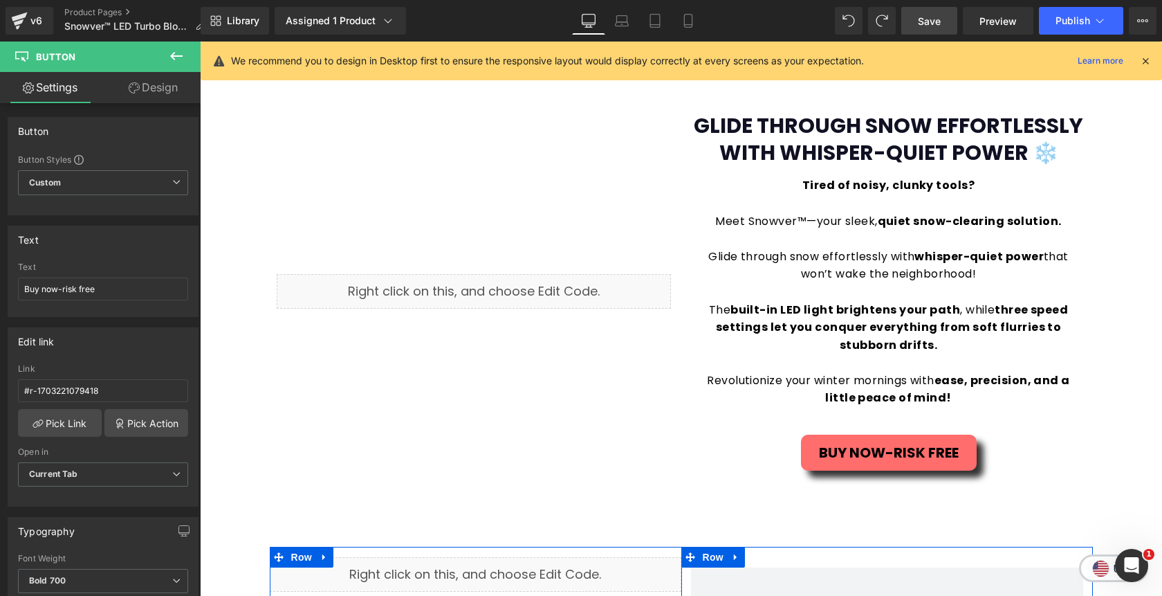
click at [924, 27] on span "Save" at bounding box center [929, 21] width 23 height 15
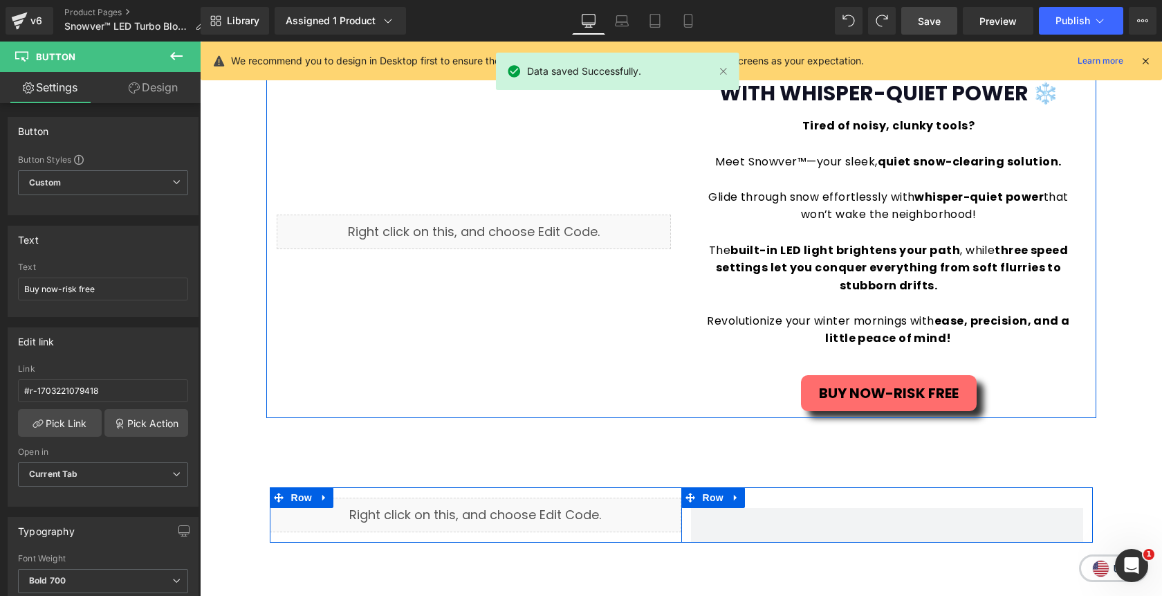
scroll to position [1195, 0]
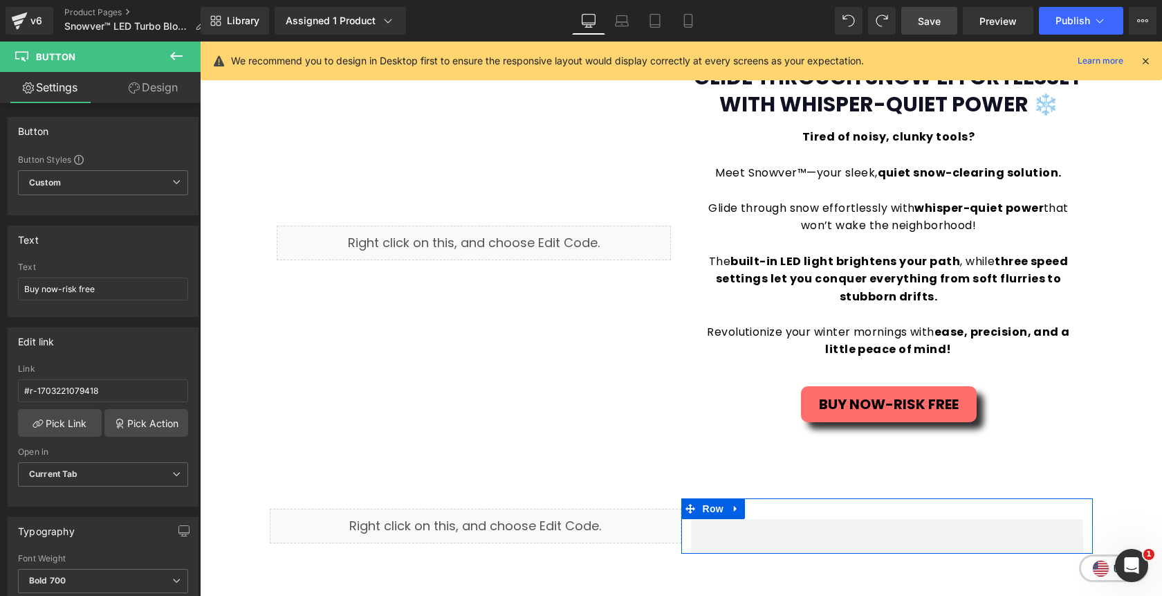
click at [347, 463] on div "Sale Off (P) Image" at bounding box center [681, 489] width 962 height 3147
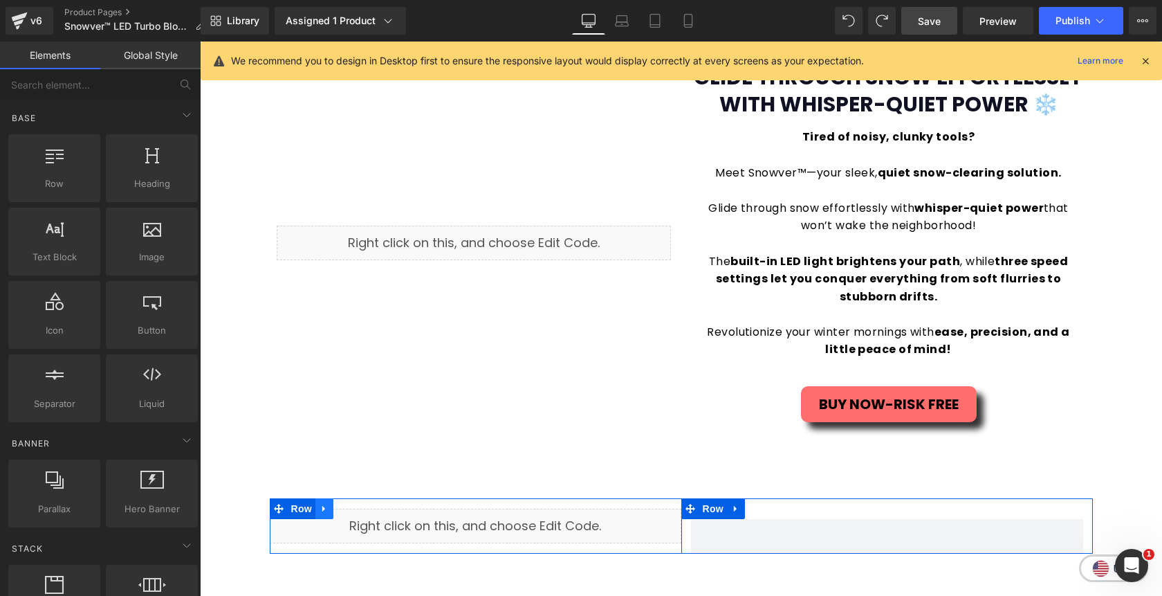
click at [328, 509] on icon at bounding box center [325, 509] width 10 height 10
click at [358, 511] on icon at bounding box center [361, 509] width 10 height 10
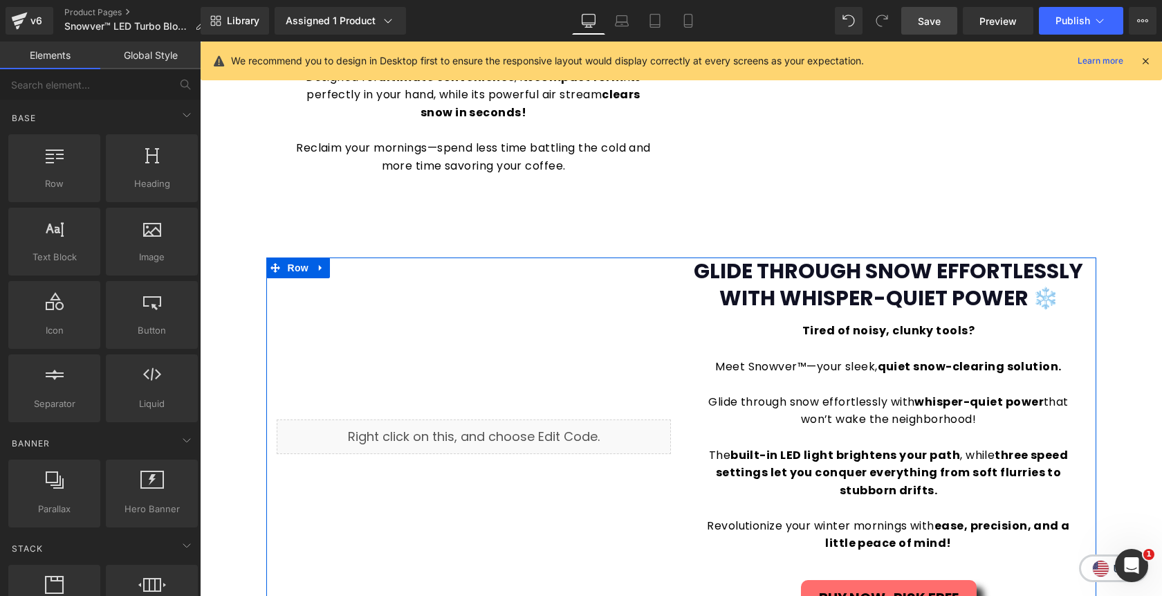
scroll to position [997, 0]
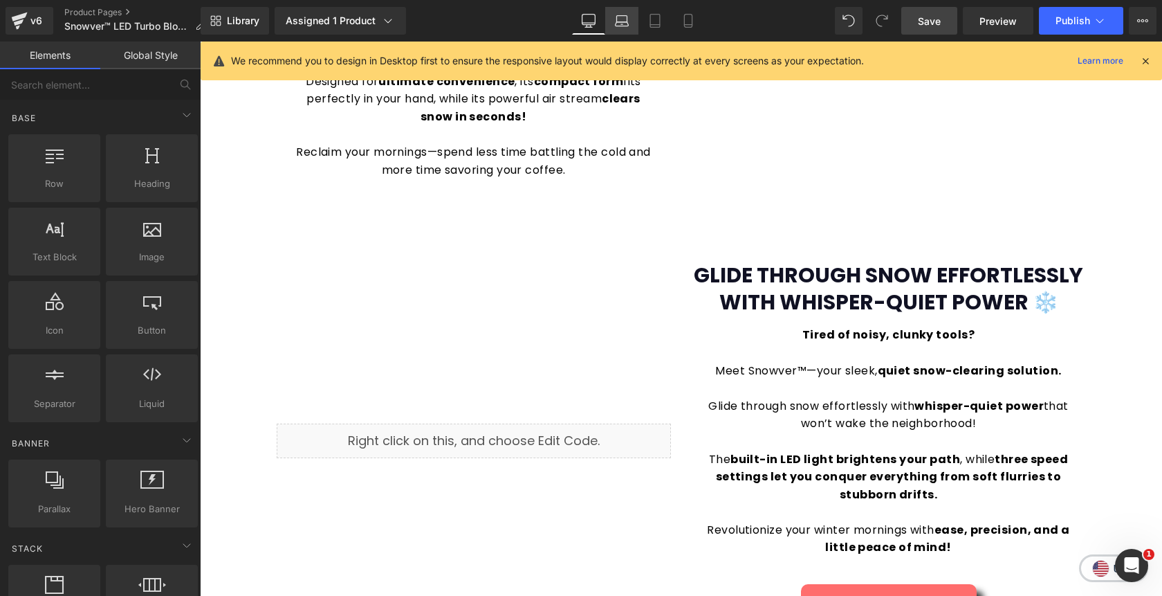
click at [621, 29] on link "Laptop" at bounding box center [621, 21] width 33 height 28
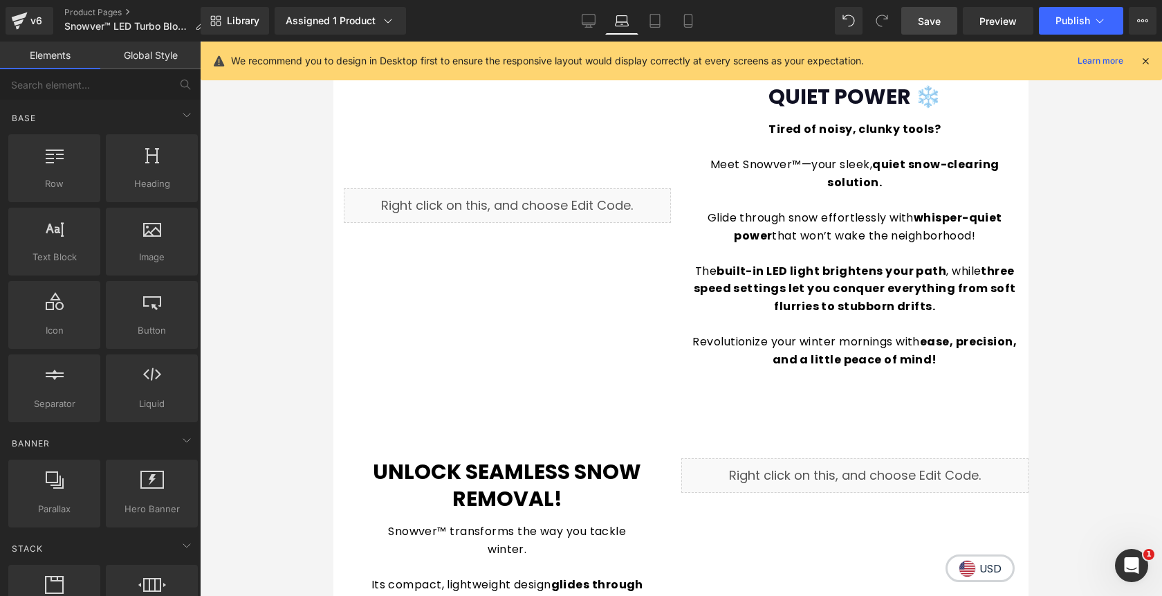
scroll to position [1211, 0]
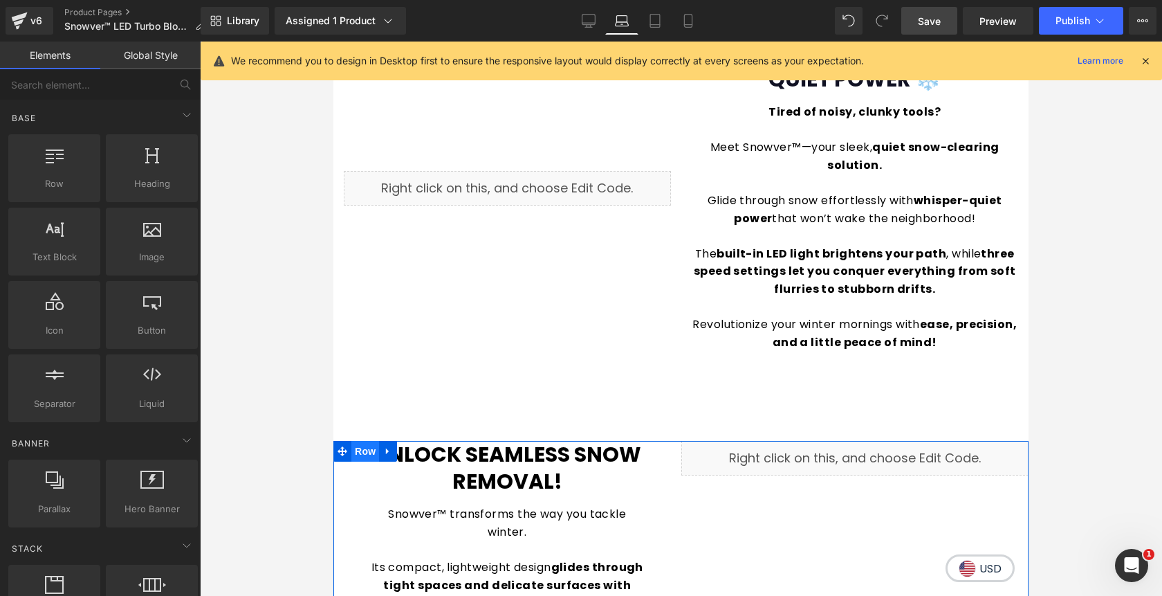
click at [362, 455] on span "Row" at bounding box center [365, 451] width 28 height 21
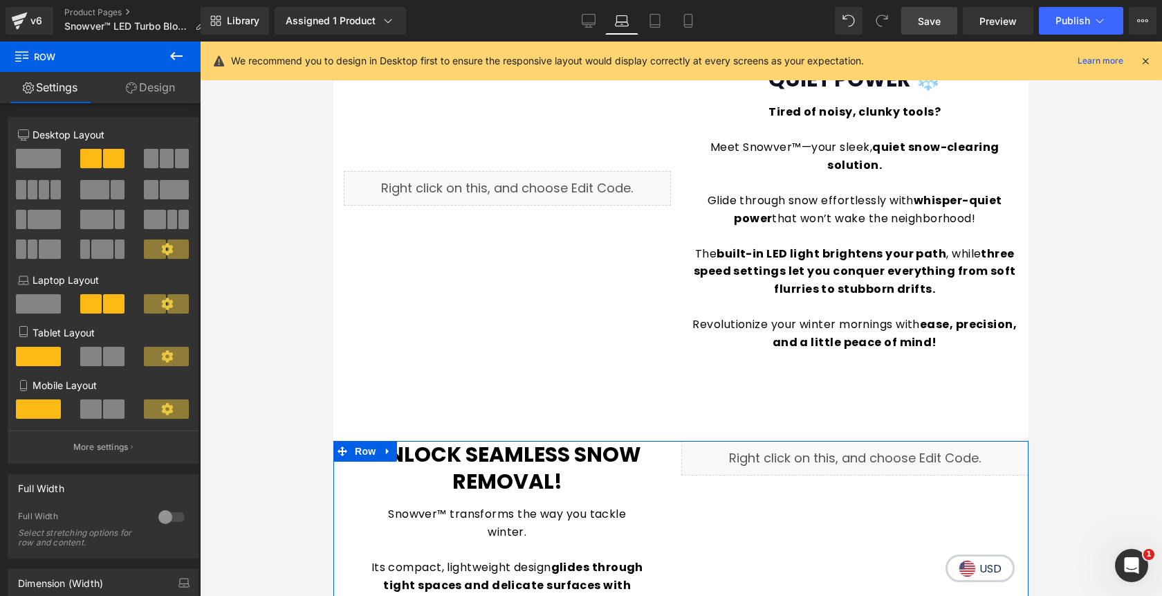
click at [159, 93] on link "Design" at bounding box center [150, 87] width 100 height 31
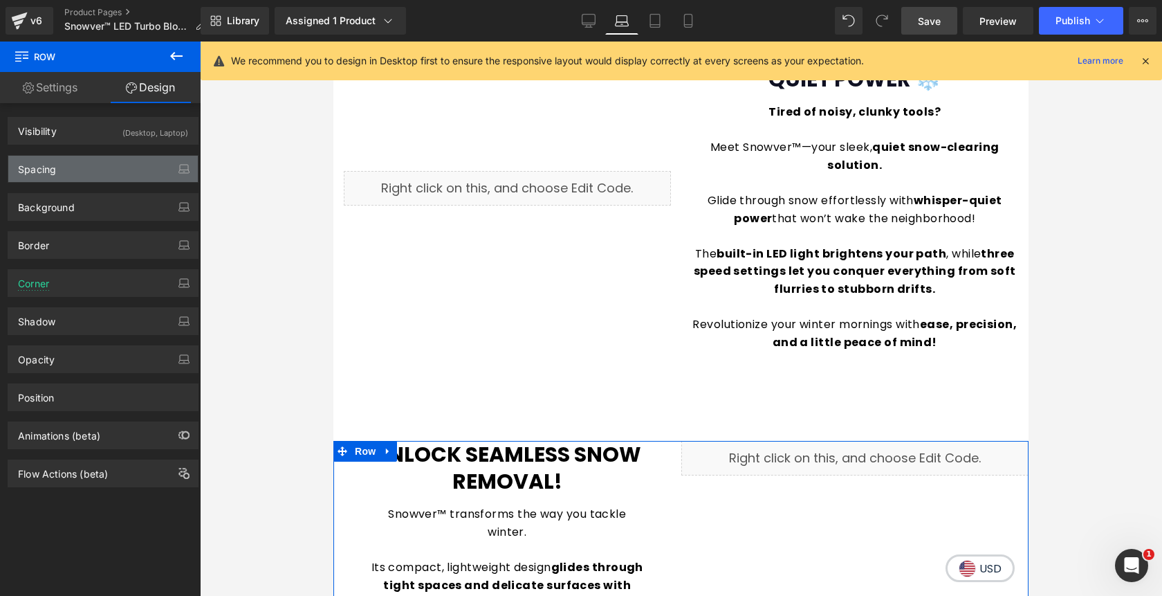
click at [103, 169] on div "Spacing" at bounding box center [103, 169] width 190 height 26
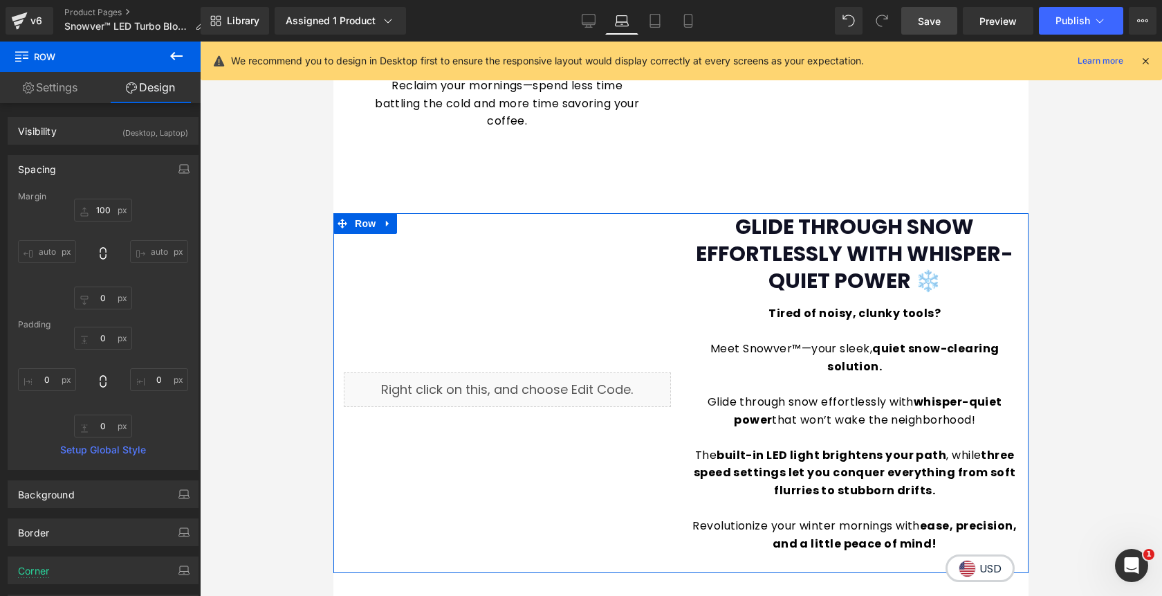
scroll to position [998, 0]
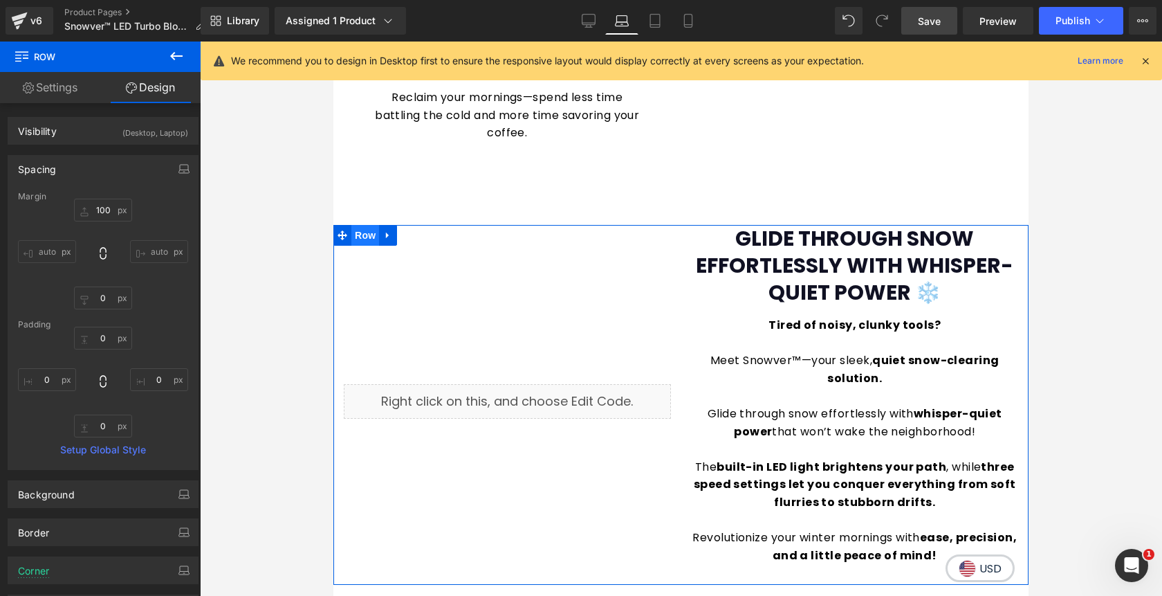
click at [368, 238] on span "Row" at bounding box center [365, 235] width 28 height 21
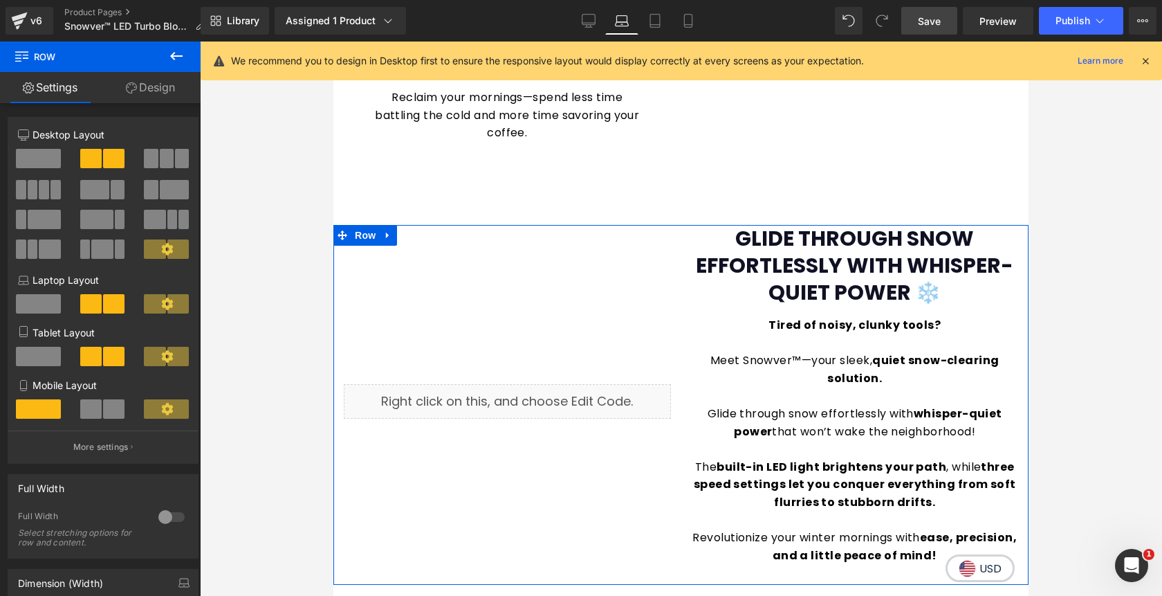
click at [162, 89] on link "Design" at bounding box center [150, 87] width 100 height 31
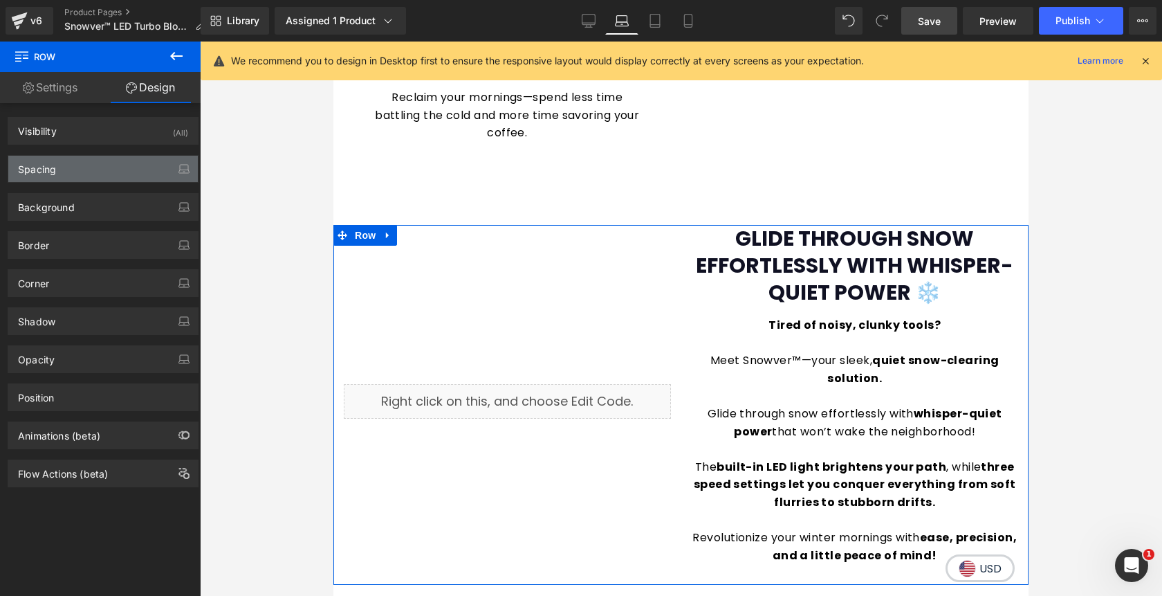
click at [82, 172] on div "Spacing" at bounding box center [103, 169] width 190 height 26
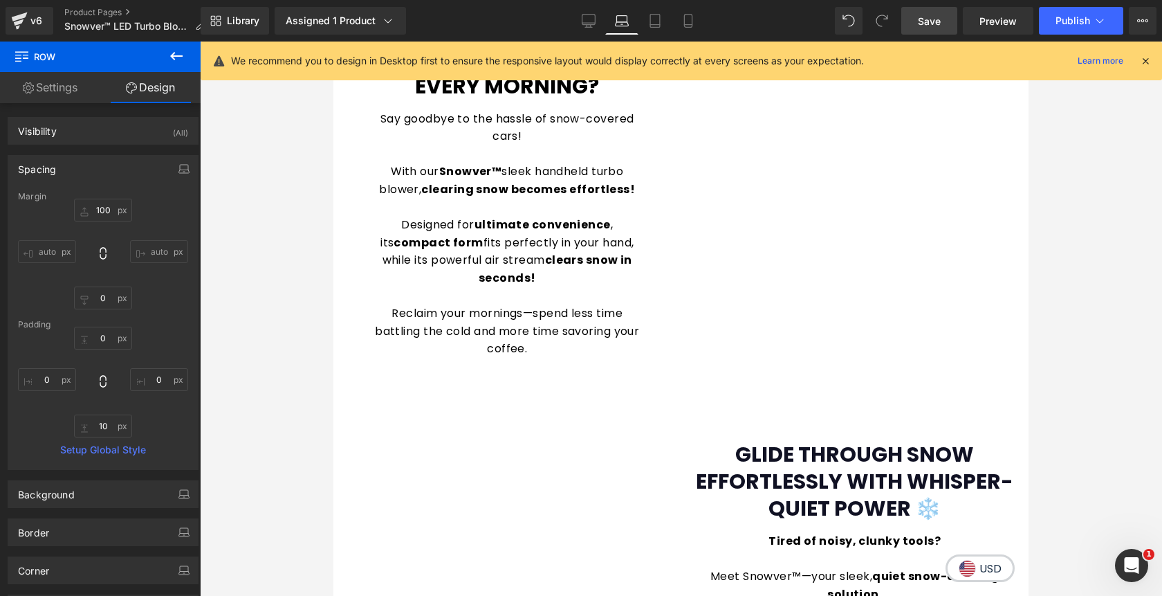
scroll to position [778, 0]
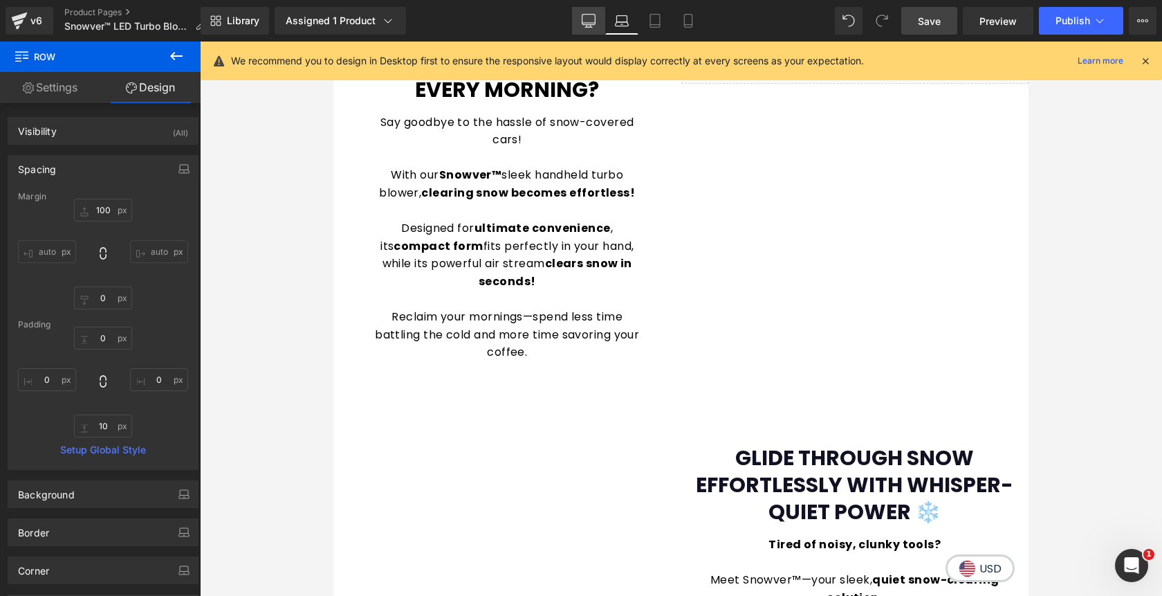
click at [593, 19] on icon at bounding box center [589, 21] width 14 height 14
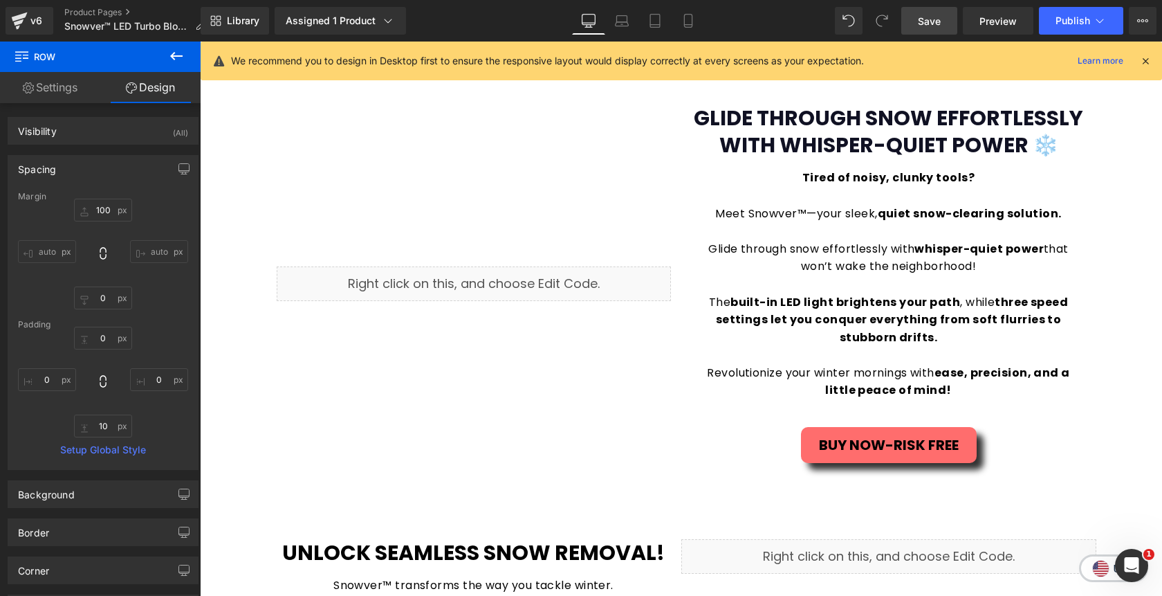
scroll to position [1178, 0]
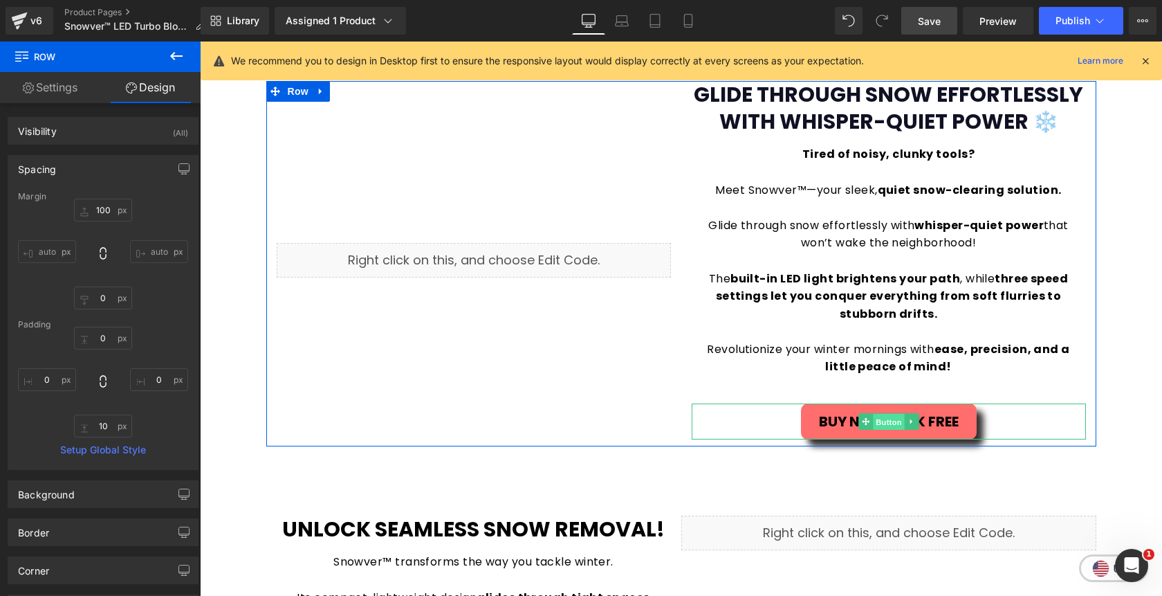
click at [881, 421] on span "Button" at bounding box center [889, 422] width 32 height 17
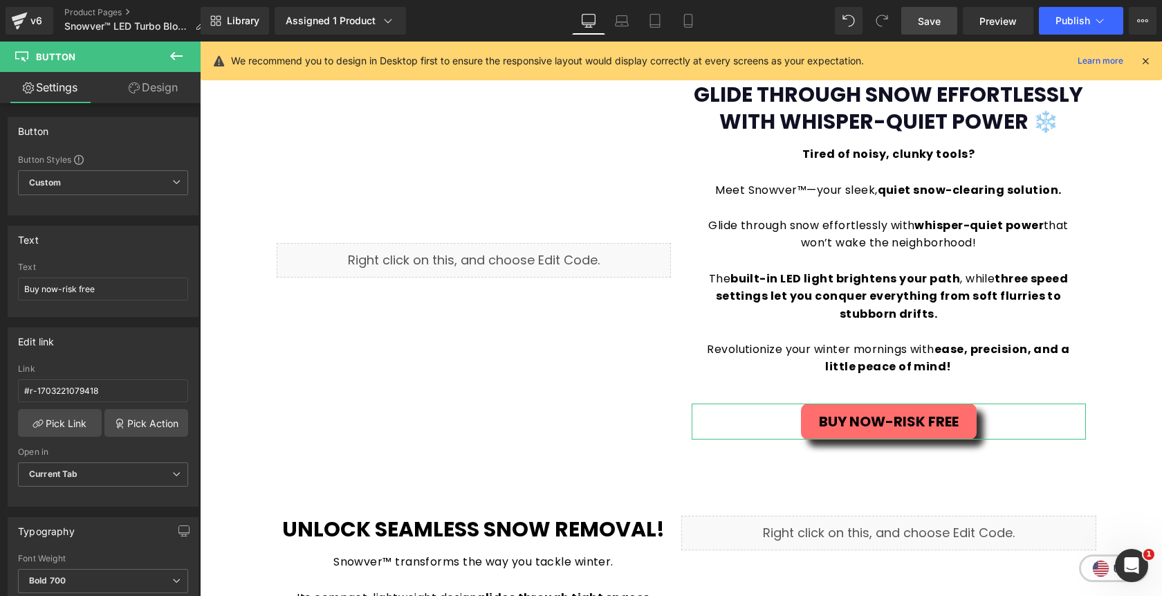
click at [138, 89] on link "Design" at bounding box center [153, 87] width 100 height 31
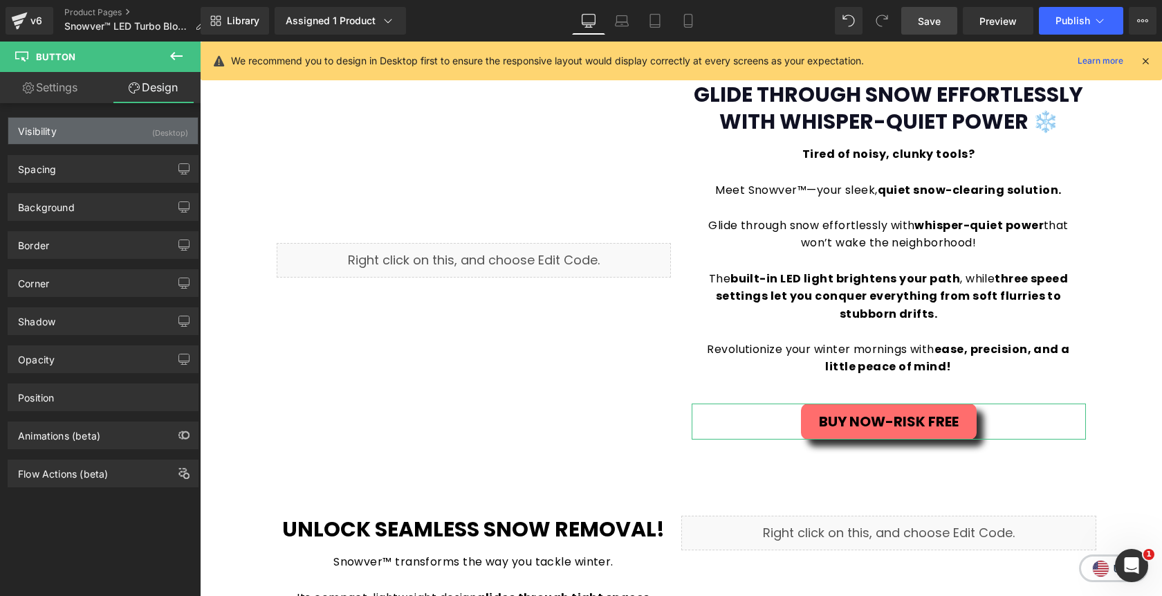
click at [132, 131] on div "Visibility (Desktop)" at bounding box center [103, 131] width 190 height 26
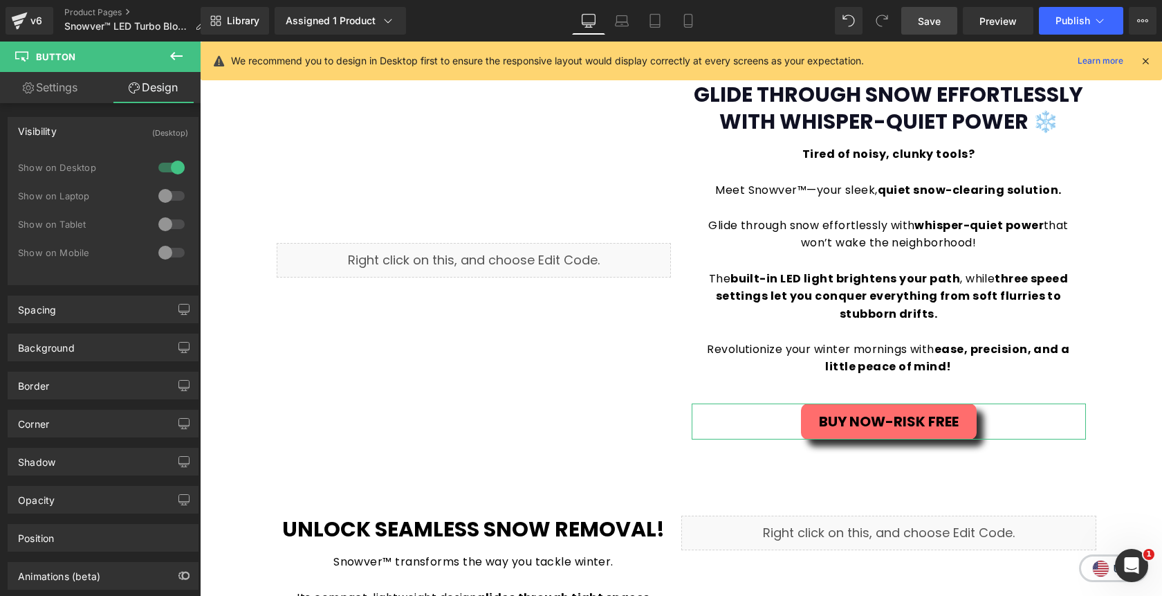
click at [163, 188] on div at bounding box center [171, 196] width 33 height 22
click at [621, 19] on icon at bounding box center [622, 21] width 14 height 14
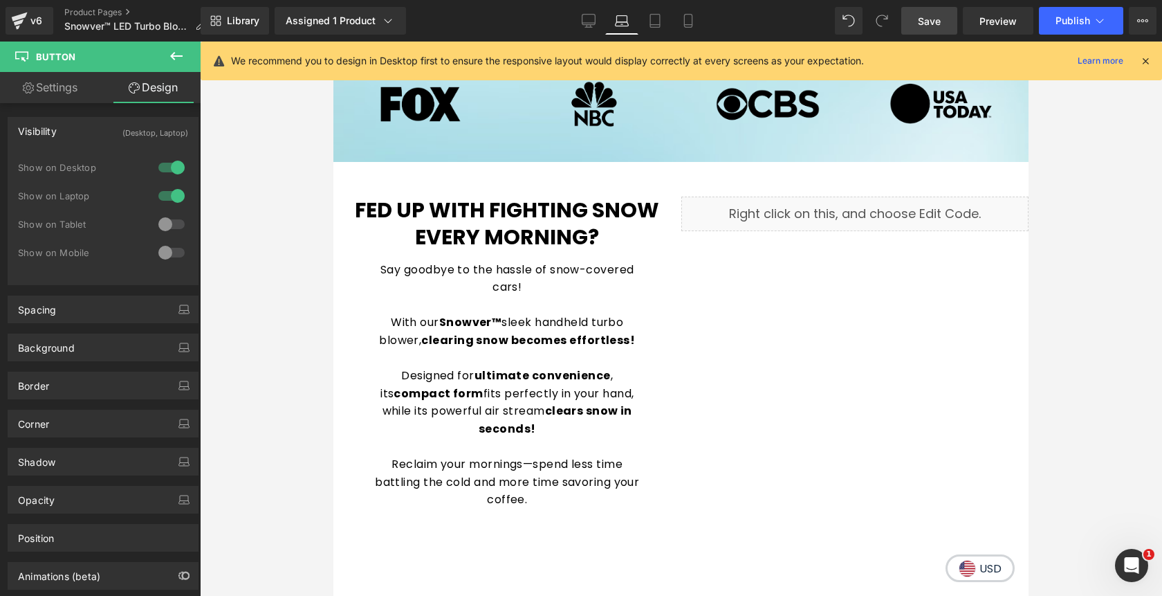
scroll to position [598, 0]
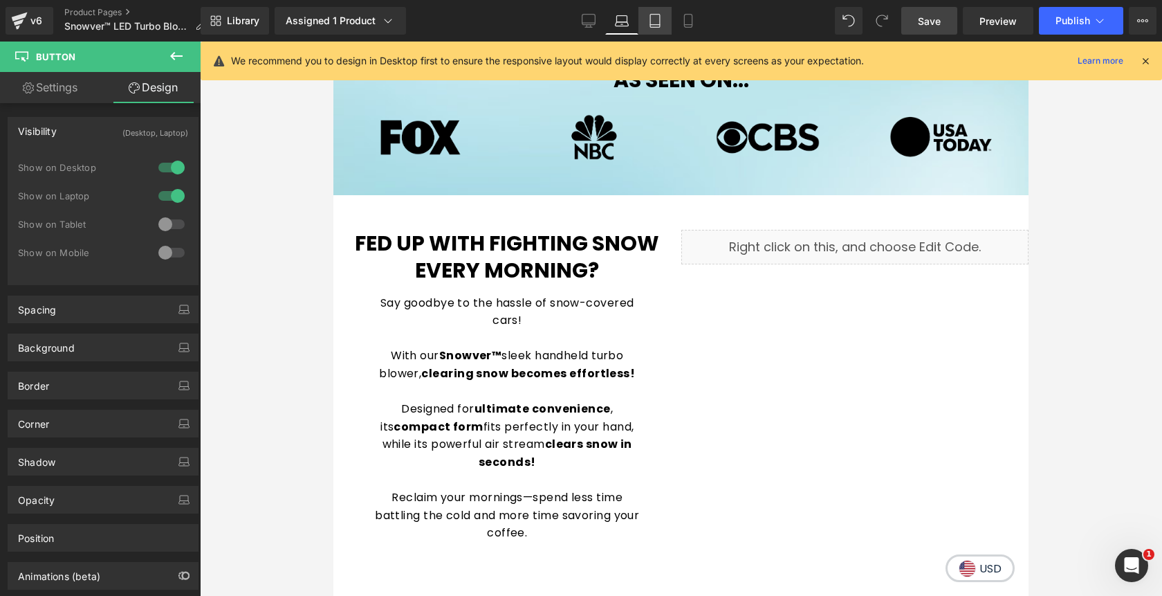
click at [657, 19] on icon at bounding box center [655, 21] width 14 height 14
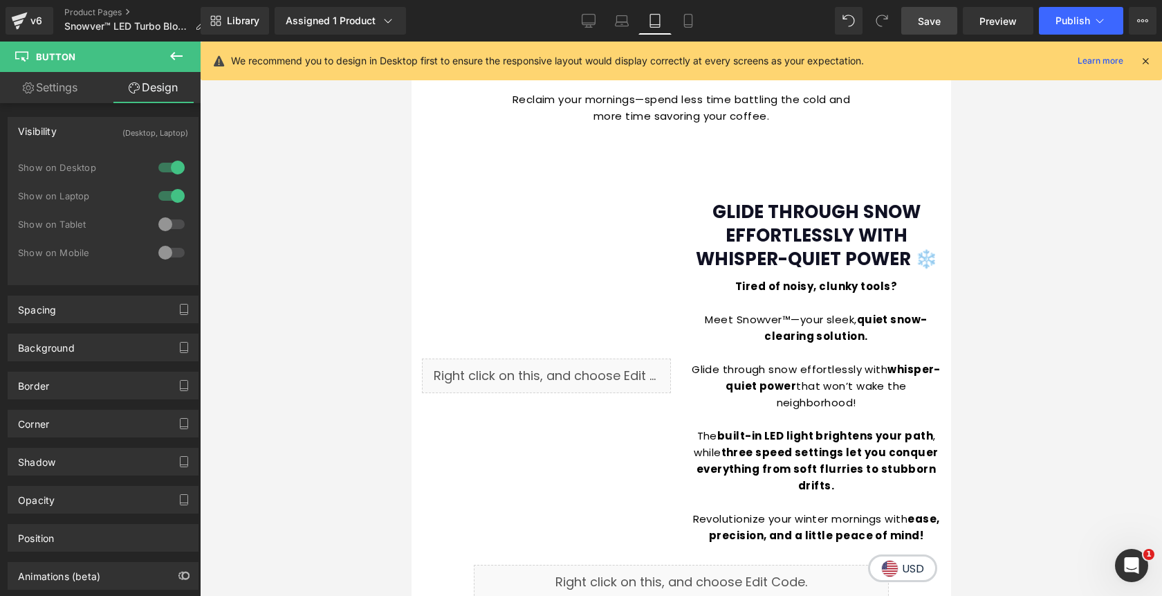
scroll to position [1132, 0]
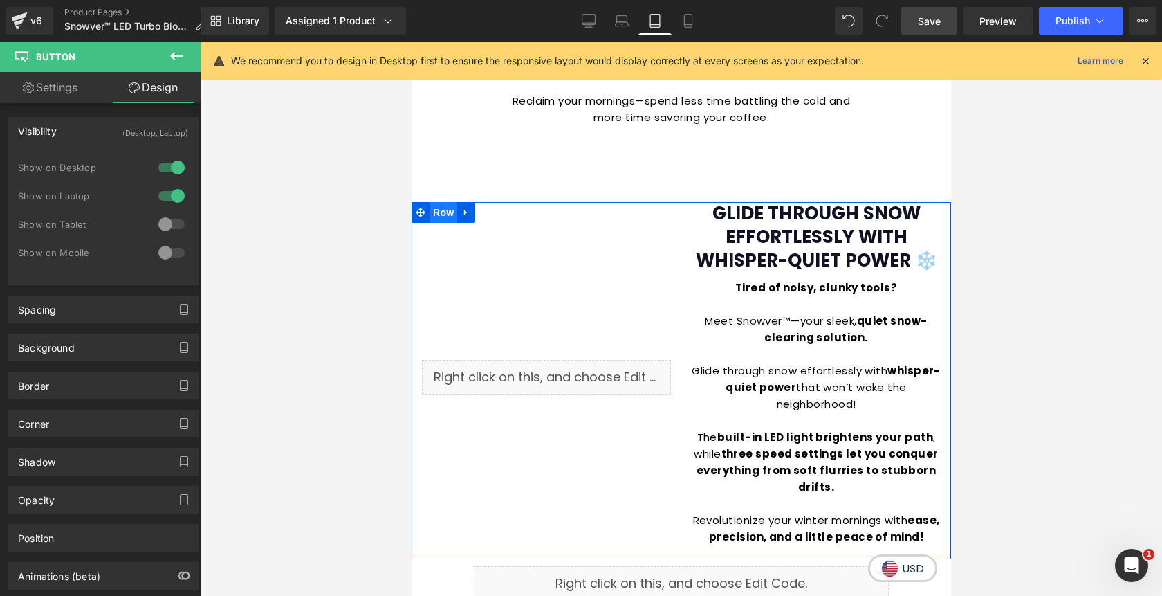
click at [444, 202] on span "Row" at bounding box center [443, 212] width 28 height 21
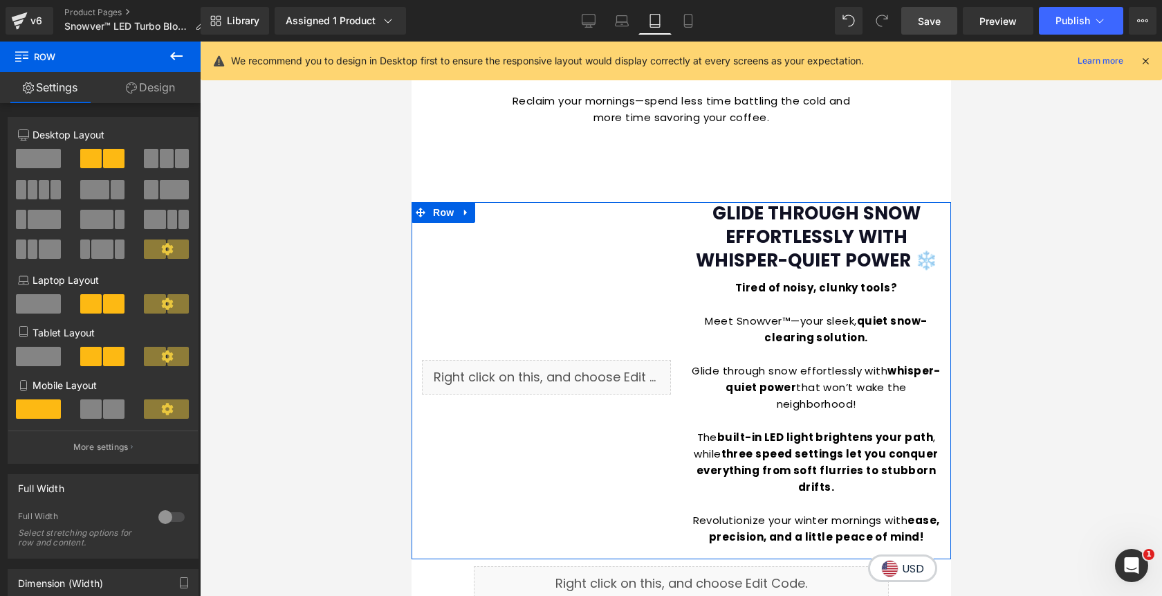
click at [35, 359] on span at bounding box center [38, 356] width 45 height 19
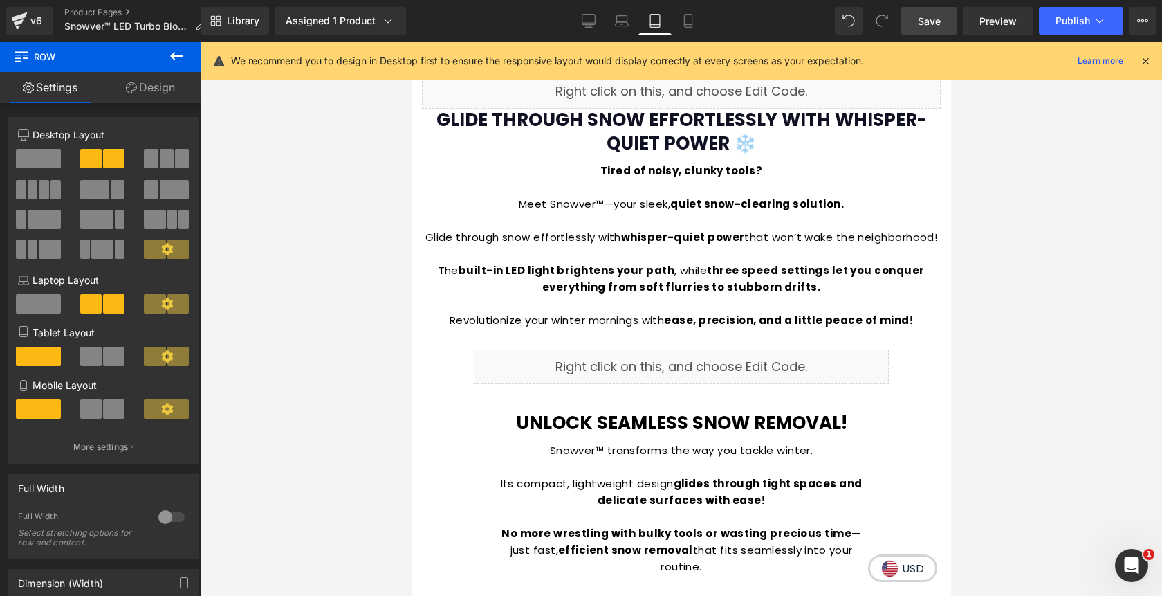
scroll to position [1263, 0]
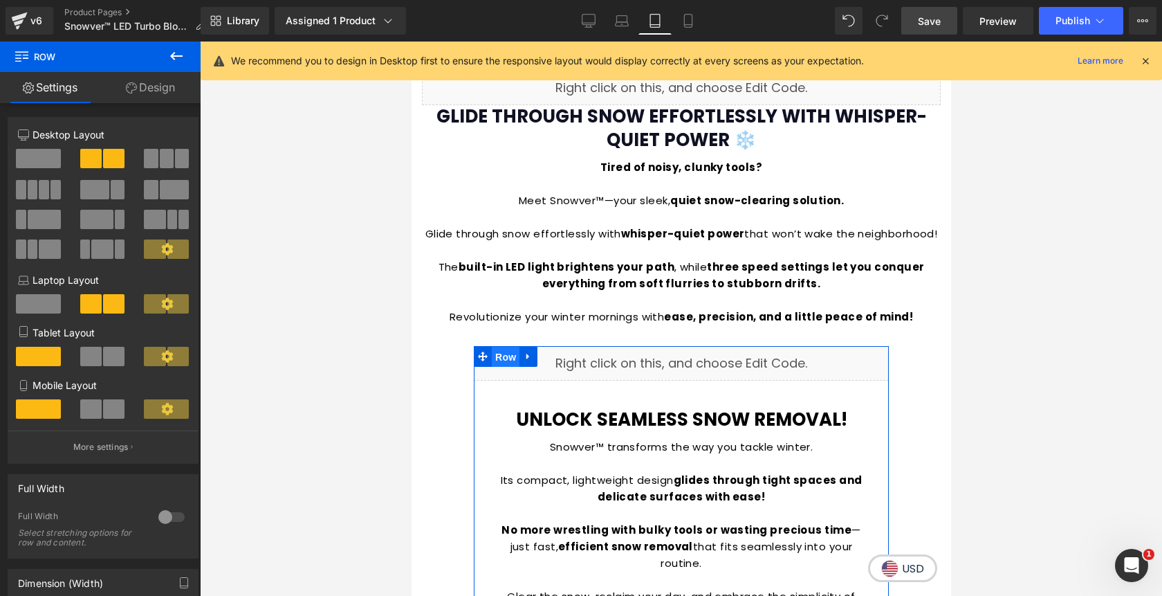
click at [508, 347] on span "Row" at bounding box center [505, 357] width 28 height 21
click at [167, 92] on link "Design" at bounding box center [150, 87] width 100 height 31
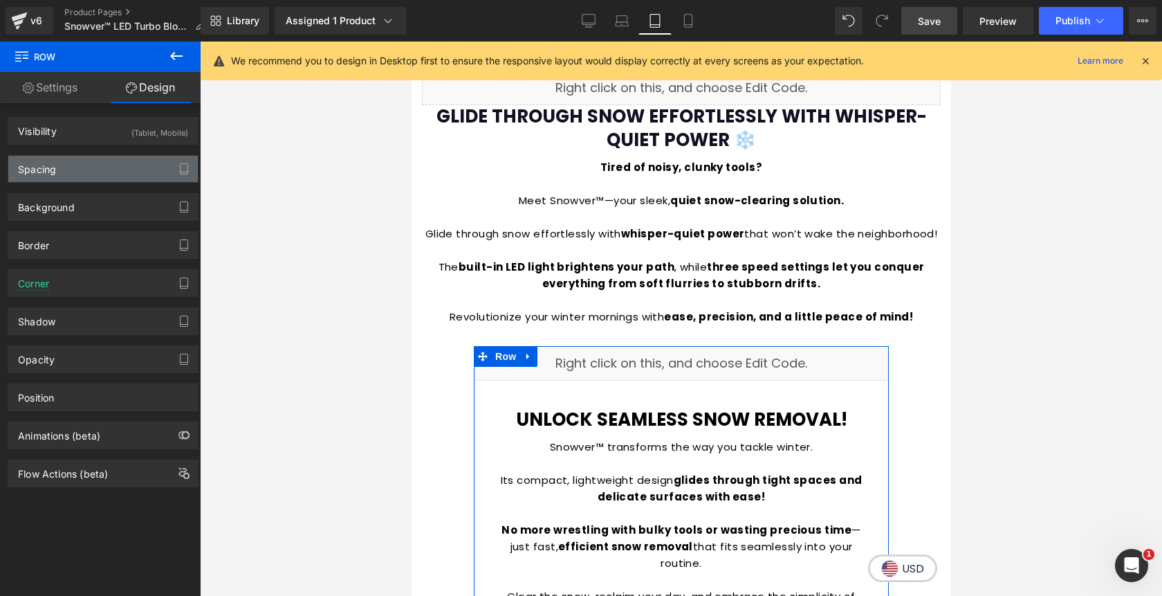
click at [109, 175] on div "Spacing" at bounding box center [103, 169] width 190 height 26
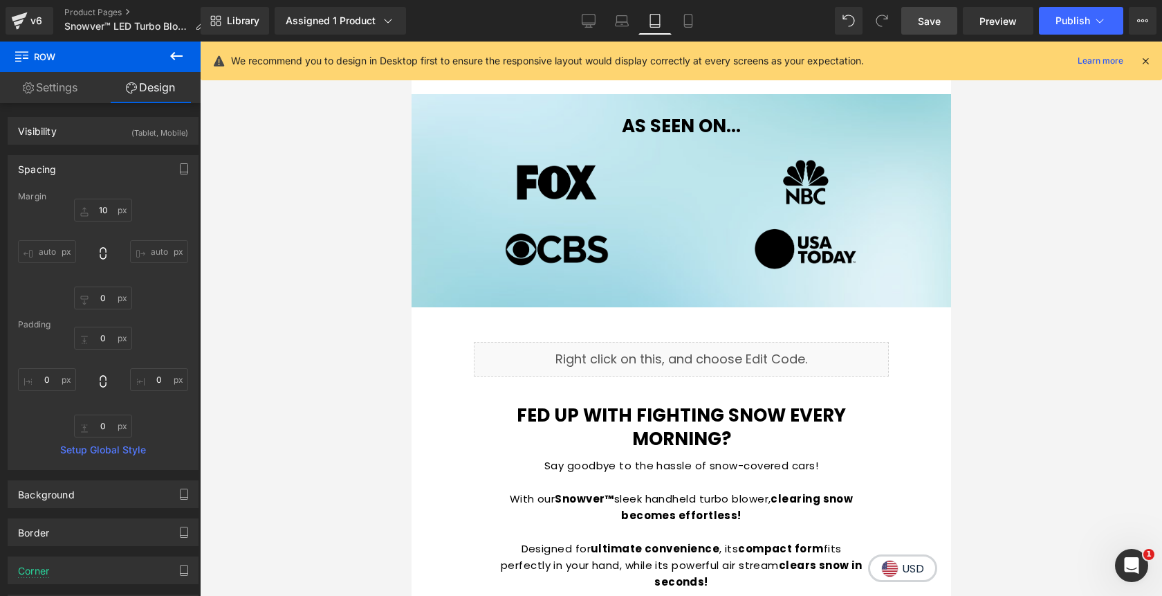
scroll to position [617, 0]
click at [502, 349] on span "Row" at bounding box center [505, 353] width 28 height 21
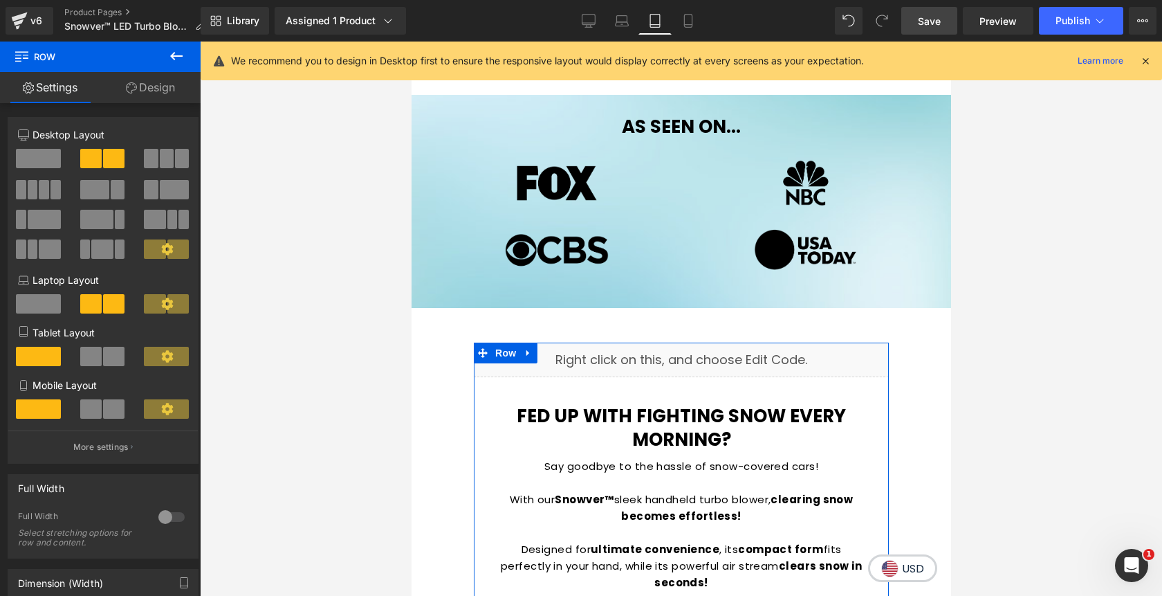
click at [151, 94] on link "Design" at bounding box center [150, 87] width 100 height 31
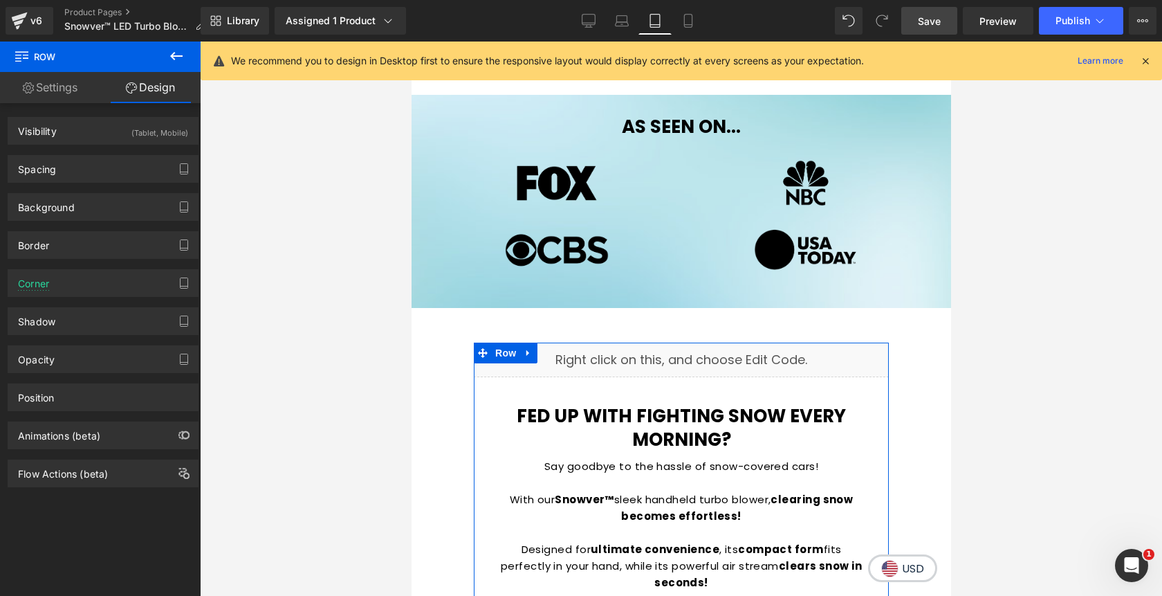
click at [89, 183] on div "Background Color & Image color Color none 0 % Image Replace Image Upload image …" at bounding box center [103, 202] width 207 height 38
click at [94, 172] on div "Spacing" at bounding box center [103, 169] width 190 height 26
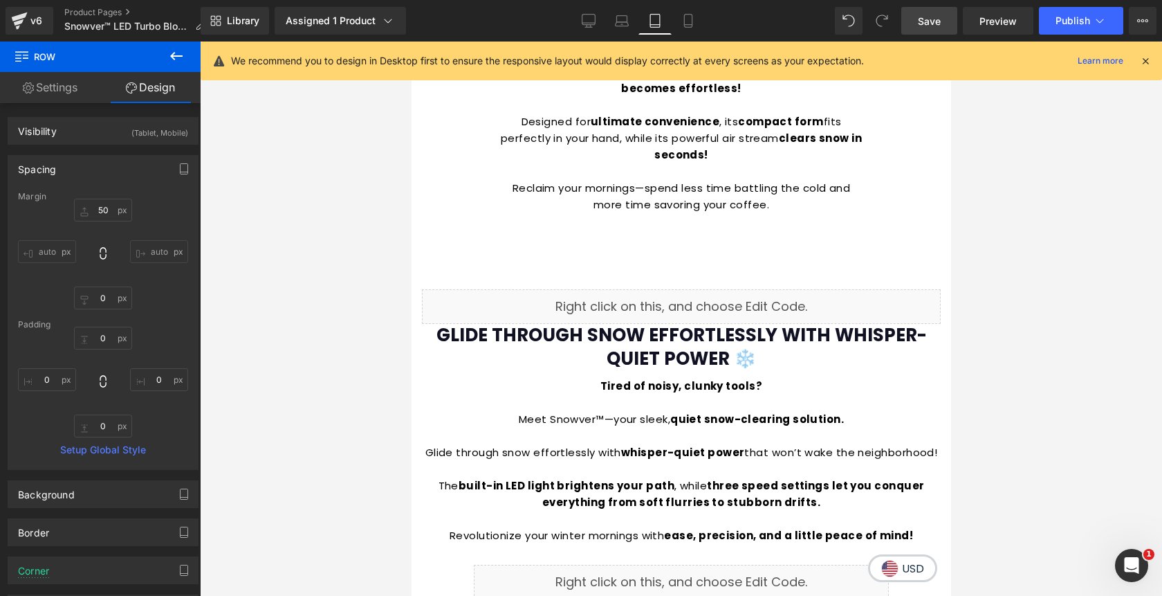
scroll to position [1045, 0]
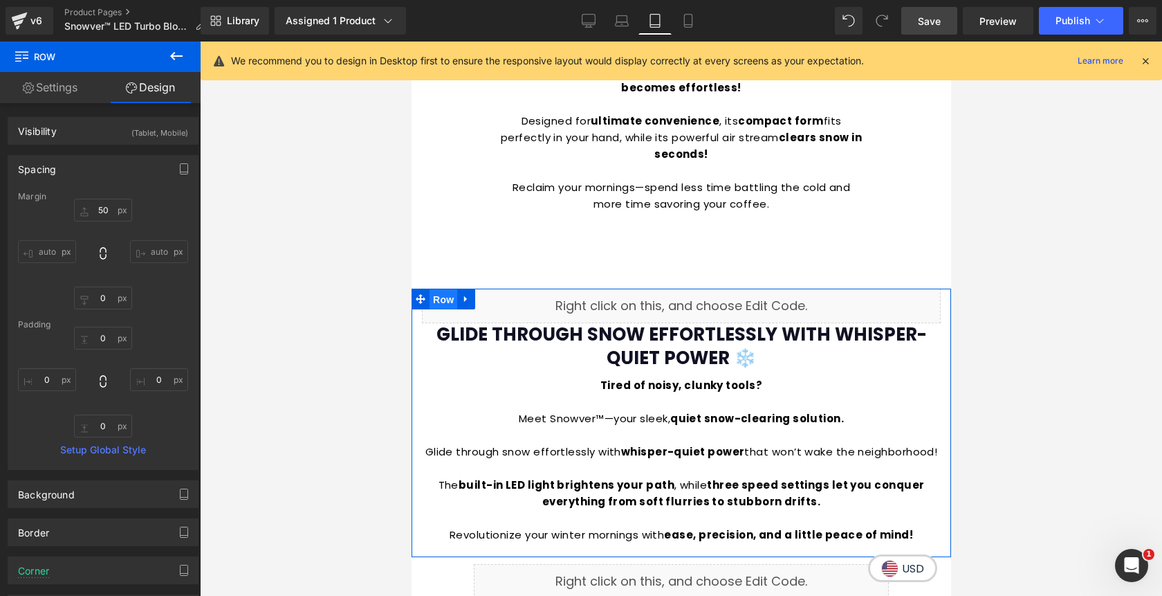
click at [450, 289] on span "Row" at bounding box center [443, 299] width 28 height 21
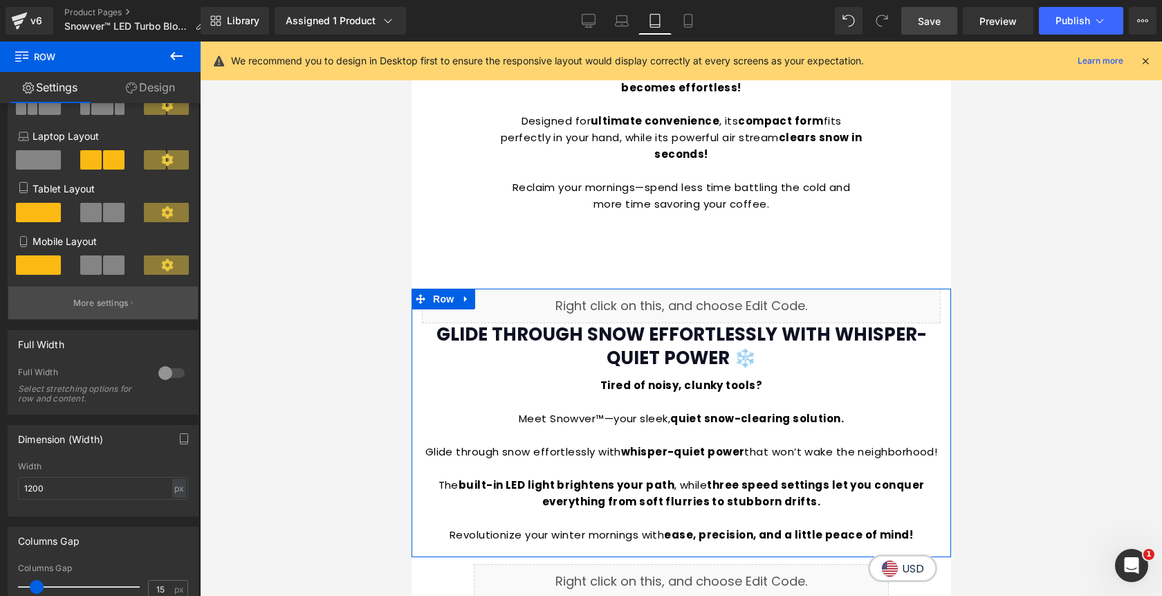
scroll to position [191, 0]
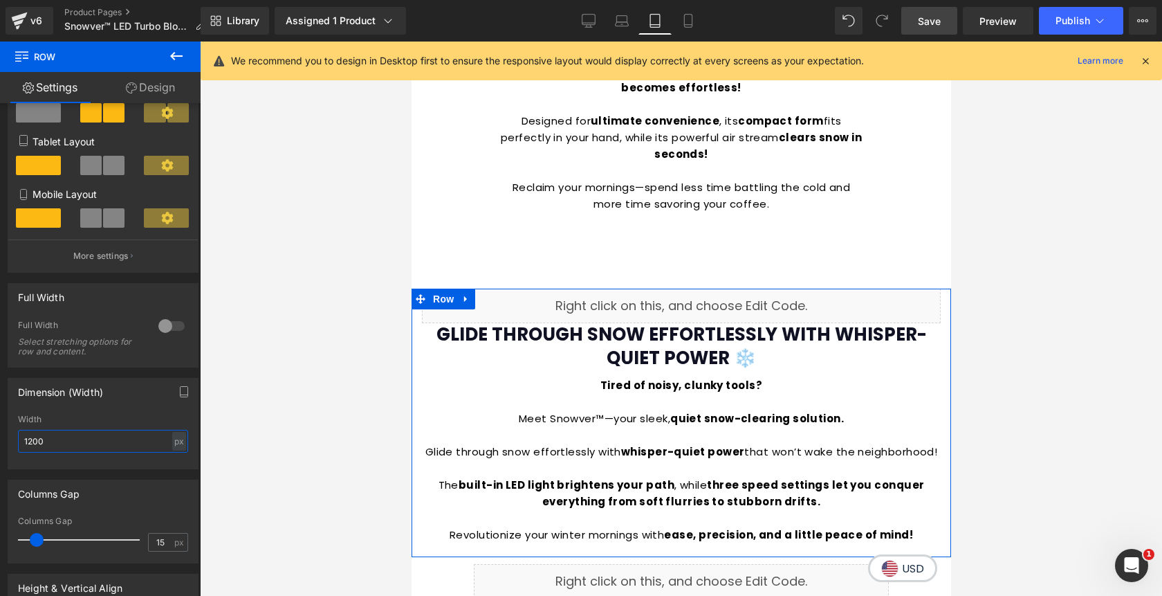
click at [122, 444] on input "1200" at bounding box center [103, 441] width 170 height 23
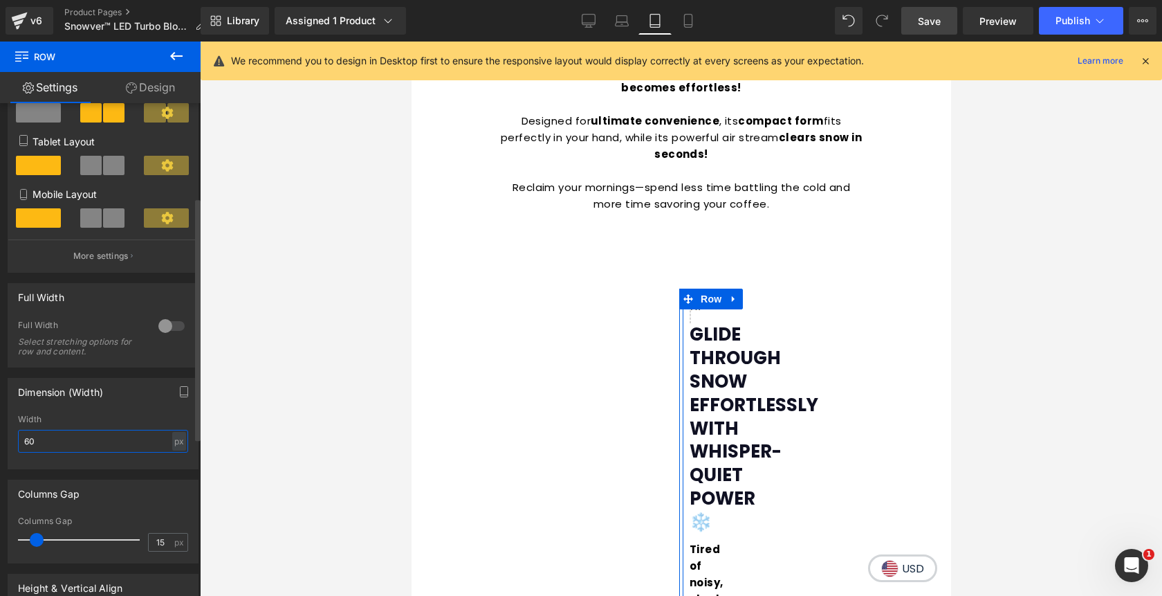
type input "600"
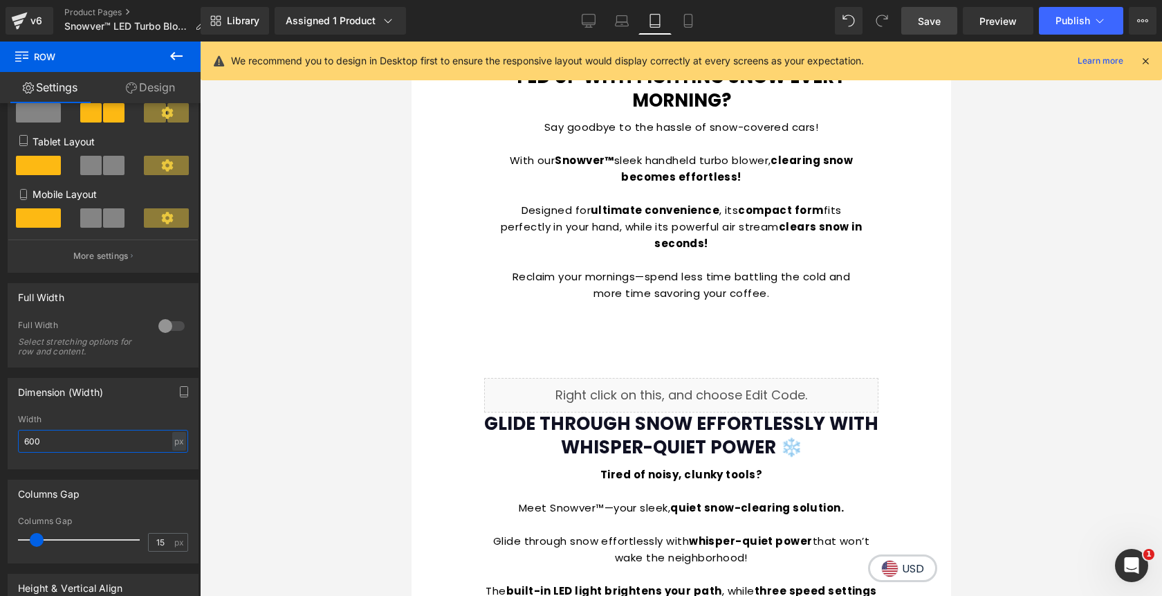
scroll to position [948, 0]
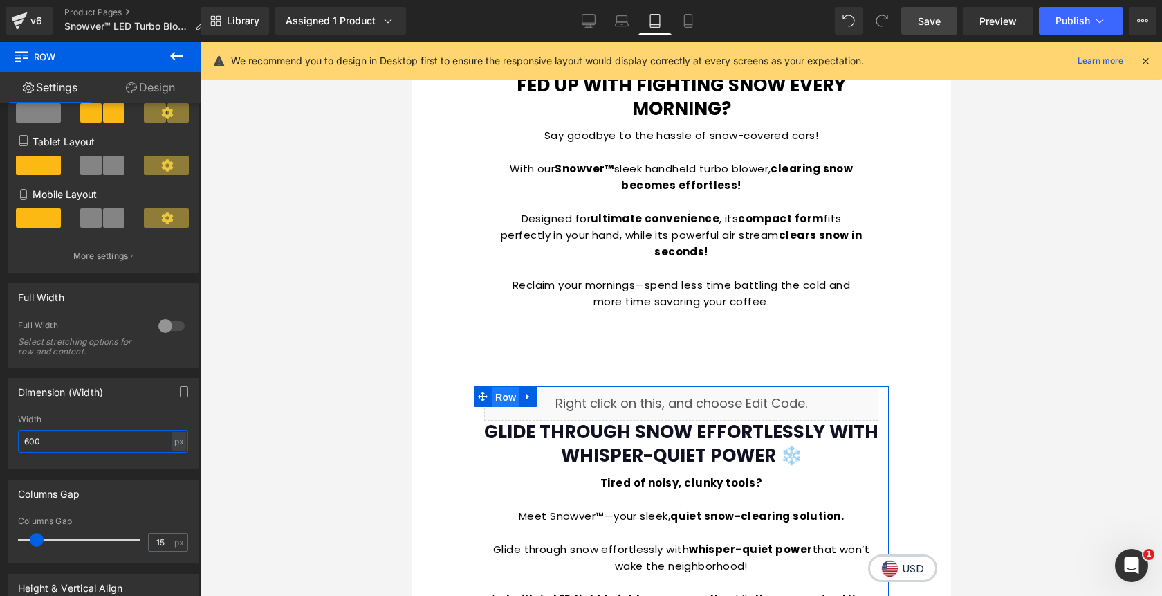
click at [505, 387] on span "Row" at bounding box center [505, 397] width 28 height 21
click at [169, 91] on link "Design" at bounding box center [150, 87] width 100 height 31
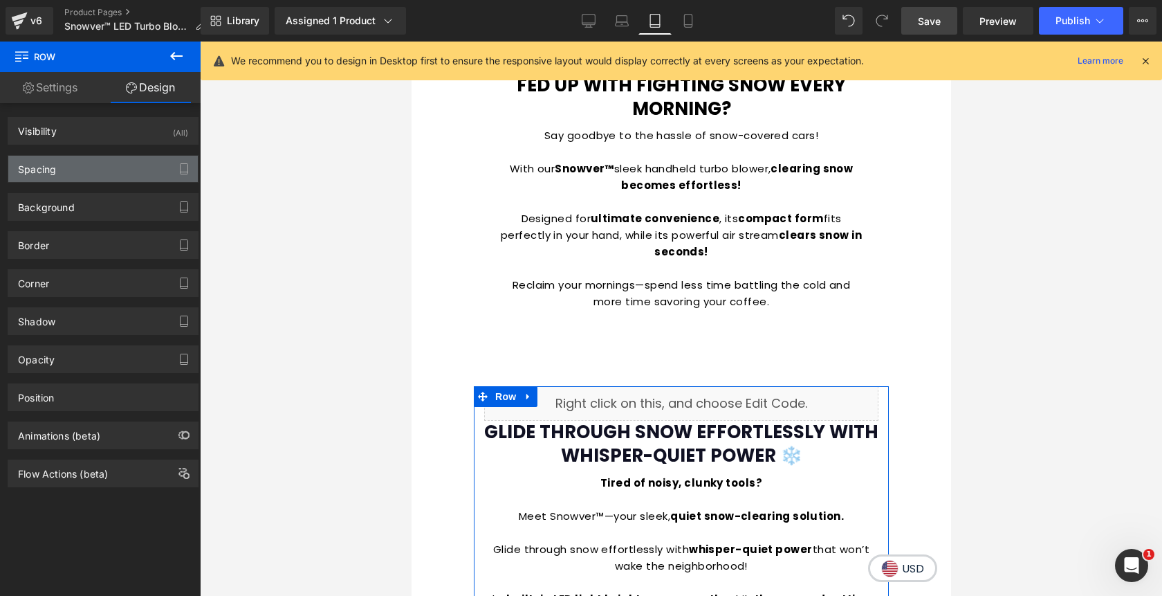
click at [81, 180] on div "Spacing" at bounding box center [103, 169] width 190 height 26
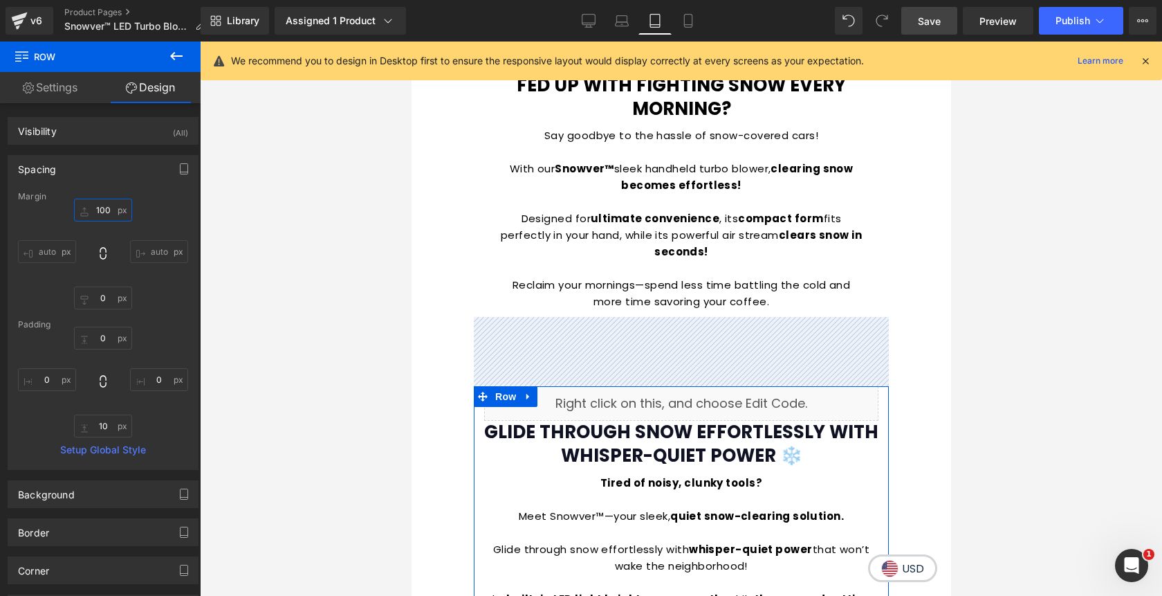
click at [94, 208] on input "100" at bounding box center [103, 210] width 58 height 23
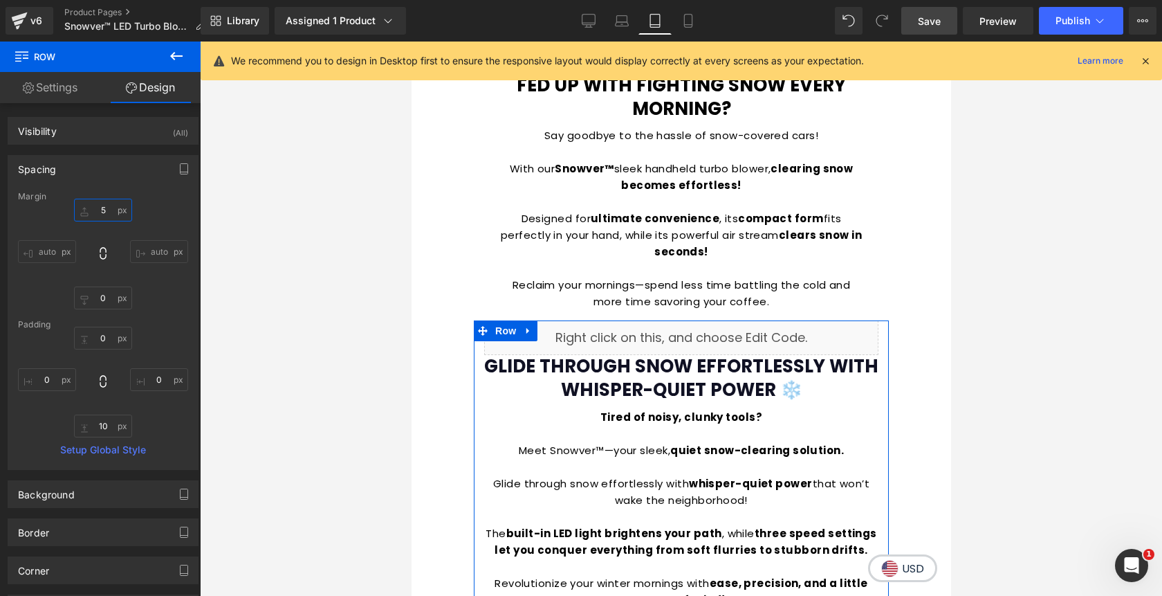
type input "50"
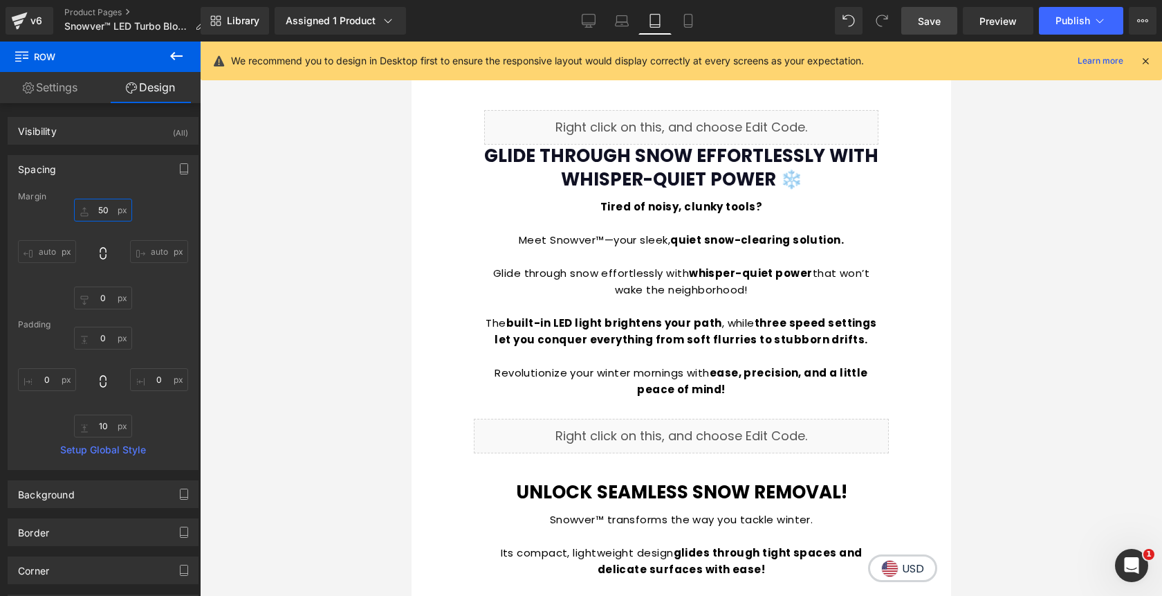
scroll to position [1192, 0]
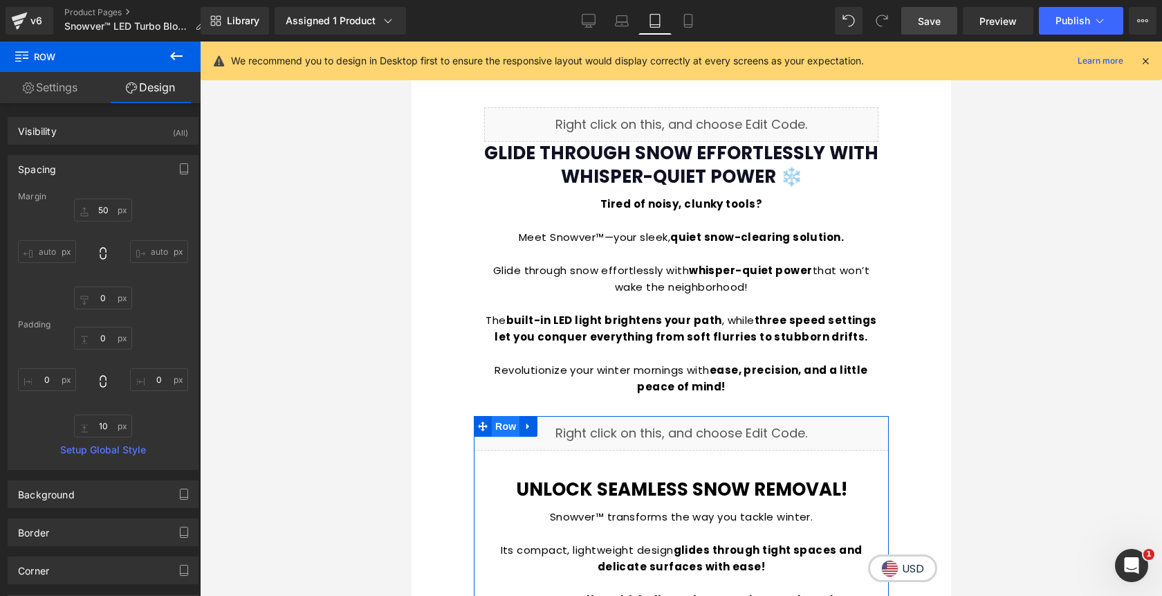
click at [505, 416] on span "Row" at bounding box center [505, 426] width 28 height 21
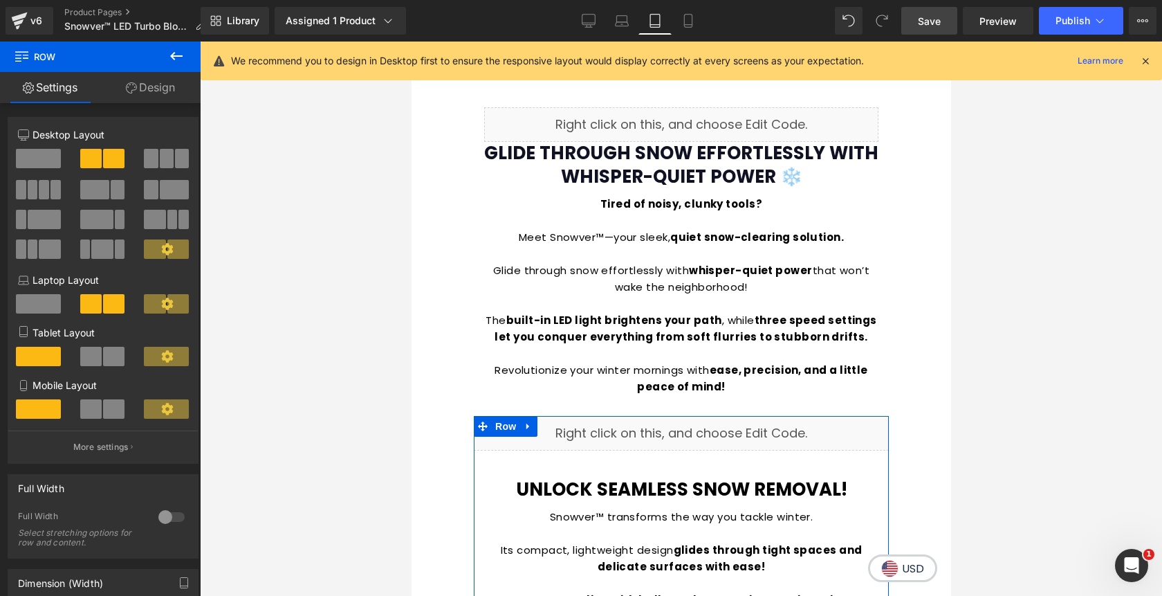
click at [152, 94] on link "Design" at bounding box center [150, 87] width 100 height 31
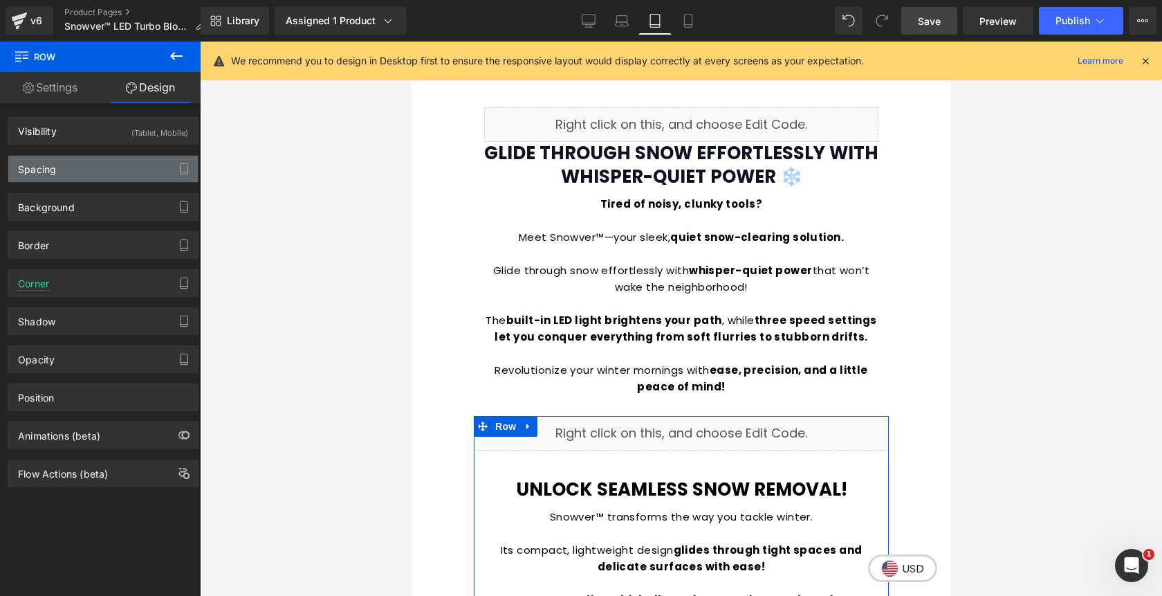
click at [98, 168] on div "Spacing" at bounding box center [103, 169] width 190 height 26
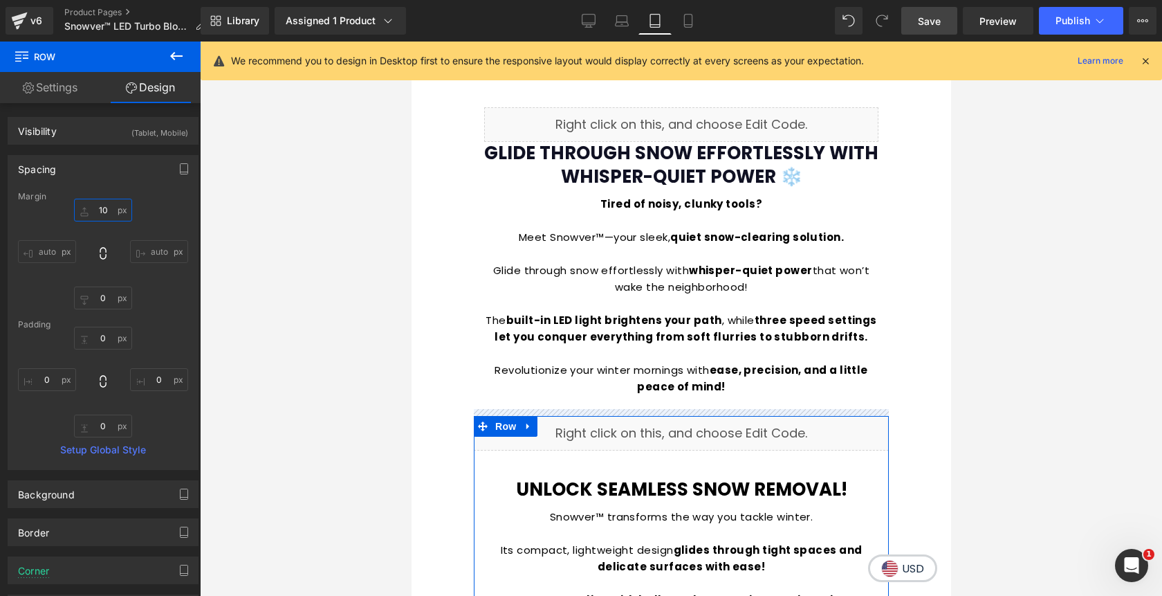
click at [102, 215] on input "10" at bounding box center [103, 210] width 58 height 23
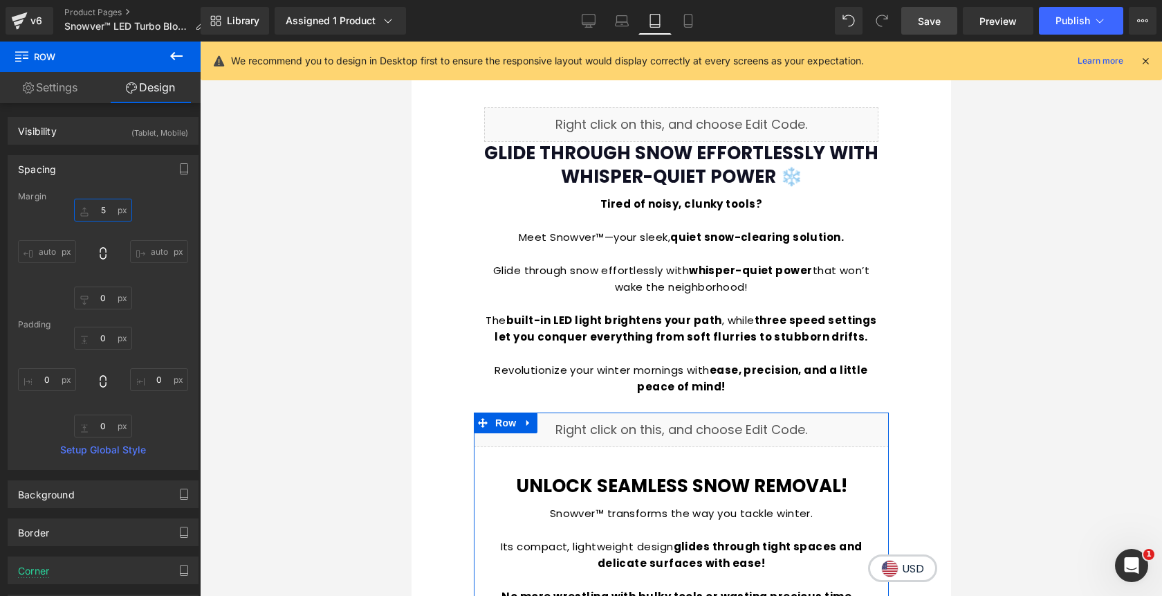
type input "50"
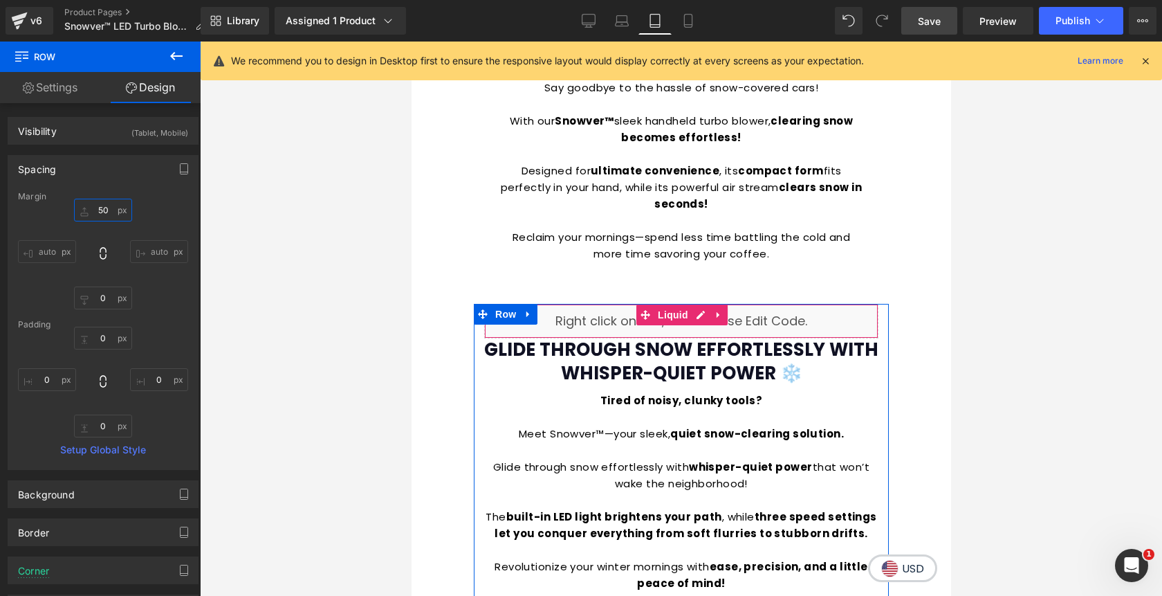
scroll to position [996, 0]
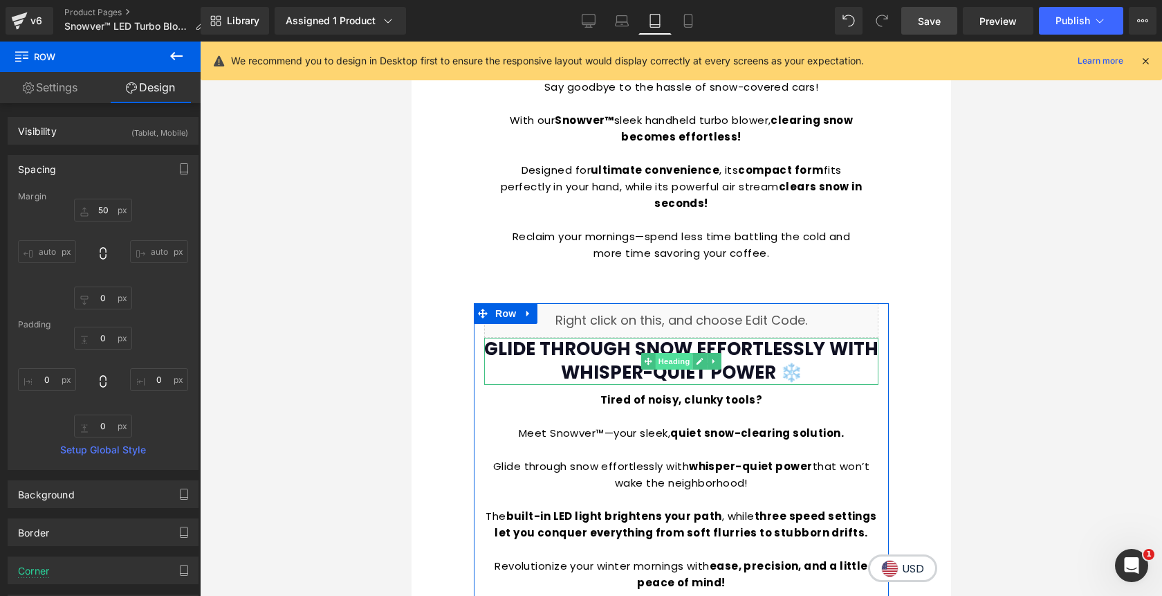
click at [675, 353] on span "Heading" at bounding box center [673, 361] width 37 height 17
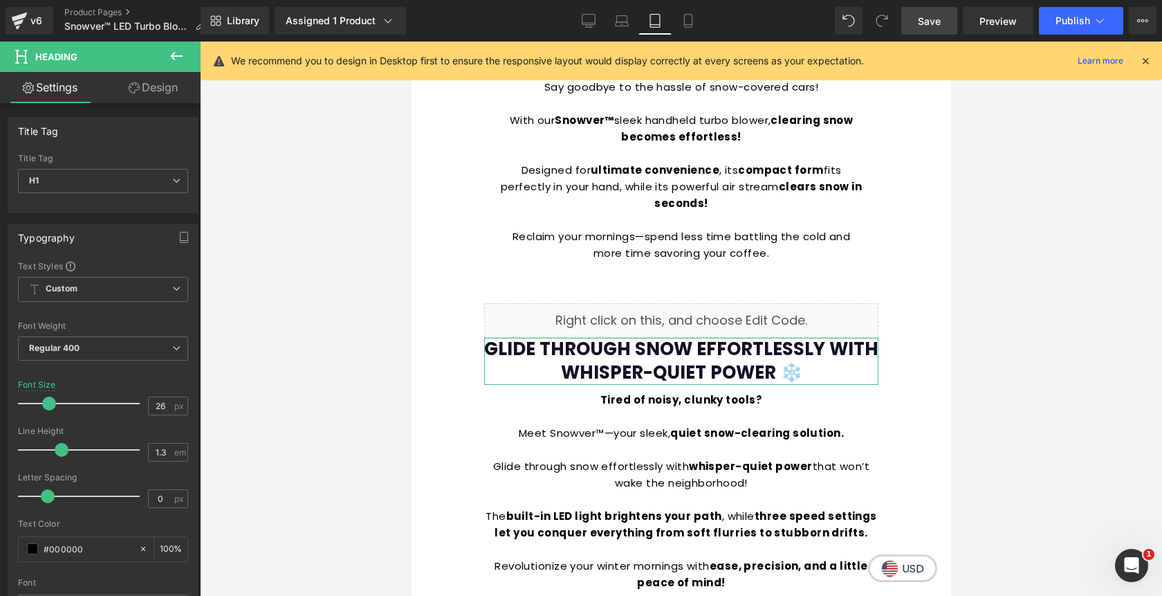
click at [161, 89] on link "Design" at bounding box center [153, 87] width 100 height 31
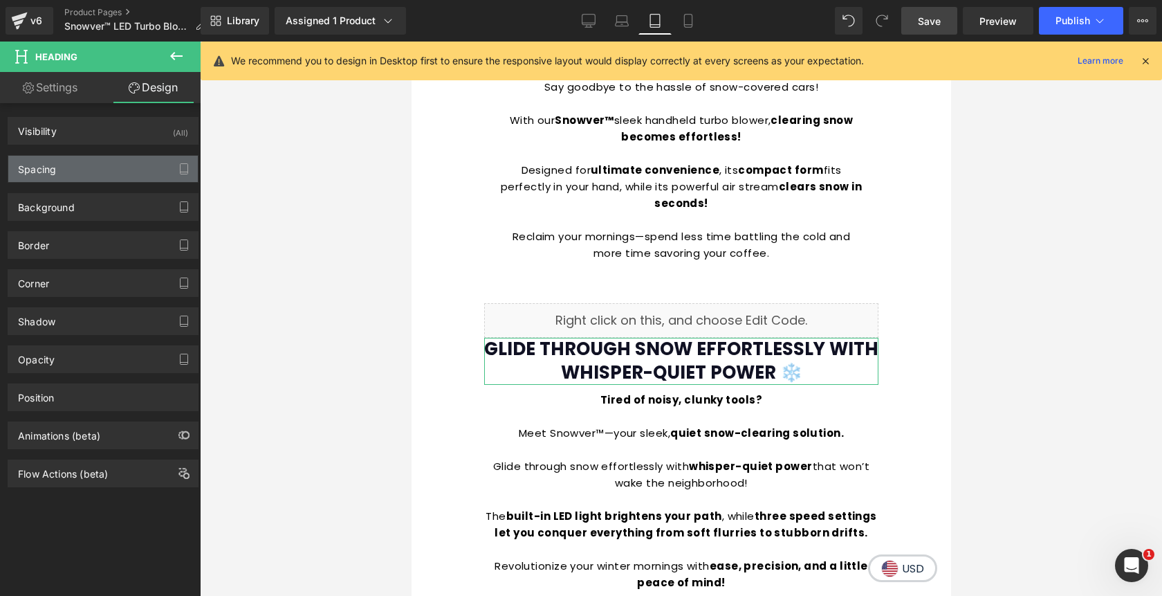
click at [122, 167] on div "Spacing" at bounding box center [103, 169] width 190 height 26
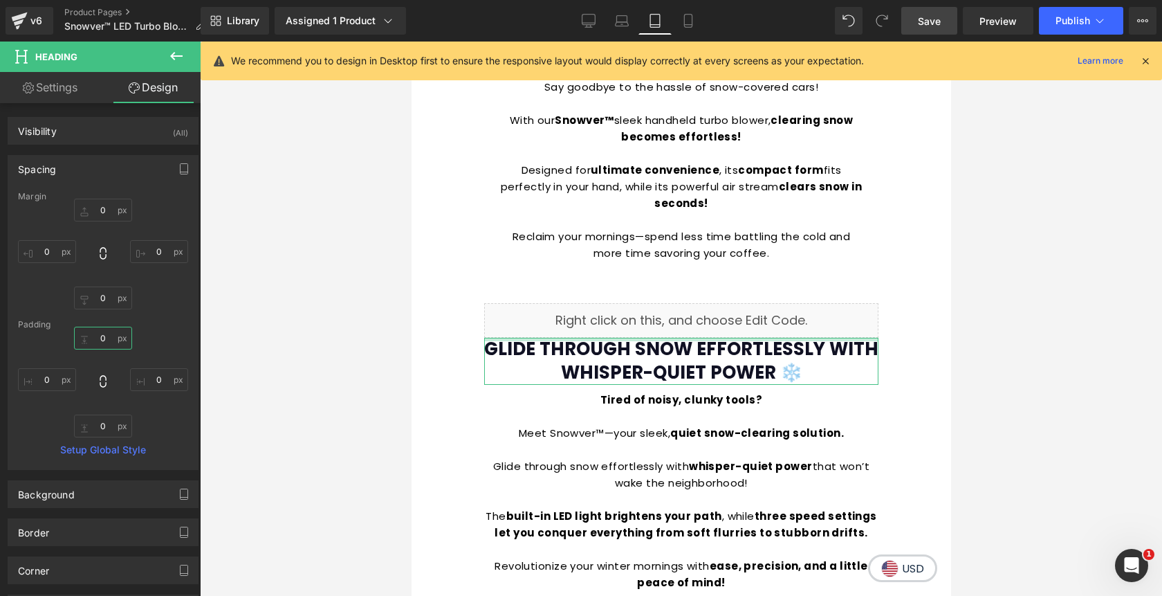
click at [102, 342] on input "text" at bounding box center [103, 338] width 58 height 23
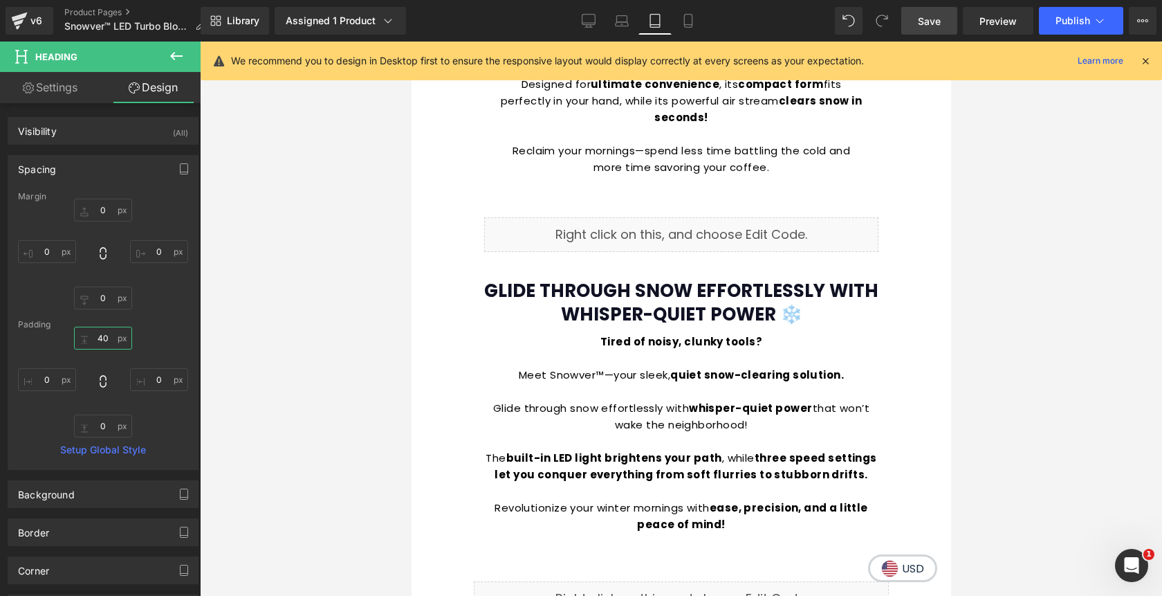
scroll to position [1081, 0]
type input "40"
click at [593, 21] on icon at bounding box center [589, 21] width 14 height 14
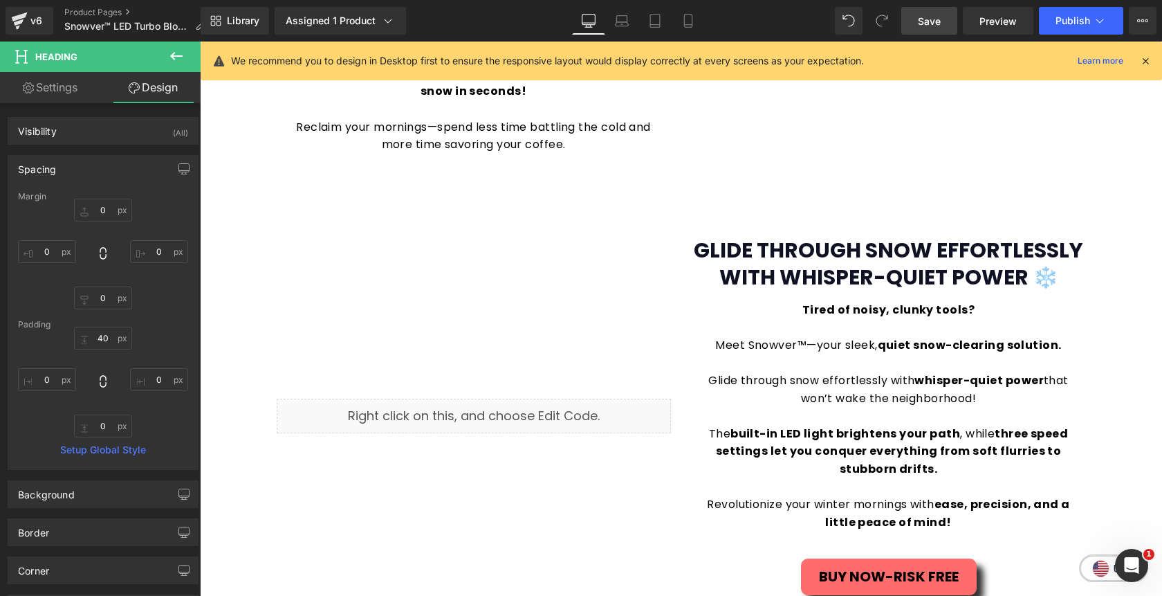
scroll to position [1023, 0]
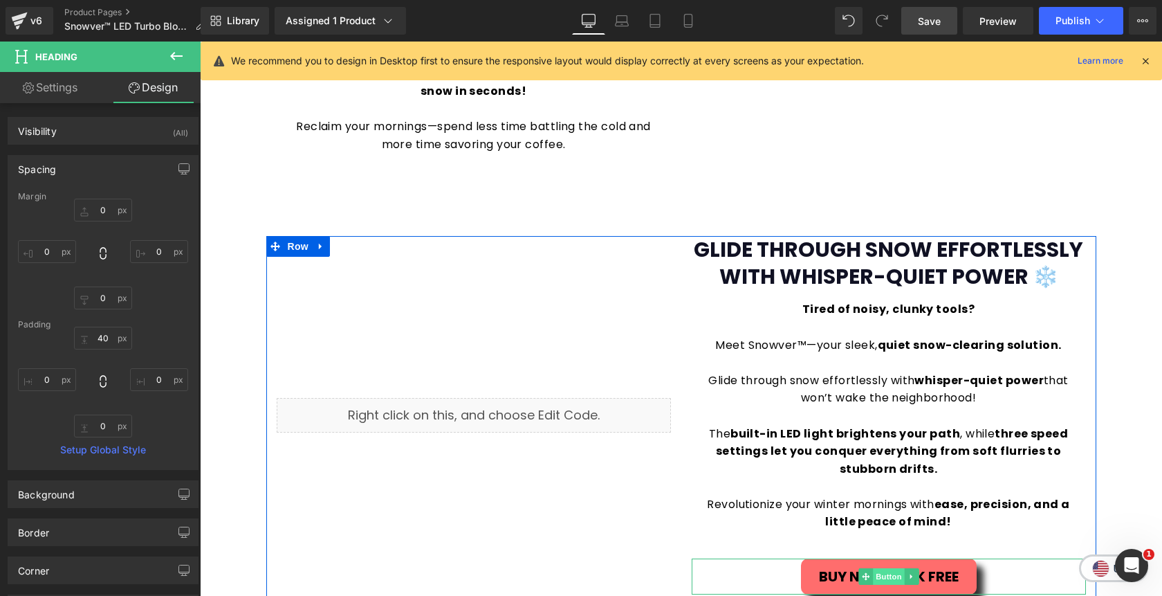
click at [895, 580] on span "Button" at bounding box center [889, 576] width 32 height 17
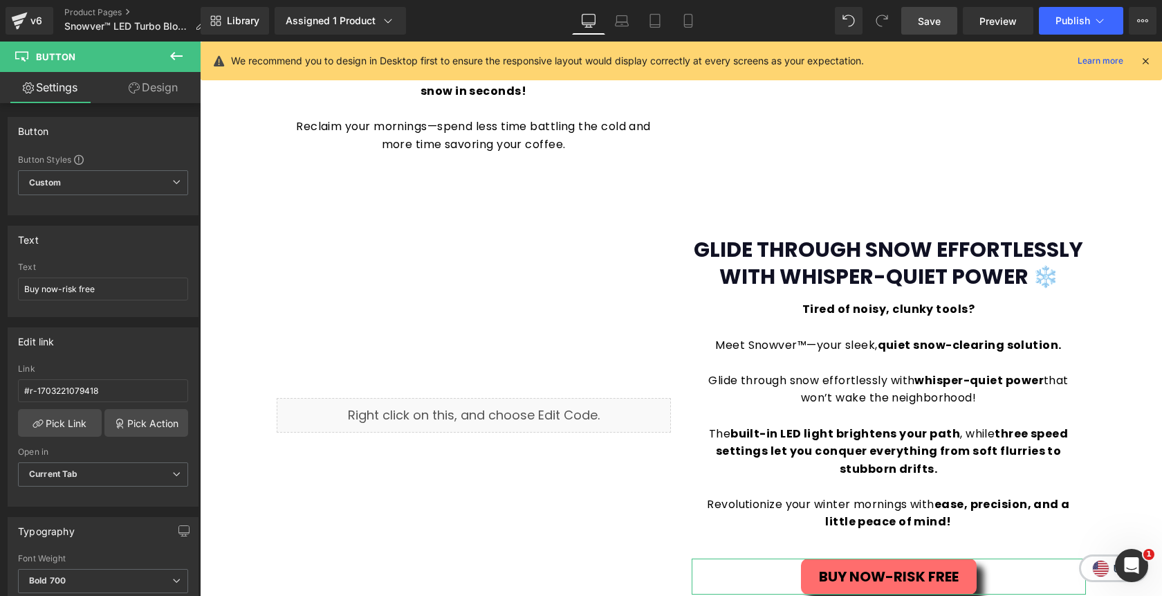
click at [165, 95] on link "Design" at bounding box center [153, 87] width 100 height 31
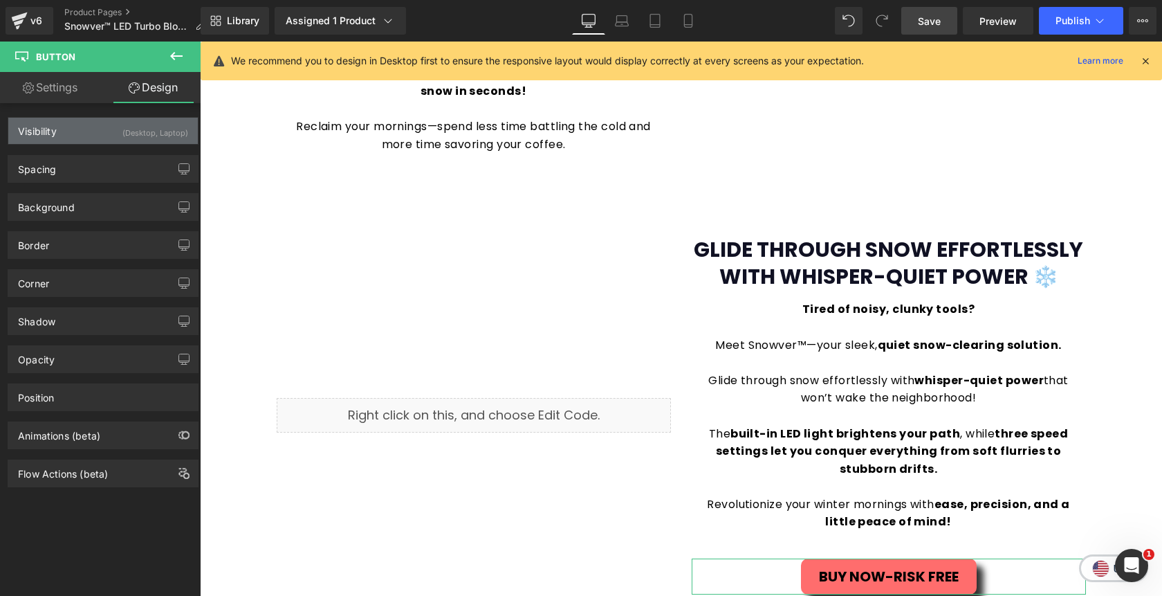
click at [128, 142] on div "Visibility (Desktop, Laptop)" at bounding box center [103, 131] width 190 height 26
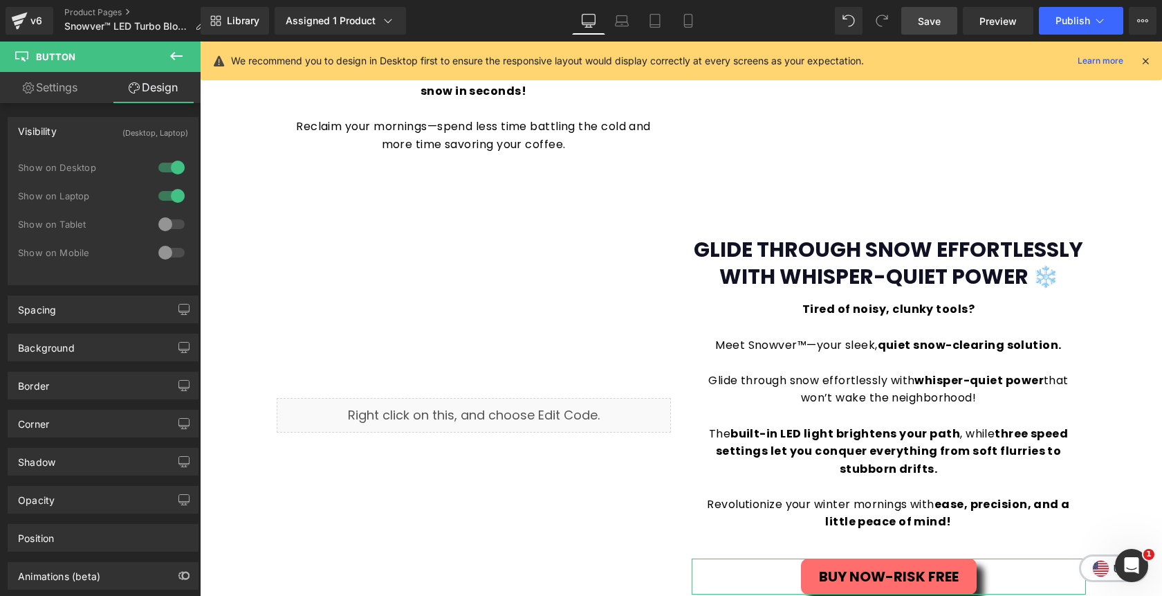
click at [155, 231] on div at bounding box center [171, 224] width 33 height 22
click at [651, 20] on icon at bounding box center [655, 21] width 10 height 13
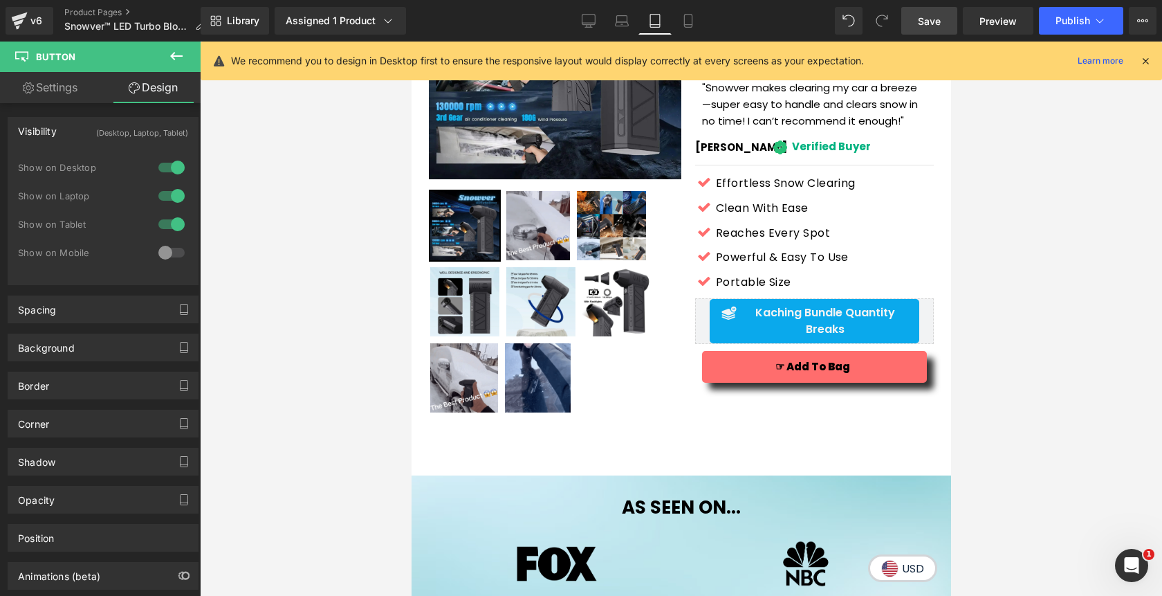
scroll to position [235, 0]
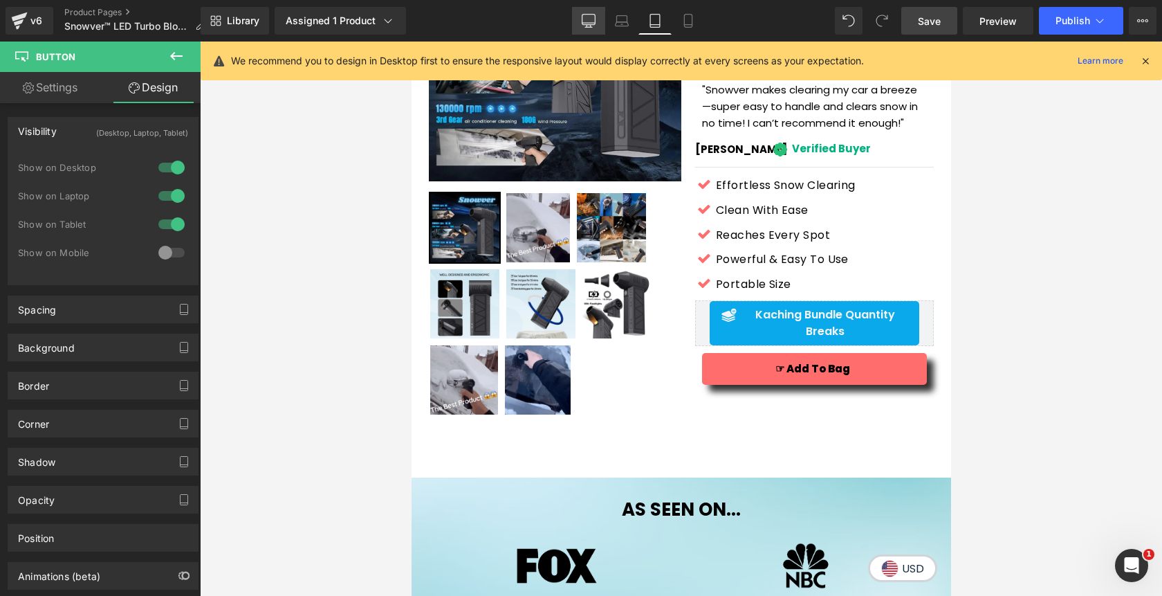
click at [589, 24] on icon at bounding box center [589, 21] width 14 height 14
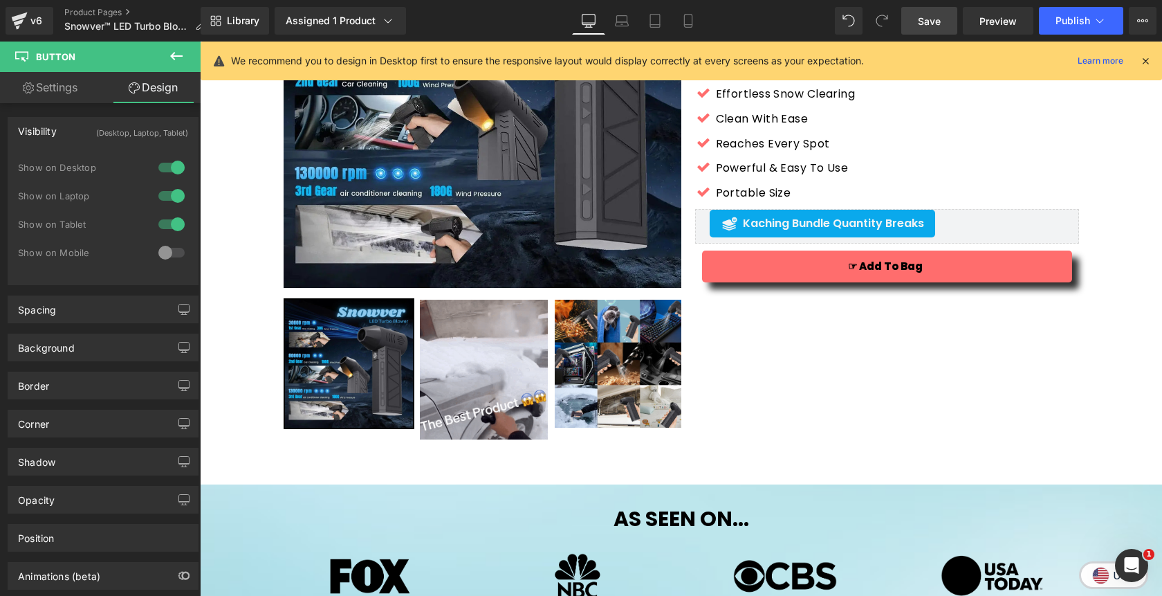
scroll to position [211, 0]
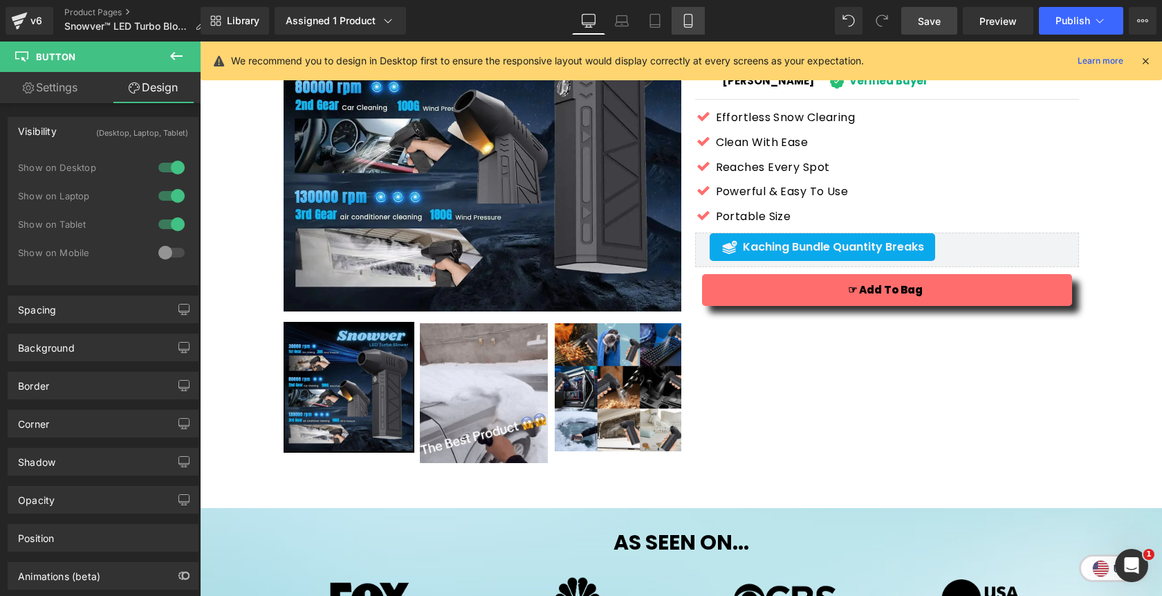
click at [690, 25] on icon at bounding box center [688, 25] width 8 height 0
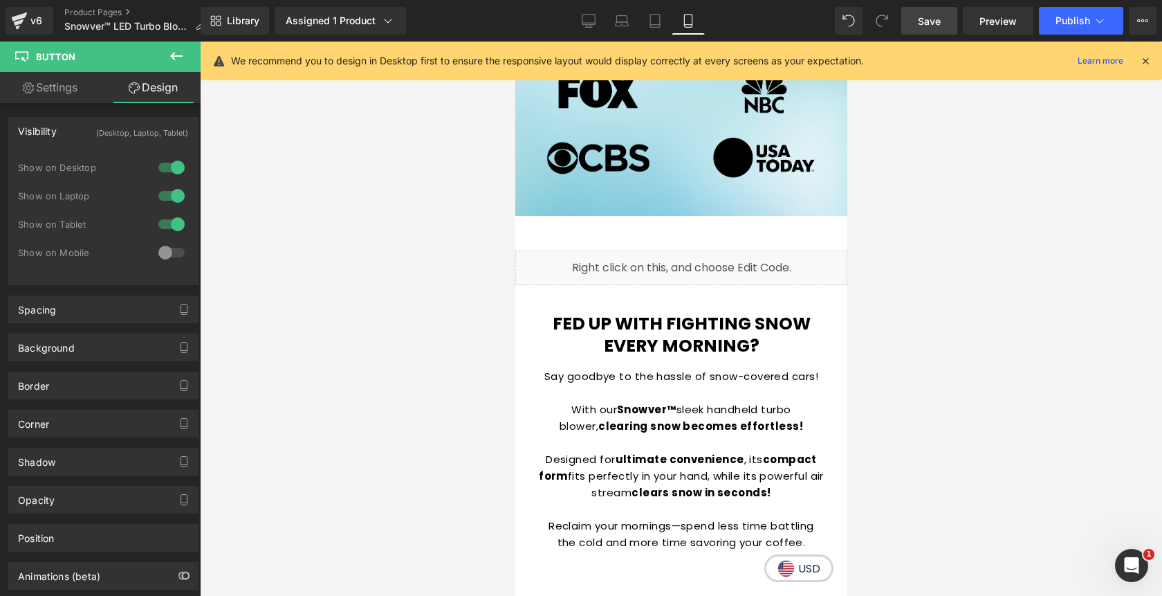
scroll to position [998, 0]
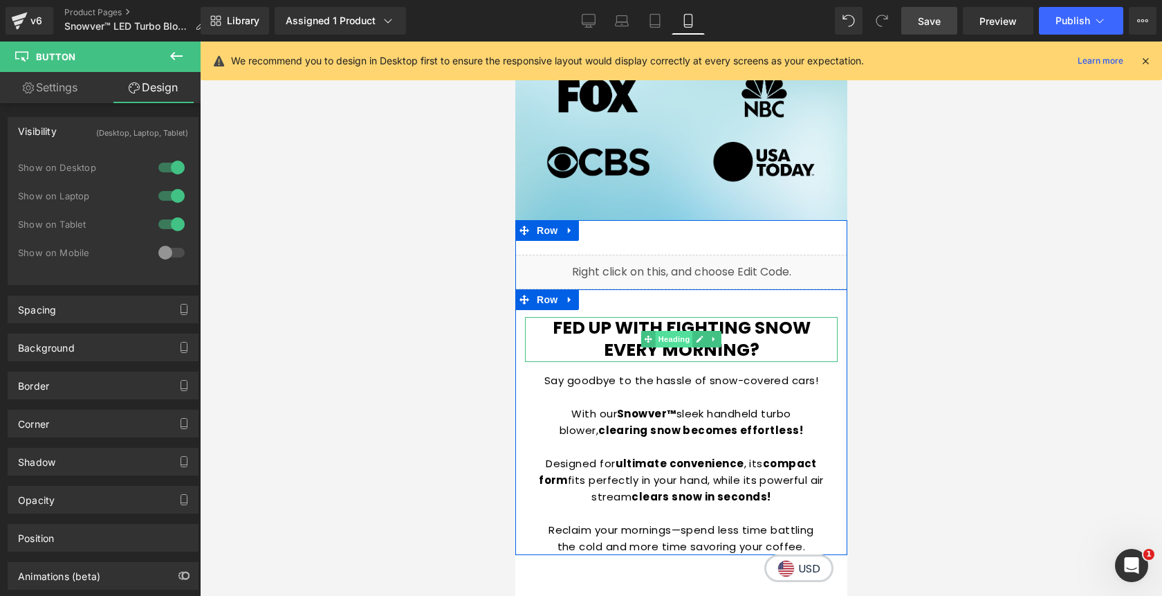
click at [675, 338] on span "Heading" at bounding box center [673, 339] width 37 height 17
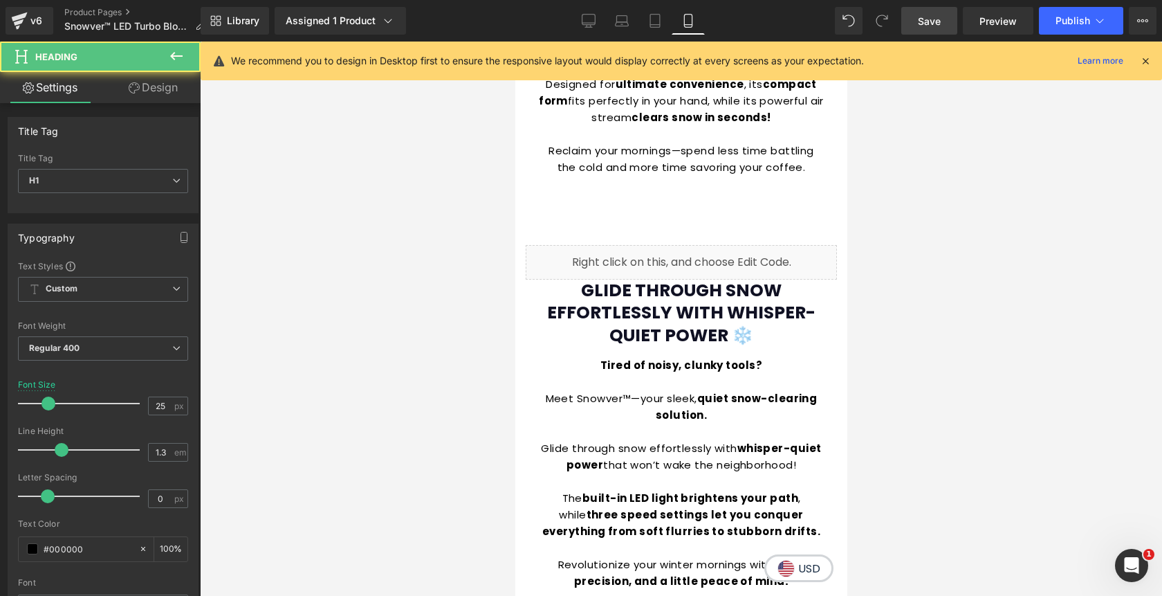
scroll to position [1382, 0]
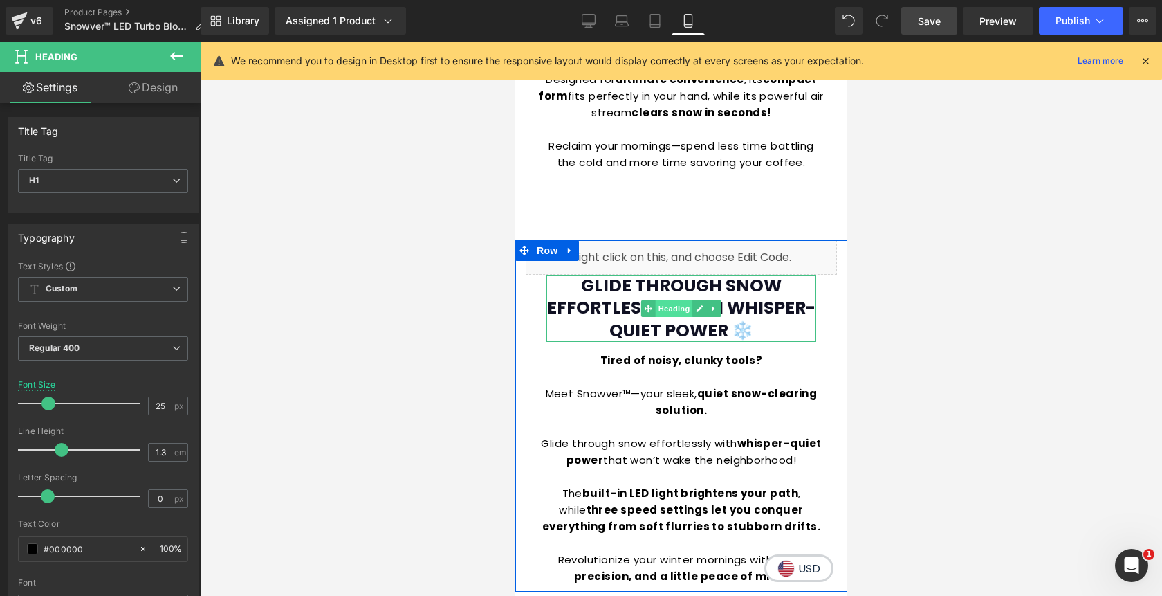
click at [677, 309] on span "Heading" at bounding box center [673, 308] width 37 height 17
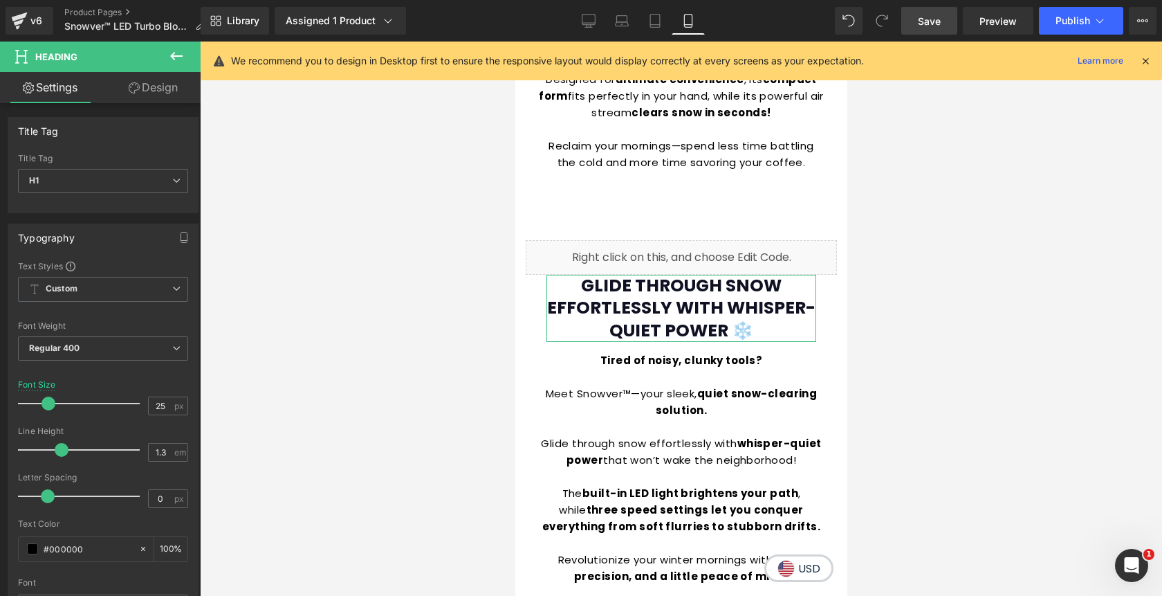
click at [153, 95] on link "Design" at bounding box center [153, 87] width 100 height 31
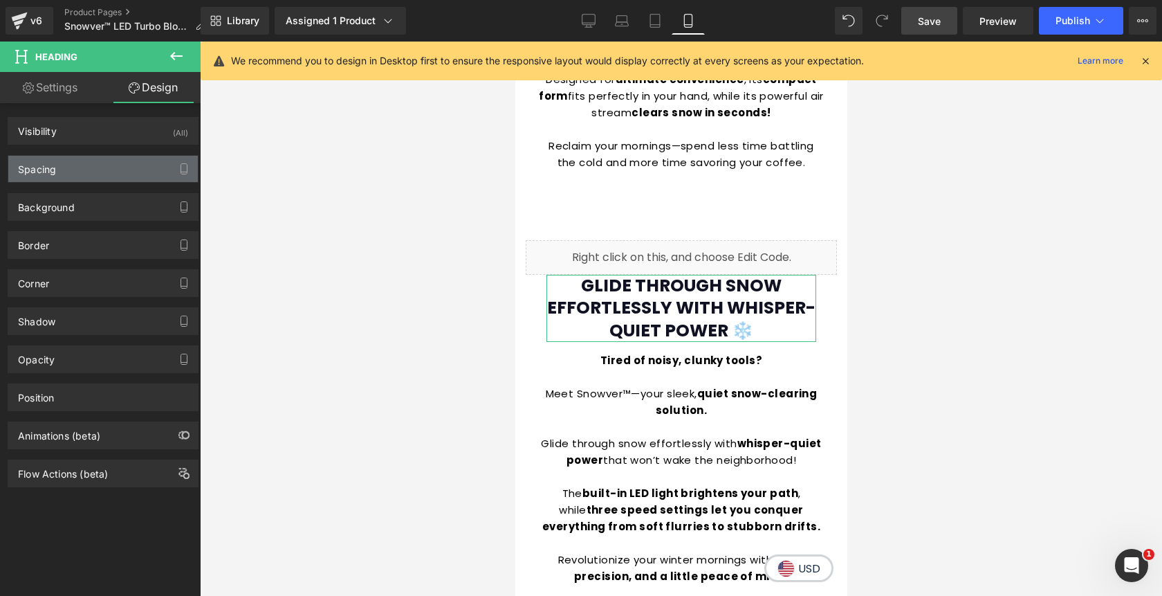
click at [91, 169] on div "Spacing" at bounding box center [103, 169] width 190 height 26
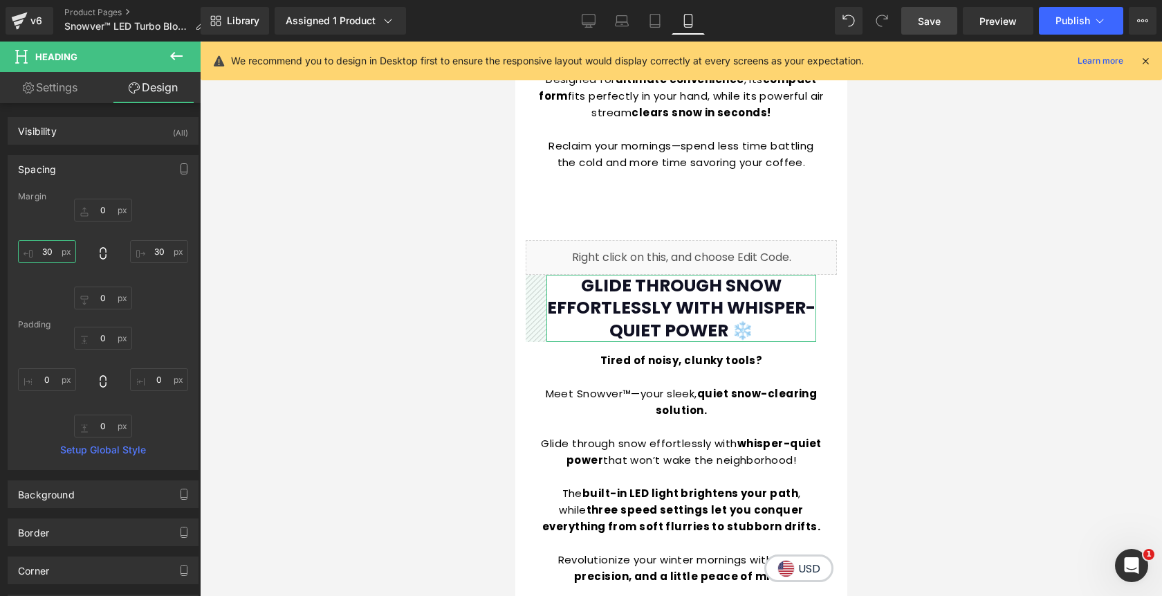
click at [55, 250] on input "30" at bounding box center [47, 251] width 58 height 23
type input "0"
click at [147, 250] on input "30" at bounding box center [159, 251] width 58 height 23
type input "0"
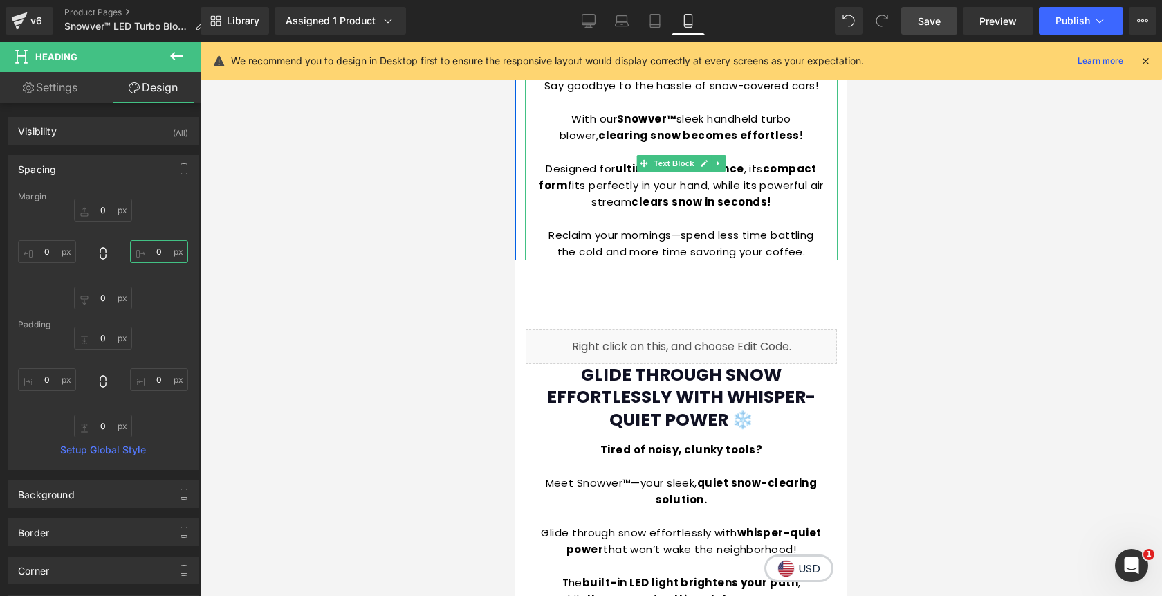
scroll to position [1294, 0]
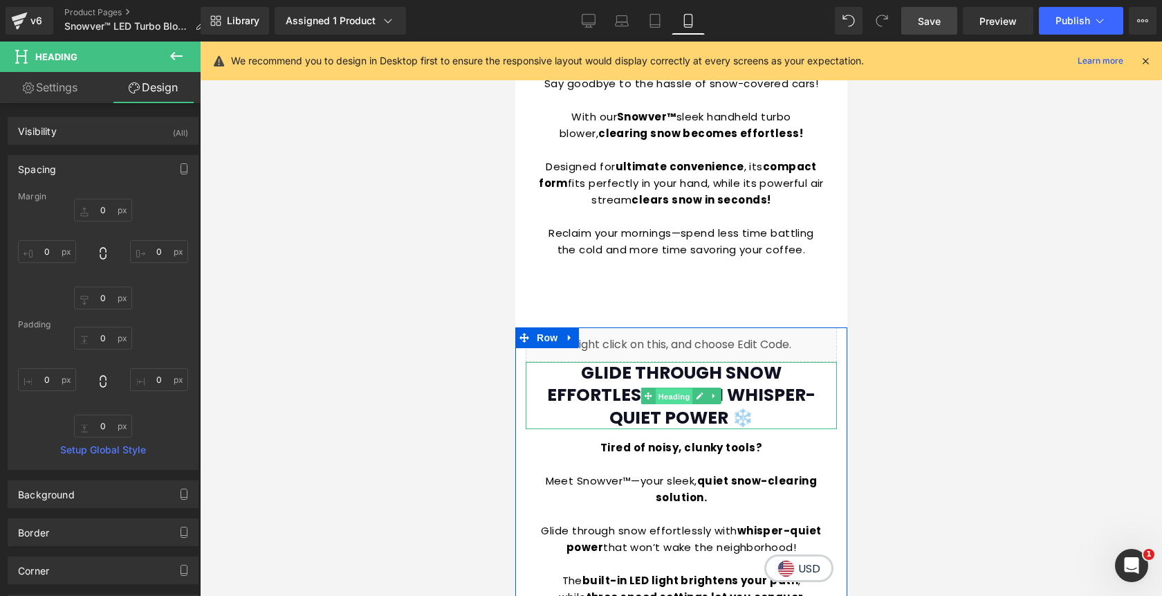
click at [677, 389] on span "Heading" at bounding box center [673, 395] width 37 height 17
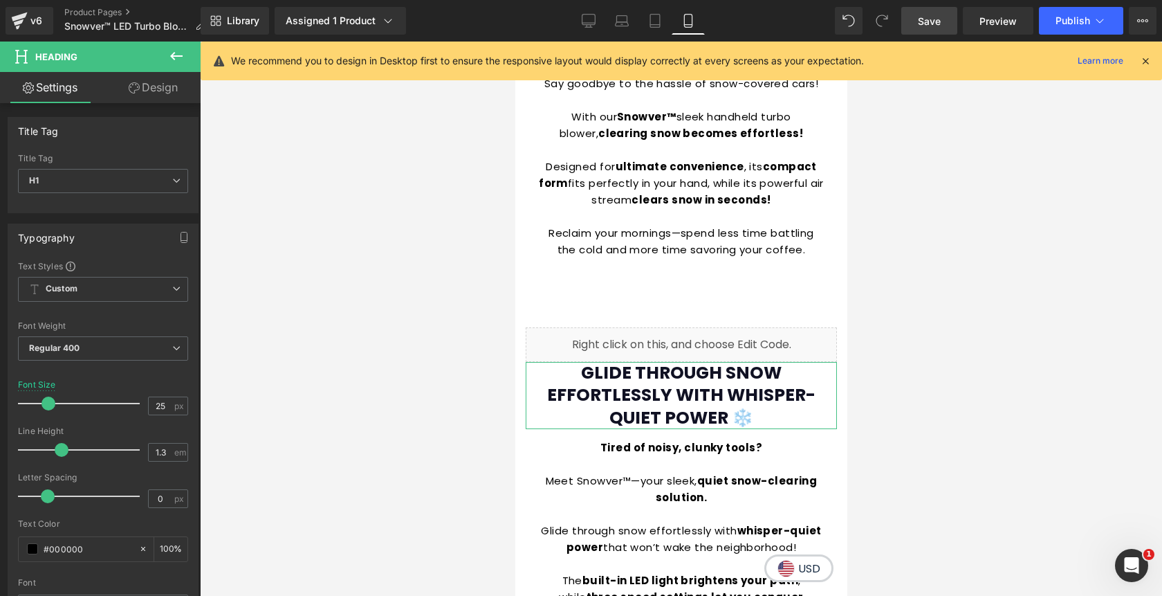
click at [154, 92] on link "Design" at bounding box center [153, 87] width 100 height 31
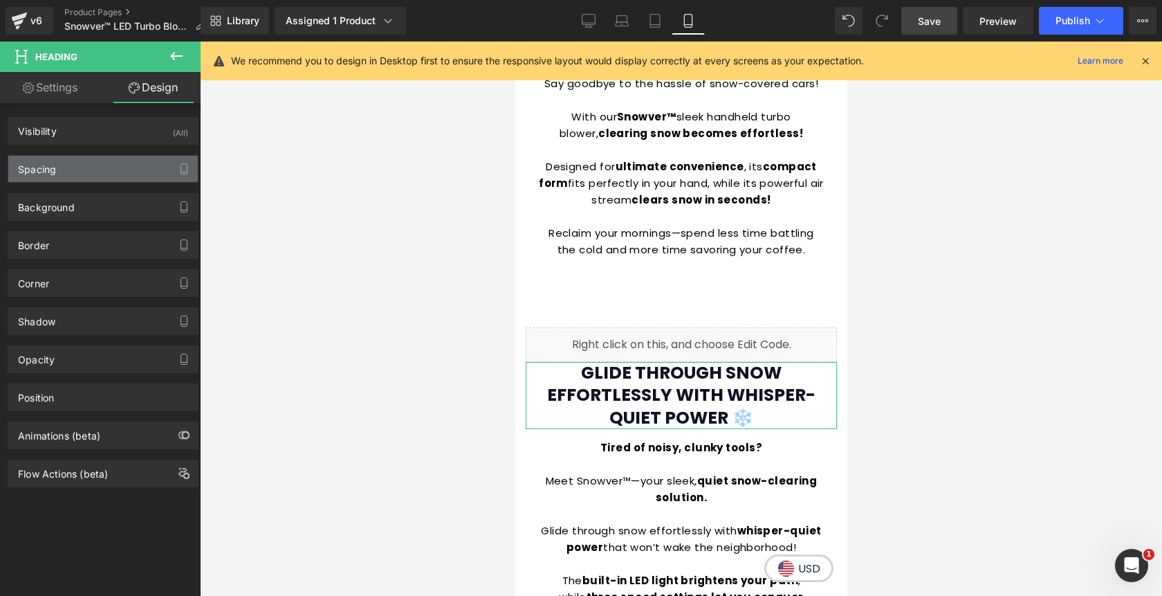
click at [87, 172] on div "Spacing" at bounding box center [103, 169] width 190 height 26
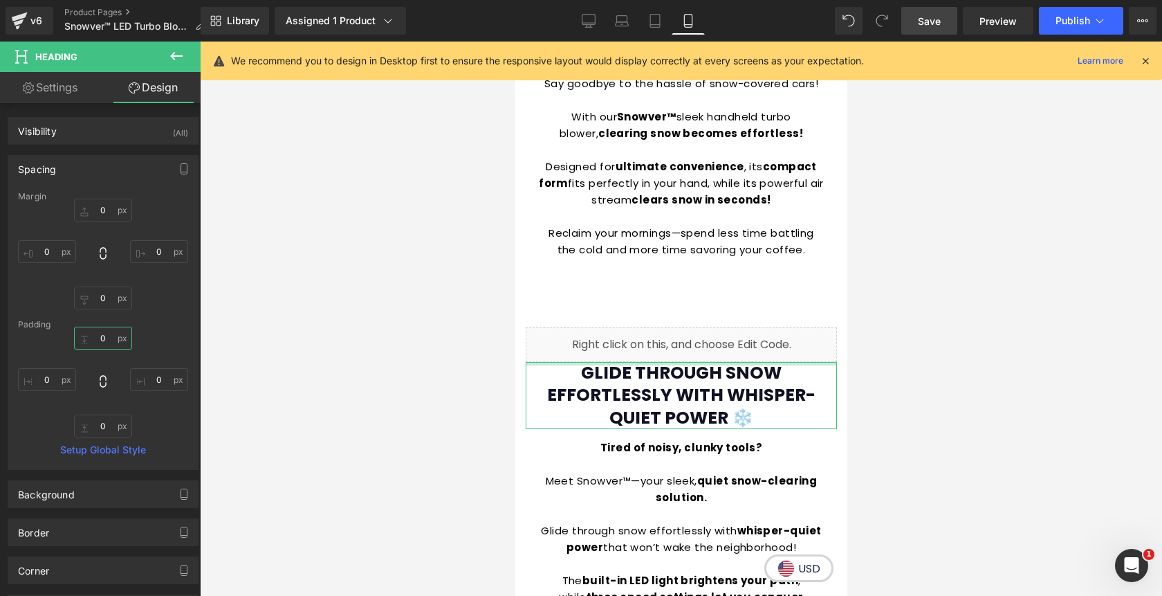
click at [104, 335] on input "0" at bounding box center [103, 338] width 58 height 23
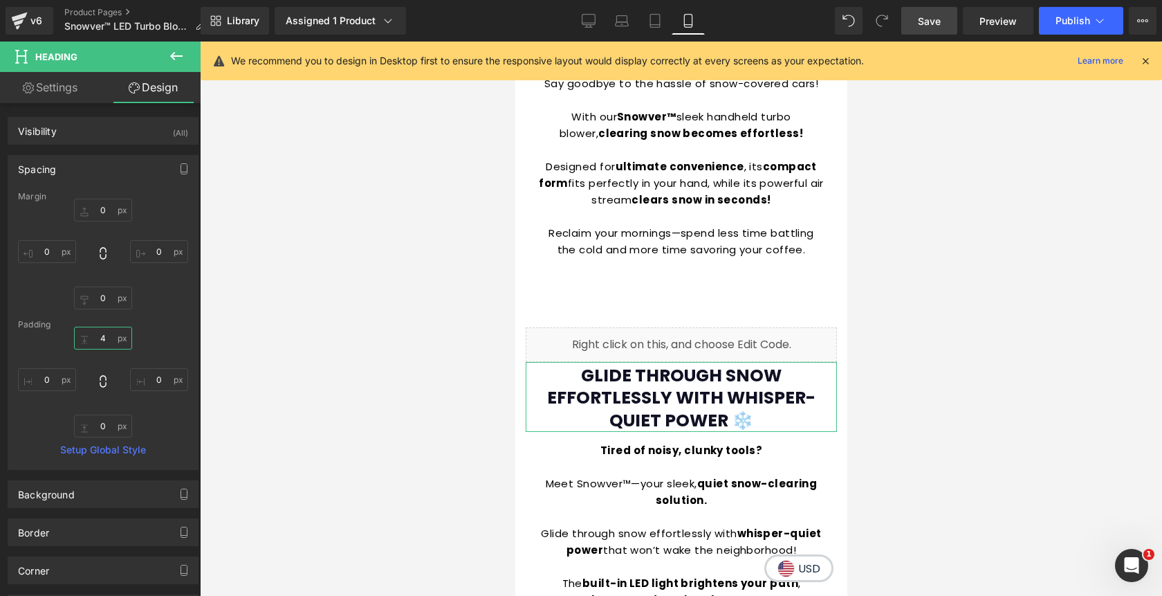
type input "40"
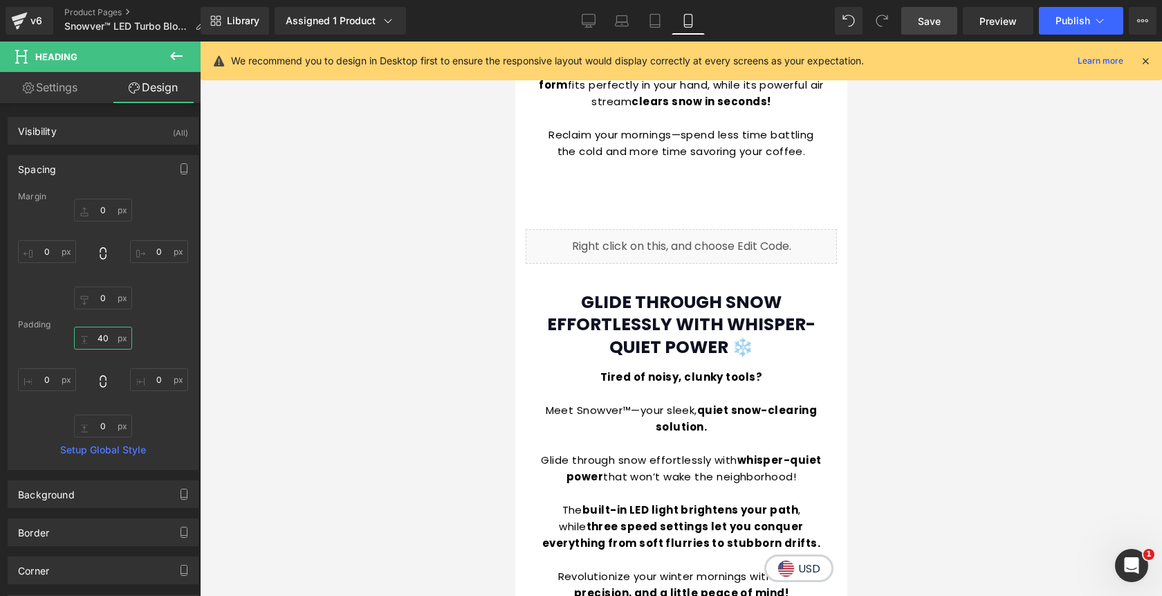
scroll to position [1384, 0]
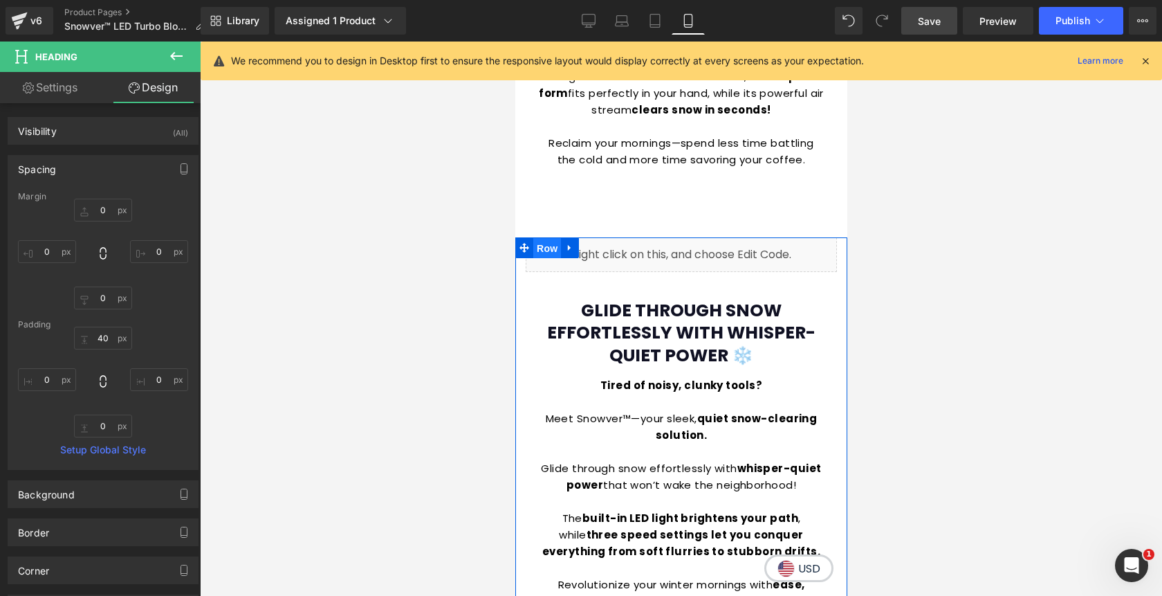
click at [541, 243] on span "Row" at bounding box center [547, 248] width 28 height 21
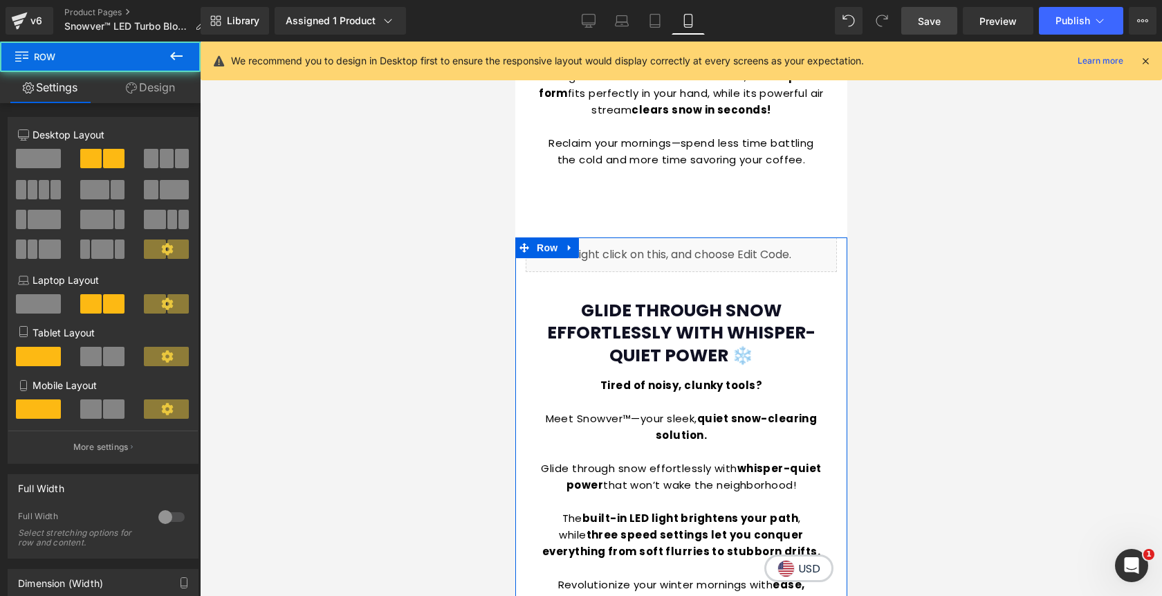
click at [143, 91] on link "Design" at bounding box center [150, 87] width 100 height 31
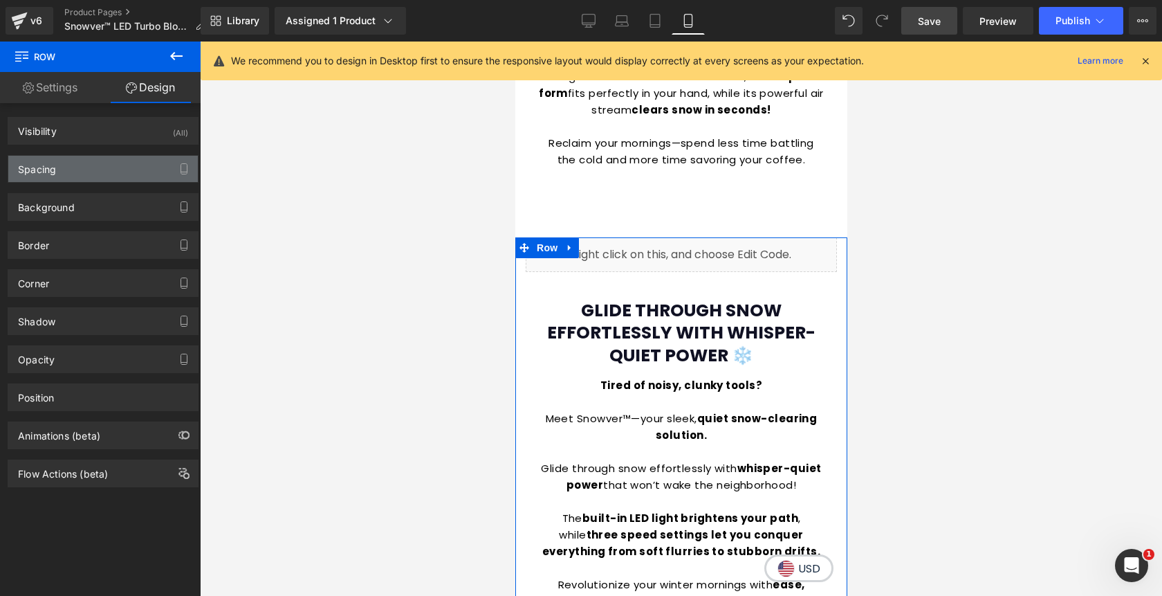
click at [116, 169] on div "Spacing" at bounding box center [103, 169] width 190 height 26
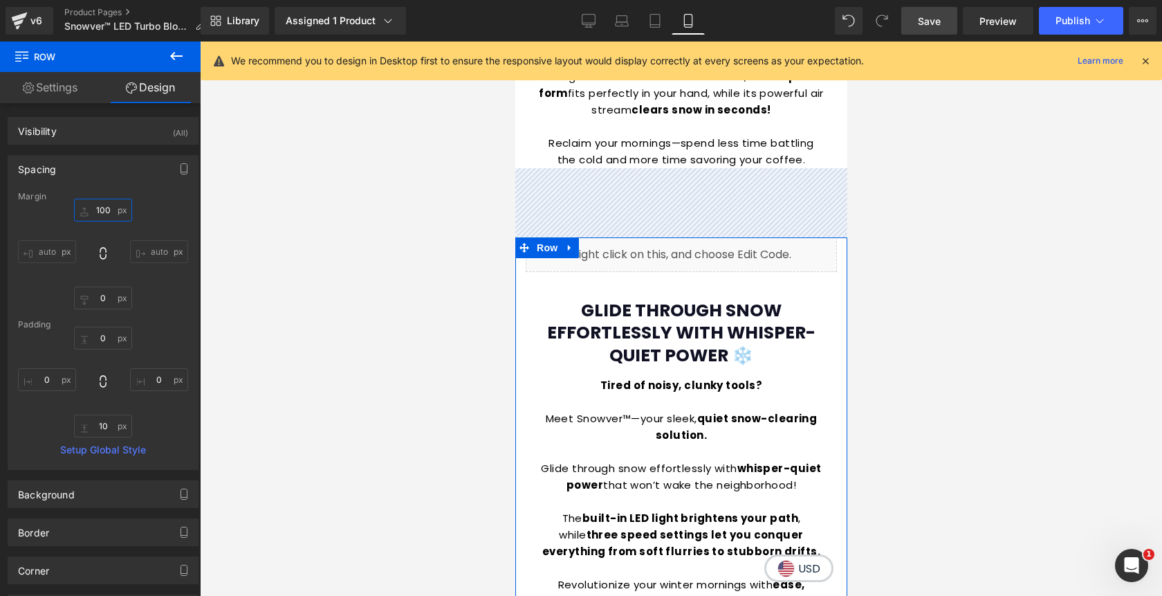
click at [100, 214] on input "text" at bounding box center [103, 210] width 58 height 23
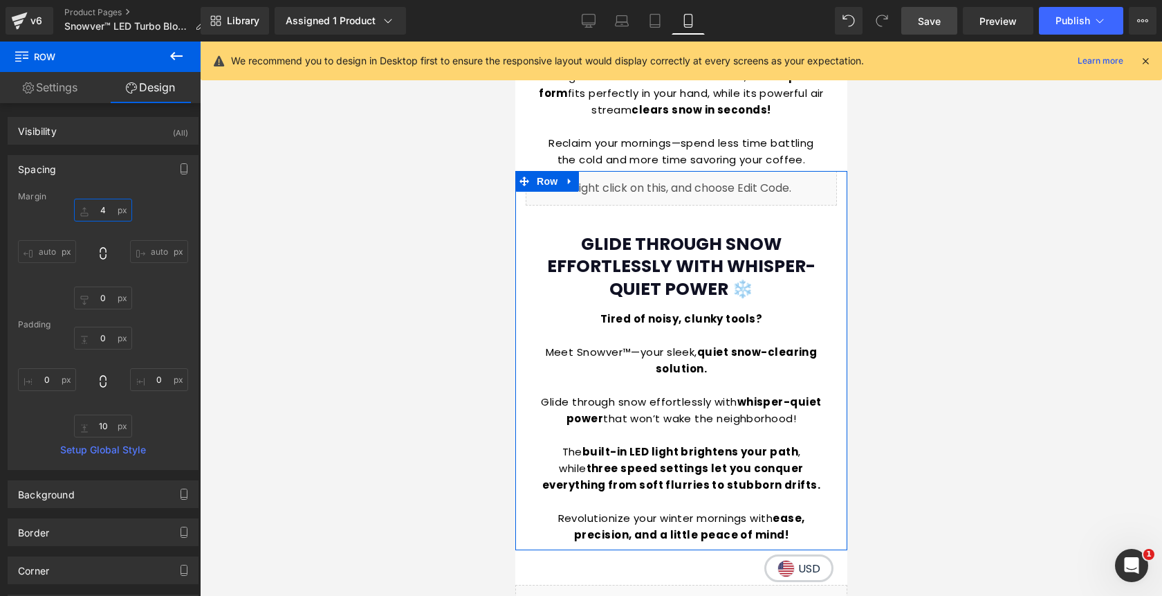
type input "40"
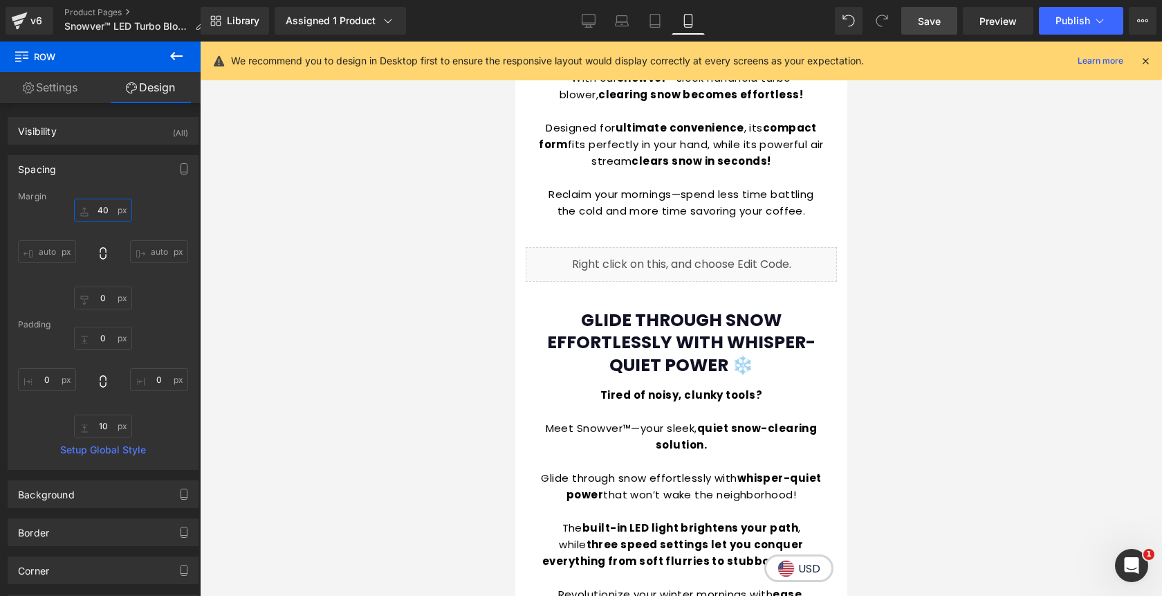
scroll to position [1314, 0]
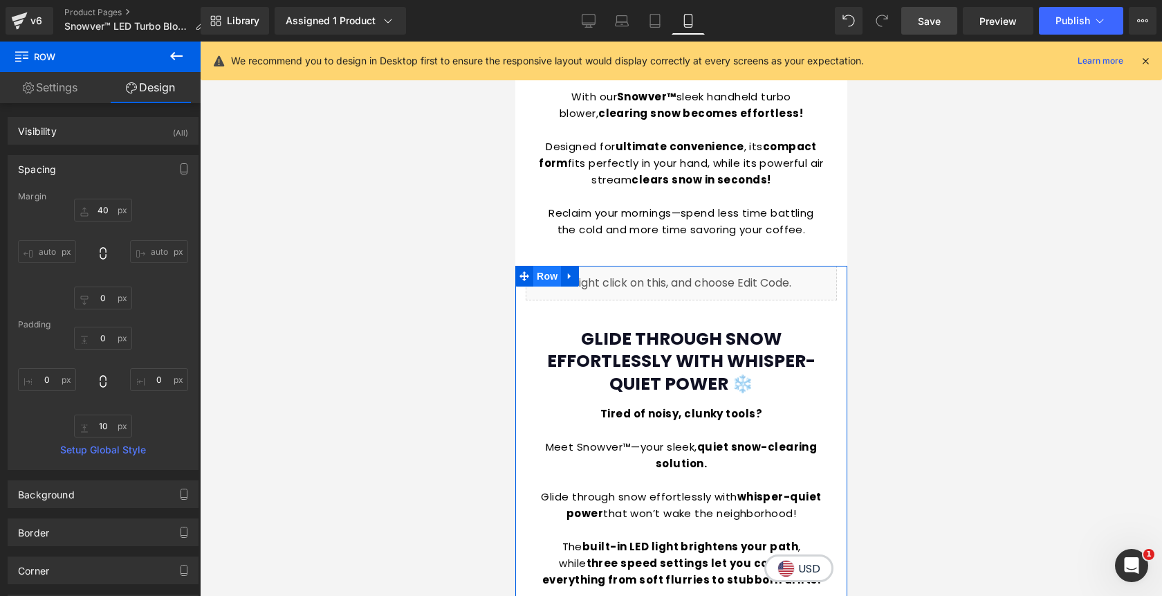
click at [549, 273] on span "Row" at bounding box center [547, 276] width 28 height 21
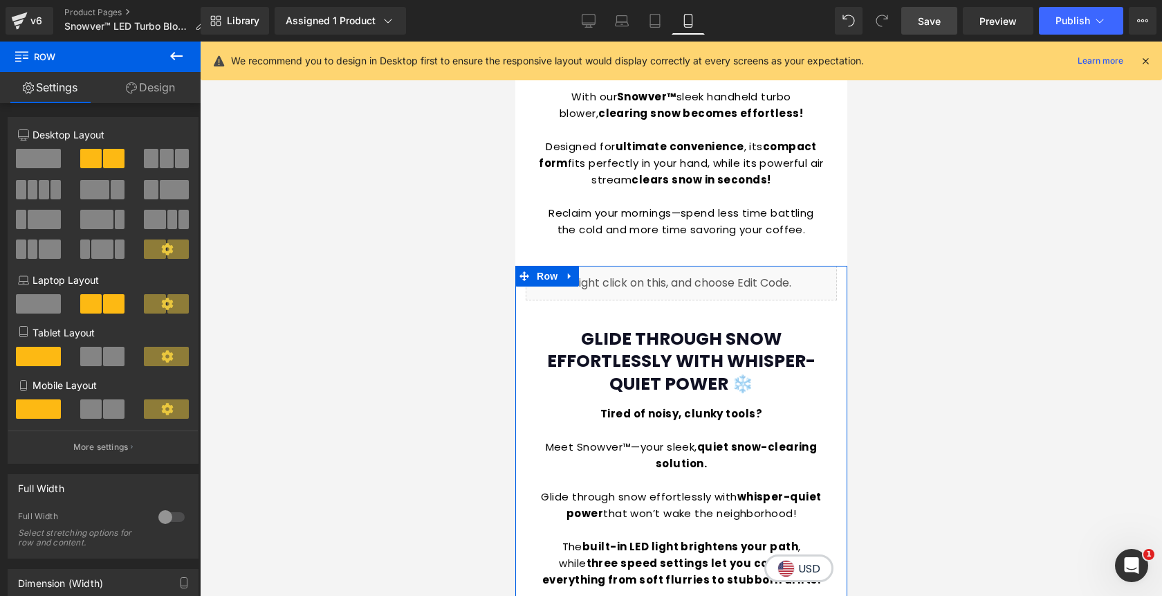
click at [172, 89] on link "Design" at bounding box center [150, 87] width 100 height 31
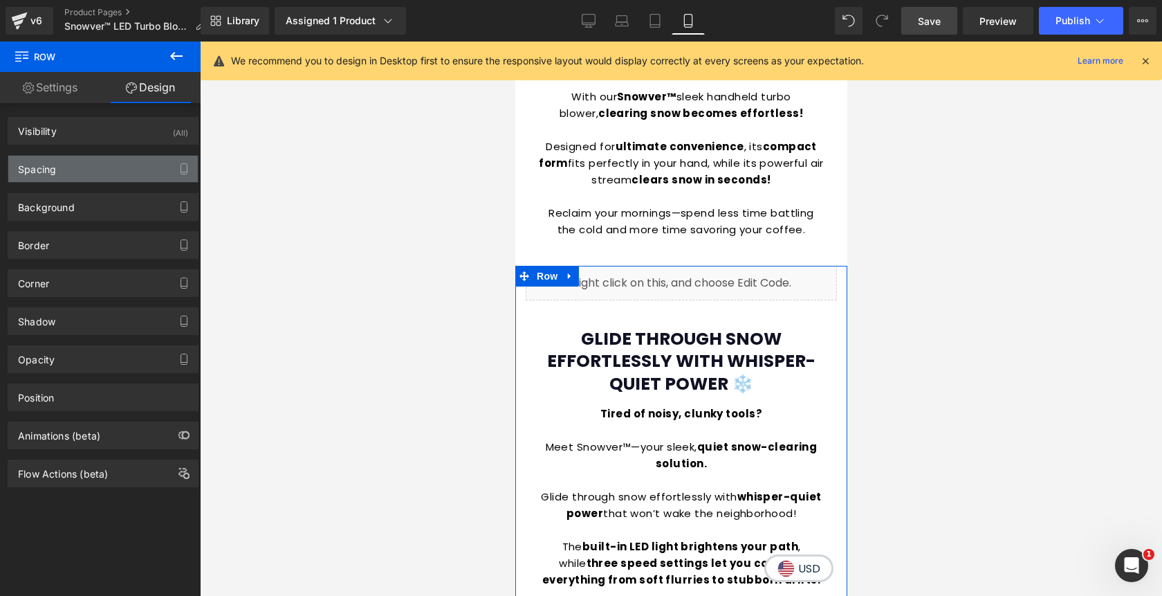
click at [98, 171] on div "Spacing" at bounding box center [103, 169] width 190 height 26
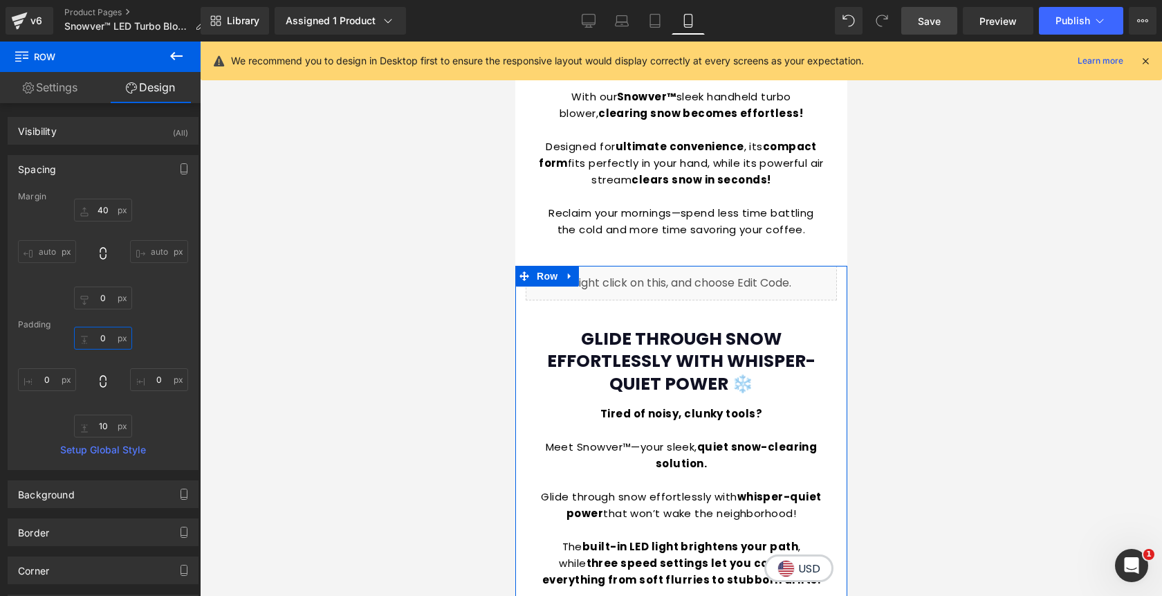
click at [100, 334] on input "0" at bounding box center [103, 338] width 58 height 23
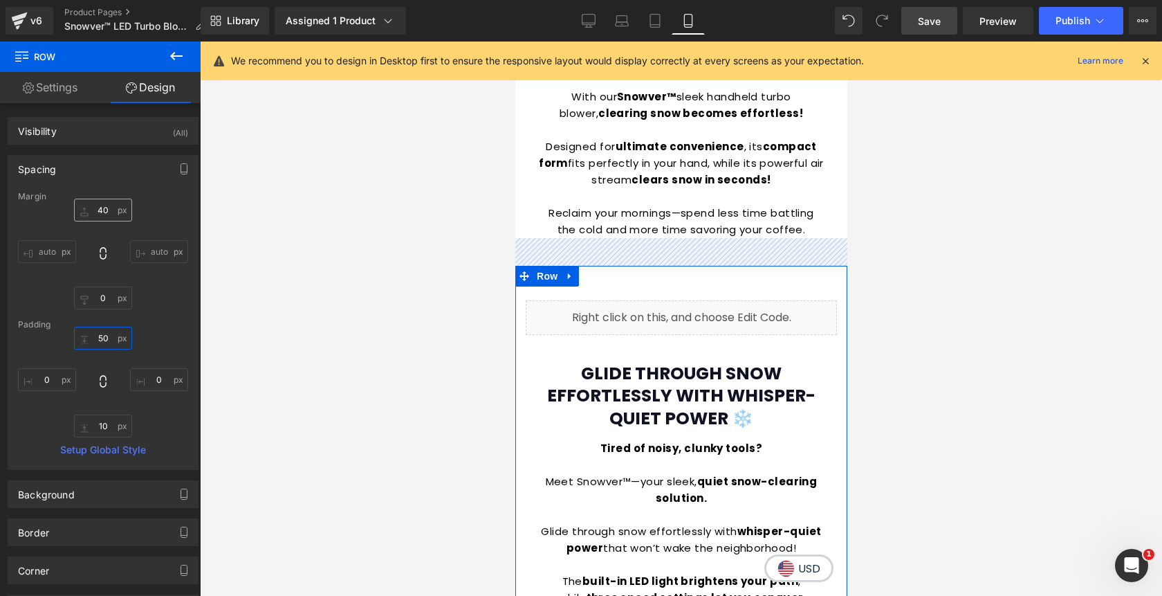
type input "50"
click at [102, 212] on input "40" at bounding box center [103, 210] width 58 height 23
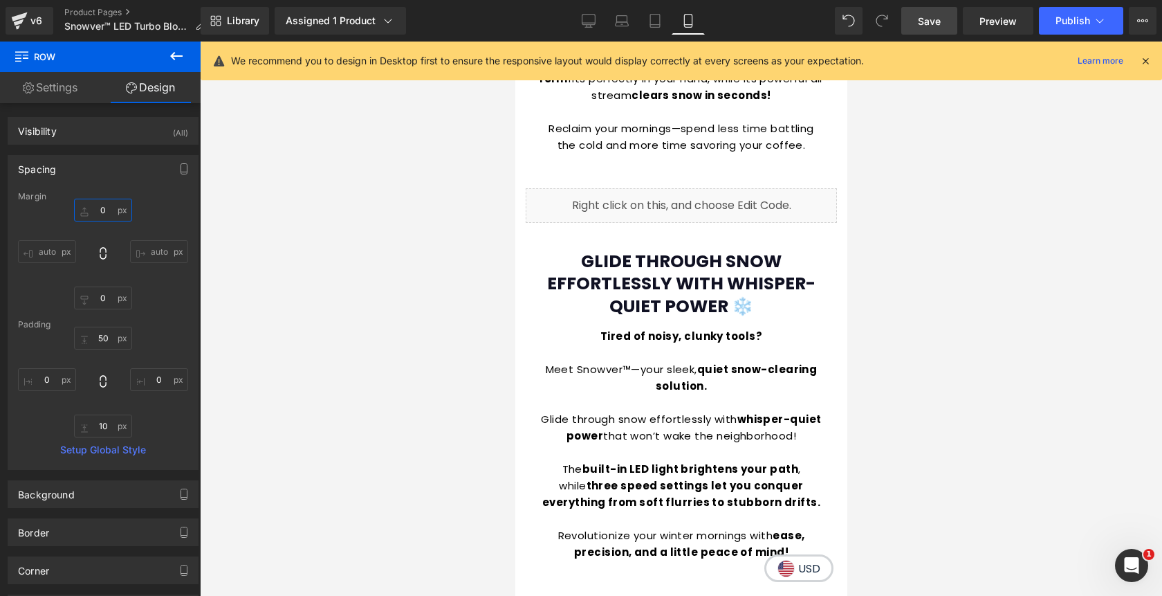
scroll to position [1397, 0]
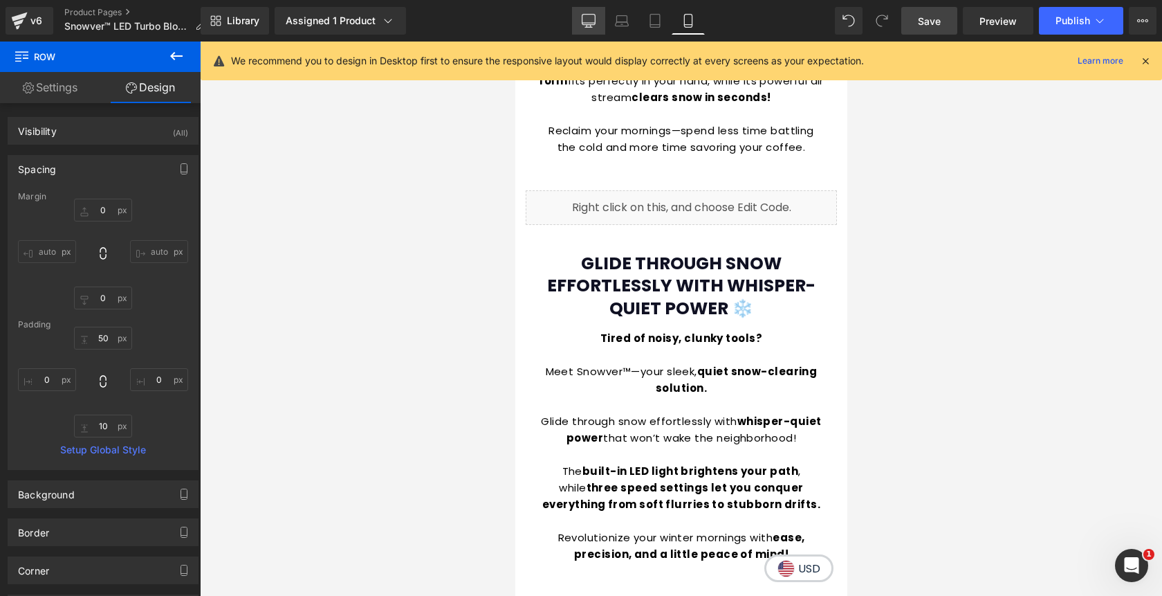
click at [585, 16] on icon at bounding box center [589, 21] width 14 height 14
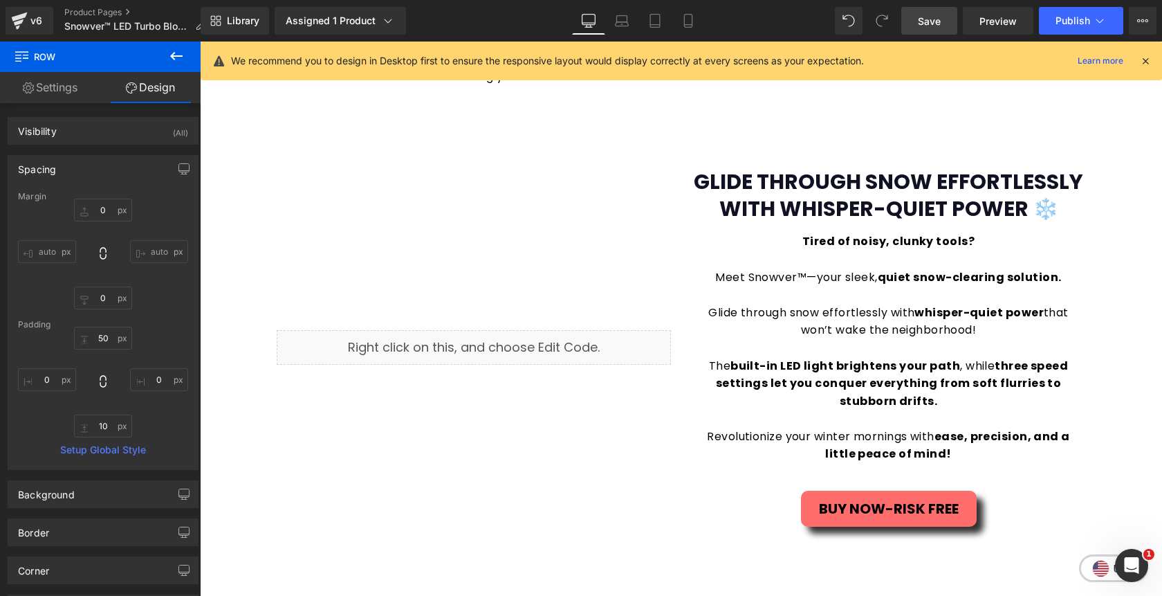
scroll to position [1104, 0]
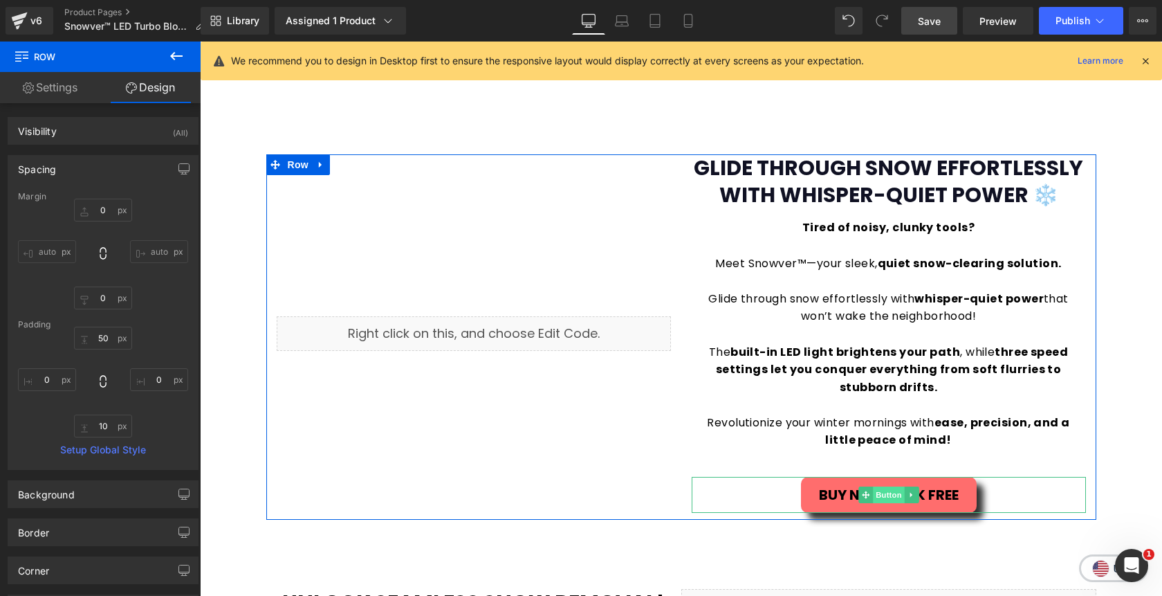
click at [898, 497] on span "Button" at bounding box center [889, 494] width 32 height 17
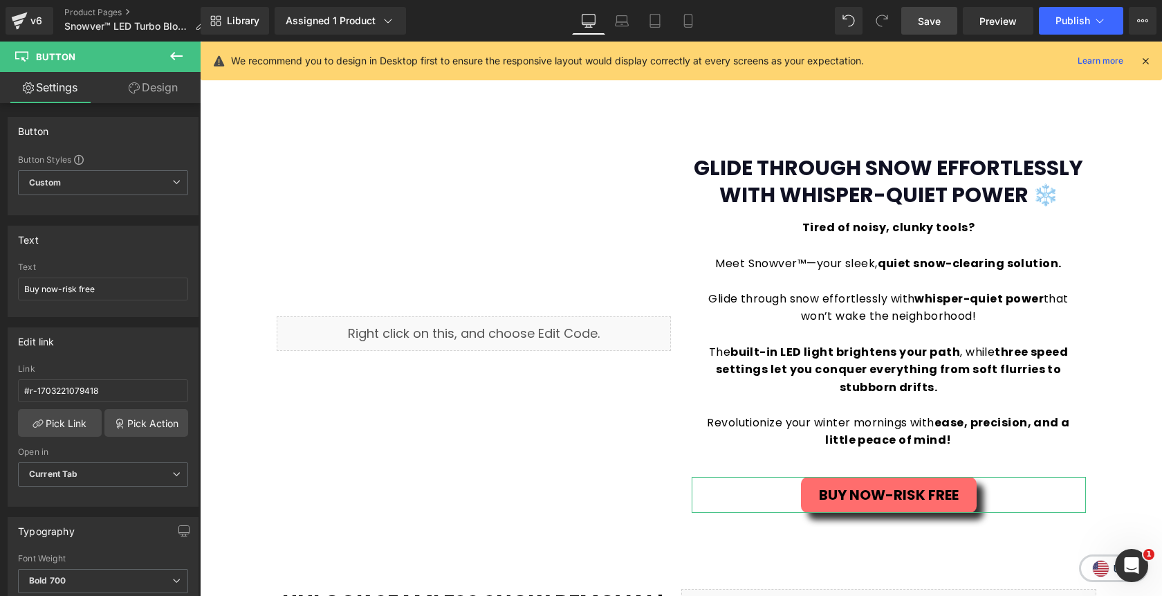
click at [140, 95] on link "Design" at bounding box center [153, 87] width 100 height 31
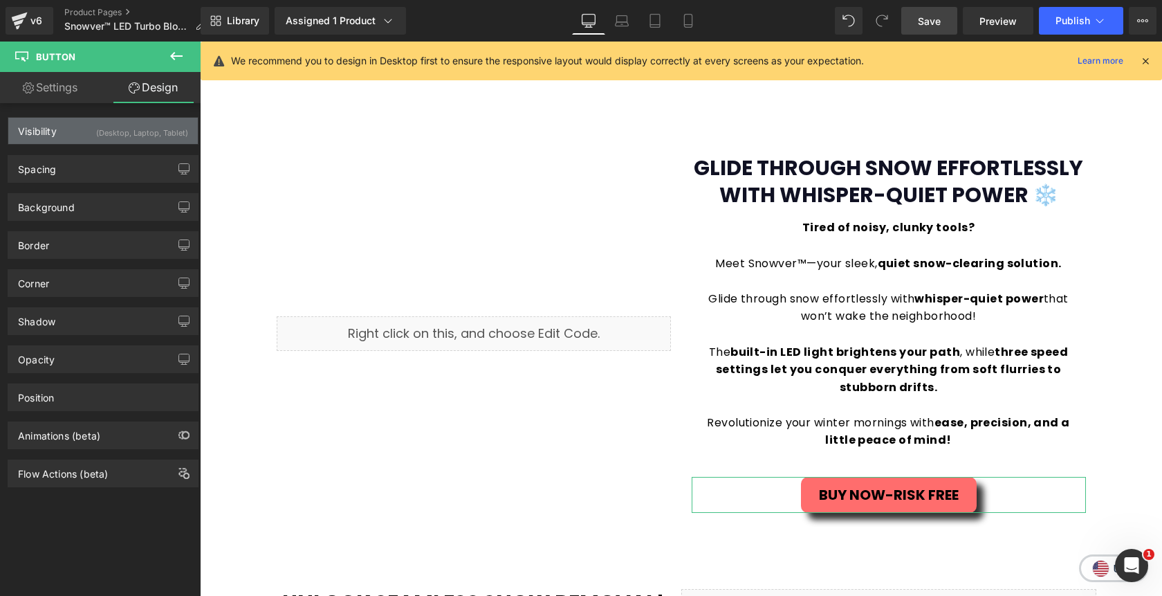
click at [143, 133] on div "(Desktop, Laptop, Tablet)" at bounding box center [142, 129] width 92 height 23
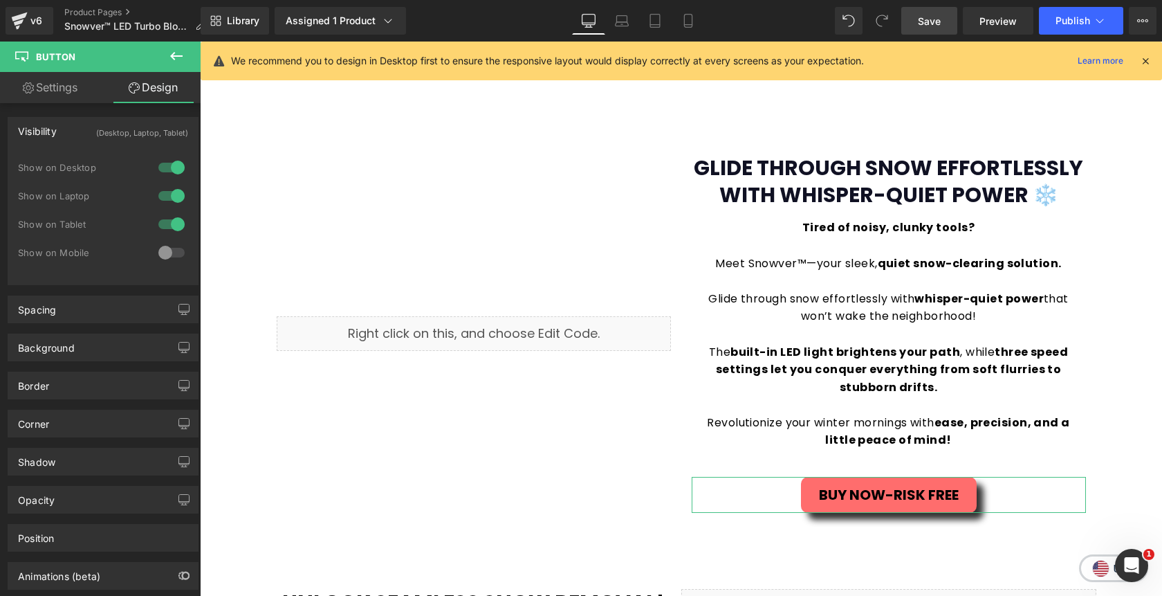
click at [157, 249] on div at bounding box center [171, 252] width 33 height 22
click at [686, 25] on icon at bounding box center [688, 25] width 8 height 0
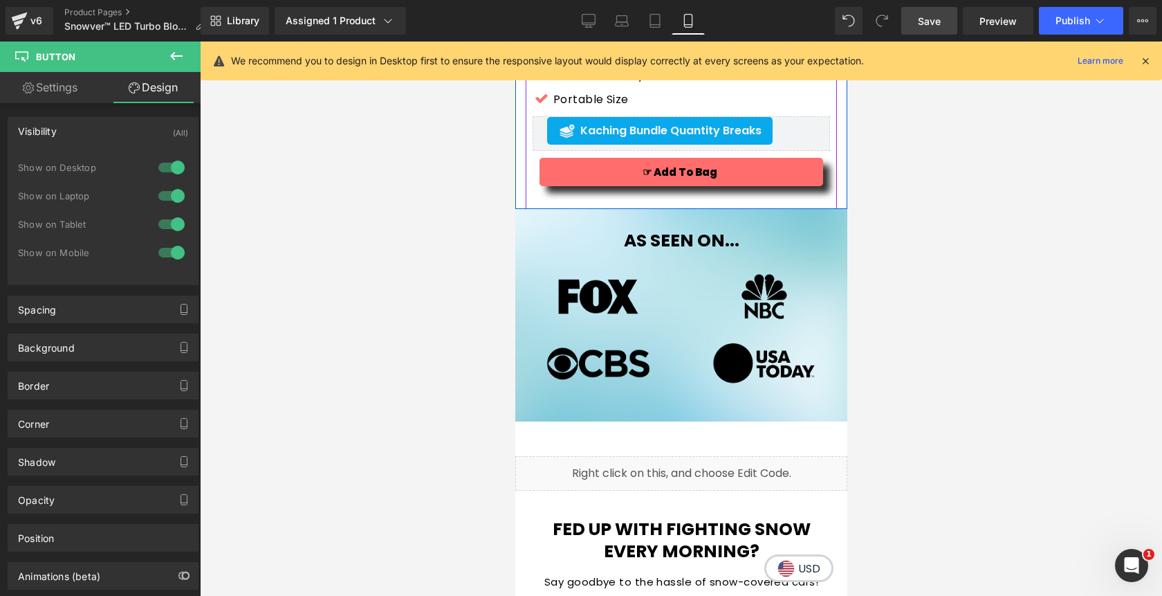
scroll to position [823, 0]
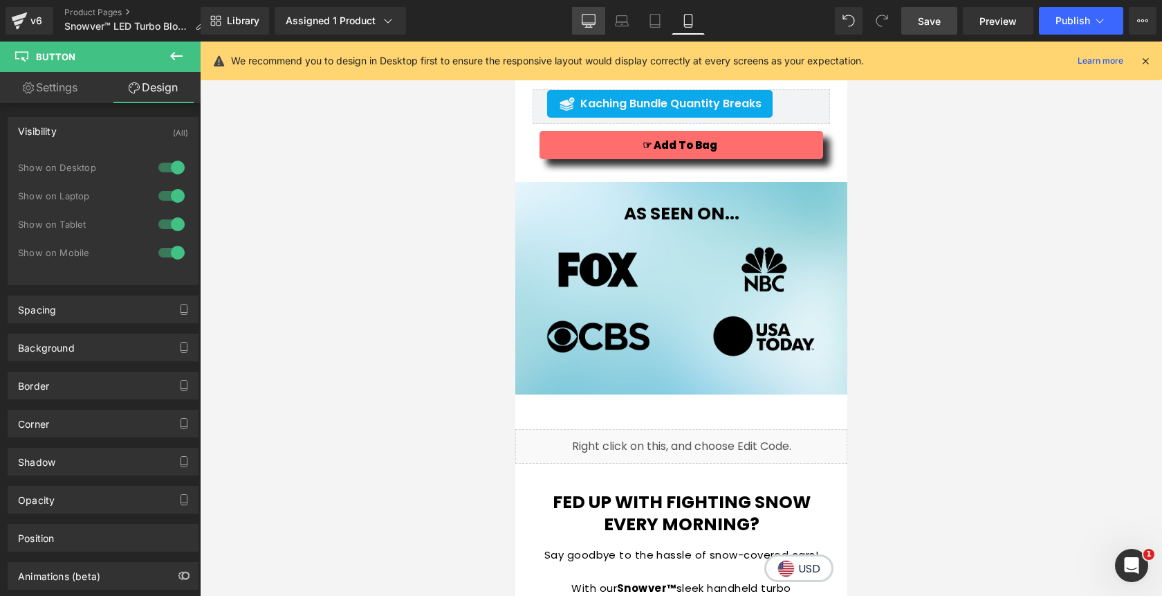
click at [589, 19] on icon at bounding box center [589, 21] width 14 height 14
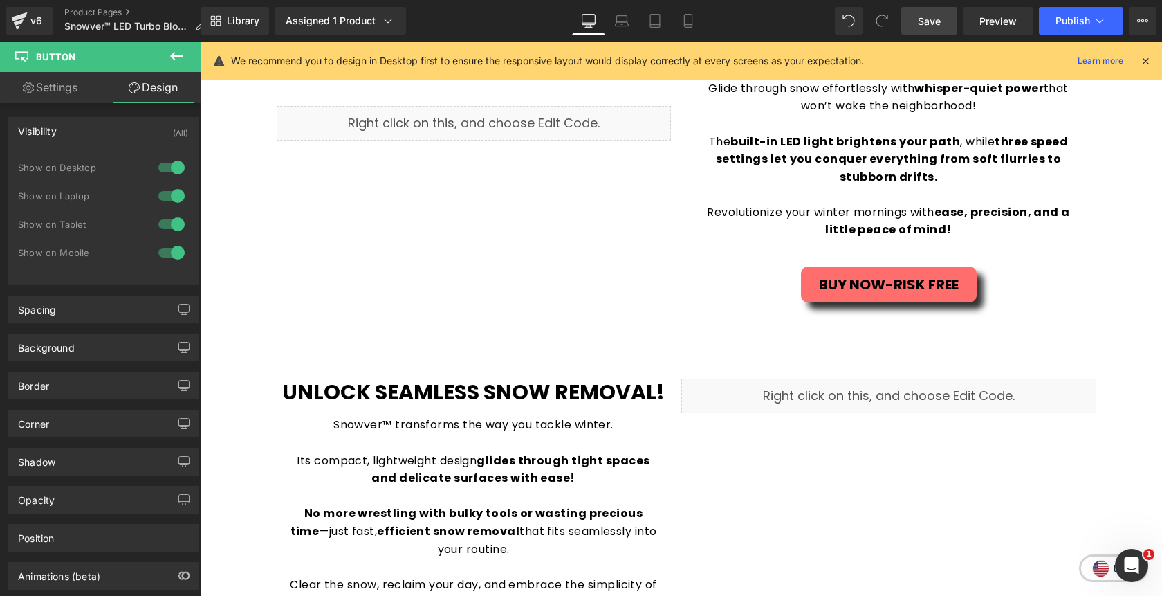
scroll to position [1339, 0]
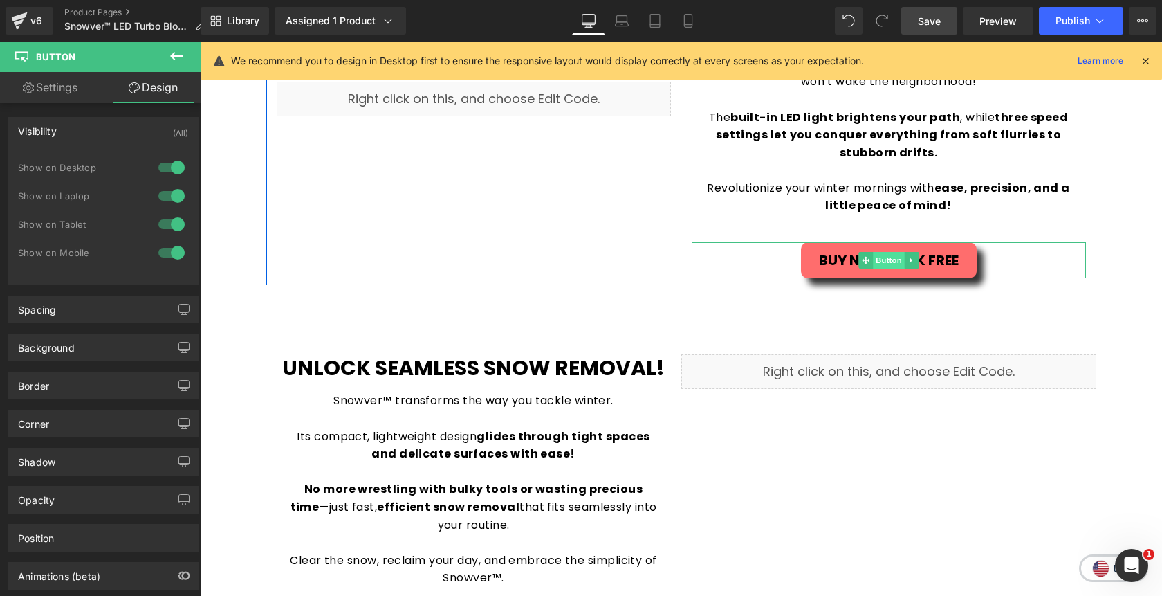
click at [885, 261] on span "Button" at bounding box center [889, 260] width 32 height 17
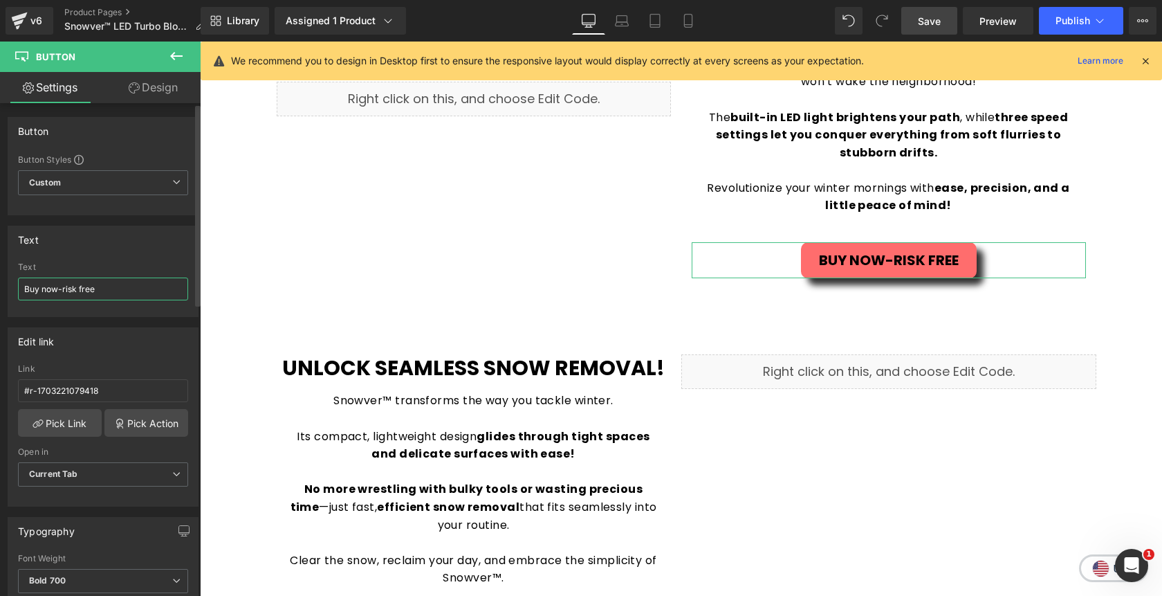
click at [108, 289] on input "Buy now-risk free" at bounding box center [103, 288] width 170 height 23
type input "G"
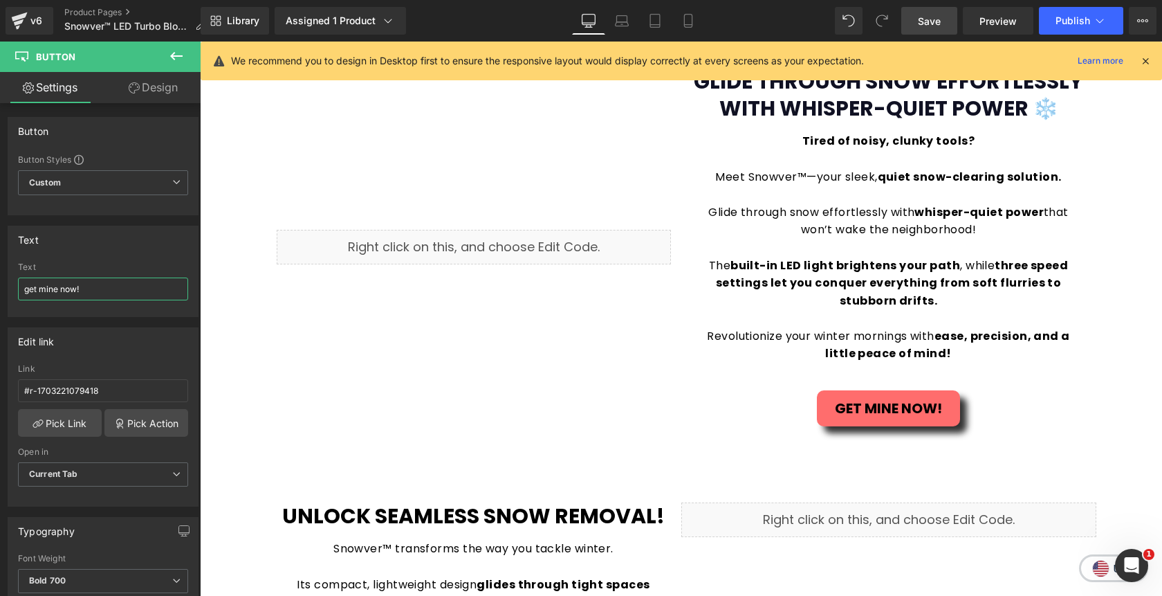
scroll to position [1190, 0]
type input "get mine now!"
click at [939, 17] on span "Save" at bounding box center [929, 21] width 23 height 15
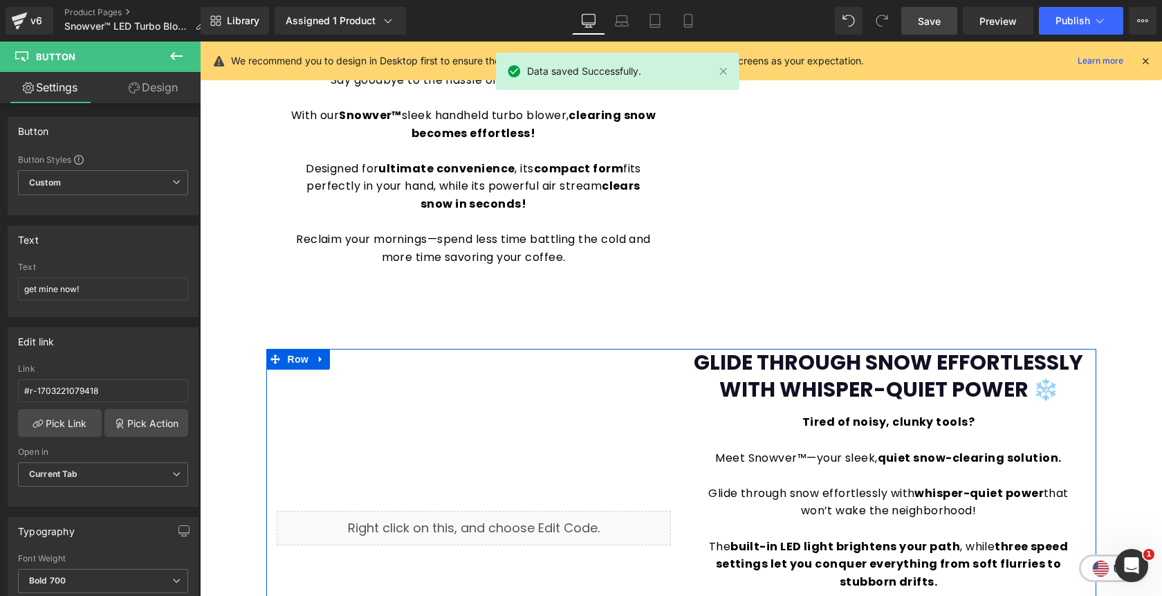
scroll to position [906, 0]
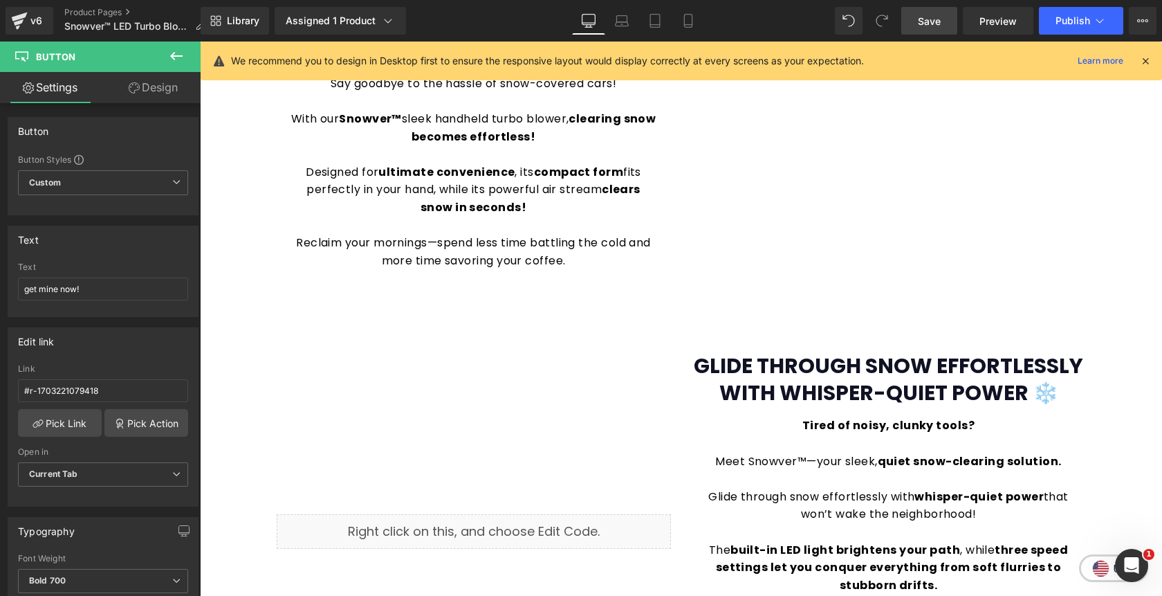
click at [917, 27] on link "Save" at bounding box center [929, 21] width 56 height 28
click at [1061, 19] on span "Publish" at bounding box center [1073, 20] width 35 height 11
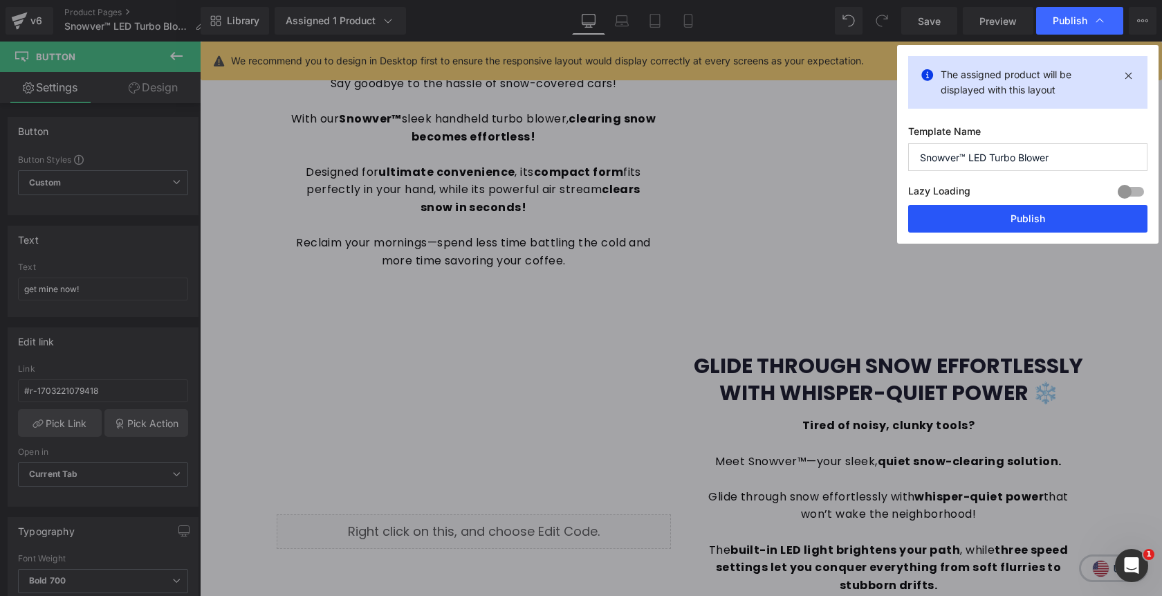
click at [1000, 221] on button "Publish" at bounding box center [1027, 219] width 239 height 28
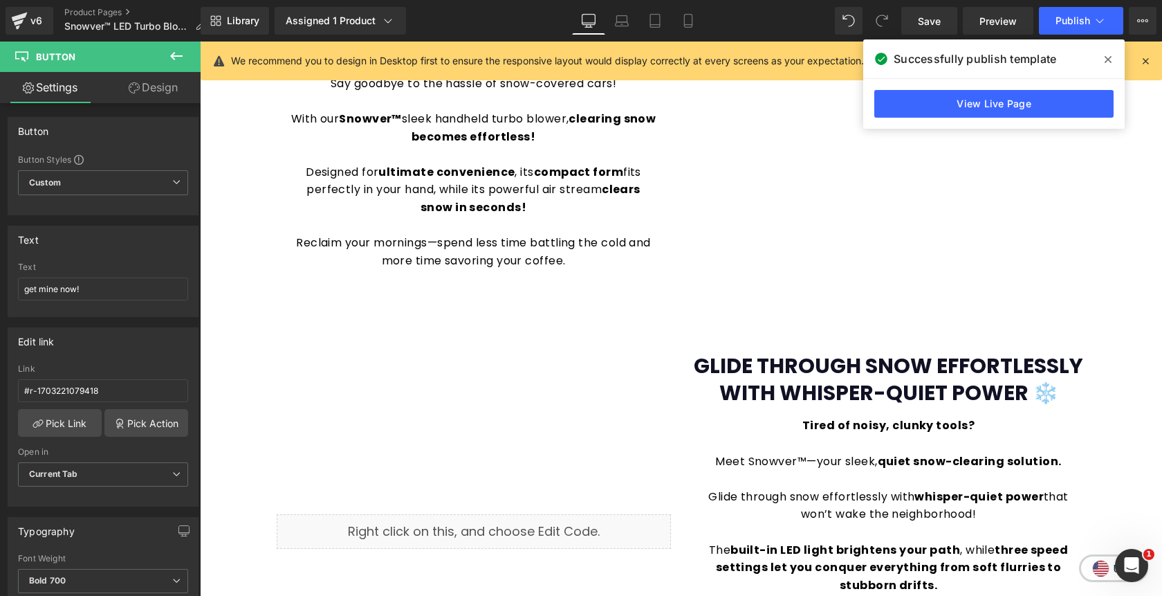
click at [1108, 59] on icon at bounding box center [1108, 59] width 7 height 7
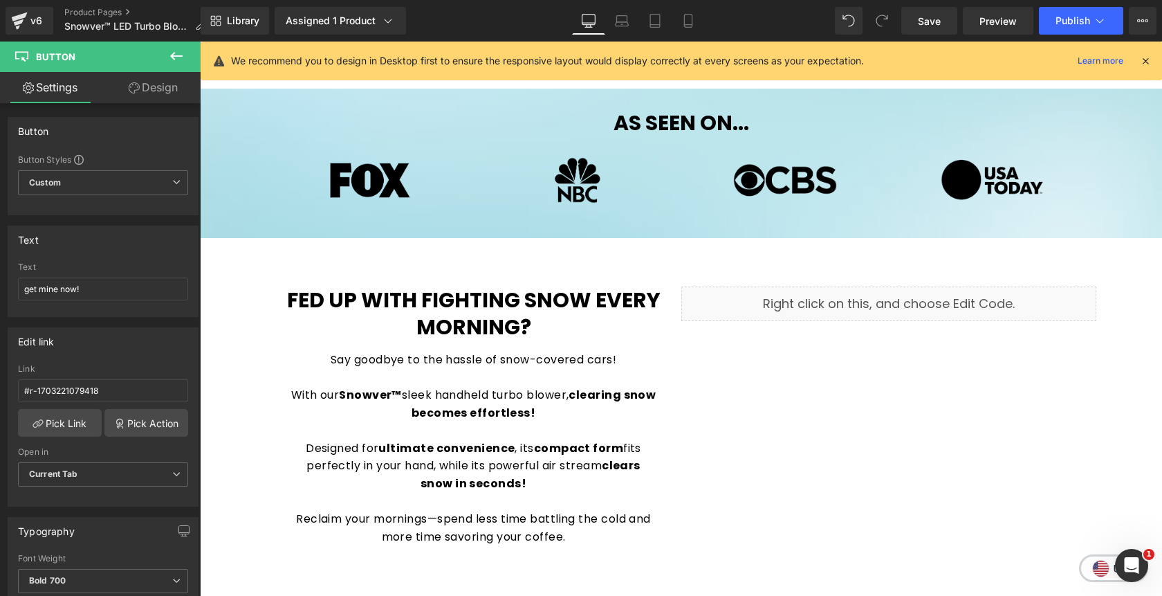
scroll to position [625, 0]
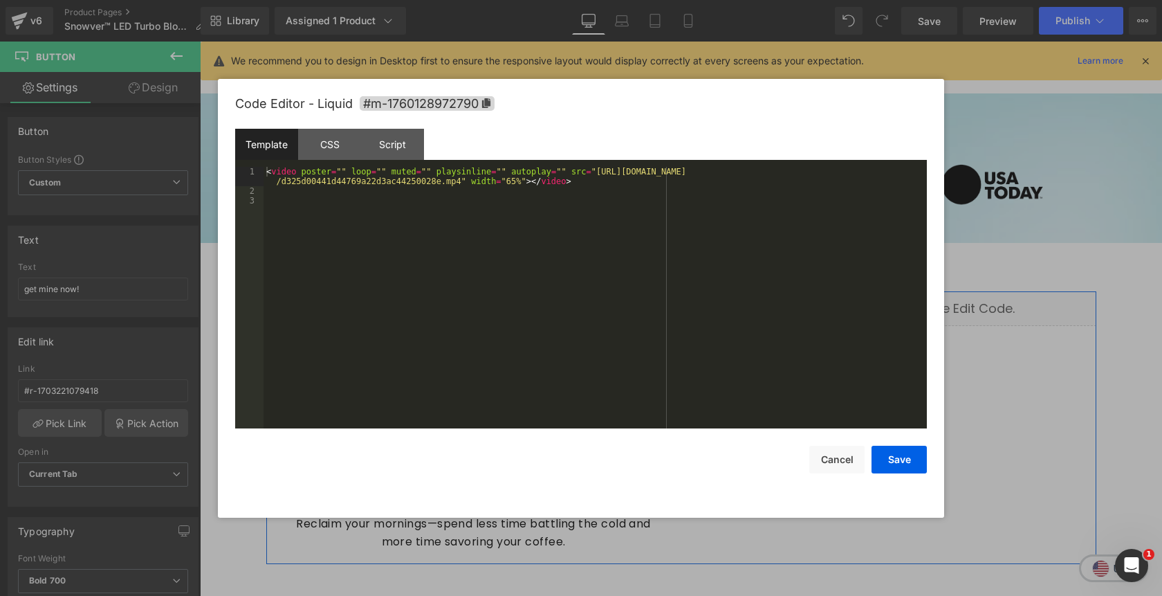
click at [907, 307] on div "Liquid" at bounding box center [888, 308] width 415 height 35
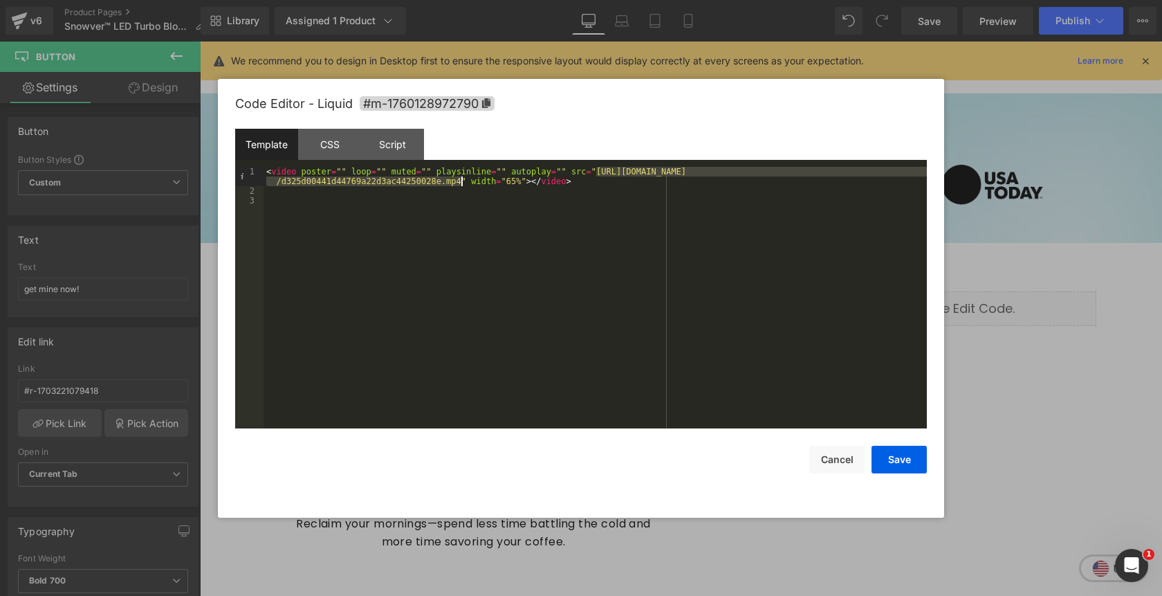
drag, startPoint x: 597, startPoint y: 175, endPoint x: 461, endPoint y: 183, distance: 136.5
click at [461, 183] on div "< video poster = "" loop = "" muted = "" playsinline = "" autoplay = "" src = "…" at bounding box center [595, 312] width 663 height 291
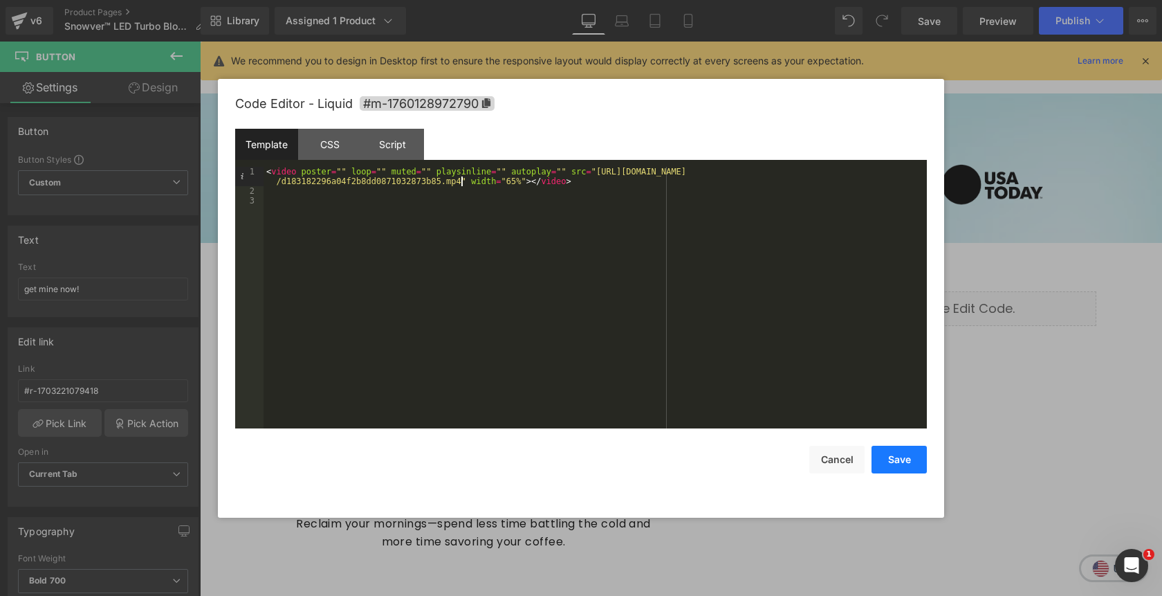
click at [892, 457] on button "Save" at bounding box center [899, 460] width 55 height 28
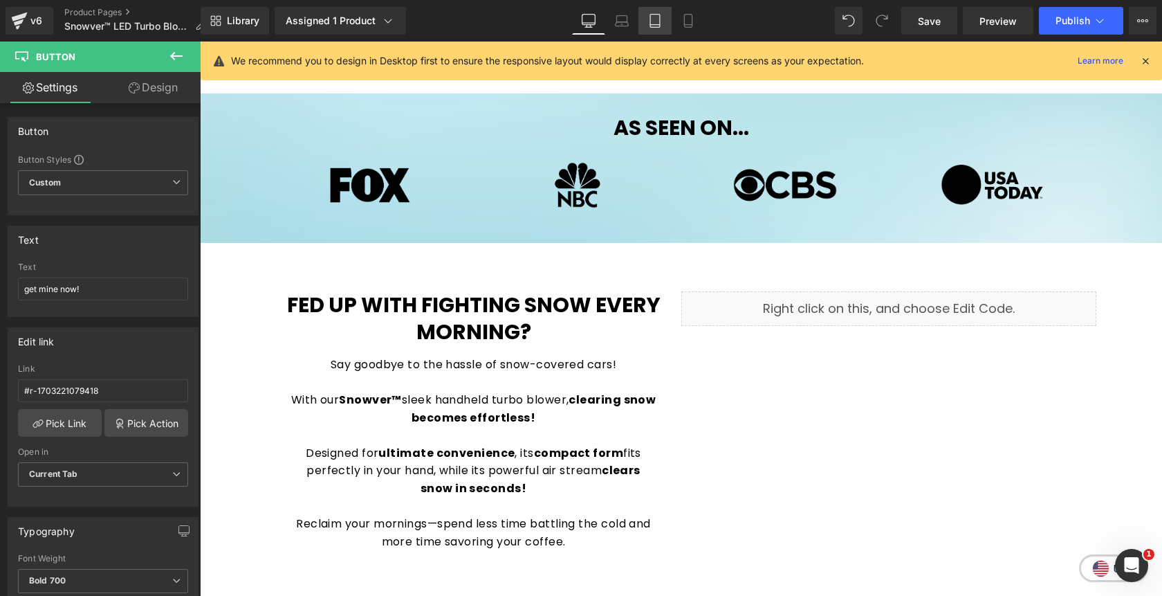
click at [655, 22] on icon at bounding box center [655, 21] width 14 height 14
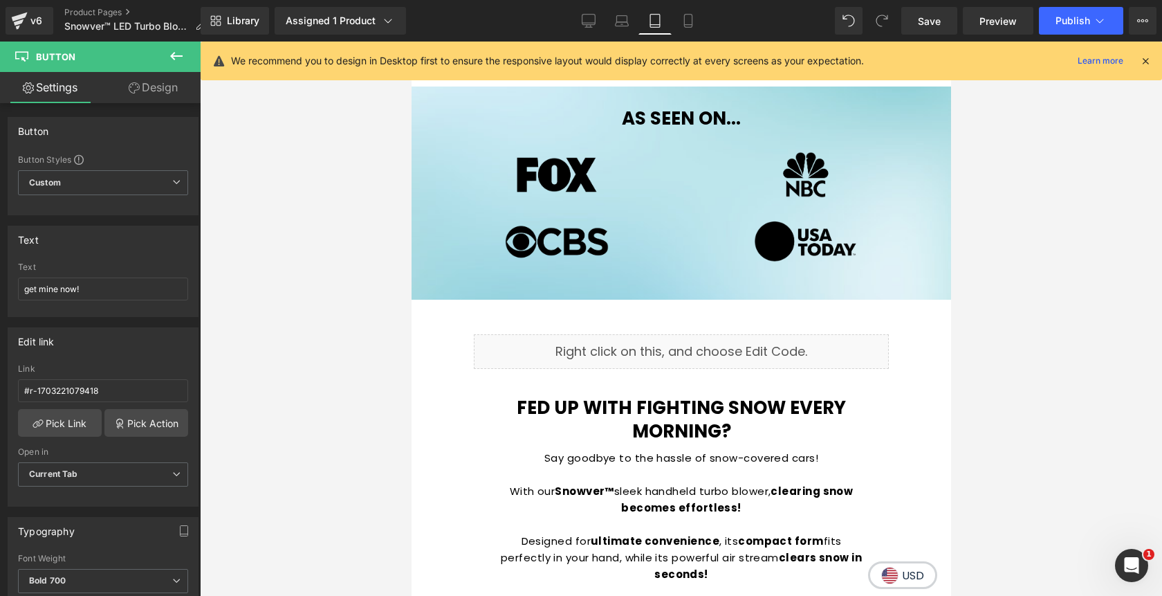
scroll to position [670, 0]
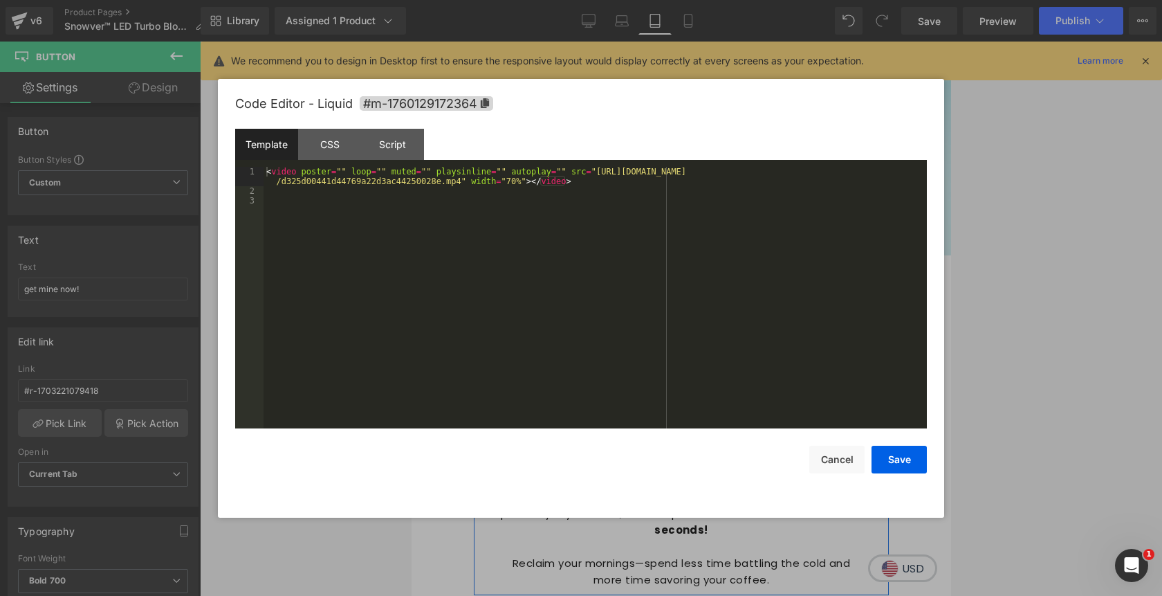
click at [701, 304] on div "Liquid" at bounding box center [680, 307] width 415 height 35
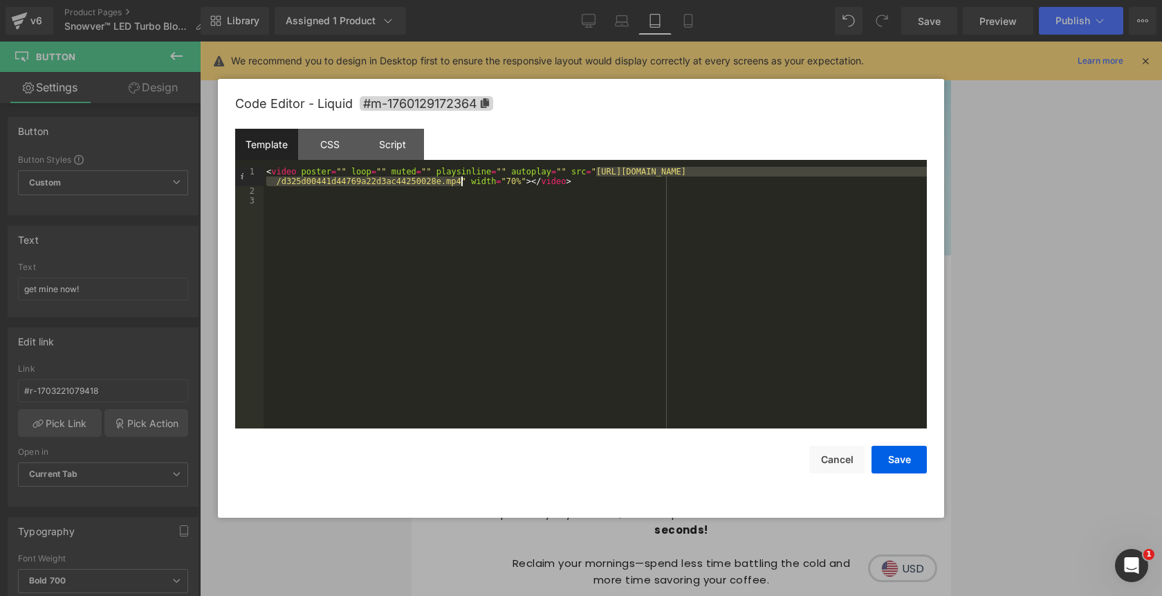
drag, startPoint x: 596, startPoint y: 174, endPoint x: 460, endPoint y: 183, distance: 136.5
click at [460, 183] on div "< video poster = "" loop = "" muted = "" playsinline = "" autoplay = "" src = "…" at bounding box center [595, 312] width 663 height 291
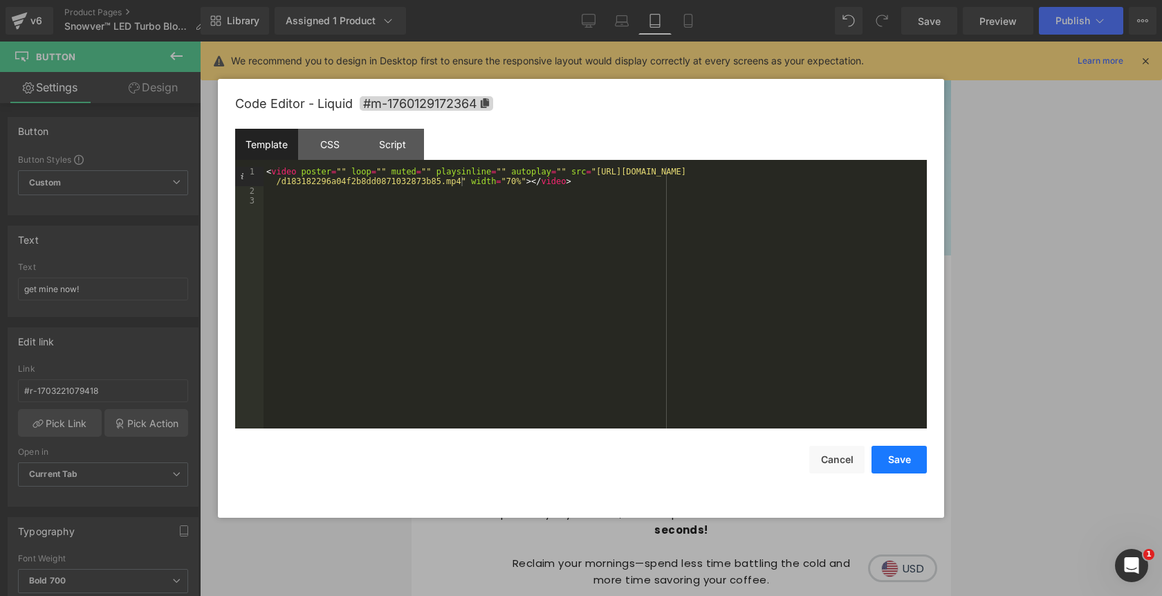
click at [891, 459] on button "Save" at bounding box center [899, 460] width 55 height 28
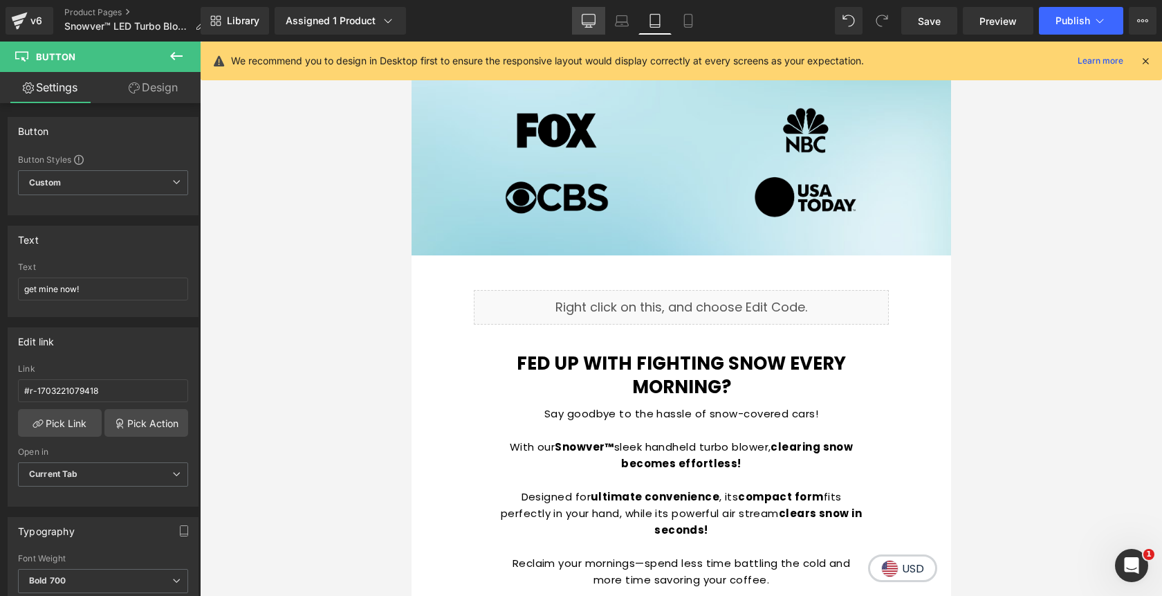
click at [591, 24] on icon at bounding box center [589, 20] width 13 height 10
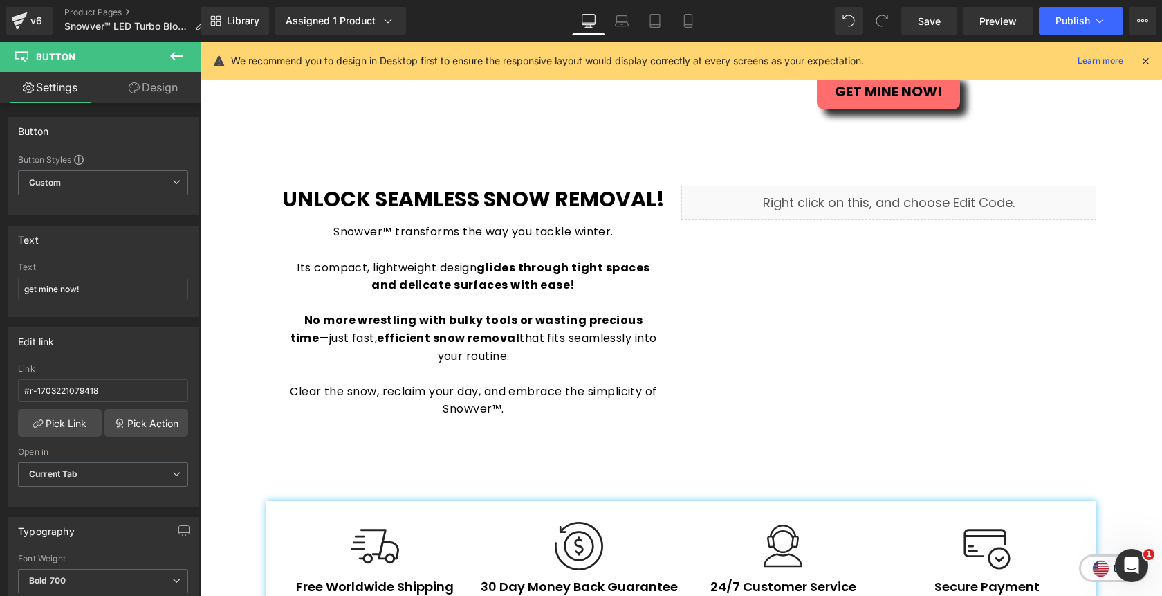
scroll to position [1518, 0]
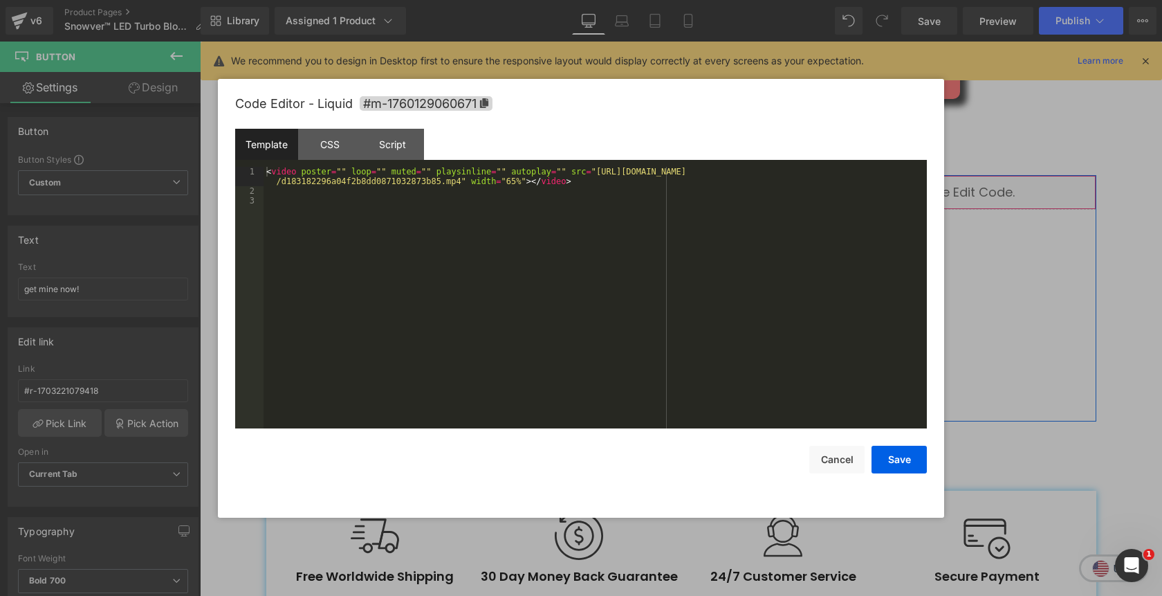
click at [908, 189] on div "Liquid" at bounding box center [888, 192] width 415 height 35
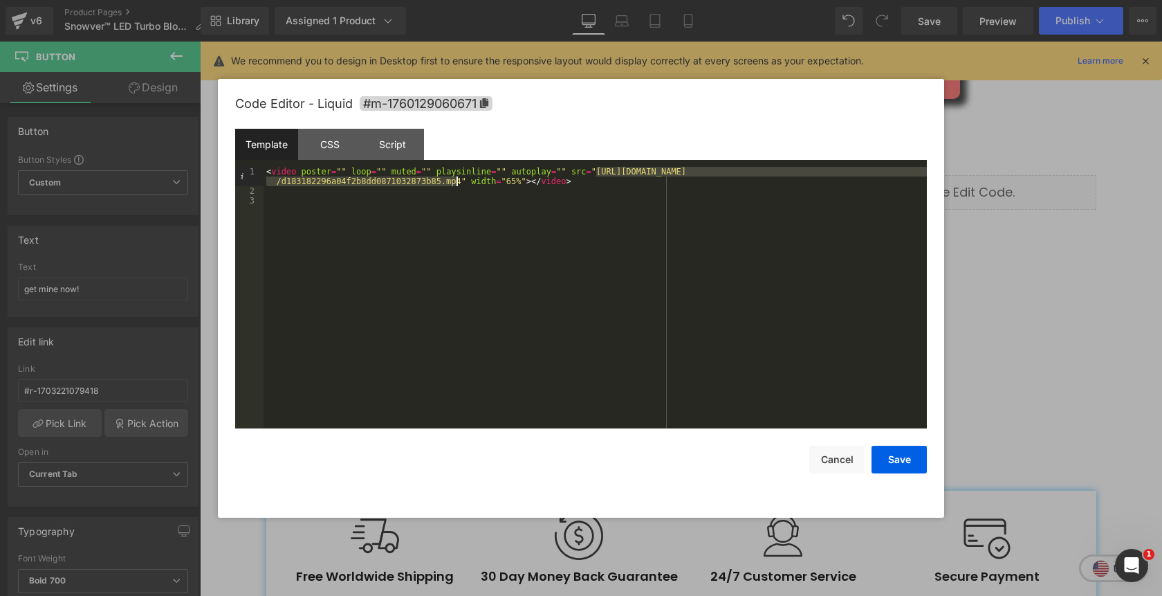
drag, startPoint x: 597, startPoint y: 174, endPoint x: 459, endPoint y: 180, distance: 138.5
click at [459, 180] on div "< video poster = "" loop = "" muted = "" playsinline = "" autoplay = "" src = "…" at bounding box center [595, 312] width 663 height 291
click at [596, 221] on div "< video poster = "" loop = "" muted = "" playsinline = "" autoplay = "" src = "…" at bounding box center [595, 312] width 663 height 291
drag, startPoint x: 597, startPoint y: 173, endPoint x: 461, endPoint y: 180, distance: 136.5
click at [461, 180] on div "< video poster = "" loop = "" muted = "" playsinline = "" autoplay = "" src = "…" at bounding box center [595, 312] width 663 height 291
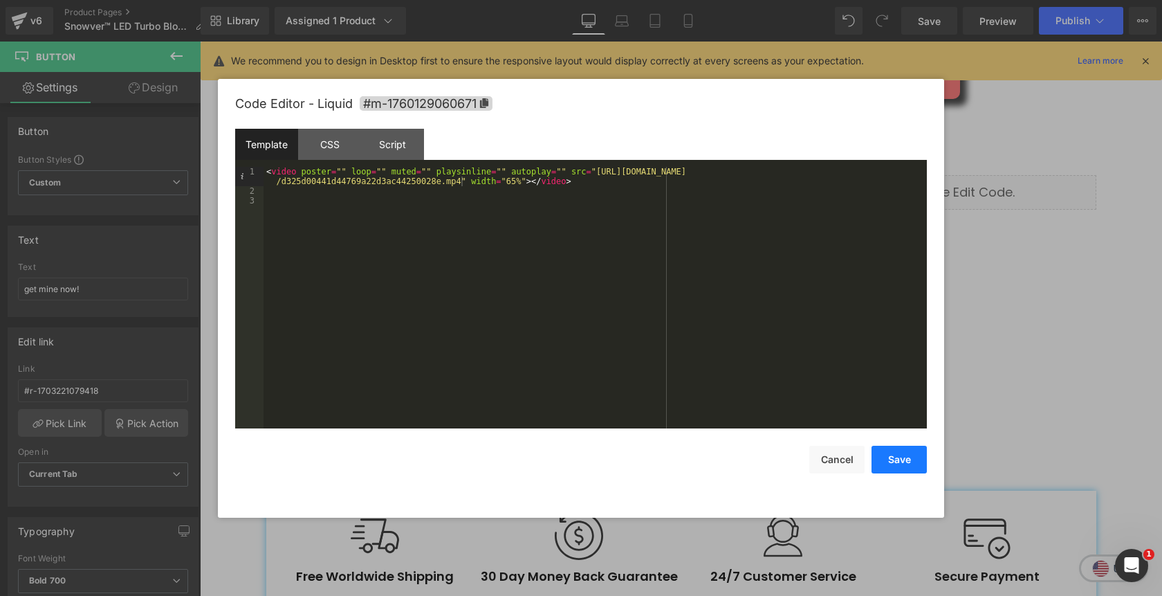
click at [899, 461] on button "Save" at bounding box center [899, 460] width 55 height 28
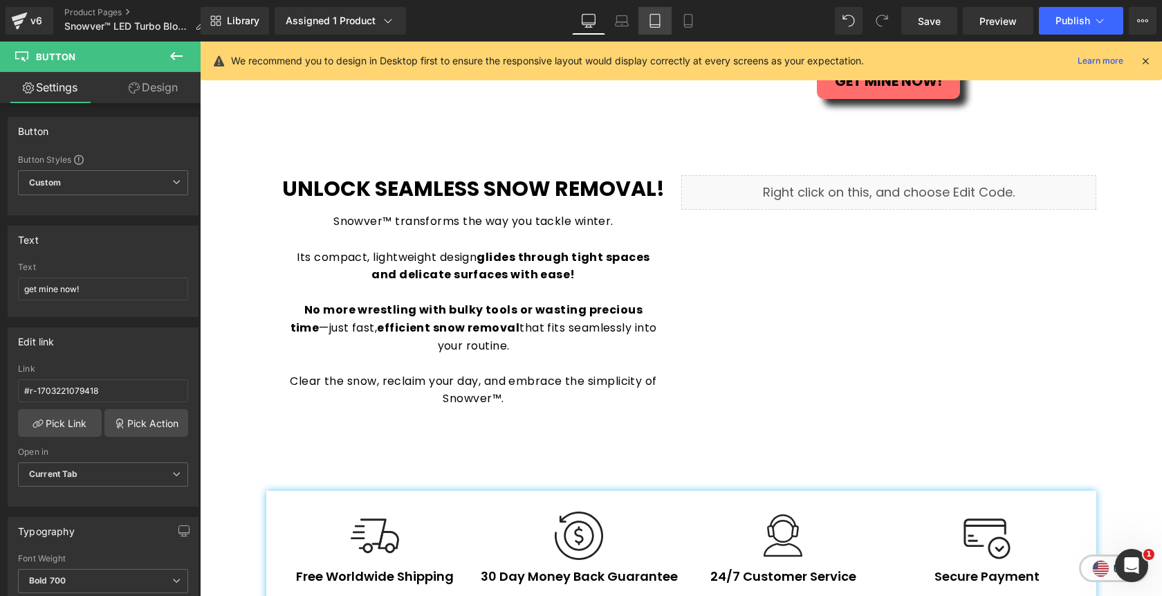
click at [660, 28] on link "Tablet" at bounding box center [655, 21] width 33 height 28
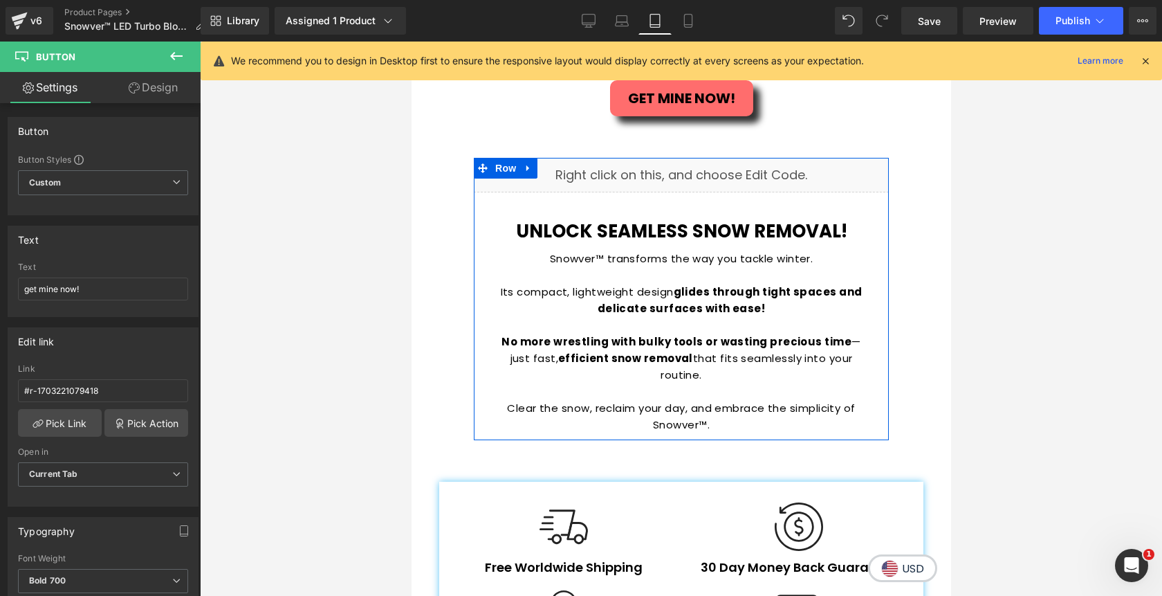
click at [695, 158] on div "Liquid" at bounding box center [680, 175] width 415 height 35
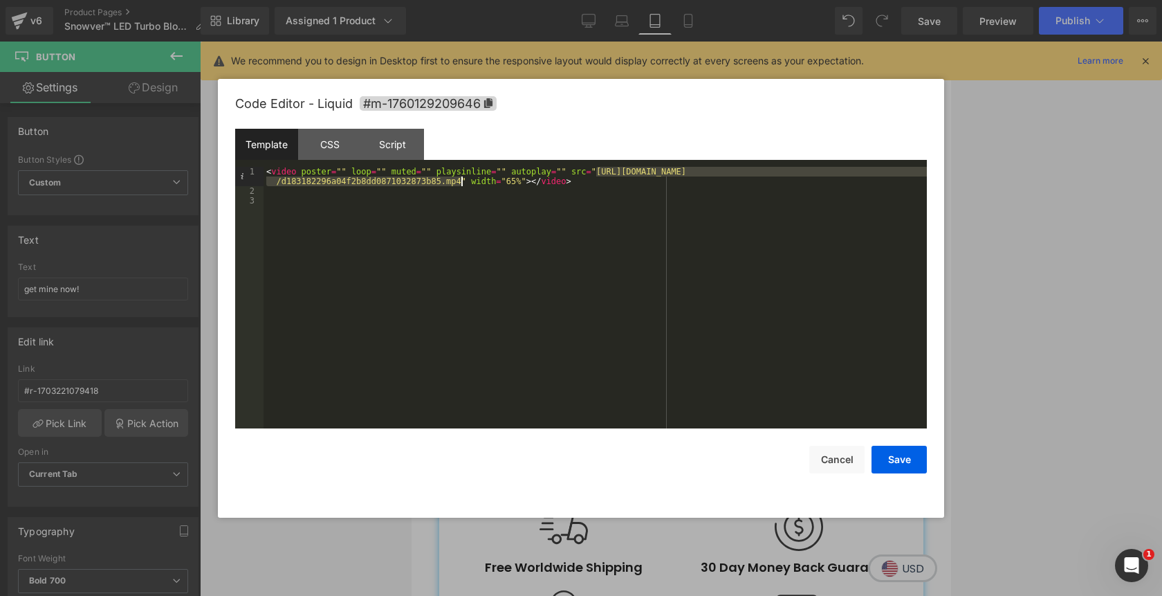
drag, startPoint x: 597, startPoint y: 175, endPoint x: 459, endPoint y: 181, distance: 137.8
click at [459, 181] on div "< video poster = "" loop = "" muted = "" playsinline = "" autoplay = "" src = "…" at bounding box center [595, 312] width 663 height 291
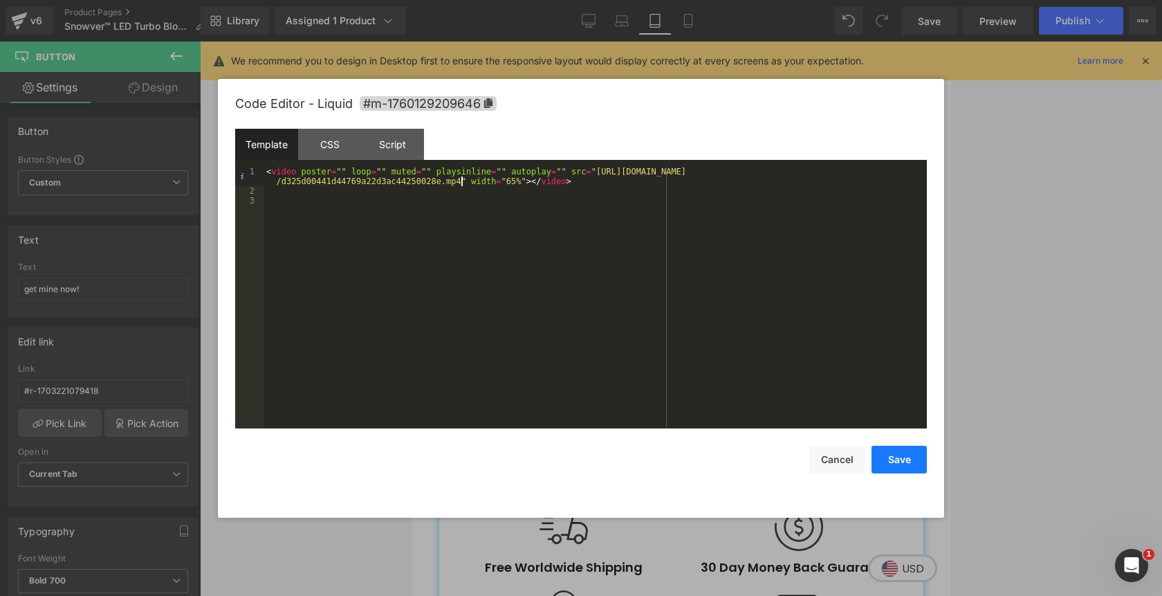
click at [894, 468] on button "Save" at bounding box center [899, 460] width 55 height 28
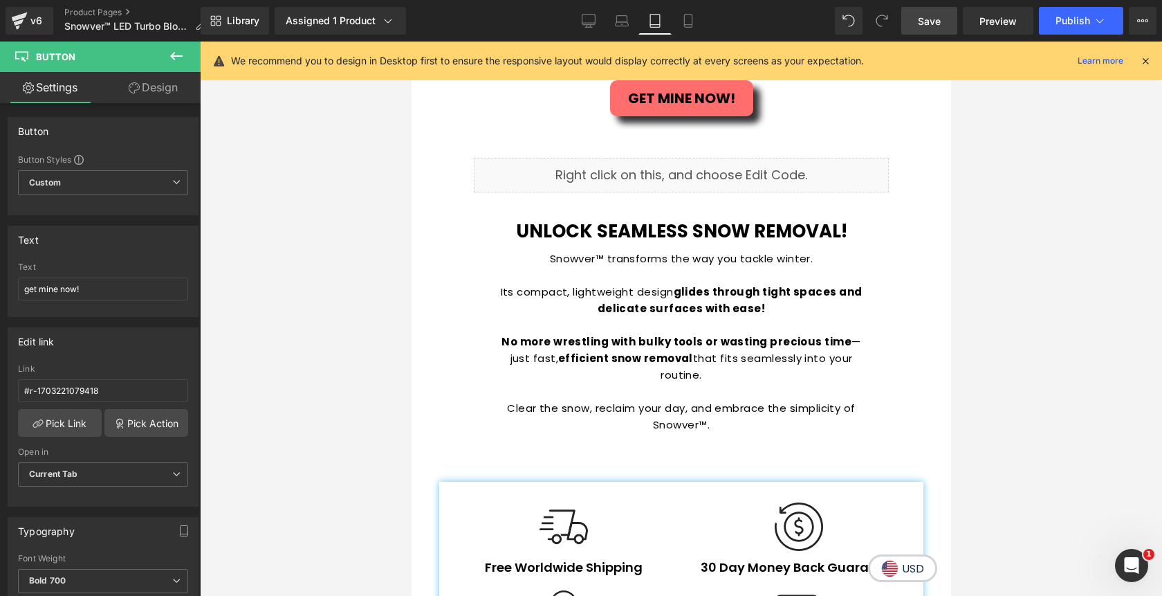
click at [922, 30] on link "Save" at bounding box center [929, 21] width 56 height 28
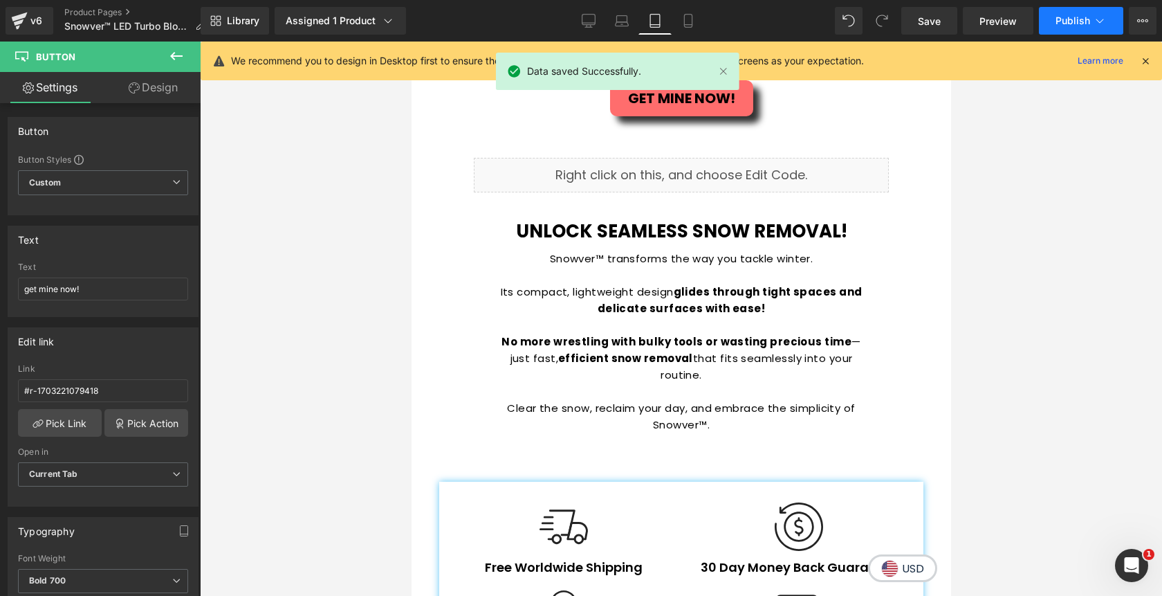
click at [1050, 24] on button "Publish" at bounding box center [1081, 21] width 84 height 28
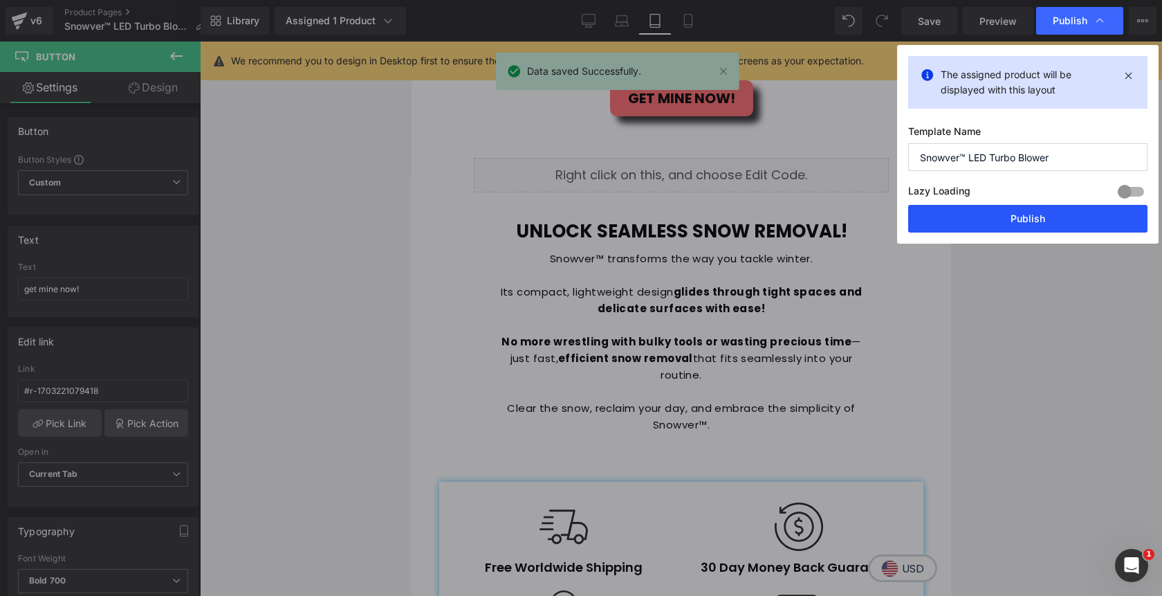
click at [1029, 214] on button "Publish" at bounding box center [1027, 219] width 239 height 28
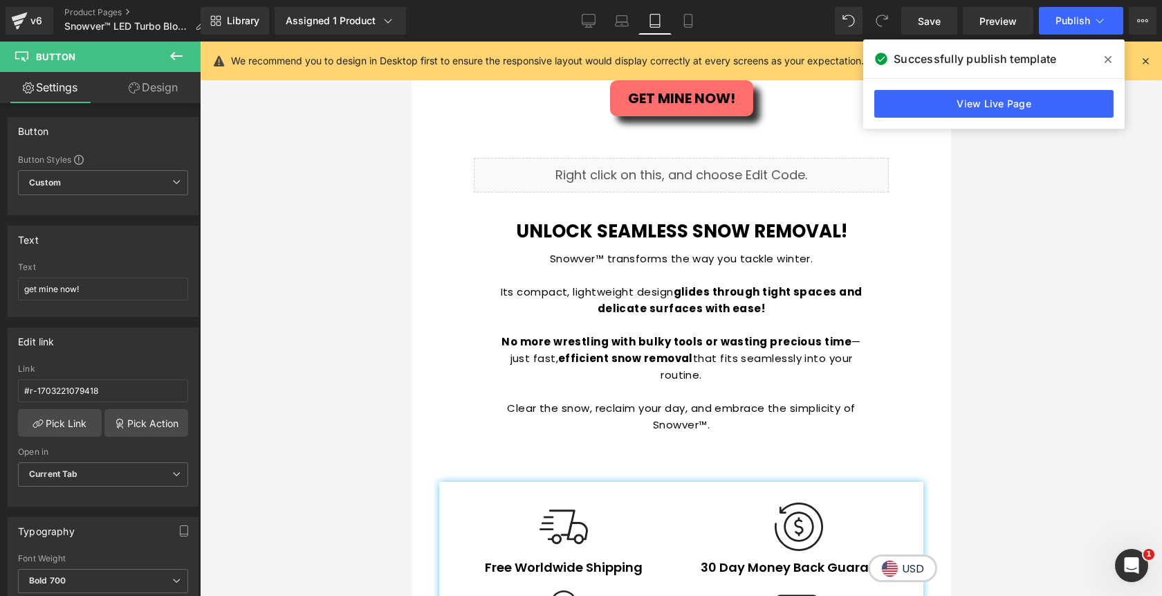
click at [1108, 59] on icon at bounding box center [1108, 59] width 7 height 7
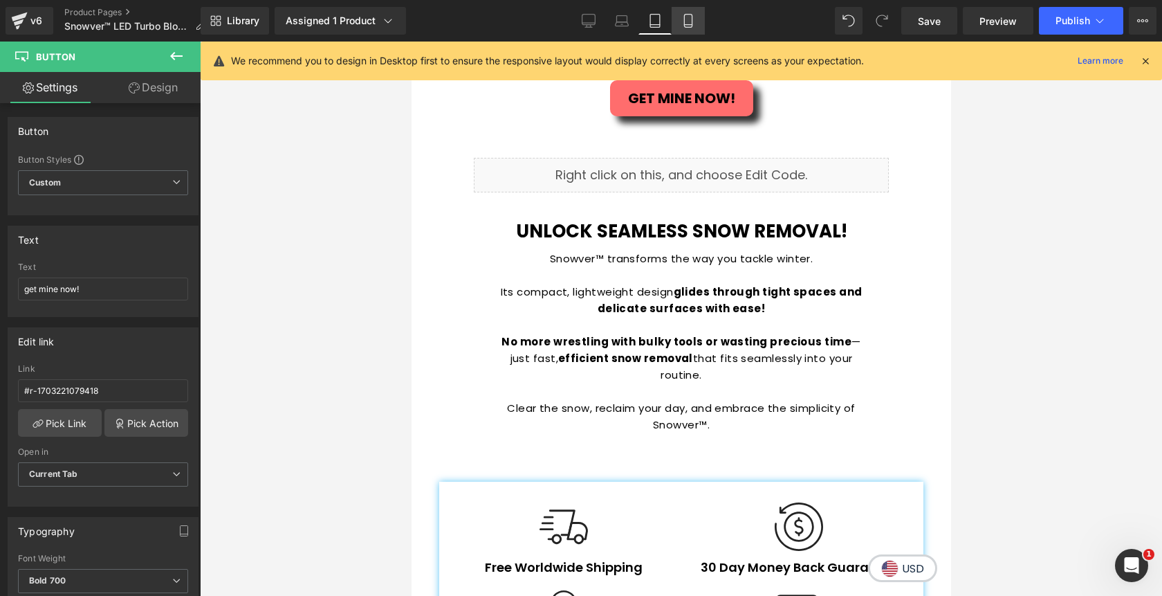
click at [688, 25] on icon at bounding box center [688, 25] width 8 height 0
type input "100"
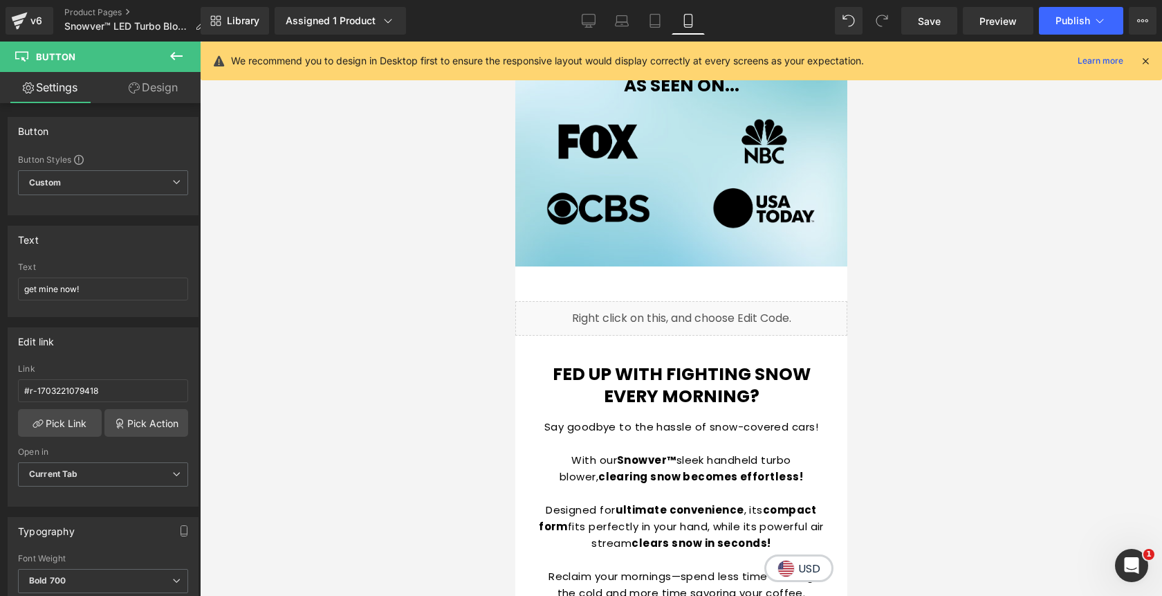
scroll to position [951, 0]
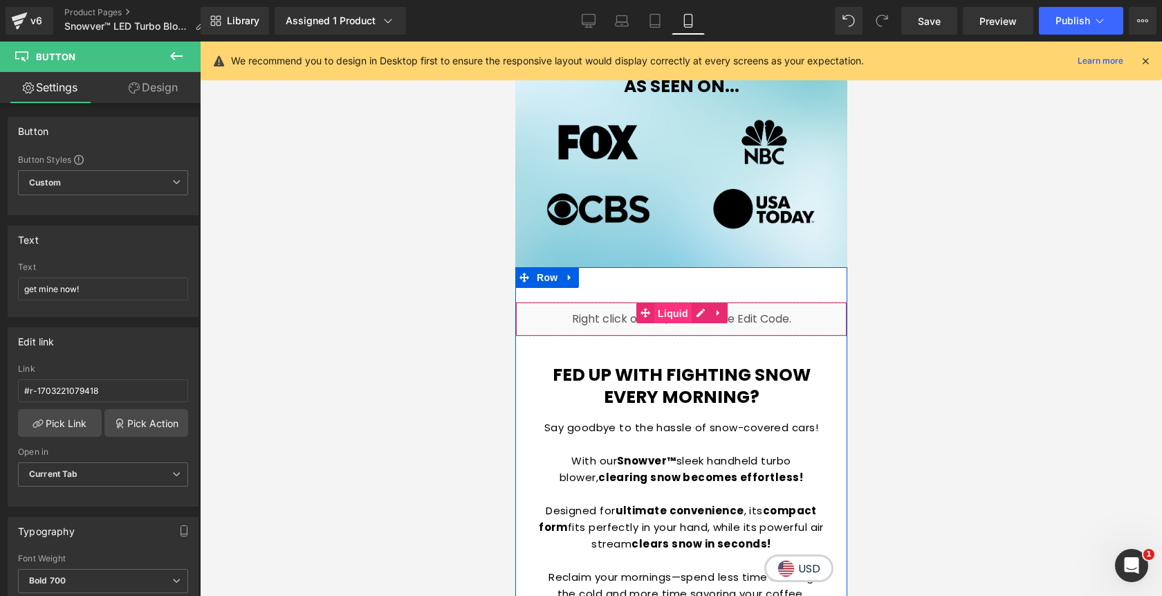
click at [678, 315] on span "Liquid" at bounding box center [672, 313] width 37 height 21
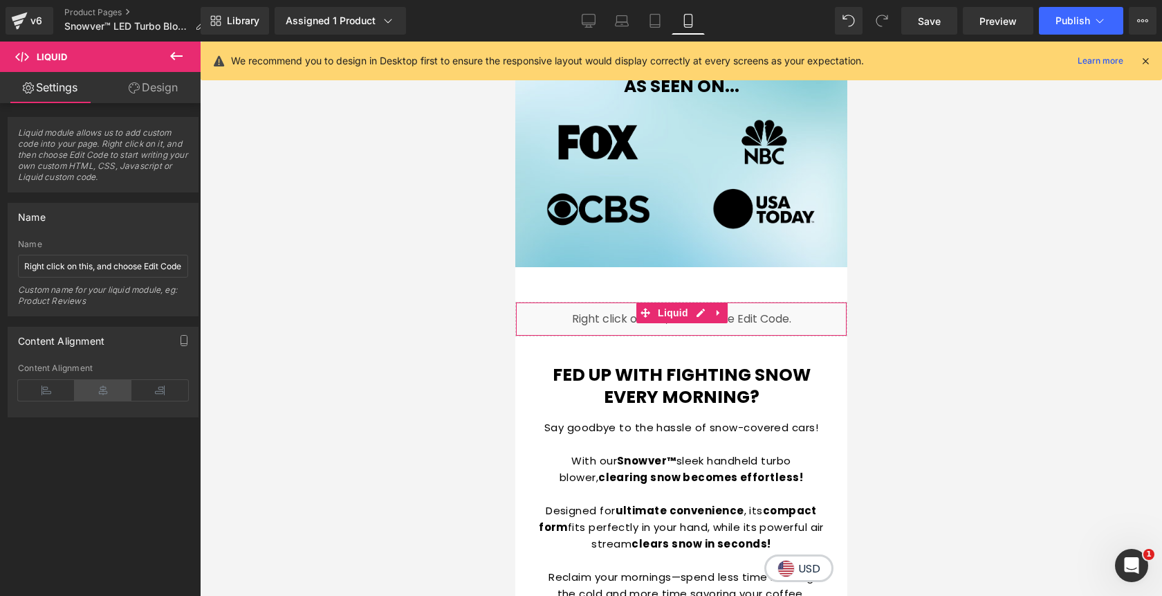
click at [101, 383] on icon at bounding box center [103, 390] width 57 height 21
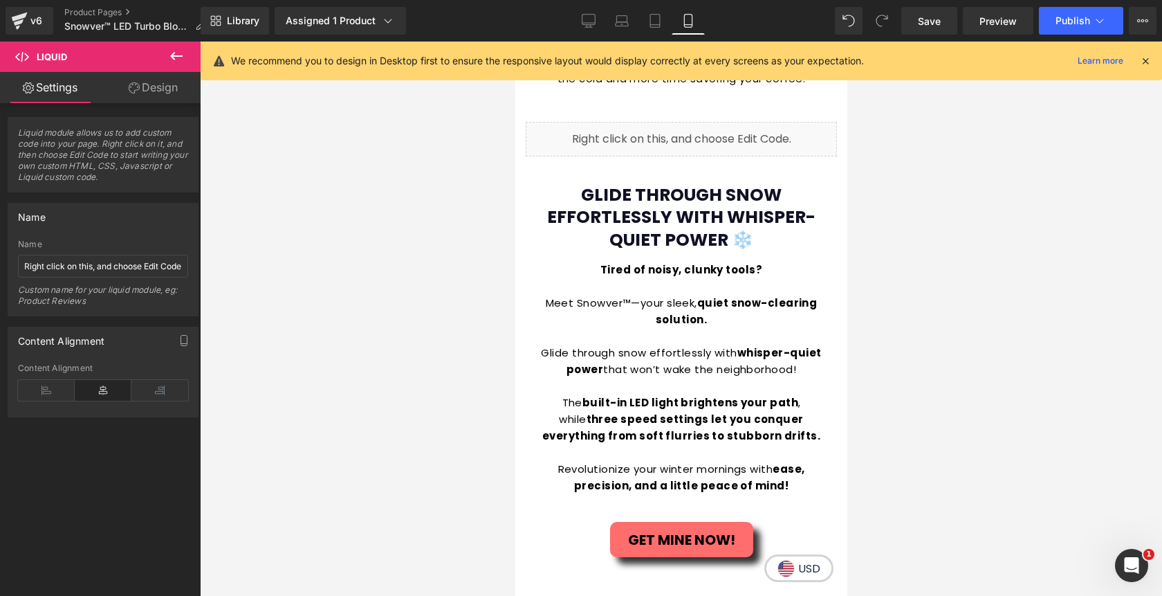
scroll to position [1467, 0]
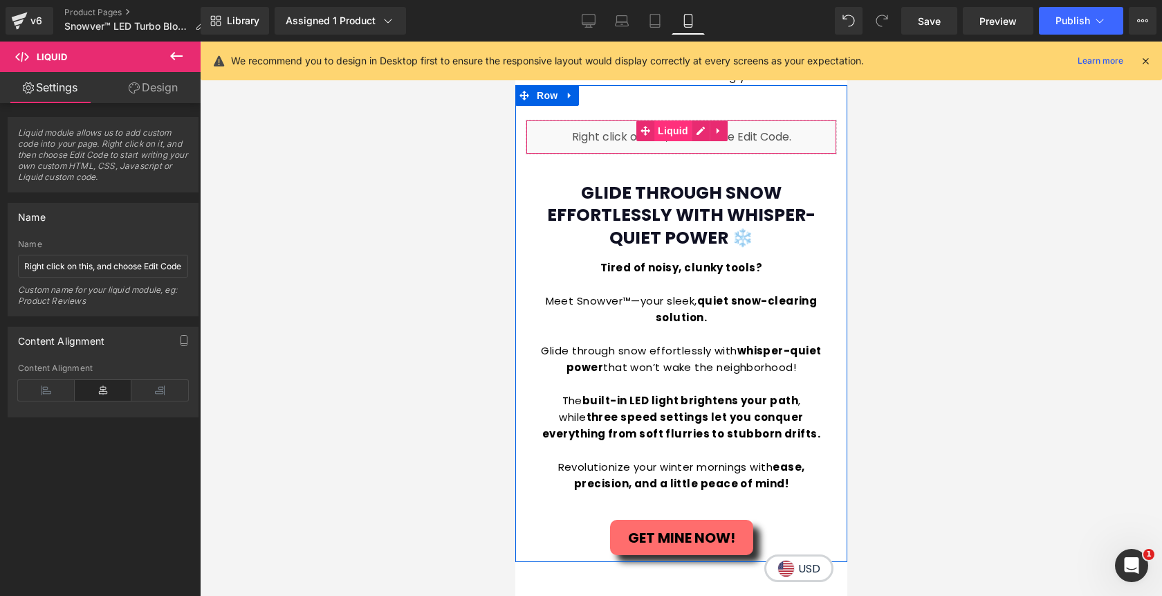
click at [675, 134] on span "Liquid" at bounding box center [672, 130] width 37 height 21
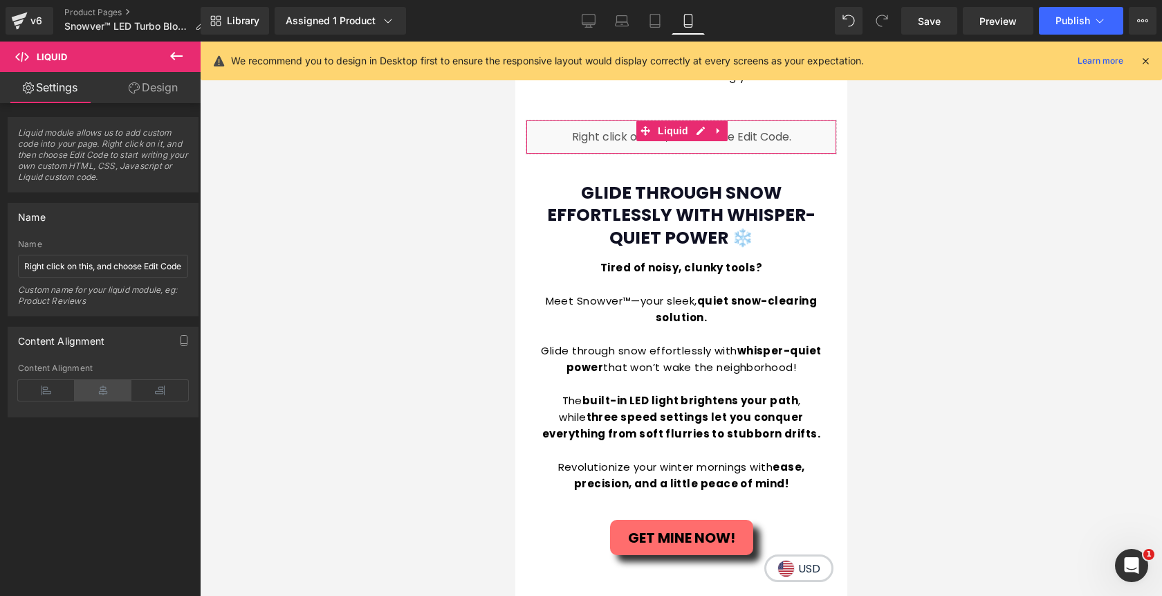
click at [112, 391] on icon at bounding box center [103, 390] width 57 height 21
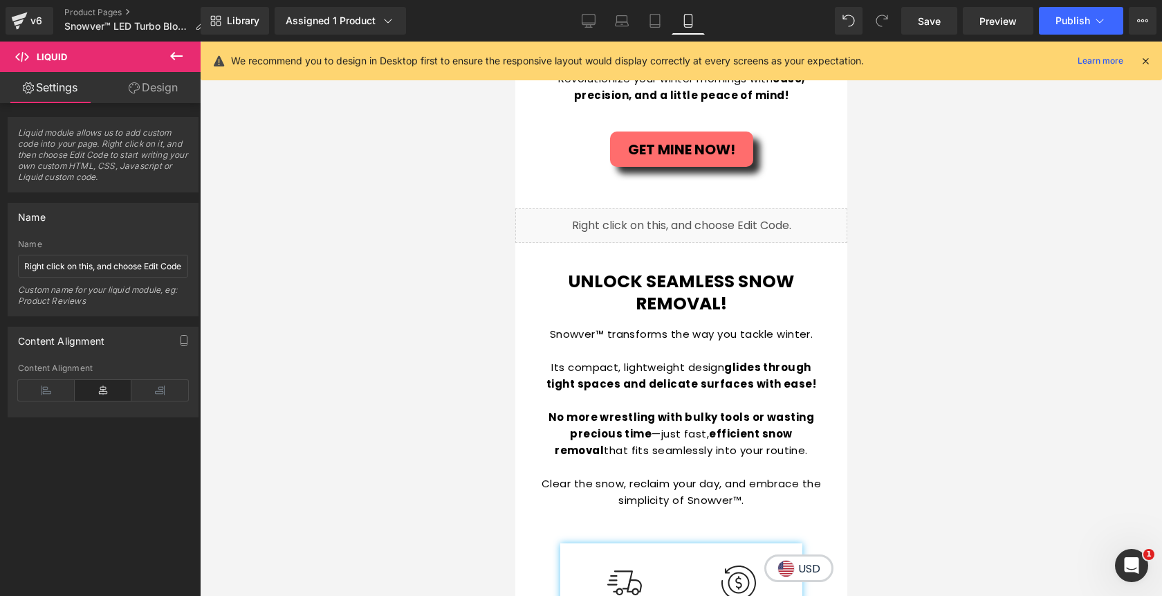
scroll to position [1855, 0]
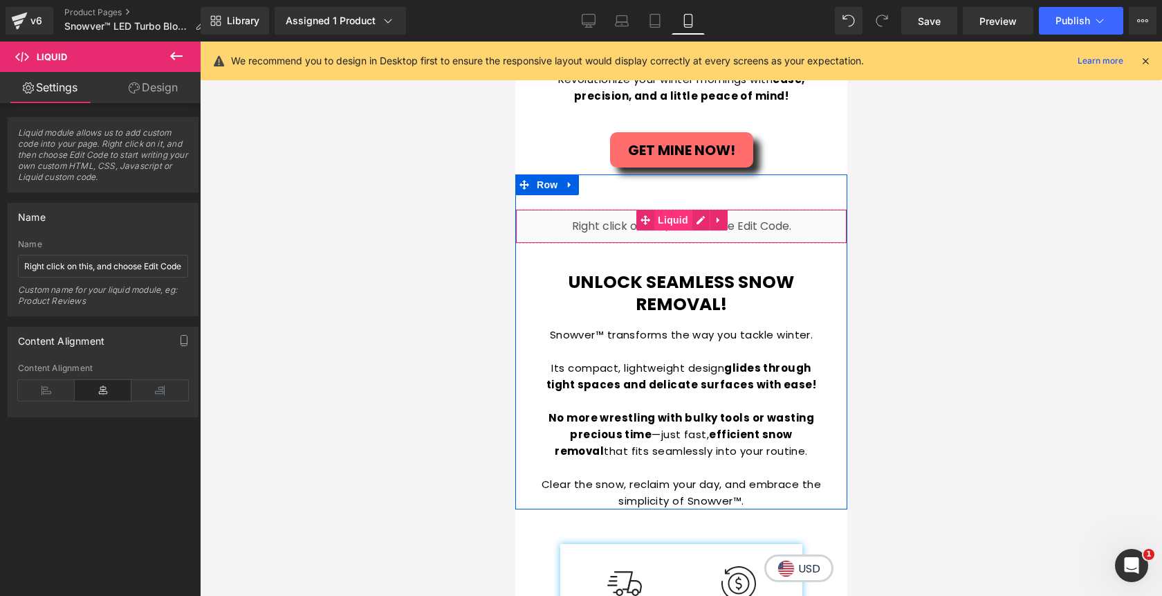
click at [670, 221] on span "Liquid" at bounding box center [672, 220] width 37 height 21
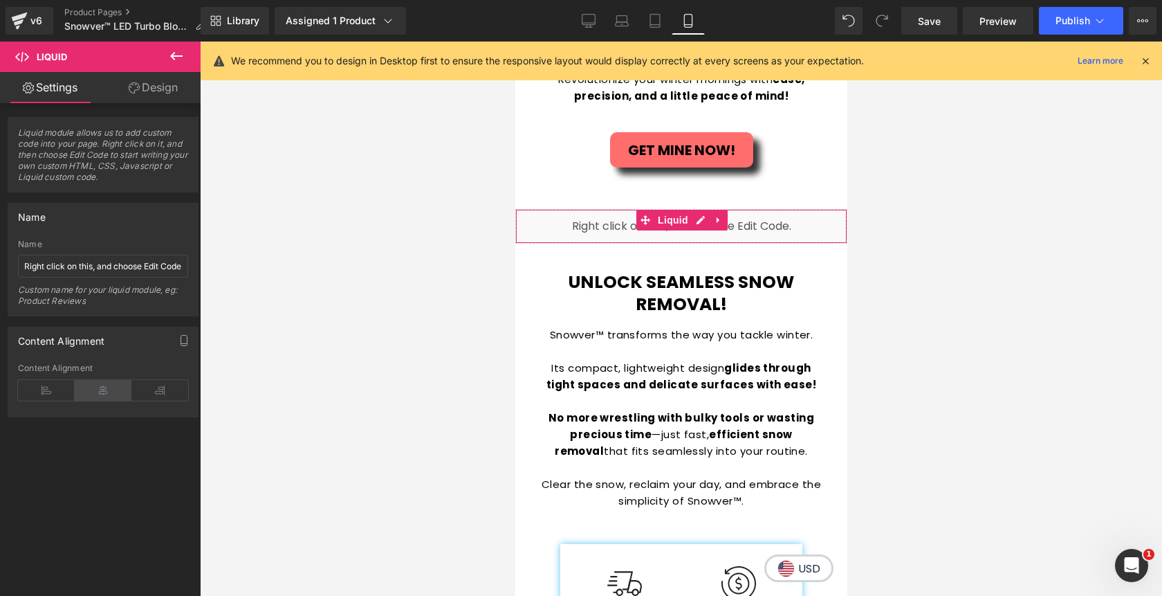
click at [109, 394] on icon at bounding box center [103, 390] width 57 height 21
click at [933, 24] on span "Save" at bounding box center [929, 21] width 23 height 15
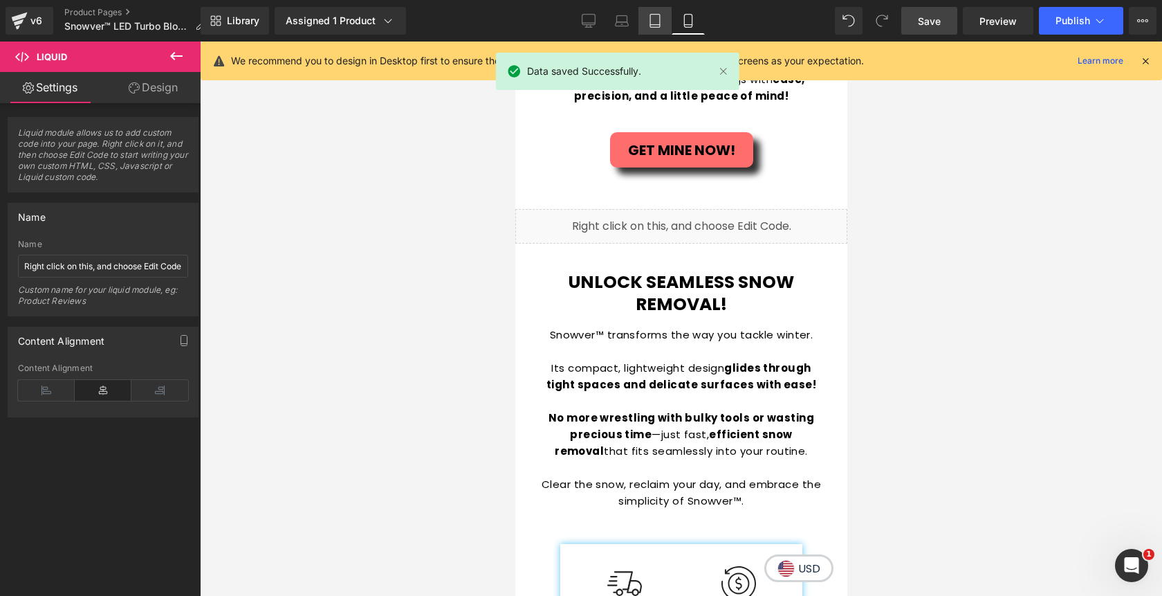
click at [656, 26] on icon at bounding box center [655, 21] width 14 height 14
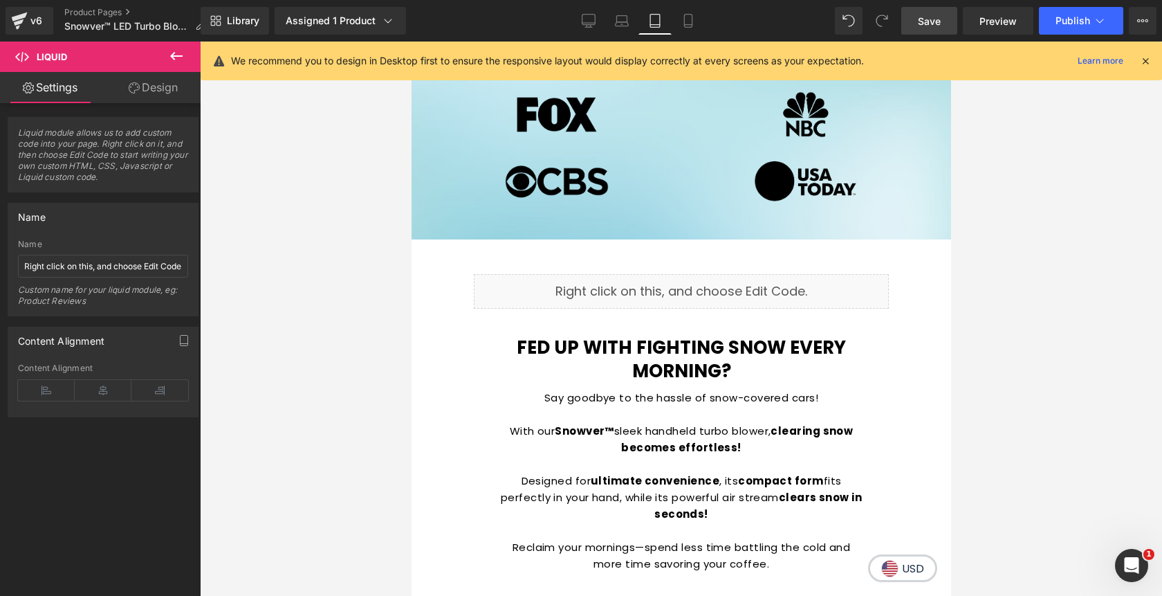
scroll to position [685, 0]
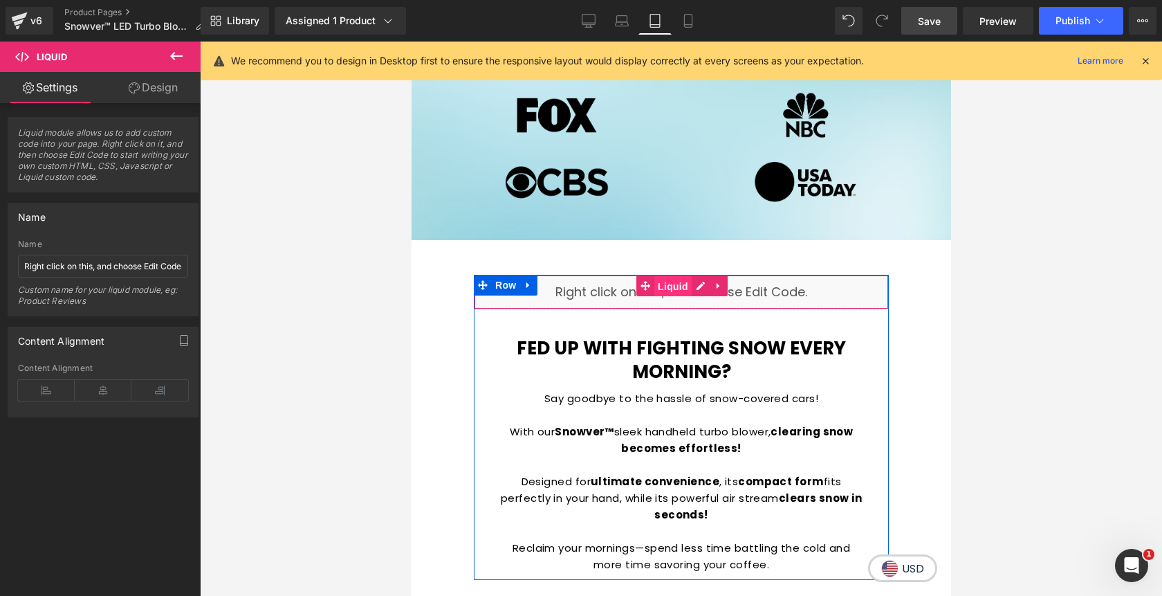
click at [676, 288] on span "Liquid" at bounding box center [672, 286] width 37 height 21
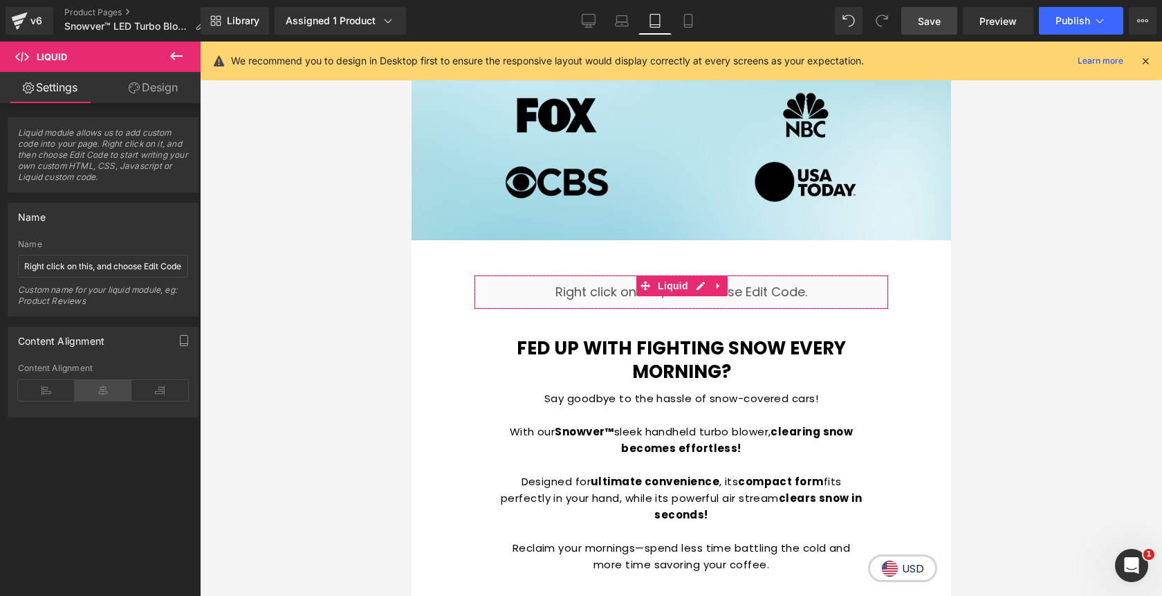
click at [109, 392] on icon at bounding box center [103, 390] width 57 height 21
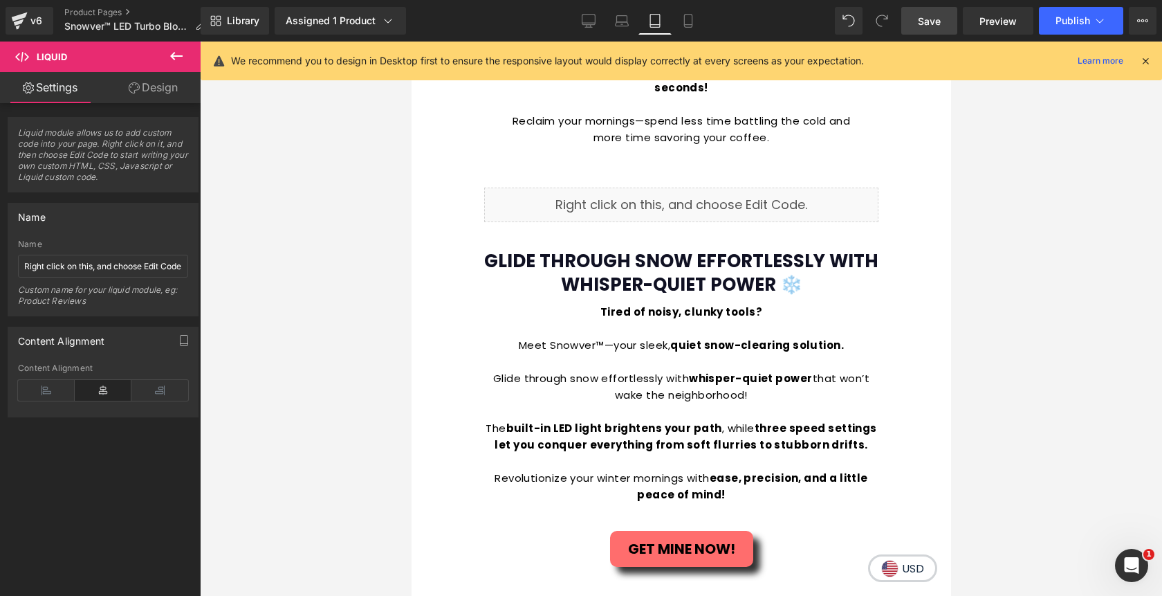
scroll to position [1114, 0]
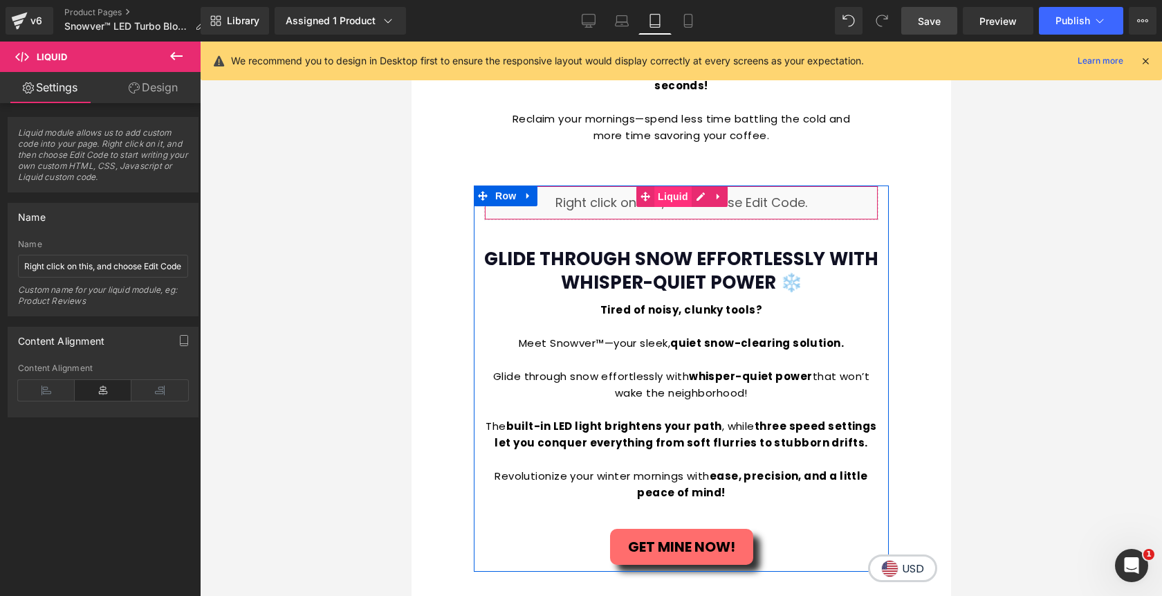
click at [671, 186] on span "Liquid" at bounding box center [672, 196] width 37 height 21
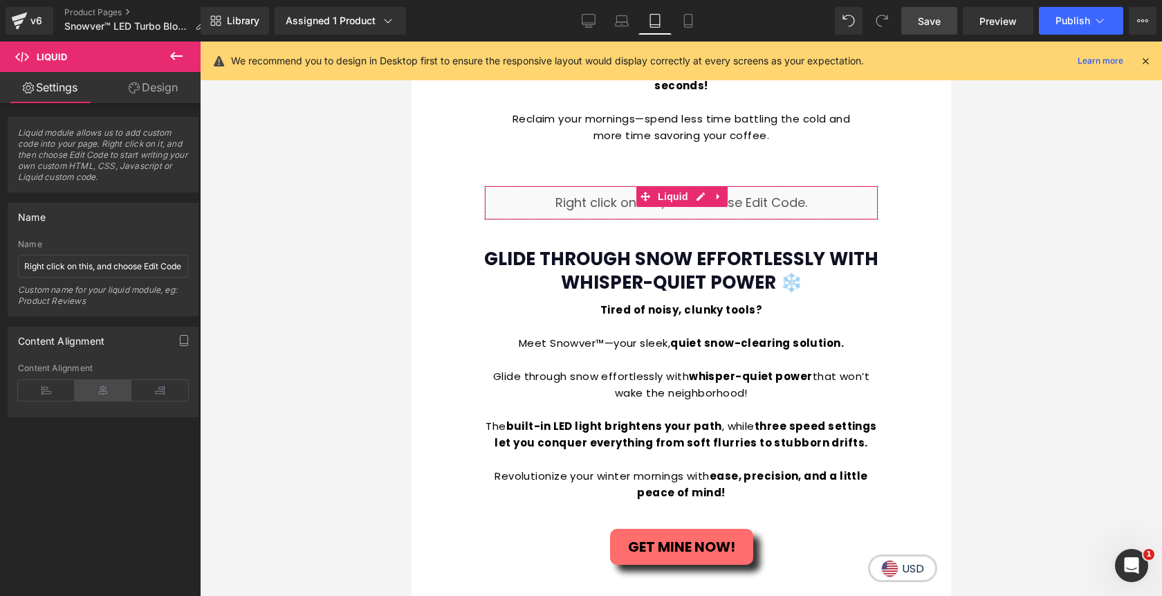
click at [111, 388] on icon at bounding box center [103, 390] width 57 height 21
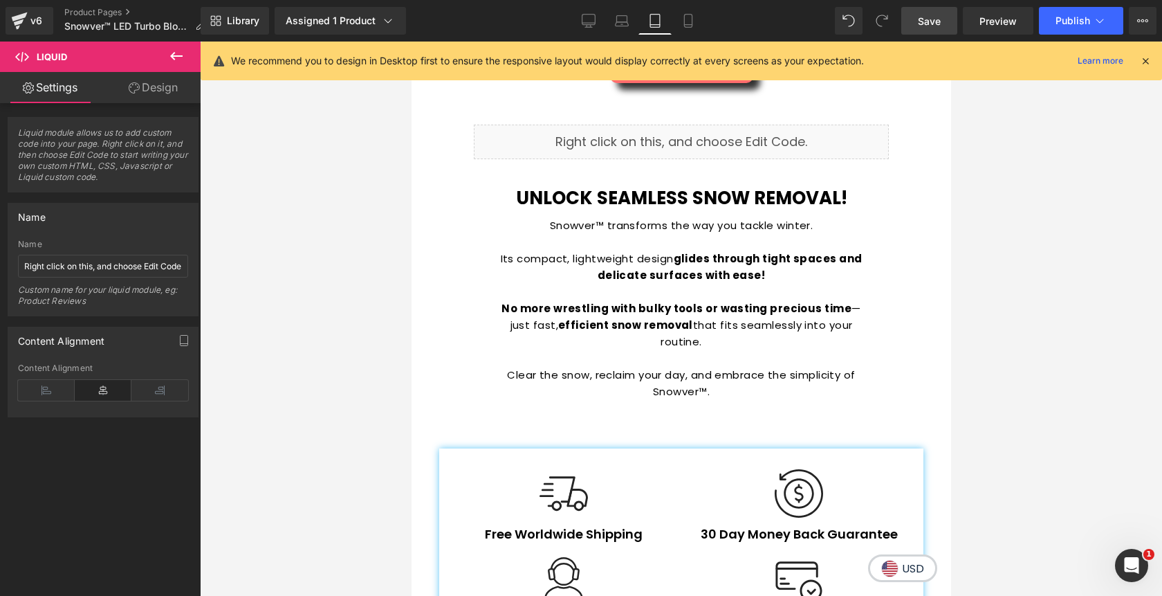
scroll to position [1604, 0]
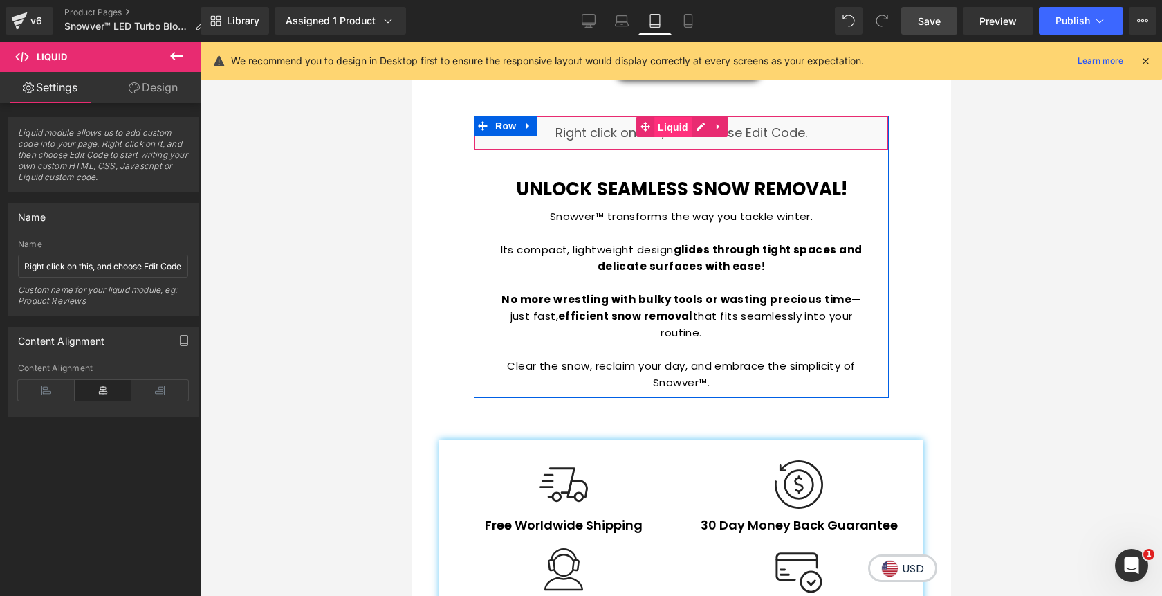
click at [674, 117] on span "Liquid" at bounding box center [672, 127] width 37 height 21
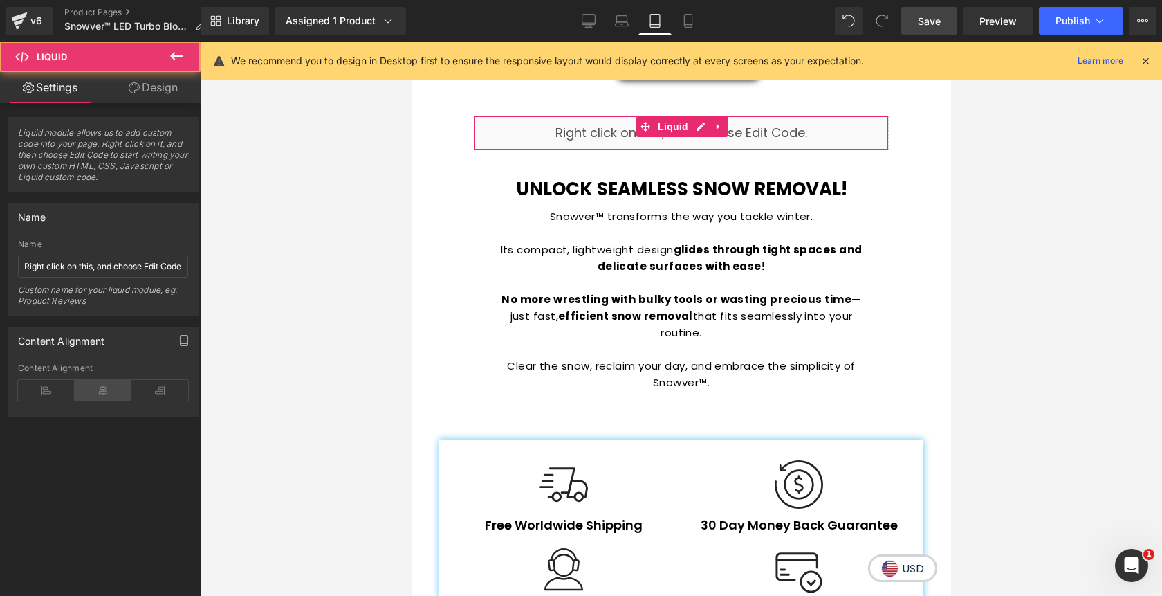
click at [103, 387] on icon at bounding box center [103, 390] width 57 height 21
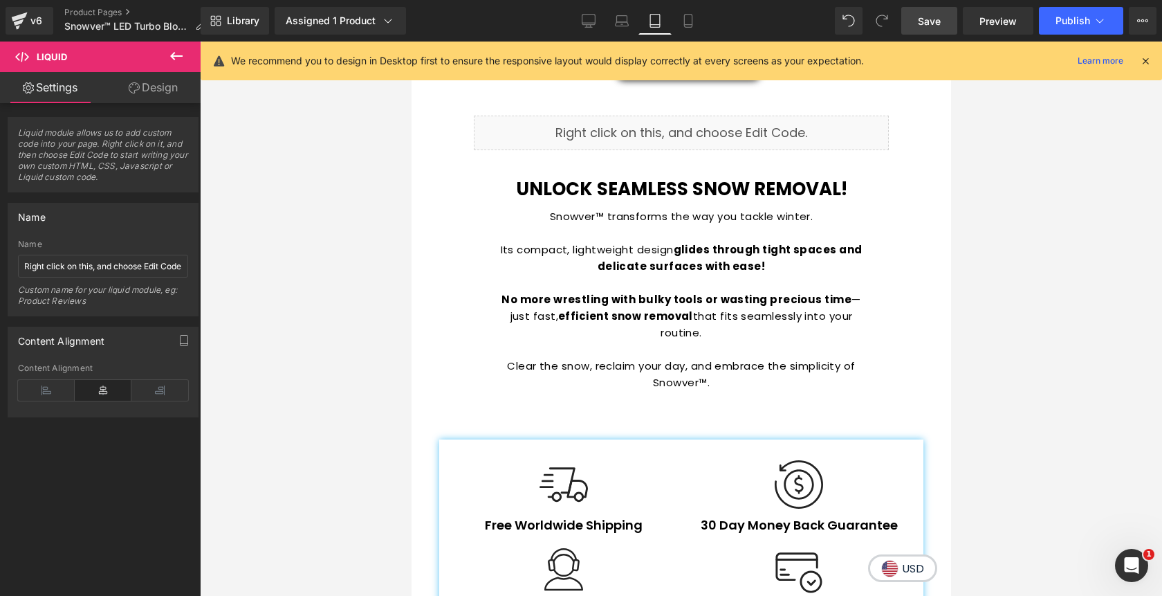
click at [933, 28] on link "Save" at bounding box center [929, 21] width 56 height 28
click at [1065, 26] on button "Publish" at bounding box center [1081, 21] width 84 height 28
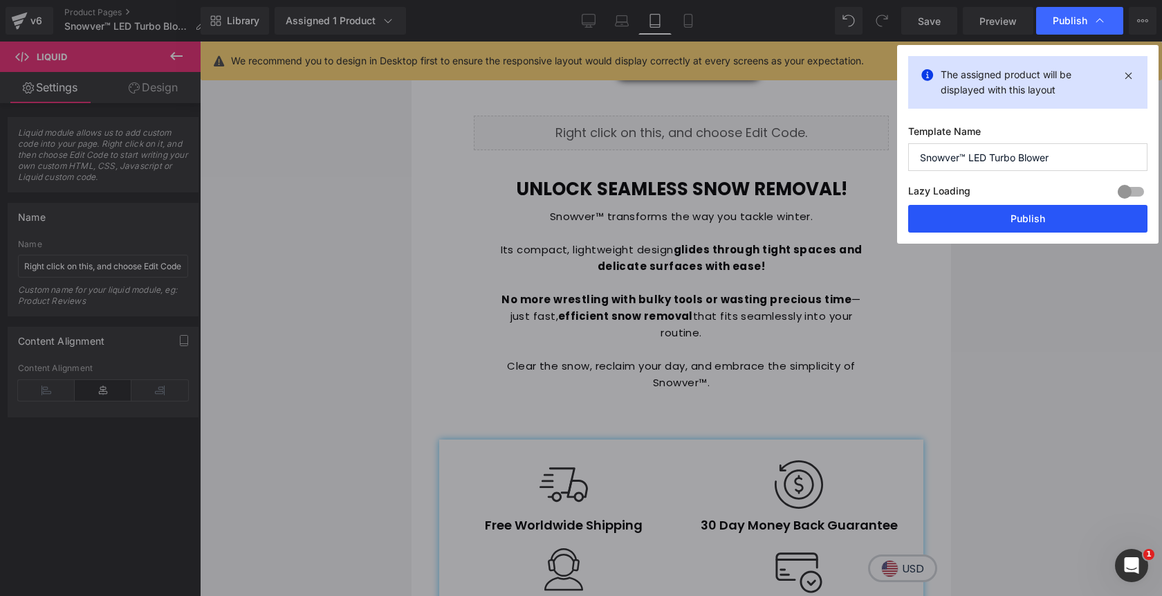
click at [1025, 219] on button "Publish" at bounding box center [1027, 219] width 239 height 28
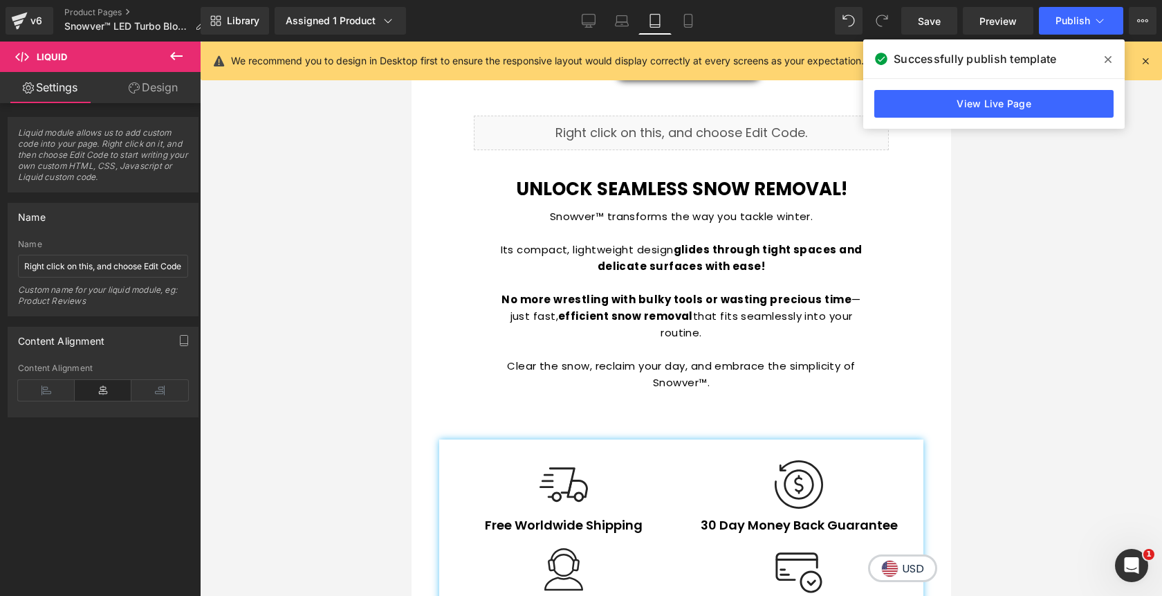
click at [1108, 63] on icon at bounding box center [1108, 59] width 7 height 11
